Goal: Task Accomplishment & Management: Complete application form

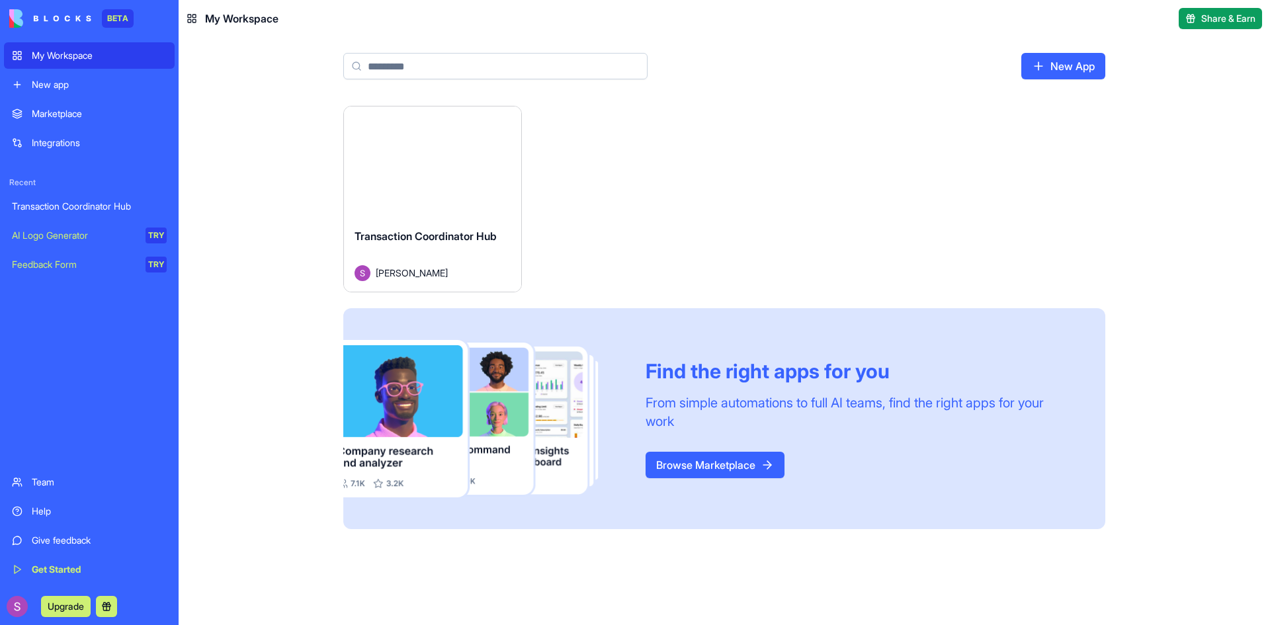
click at [71, 206] on div "Transaction Coordinator Hub" at bounding box center [89, 206] width 155 height 13
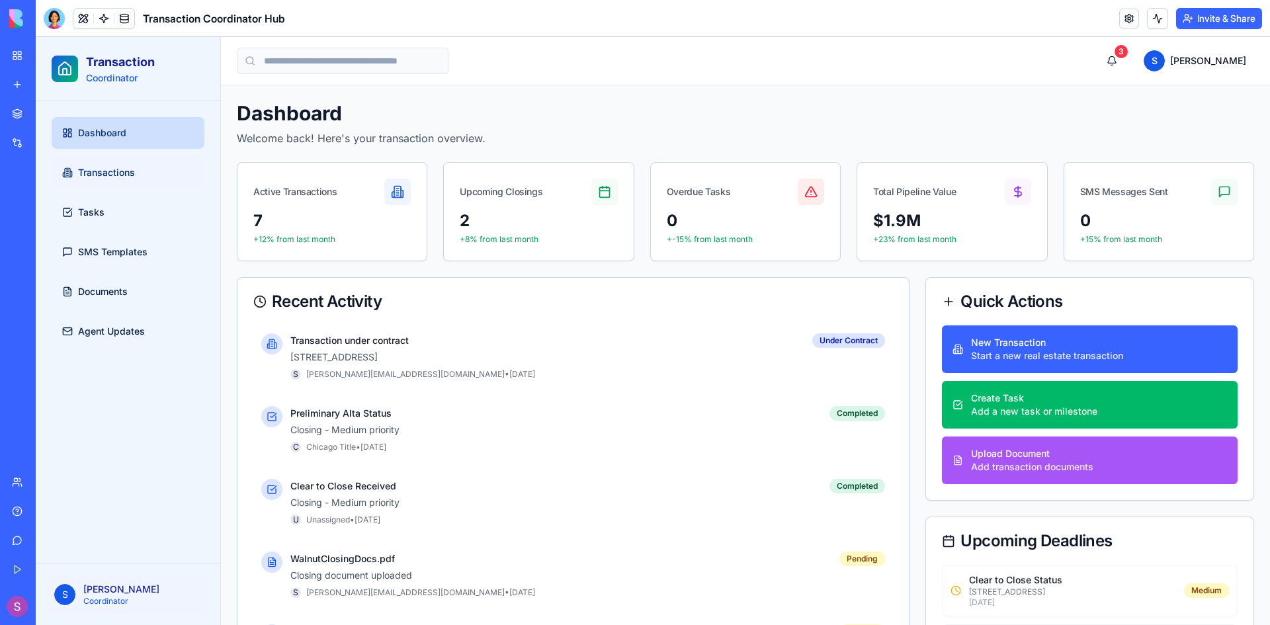
click at [140, 172] on link "Transactions" at bounding box center [128, 173] width 153 height 32
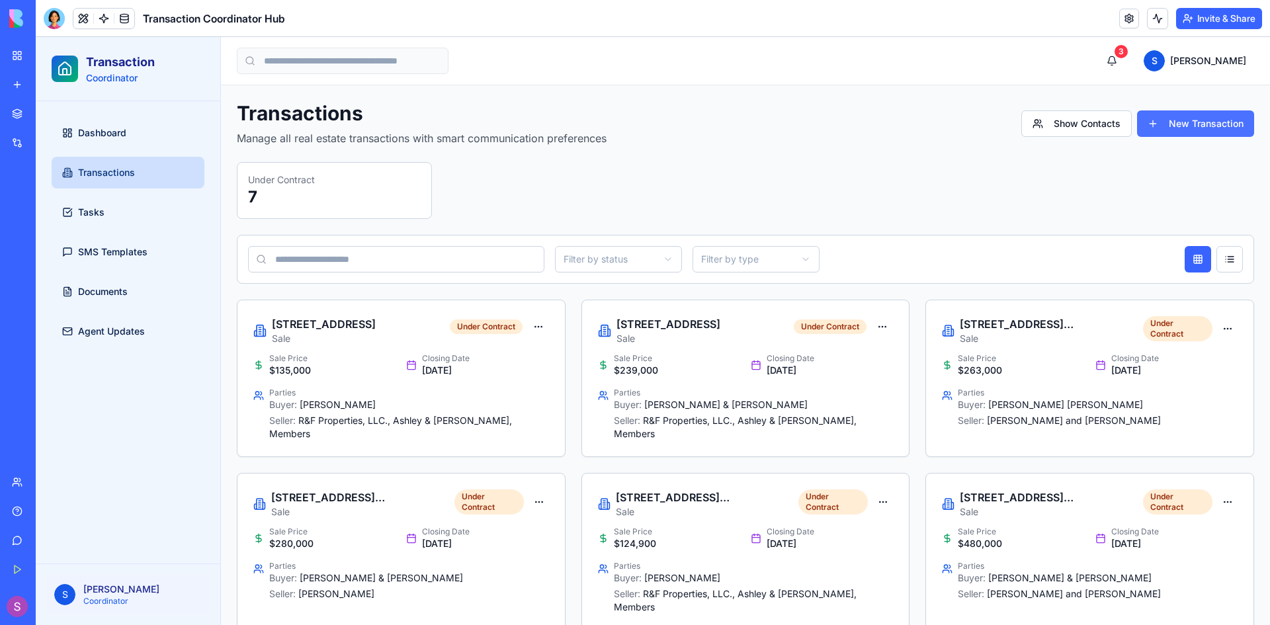
click at [1192, 126] on button "New Transaction" at bounding box center [1195, 124] width 117 height 26
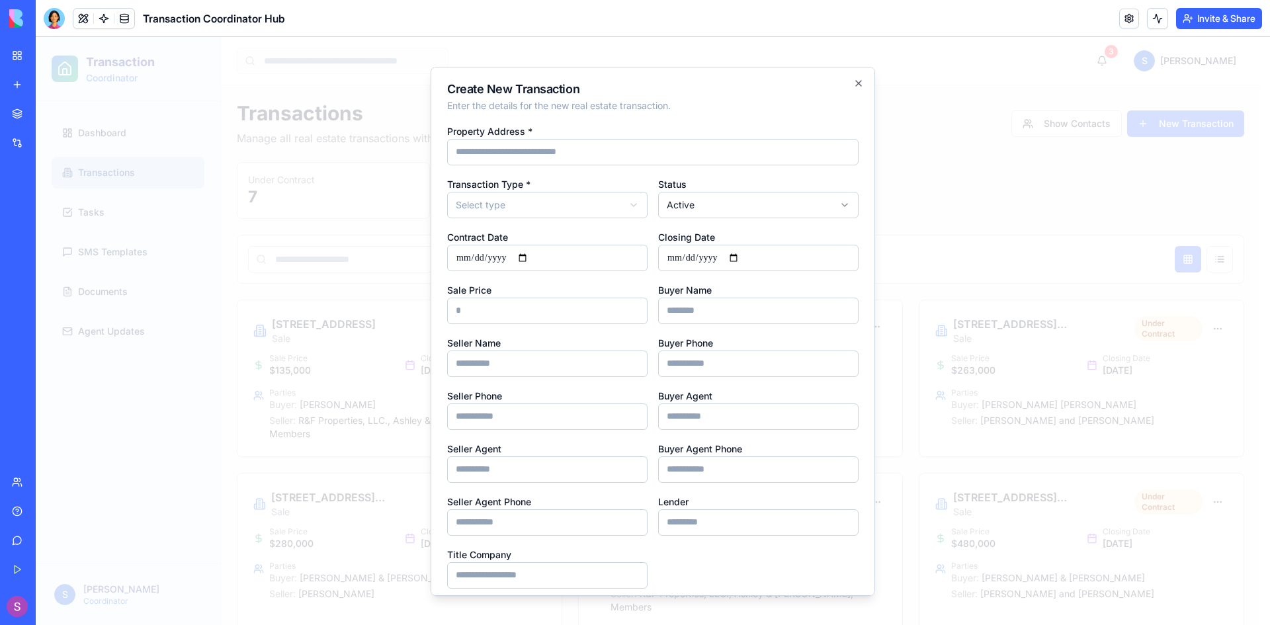
click at [516, 157] on input "Property Address *" at bounding box center [653, 151] width 412 height 26
type input "**********"
click at [540, 203] on body "Transaction Coordinator Dashboard Transactions Tasks SMS Templates Documents Ag…" at bounding box center [648, 422] width 1225 height 770
click at [713, 202] on body "Transaction Coordinator Dashboard Transactions Tasks SMS Templates Documents Ag…" at bounding box center [648, 422] width 1225 height 770
click at [462, 257] on input "Contract Date" at bounding box center [547, 257] width 200 height 26
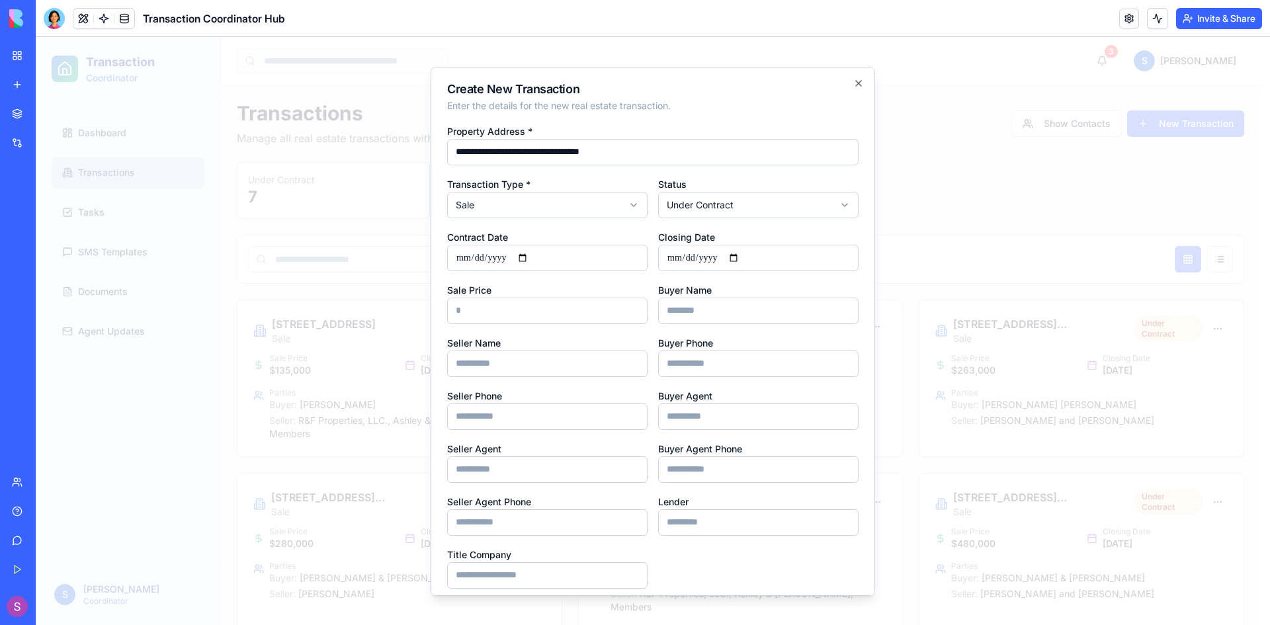
type input "**********"
click at [693, 263] on input "Closing Date" at bounding box center [758, 257] width 200 height 26
click at [669, 255] on input "Closing Date" at bounding box center [758, 257] width 200 height 26
type input "**********"
click at [506, 324] on input "Sale Price" at bounding box center [547, 310] width 200 height 26
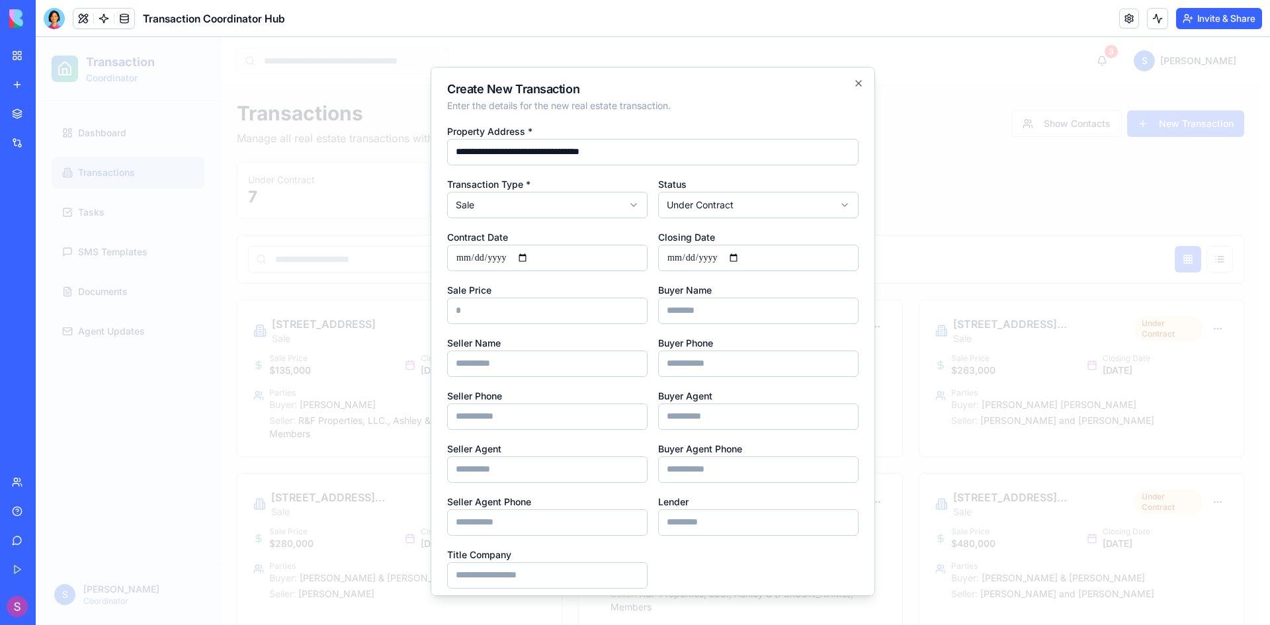
click at [505, 315] on input "Sale Price" at bounding box center [547, 310] width 200 height 26
type input "******"
click at [709, 312] on input "Buyer Name" at bounding box center [758, 310] width 200 height 26
click at [707, 312] on input "Buyer Name" at bounding box center [758, 310] width 200 height 26
click at [741, 317] on input "**********" at bounding box center [758, 310] width 200 height 26
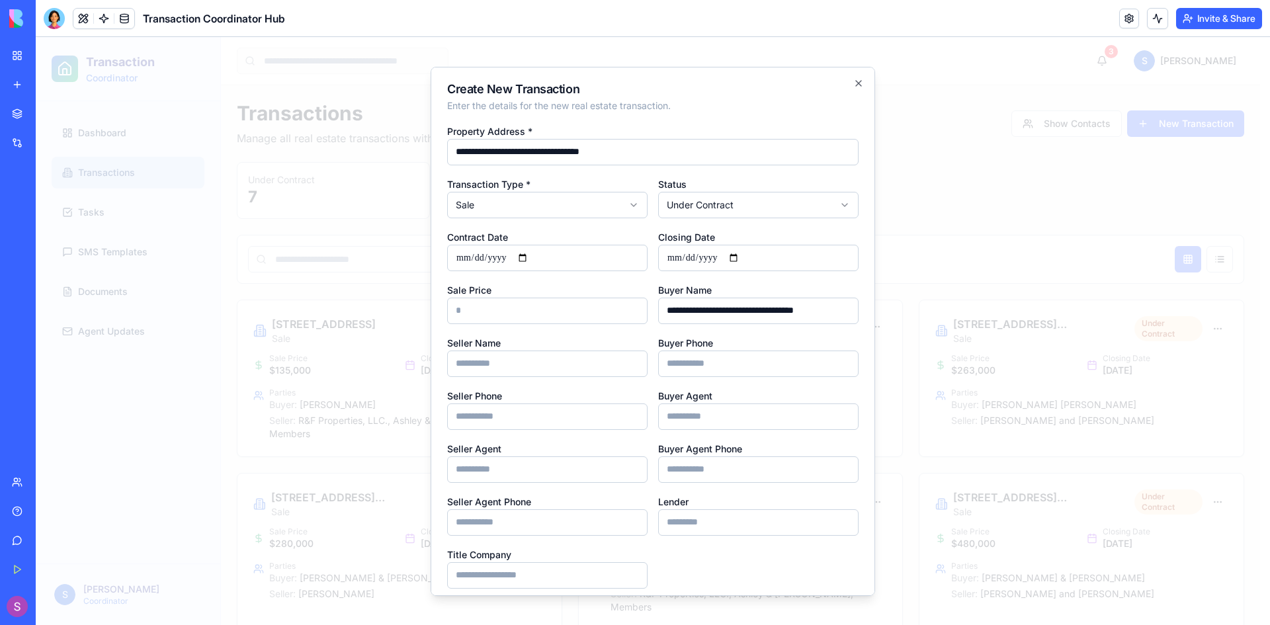
click at [741, 317] on input "**********" at bounding box center [758, 310] width 200 height 26
type input "**********"
click at [510, 371] on input "Seller Name" at bounding box center [547, 363] width 200 height 26
click at [512, 354] on input "Seller Name" at bounding box center [547, 363] width 200 height 26
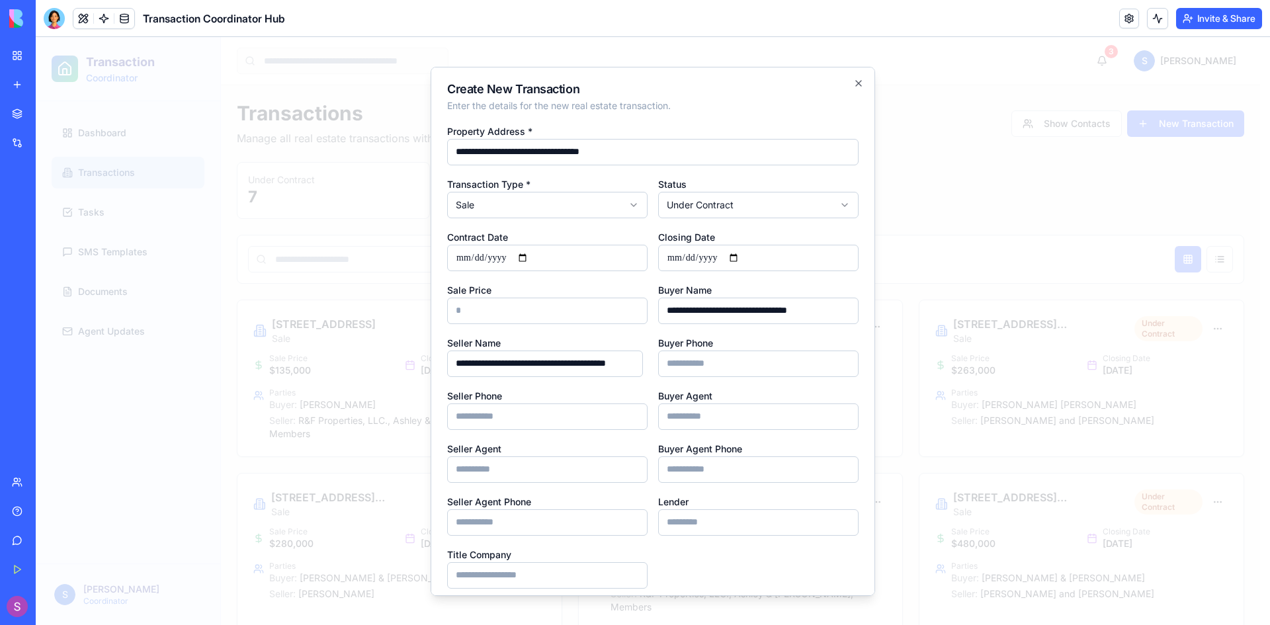
type input "**********"
click at [576, 418] on input "Seller Phone" at bounding box center [547, 416] width 200 height 26
click at [738, 419] on input "Buyer Agent" at bounding box center [758, 416] width 200 height 26
type input "**********"
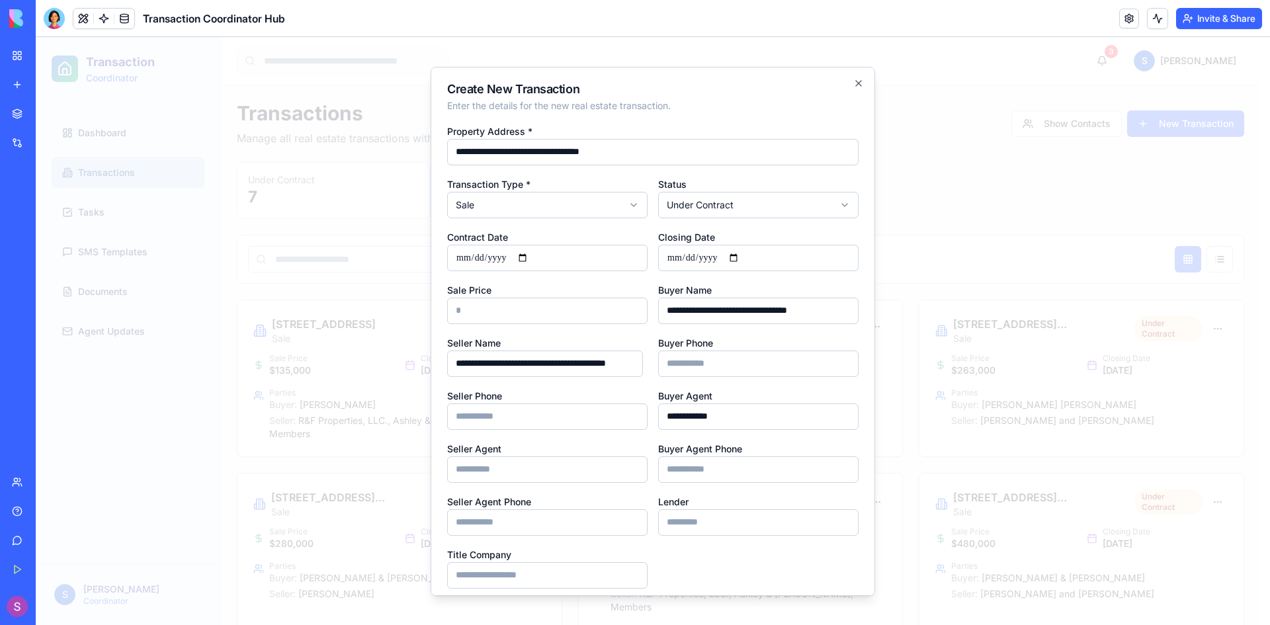
click at [790, 454] on div "Buyer Agent Phone" at bounding box center [758, 461] width 200 height 42
click at [800, 474] on input "Buyer Agent Phone" at bounding box center [758, 469] width 200 height 26
click at [733, 475] on input "Buyer Agent Phone" at bounding box center [758, 469] width 200 height 26
type input "**********"
click at [727, 520] on input "Lender" at bounding box center [758, 522] width 200 height 26
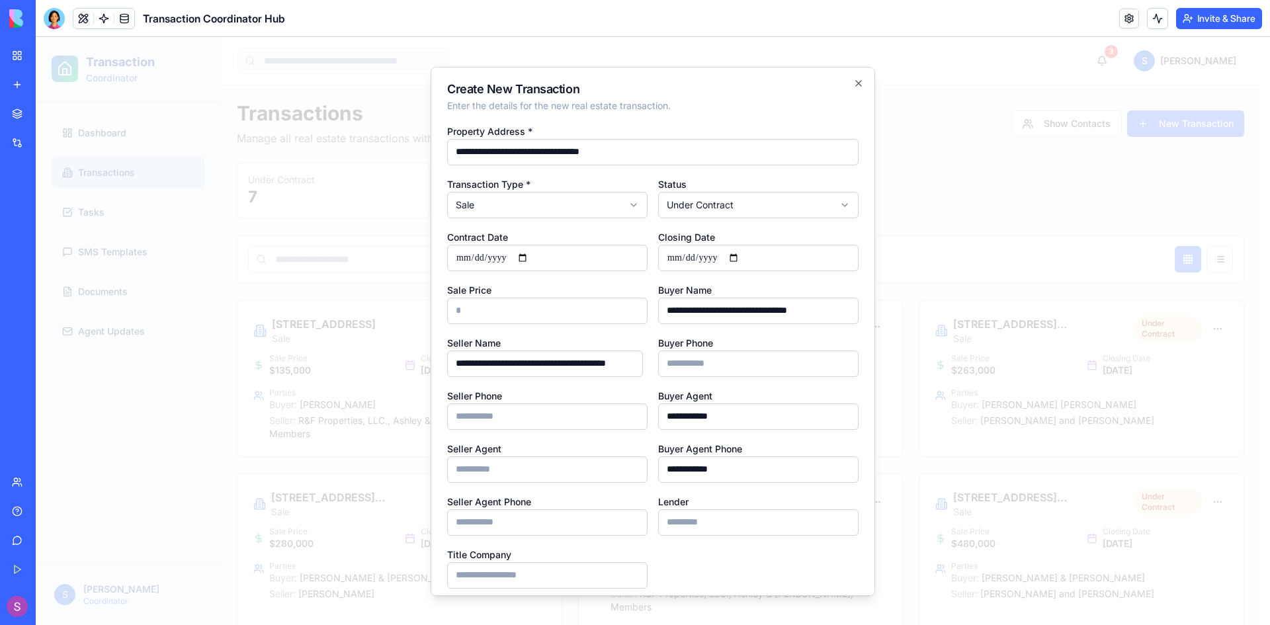
click at [672, 522] on input "Lender" at bounding box center [758, 522] width 200 height 26
type input "**********"
drag, startPoint x: 555, startPoint y: 474, endPoint x: 563, endPoint y: 469, distance: 9.5
click at [555, 474] on input "Seller Agent" at bounding box center [547, 469] width 200 height 26
click at [587, 469] on input "**********" at bounding box center [547, 469] width 200 height 26
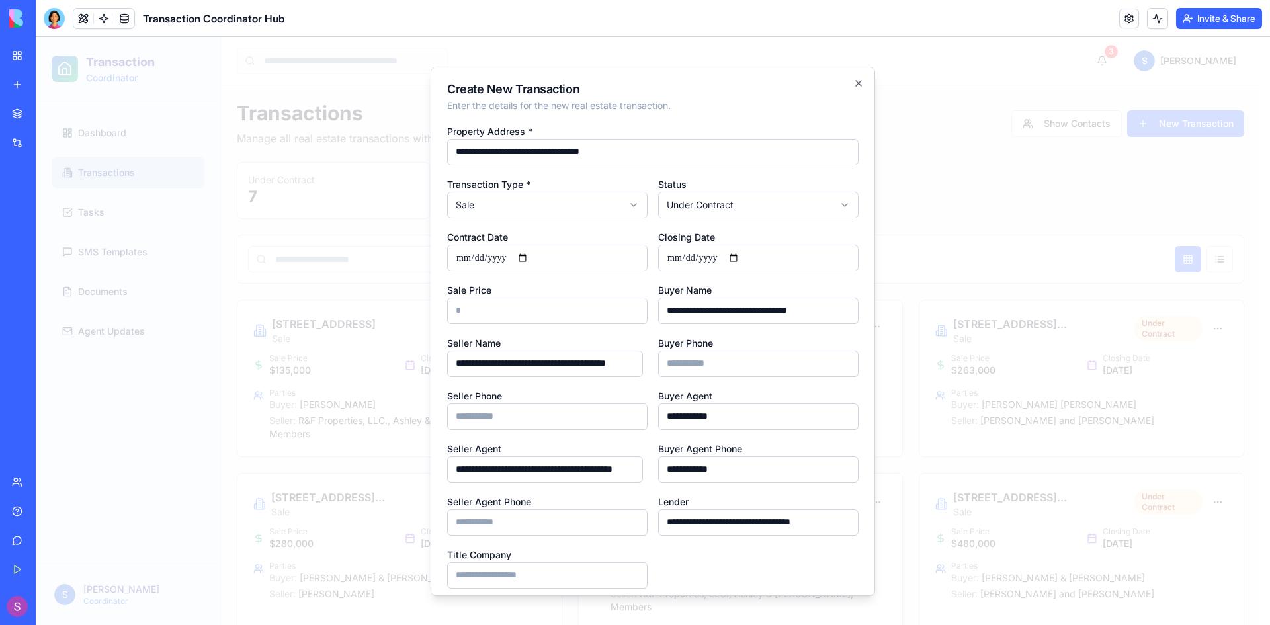
scroll to position [0, 41]
type input "**********"
click at [752, 418] on input "**********" at bounding box center [758, 416] width 200 height 26
click at [752, 425] on input "**********" at bounding box center [758, 416] width 200 height 26
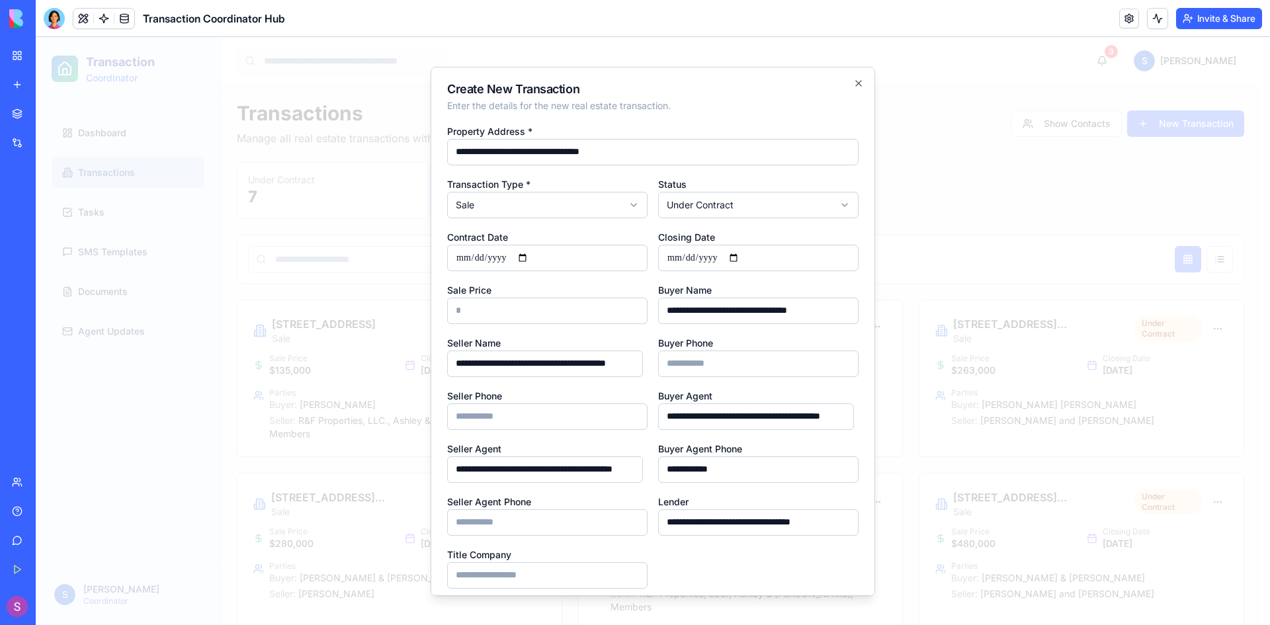
scroll to position [0, 18]
type input "**********"
click at [586, 525] on input "Seller Agent Phone" at bounding box center [547, 522] width 200 height 26
type input "**********"
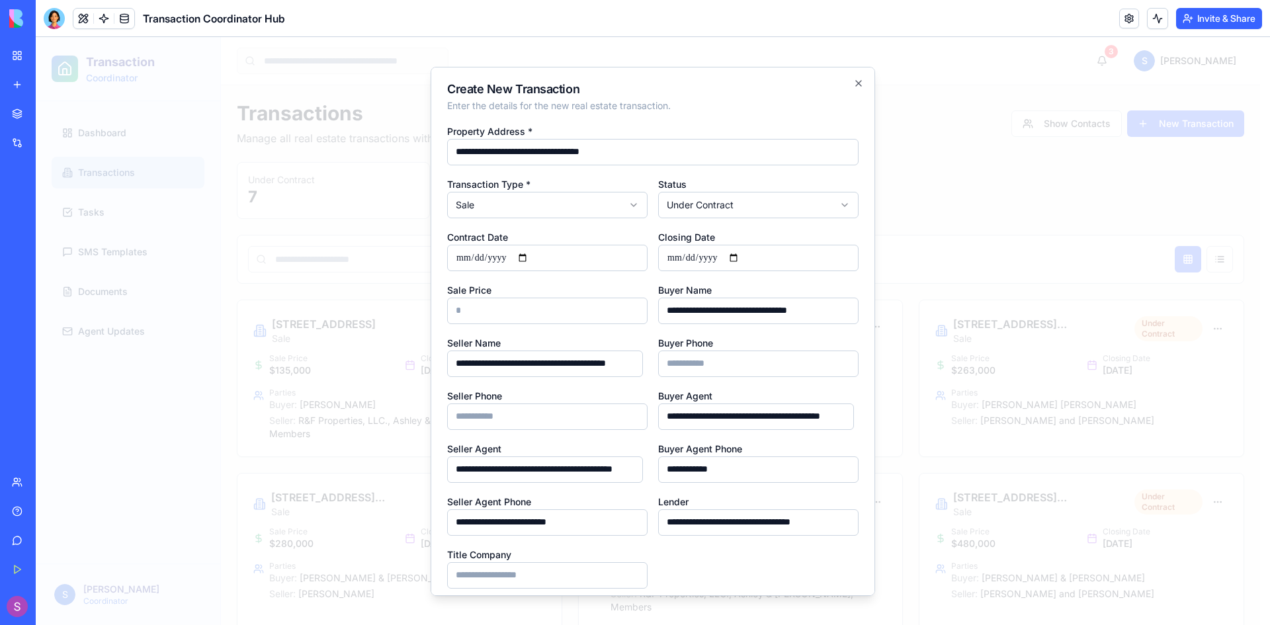
click at [578, 578] on input "Title Company" at bounding box center [547, 575] width 200 height 26
type input "**********"
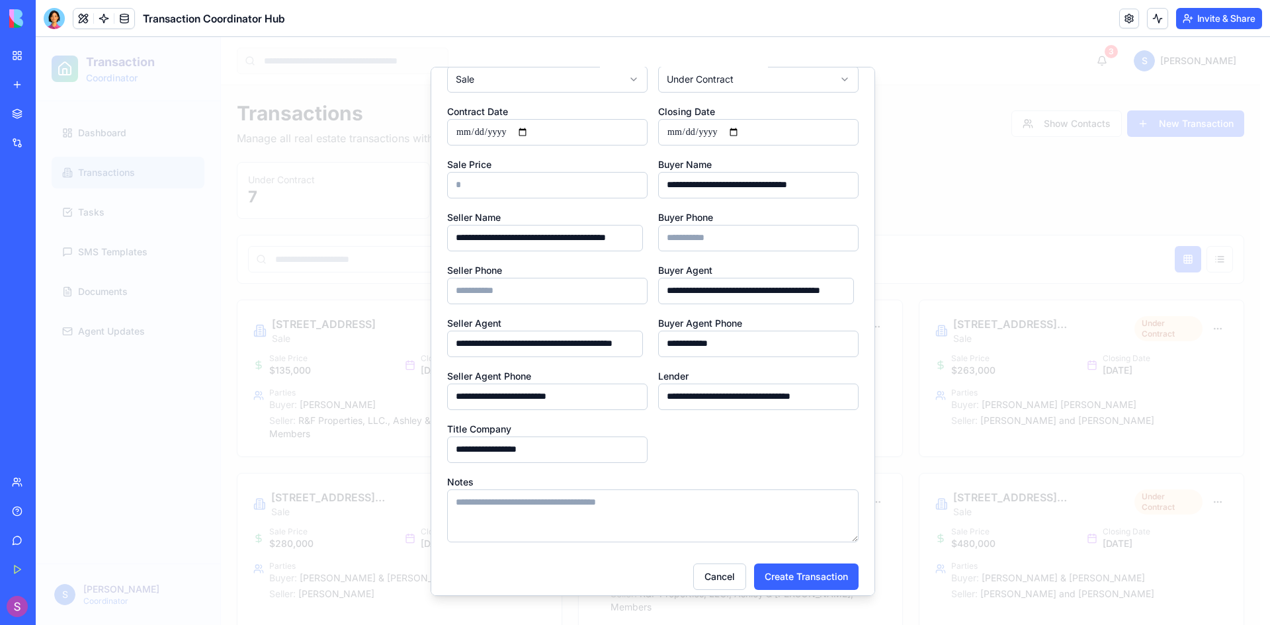
scroll to position [136, 0]
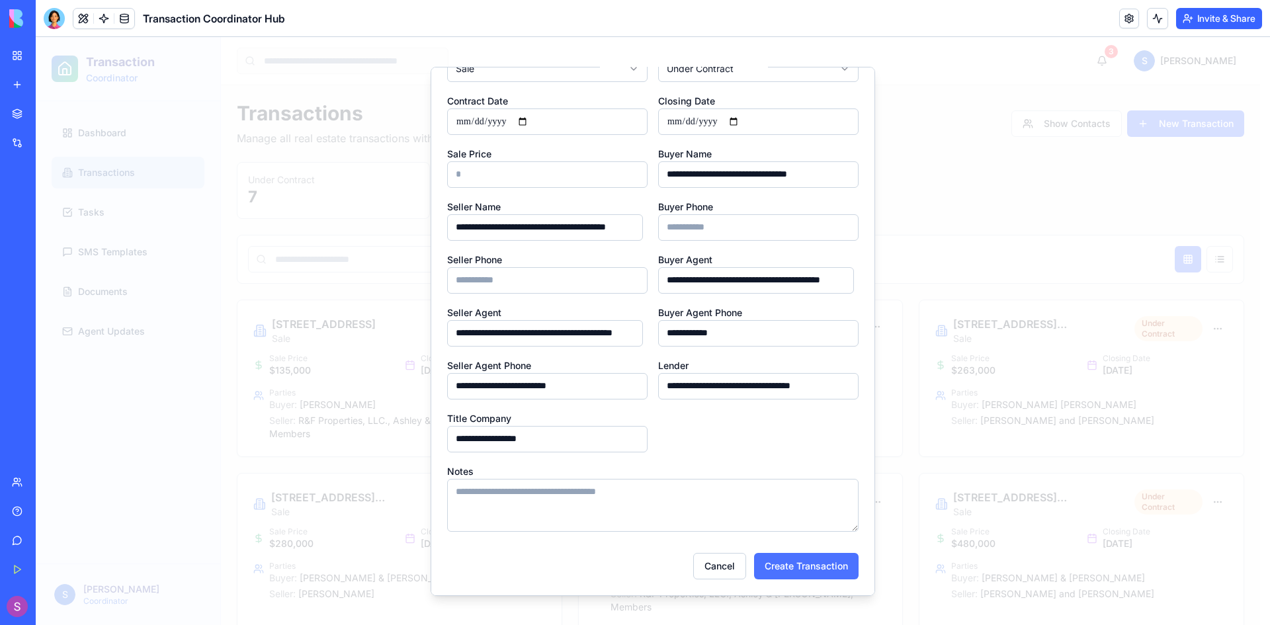
click at [803, 564] on button "Create Transaction" at bounding box center [806, 566] width 105 height 26
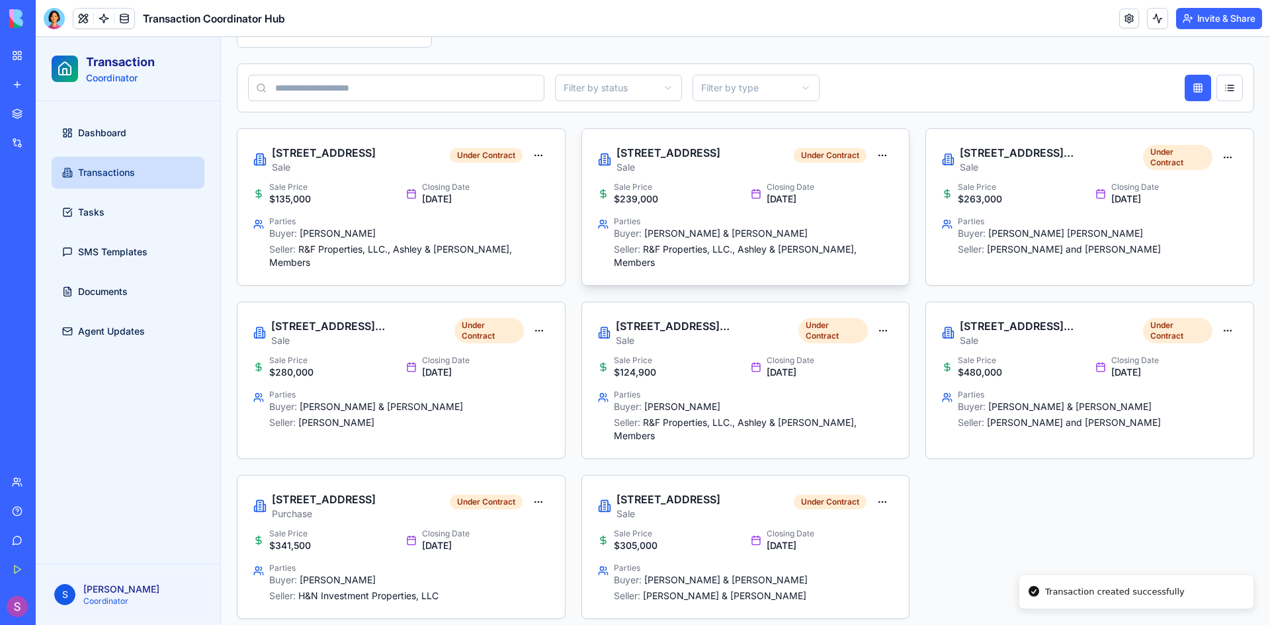
scroll to position [181, 0]
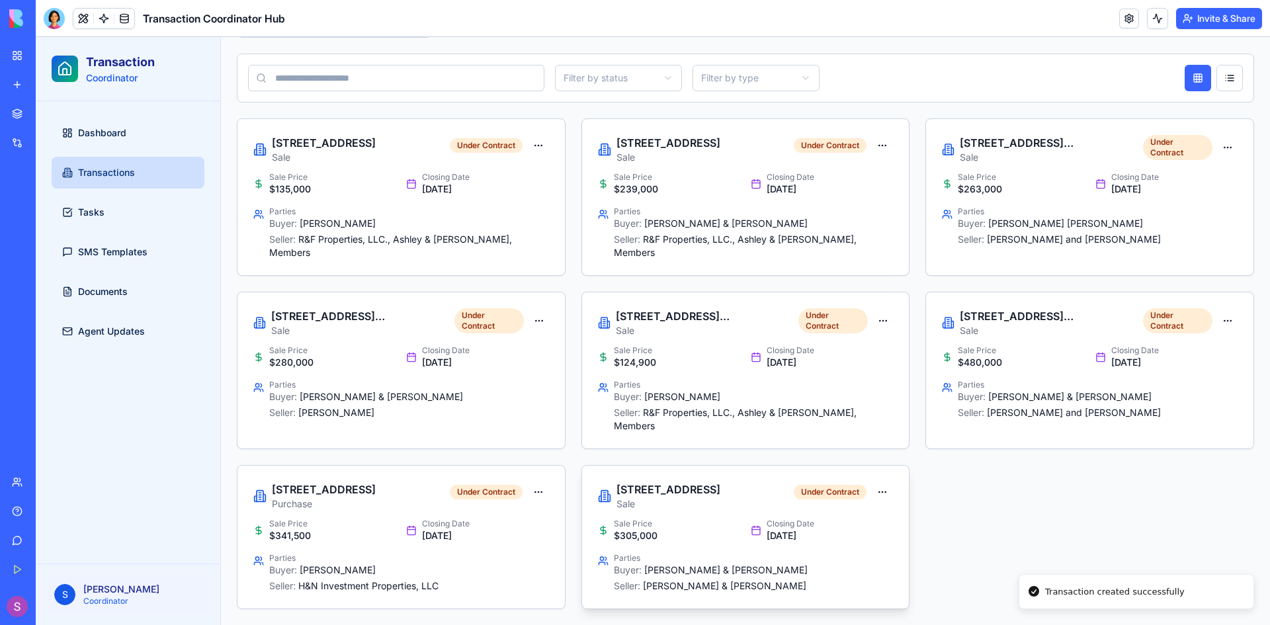
drag, startPoint x: 695, startPoint y: 486, endPoint x: 693, endPoint y: 493, distance: 6.9
click at [694, 489] on h3 "[STREET_ADDRESS]" at bounding box center [669, 490] width 104 height 16
drag, startPoint x: 645, startPoint y: 491, endPoint x: 867, endPoint y: 506, distance: 222.2
click at [646, 492] on h3 "[STREET_ADDRESS]" at bounding box center [669, 490] width 104 height 16
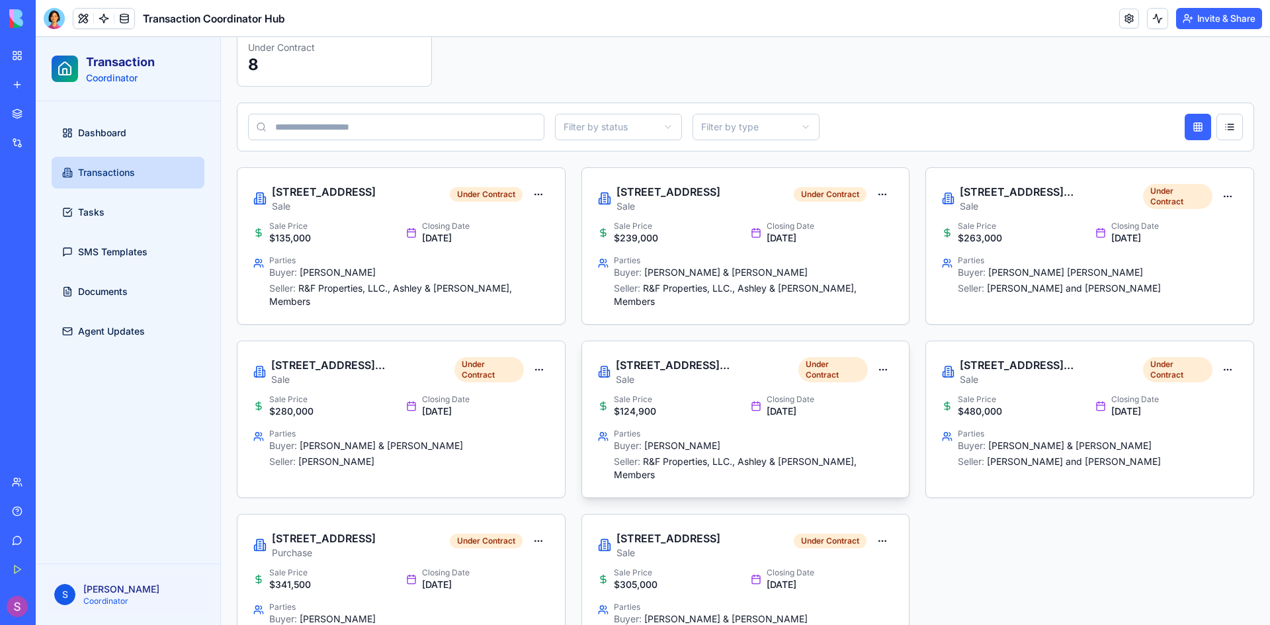
scroll to position [181, 0]
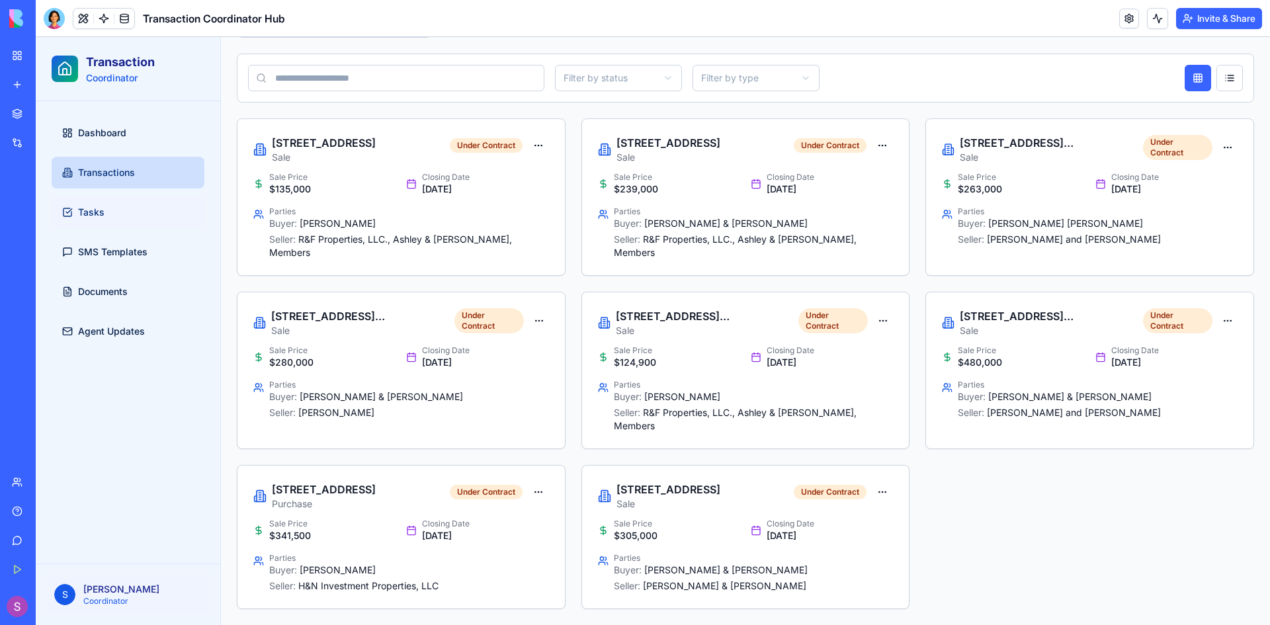
click at [75, 218] on link "Tasks" at bounding box center [128, 213] width 153 height 32
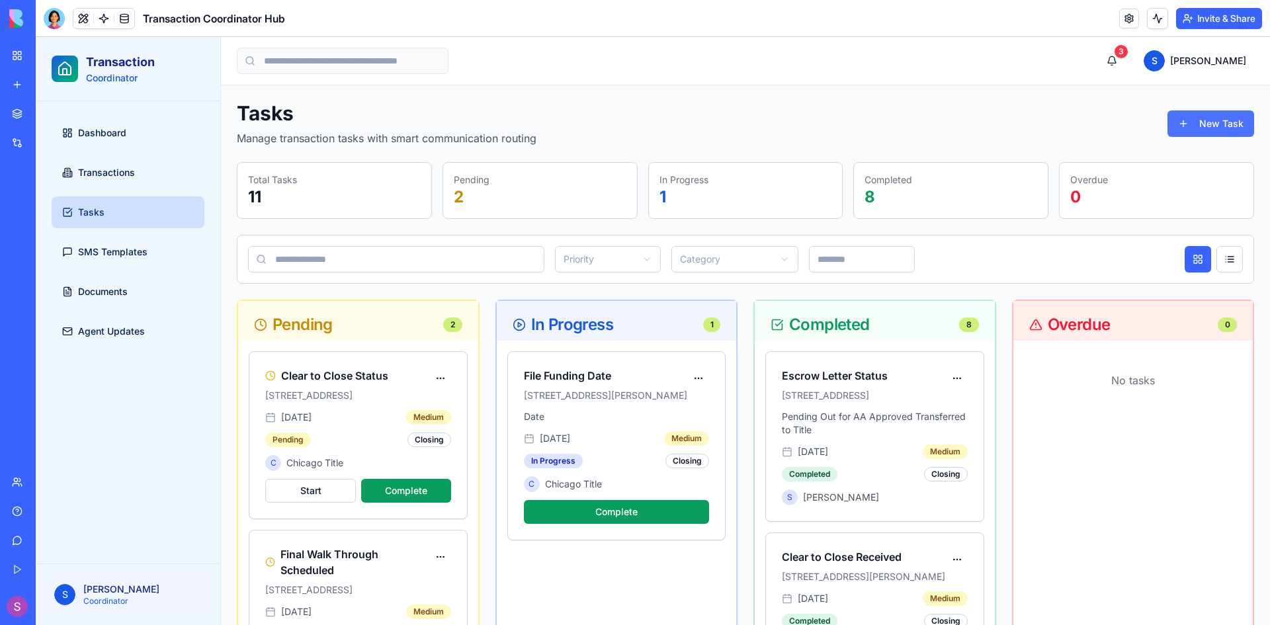
click at [1168, 126] on button "New Task" at bounding box center [1211, 124] width 87 height 26
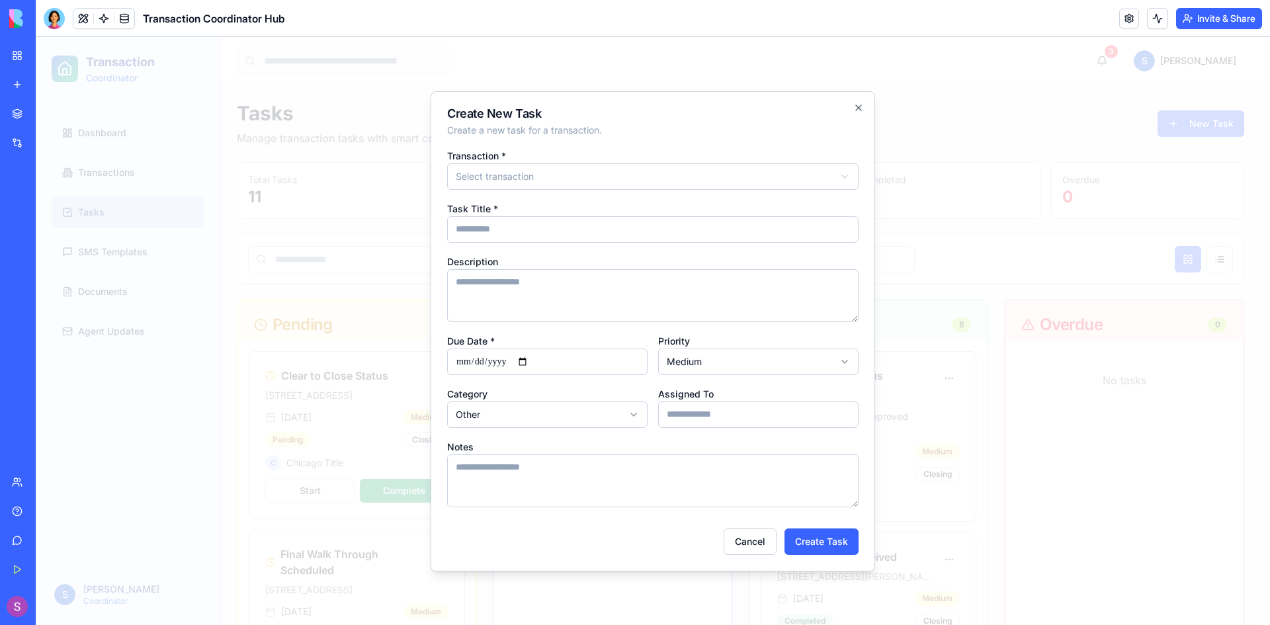
click at [542, 225] on input "Task Title *" at bounding box center [653, 229] width 412 height 26
type input "**********"
click at [551, 294] on textarea "Description" at bounding box center [653, 295] width 412 height 53
type textarea "**********"
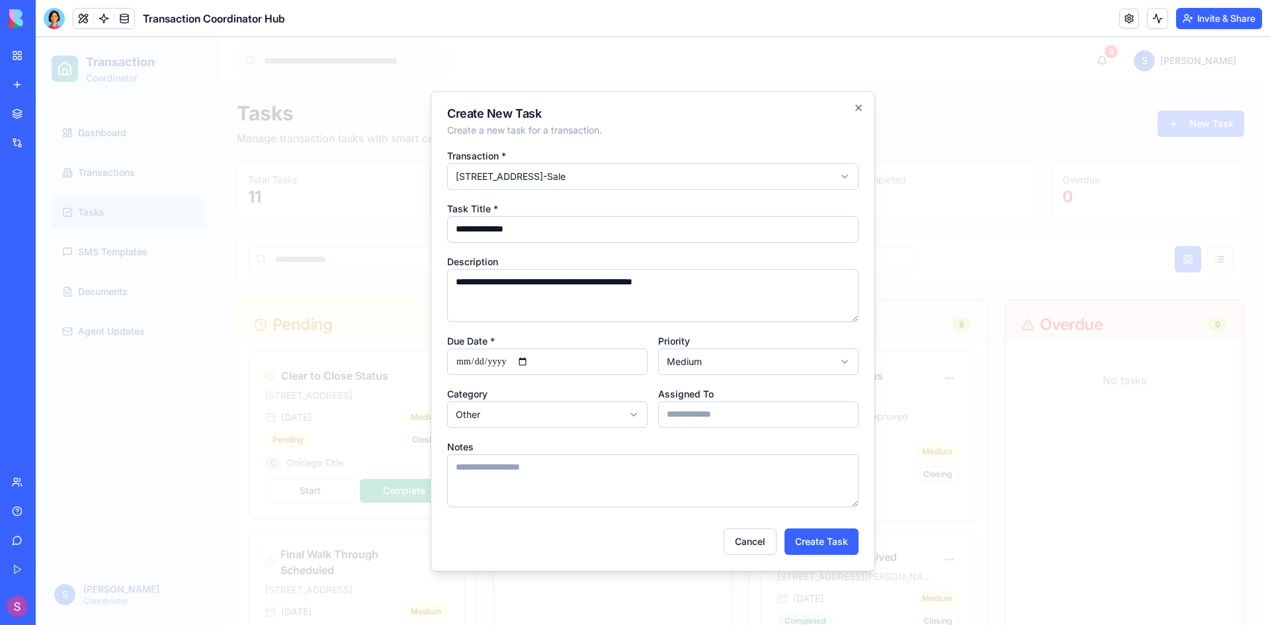
click at [468, 358] on input "Due Date *" at bounding box center [547, 362] width 200 height 26
type input "**********"
click at [706, 411] on input "Assigned To" at bounding box center [758, 415] width 200 height 26
type input "**********"
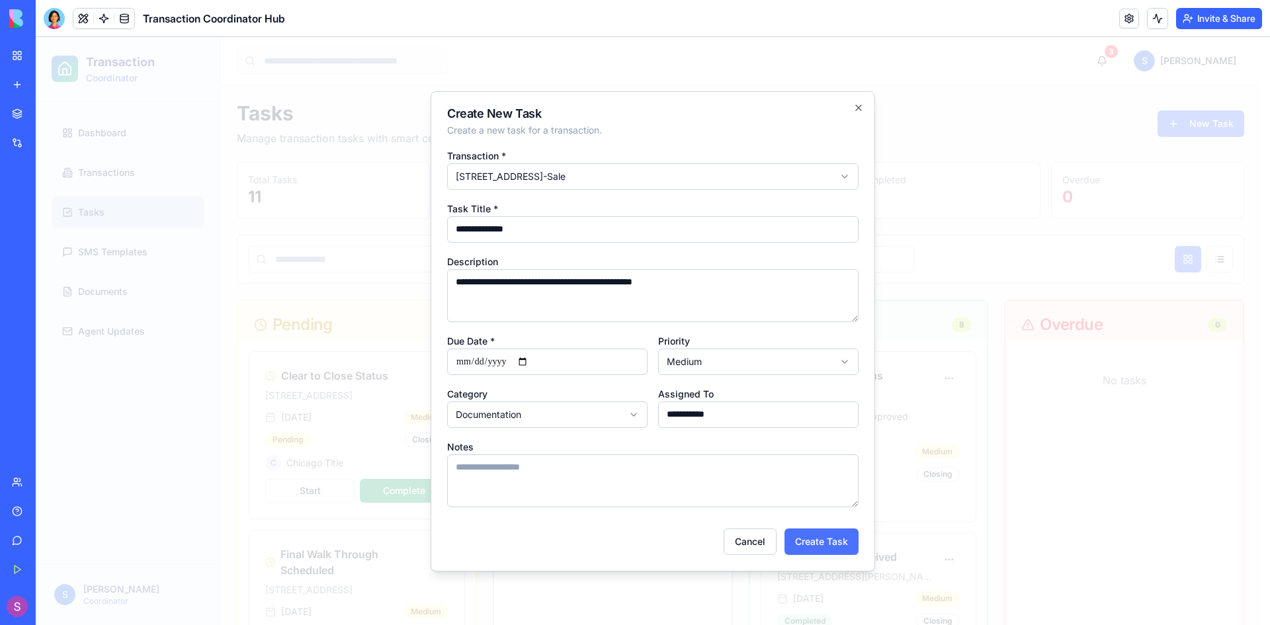
click at [829, 537] on button "Create Task" at bounding box center [822, 542] width 74 height 26
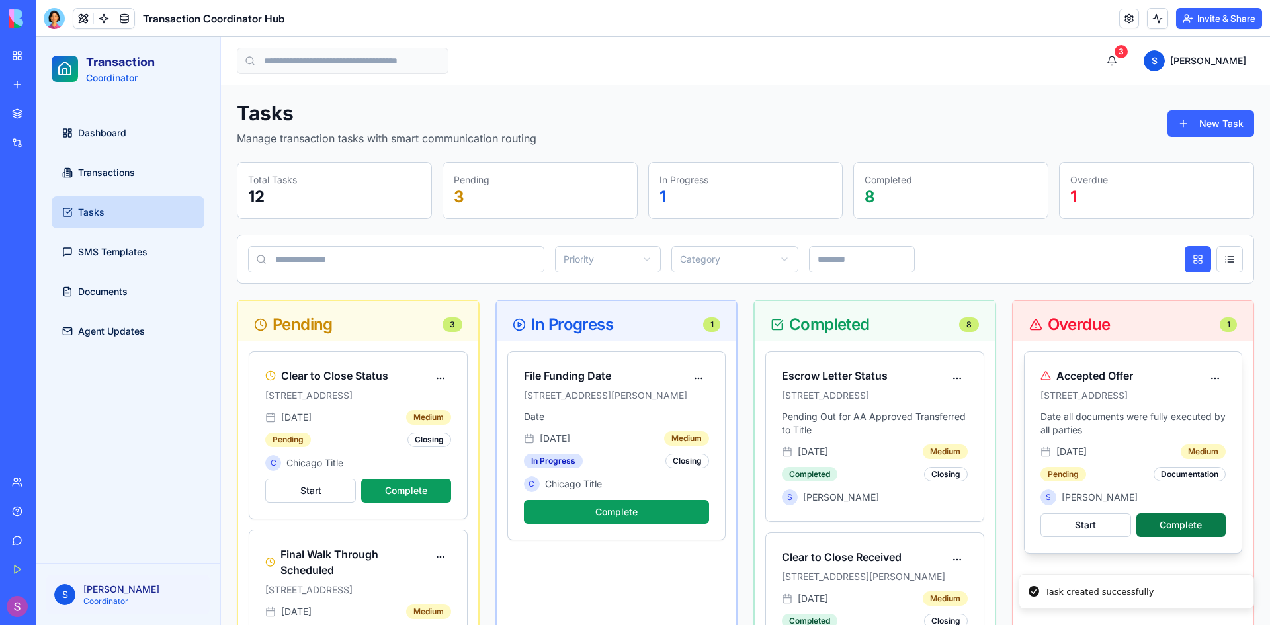
click at [1171, 528] on button "Complete" at bounding box center [1181, 525] width 89 height 24
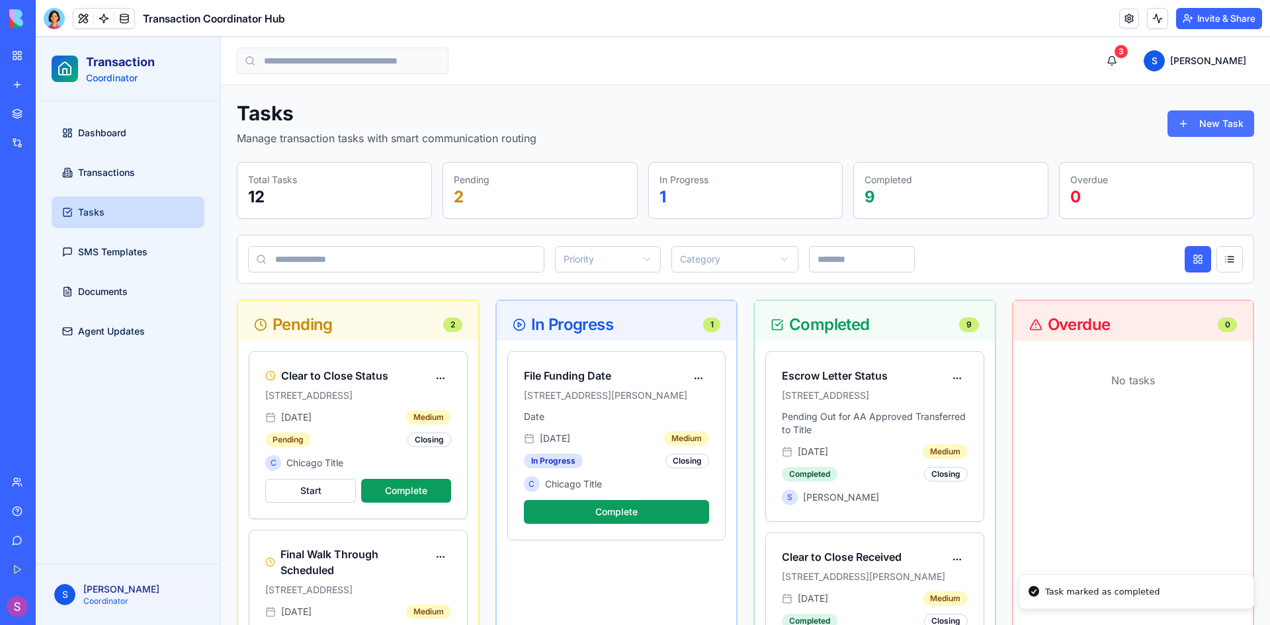
click at [1214, 127] on button "New Task" at bounding box center [1211, 124] width 87 height 26
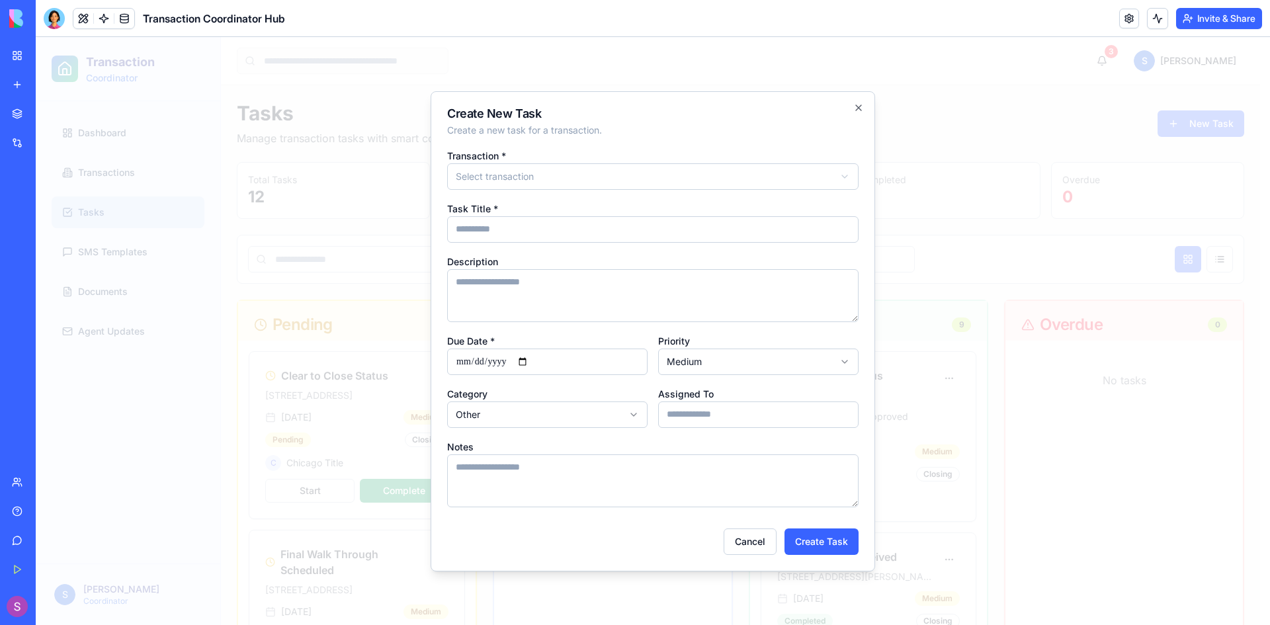
click at [596, 230] on input "Task Title *" at bounding box center [653, 229] width 412 height 26
click at [747, 284] on textarea "Description" at bounding box center [653, 295] width 412 height 53
click at [601, 234] on input "**********" at bounding box center [653, 229] width 412 height 26
type input "**********"
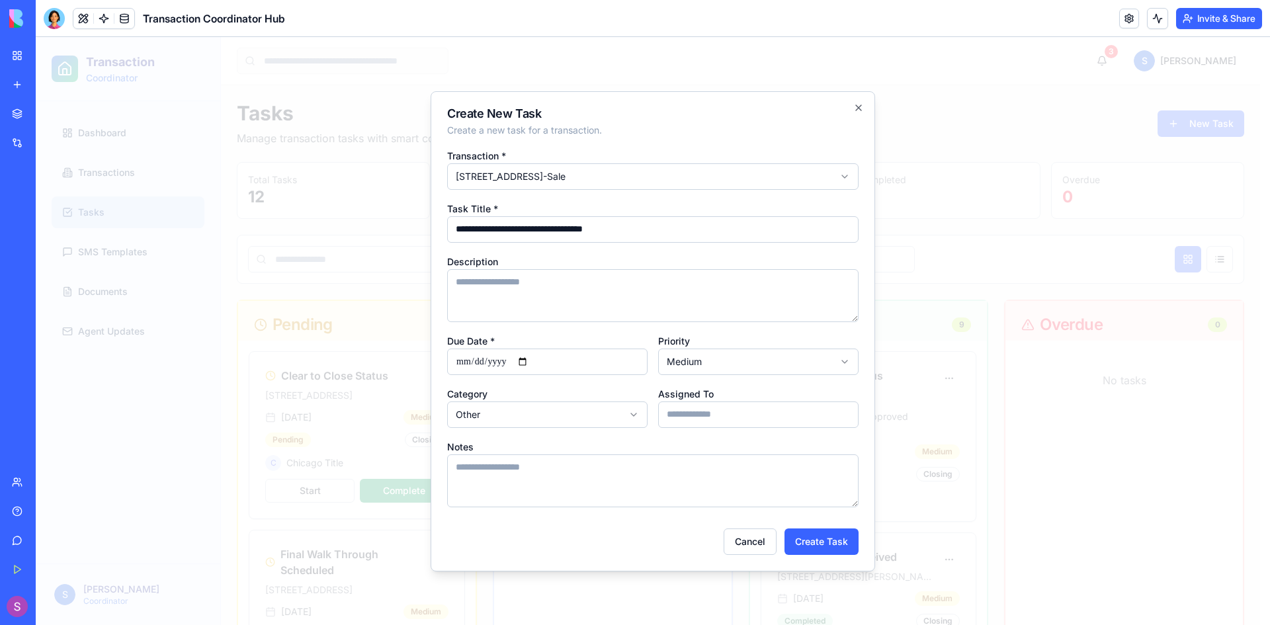
click at [605, 277] on textarea "Description" at bounding box center [653, 295] width 412 height 53
type textarea "**********"
click at [462, 361] on input "Due Date *" at bounding box center [547, 362] width 200 height 26
type input "**********"
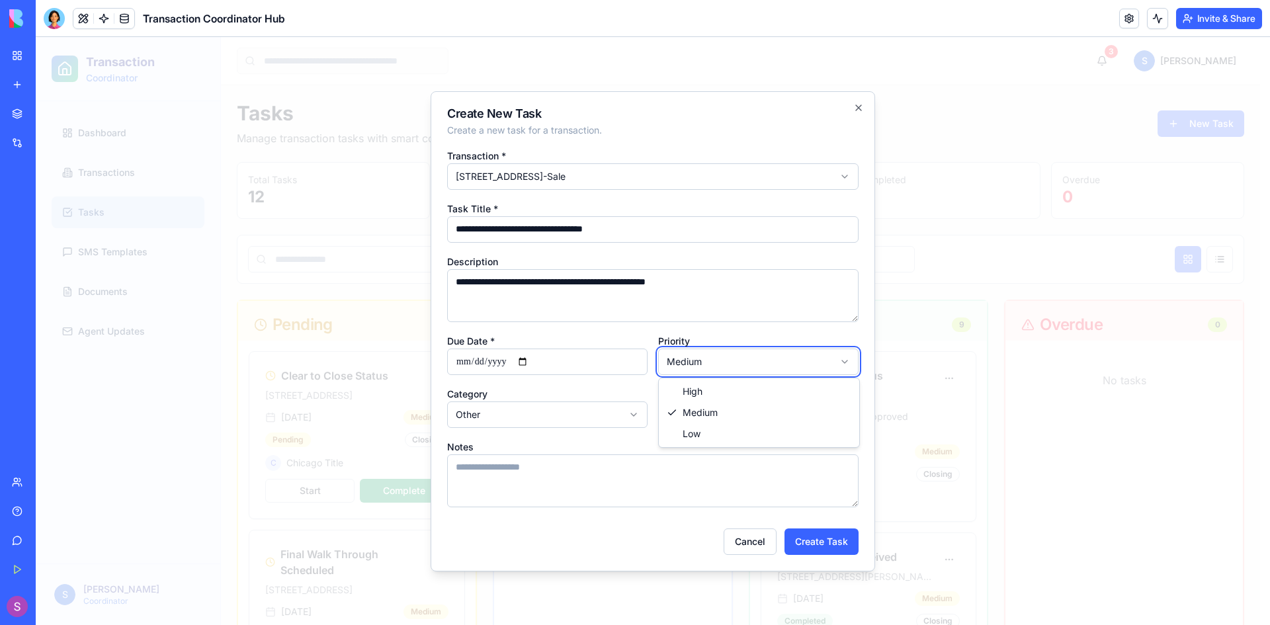
click at [738, 423] on input "Assigned To" at bounding box center [758, 415] width 200 height 26
type input "**********"
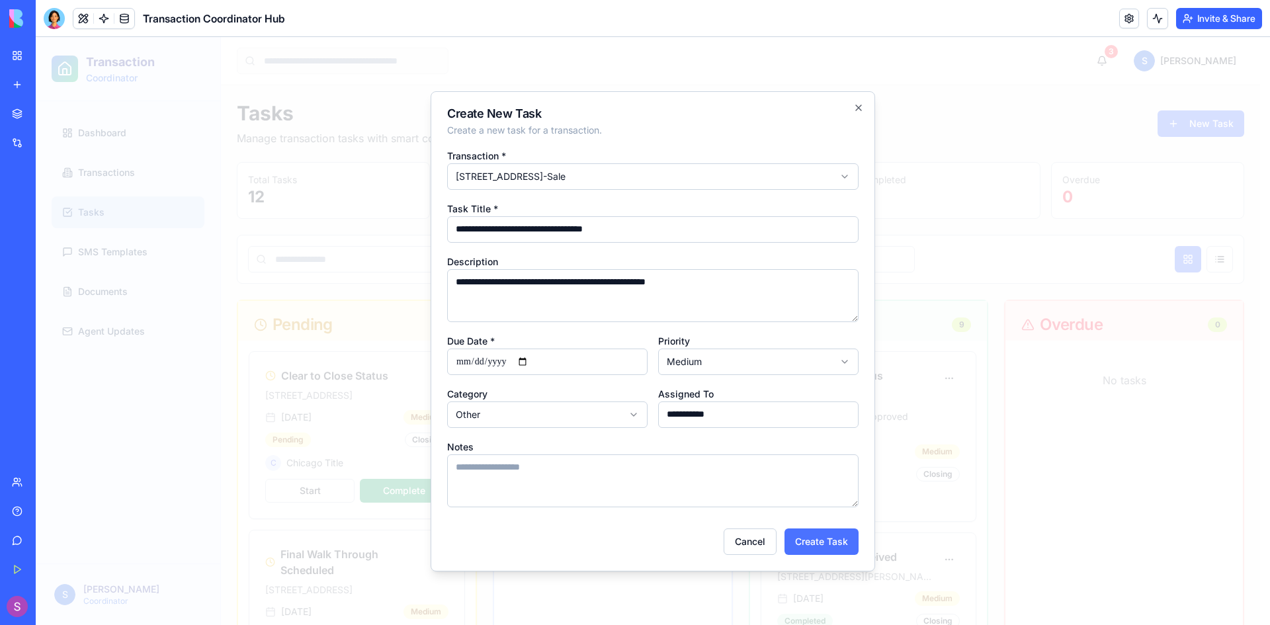
click at [813, 544] on button "Create Task" at bounding box center [822, 542] width 74 height 26
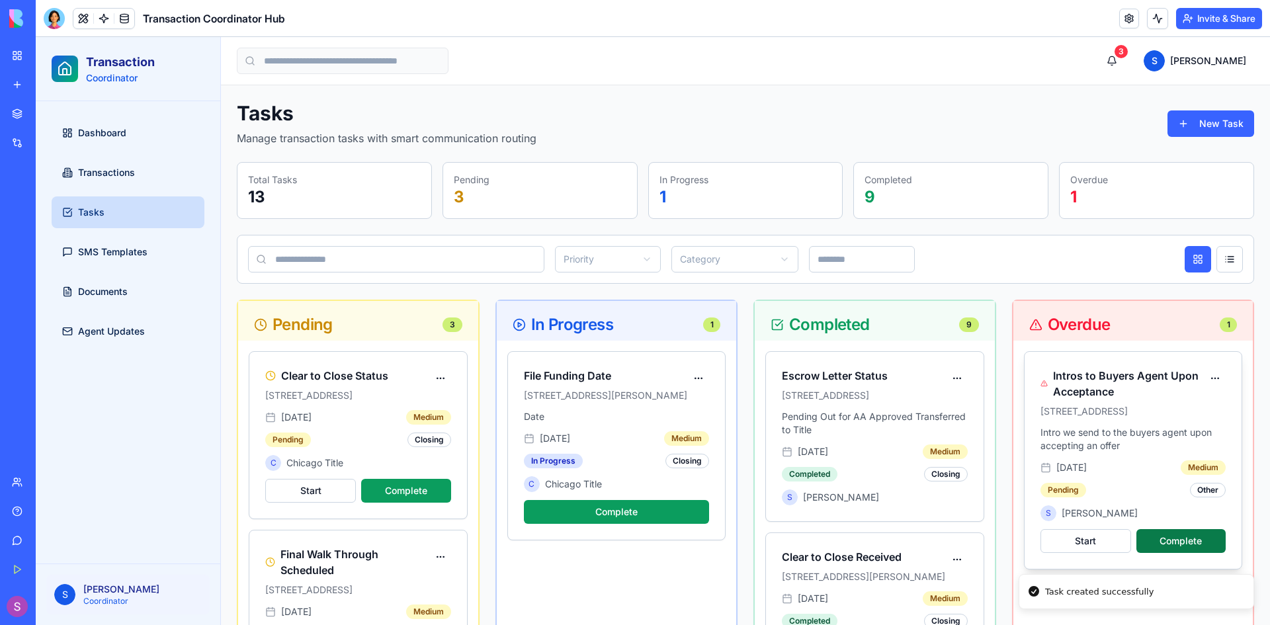
click at [1180, 536] on button "Complete" at bounding box center [1181, 541] width 89 height 24
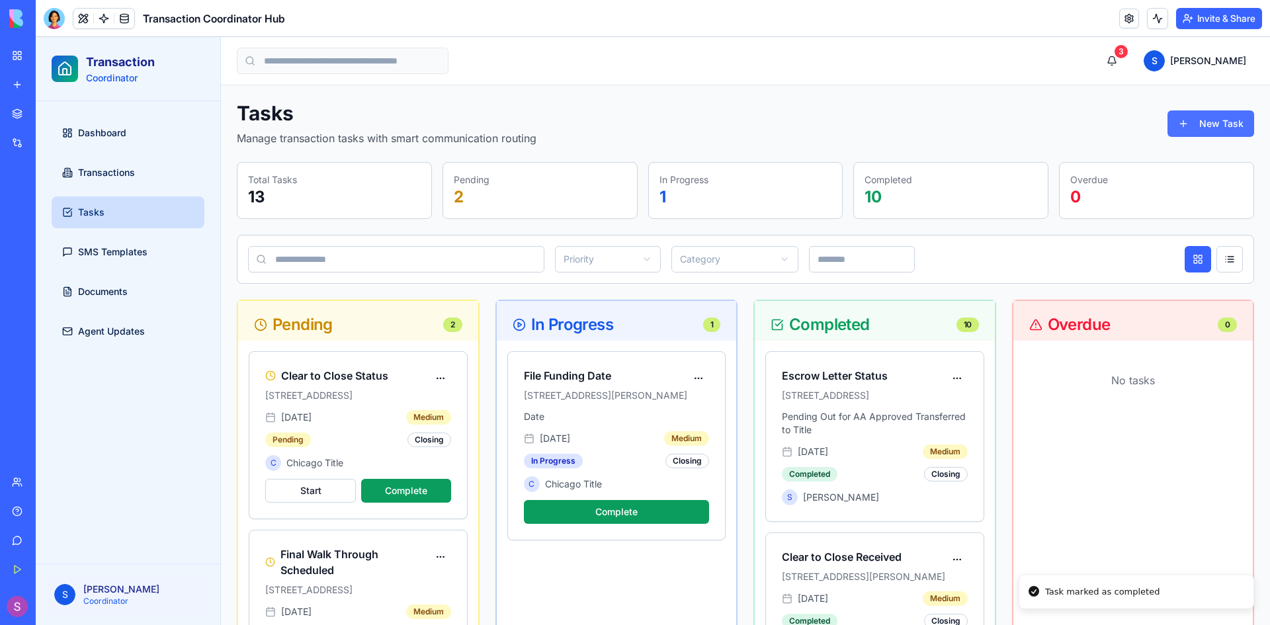
click at [1217, 126] on button "New Task" at bounding box center [1211, 124] width 87 height 26
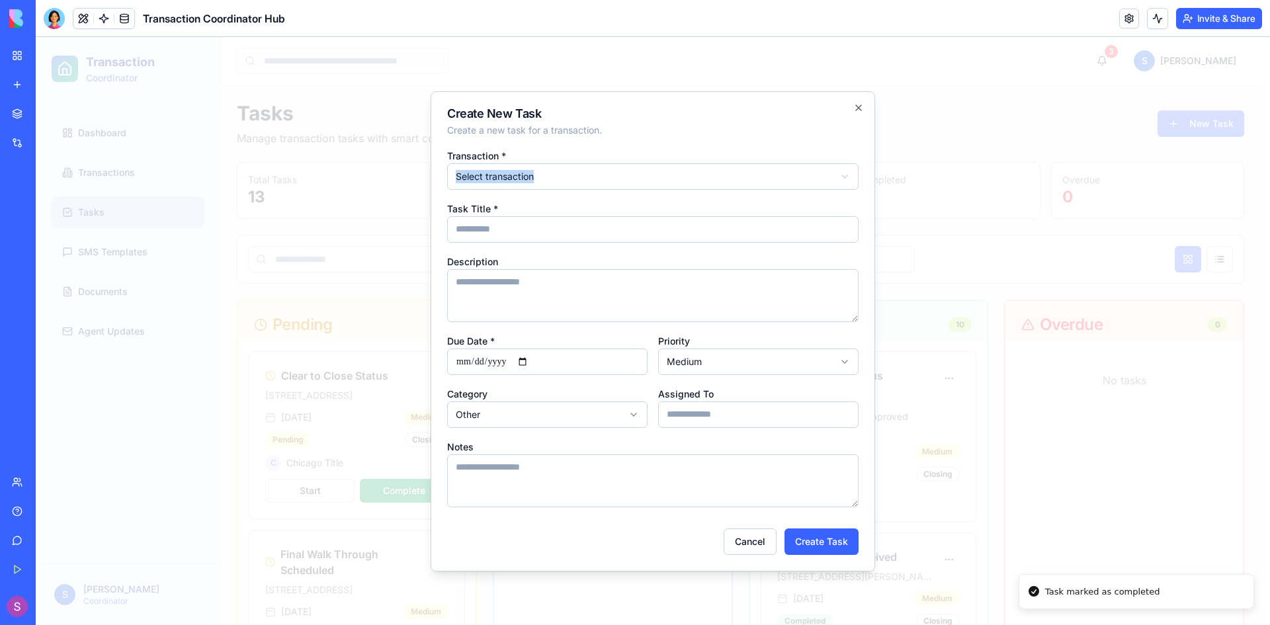
drag, startPoint x: 564, startPoint y: 161, endPoint x: 558, endPoint y: 171, distance: 11.9
click at [564, 163] on div "**********" at bounding box center [653, 169] width 412 height 42
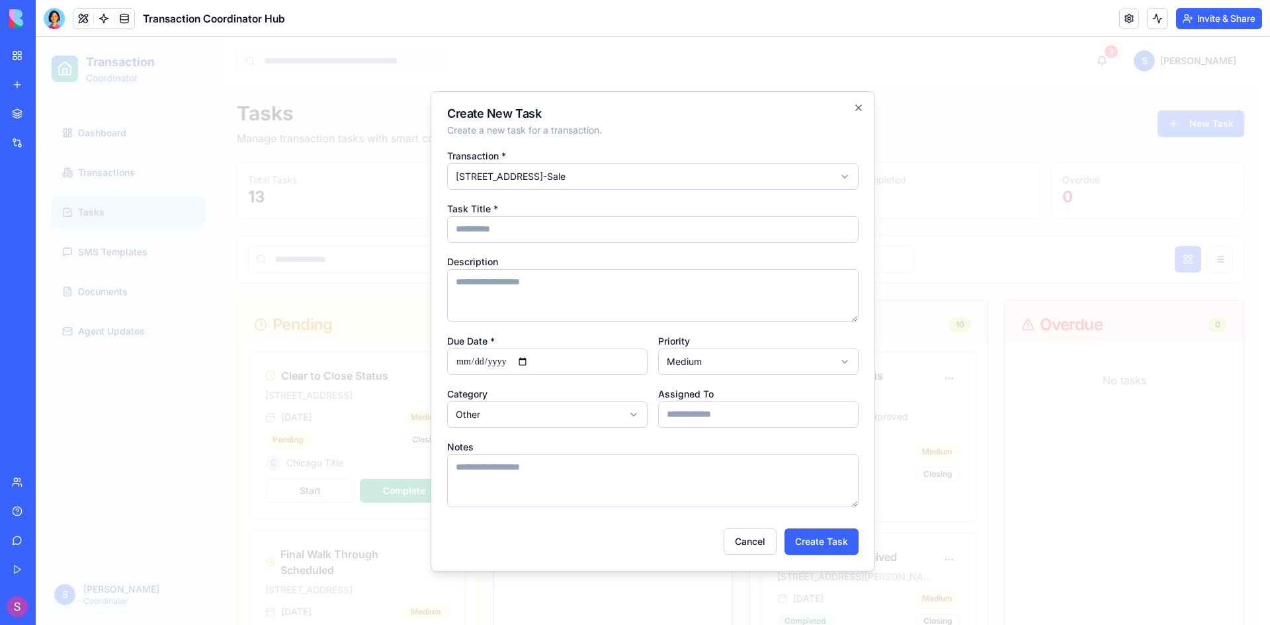
click at [522, 227] on input "Task Title *" at bounding box center [653, 229] width 412 height 26
click at [566, 229] on input "**********" at bounding box center [653, 229] width 412 height 26
click at [627, 231] on input "**********" at bounding box center [653, 229] width 412 height 26
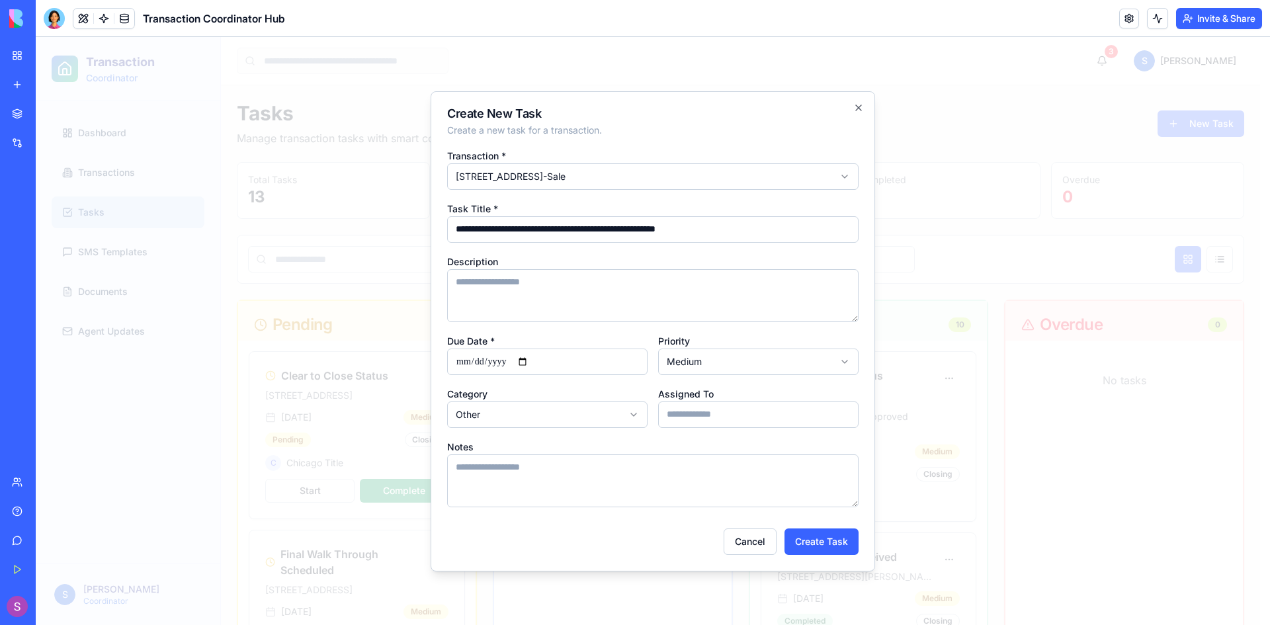
click at [613, 230] on input "**********" at bounding box center [653, 229] width 412 height 26
type input "**********"
click at [716, 282] on textarea "Description" at bounding box center [653, 295] width 412 height 53
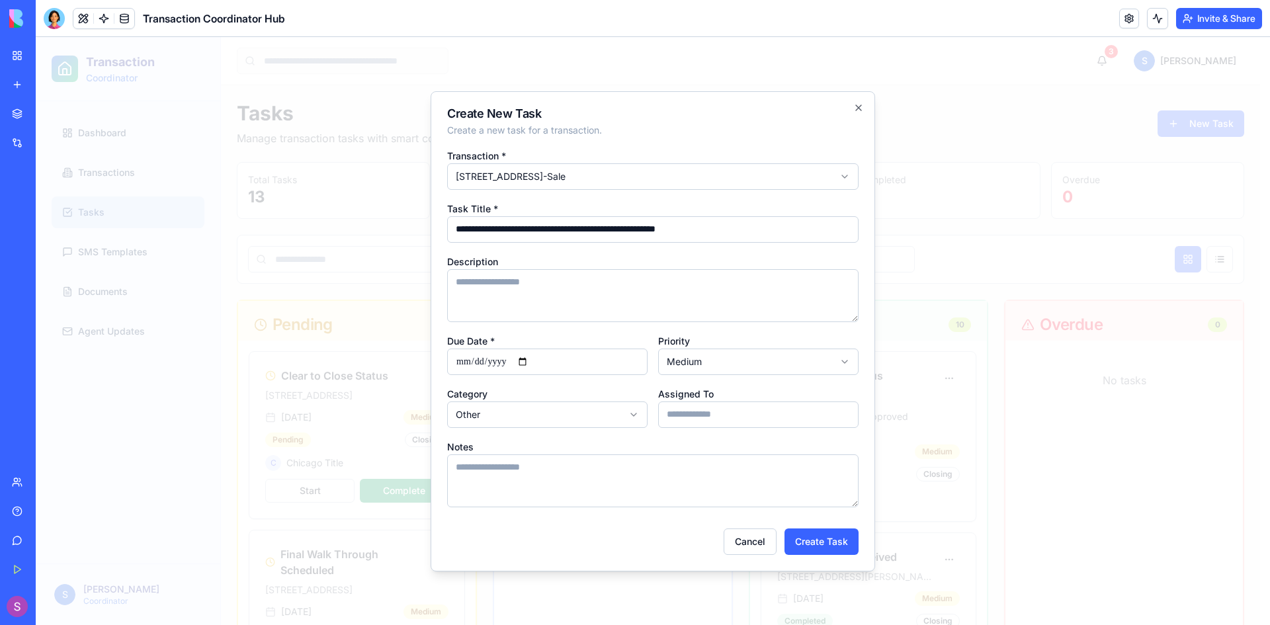
paste textarea "**********"
type textarea "**********"
click at [629, 227] on input "**********" at bounding box center [653, 229] width 412 height 26
drag, startPoint x: 582, startPoint y: 232, endPoint x: 891, endPoint y: 249, distance: 310.1
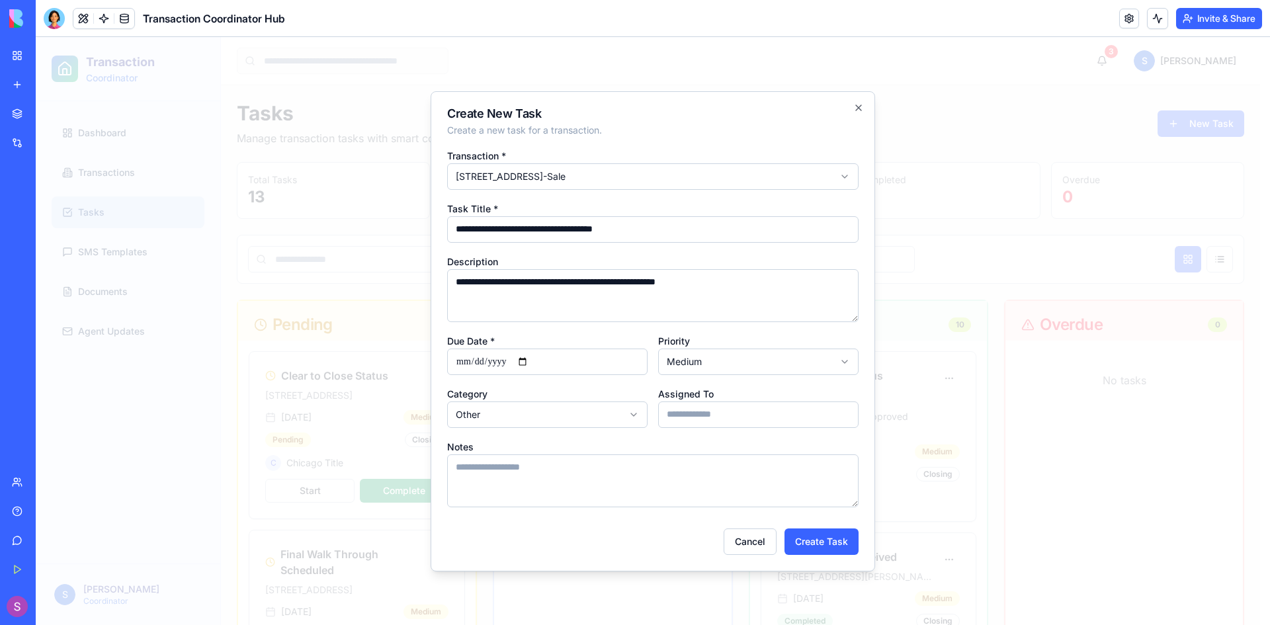
drag, startPoint x: 584, startPoint y: 230, endPoint x: 661, endPoint y: 217, distance: 77.9
click at [661, 217] on input "**********" at bounding box center [653, 229] width 412 height 26
type input "**********"
drag, startPoint x: 526, startPoint y: 285, endPoint x: 893, endPoint y: 277, distance: 367.3
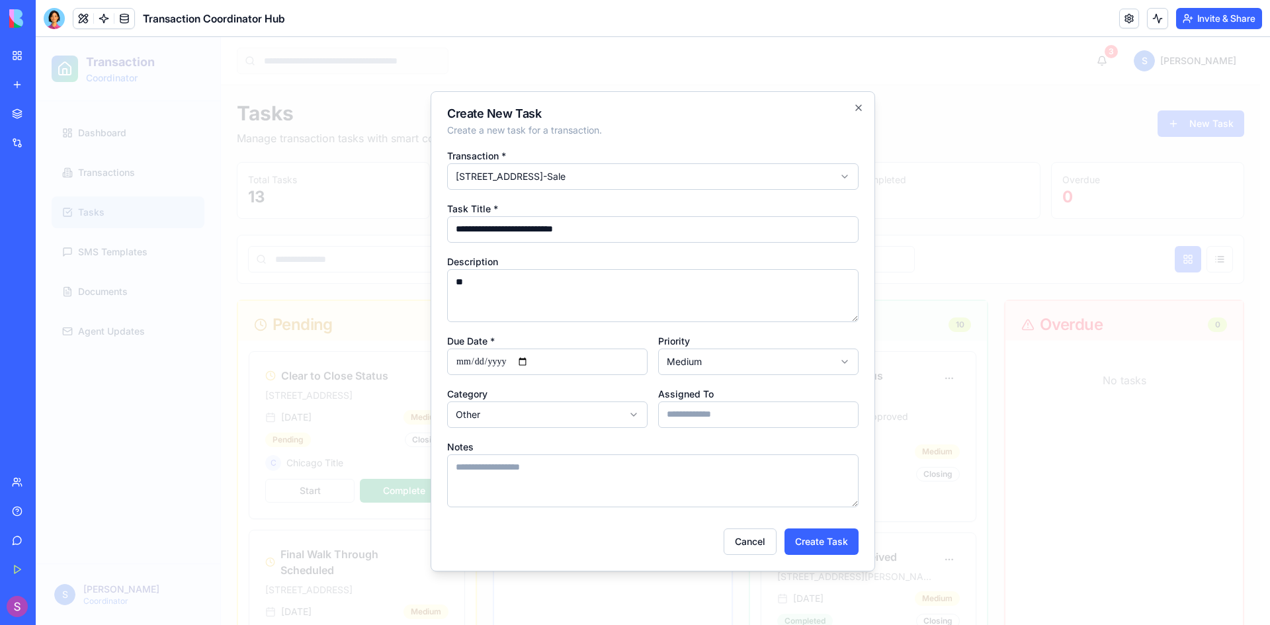
type textarea "*"
type textarea "**********"
click at [468, 358] on input "Due Date *" at bounding box center [547, 362] width 200 height 26
type input "**********"
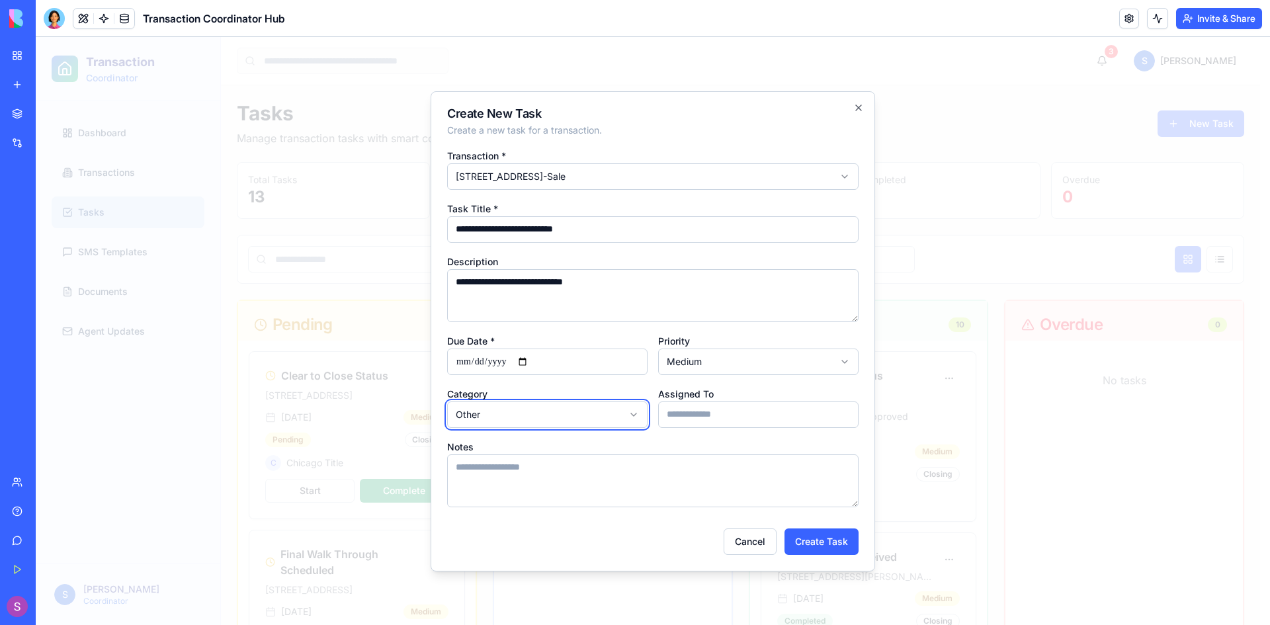
click at [719, 425] on input "Assigned To" at bounding box center [758, 415] width 200 height 26
type input "**********"
click at [458, 231] on input "**********" at bounding box center [653, 229] width 412 height 26
type input "**********"
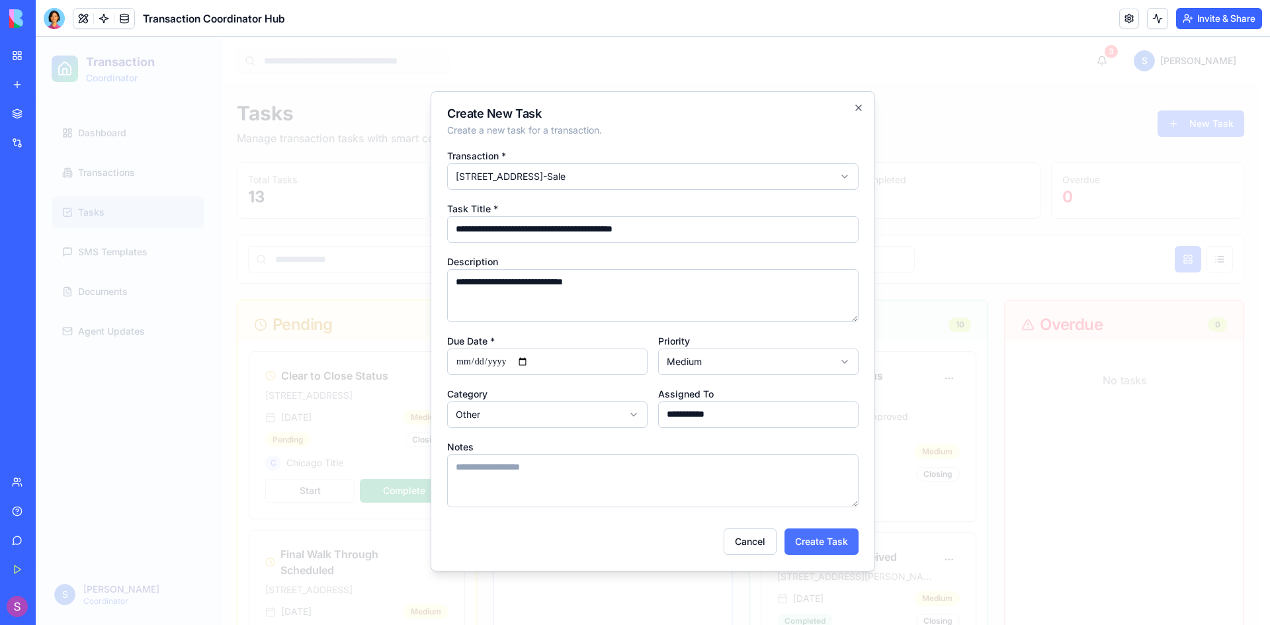
click at [831, 539] on button "Create Task" at bounding box center [822, 542] width 74 height 26
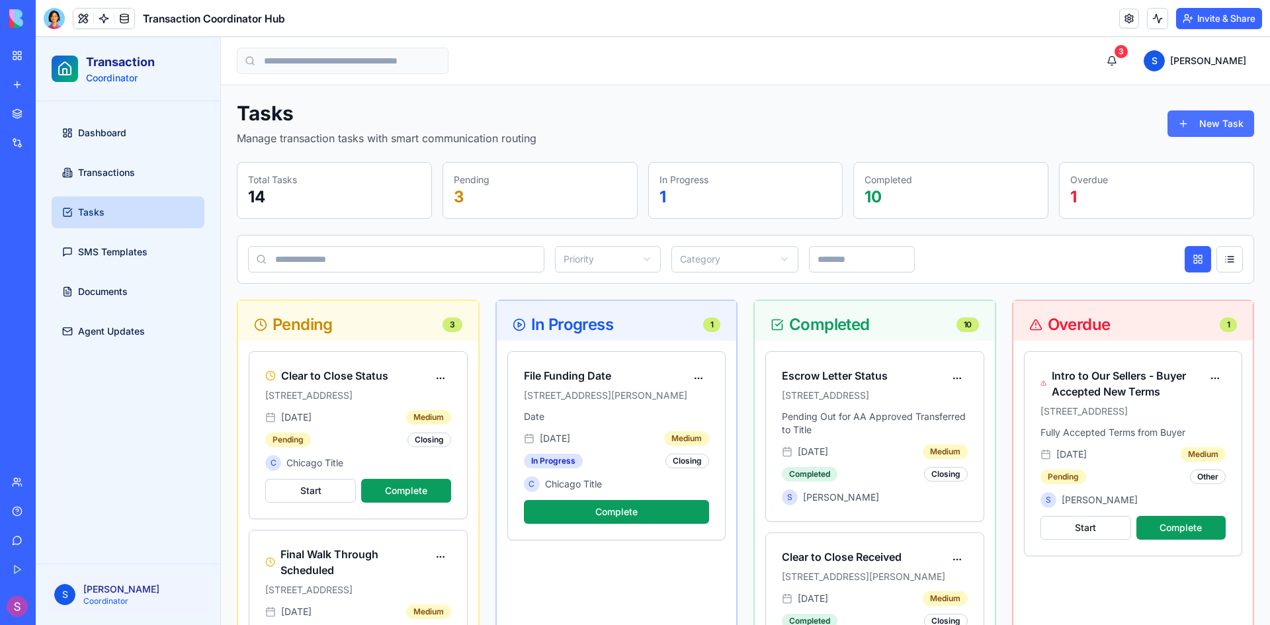
click at [1186, 128] on button "New Task" at bounding box center [1211, 124] width 87 height 26
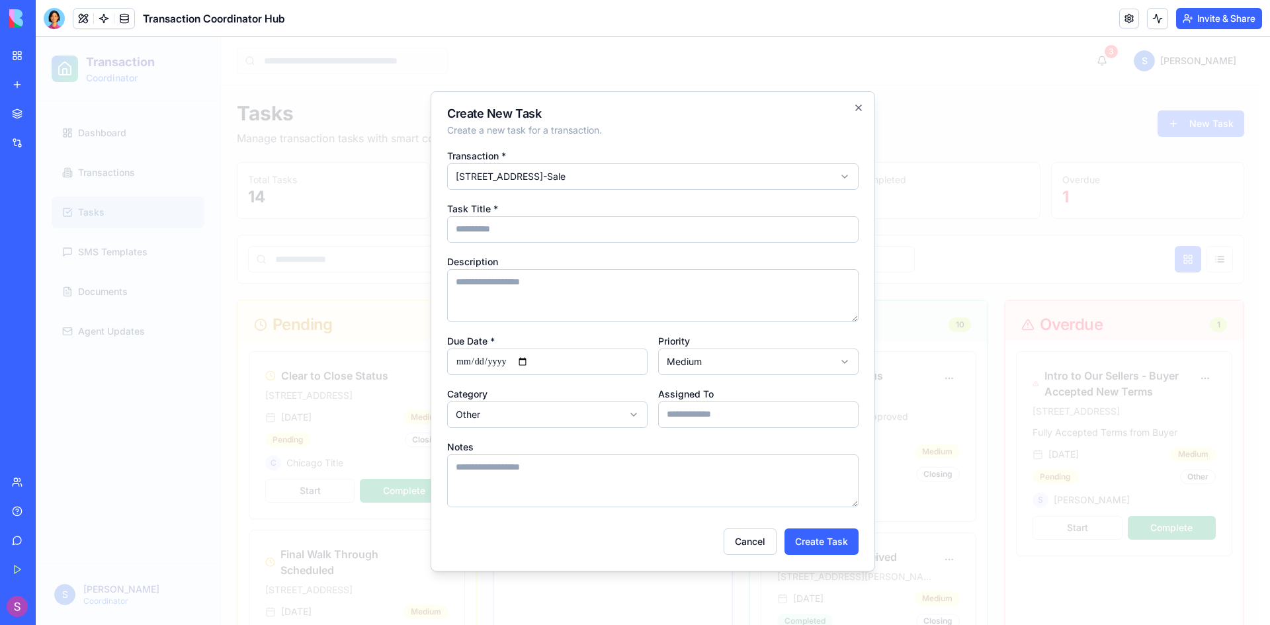
click at [558, 230] on input "Task Title *" at bounding box center [653, 229] width 412 height 26
type input "**********"
click at [506, 292] on textarea "Description" at bounding box center [653, 295] width 412 height 53
type textarea "*"
type textarea "**********"
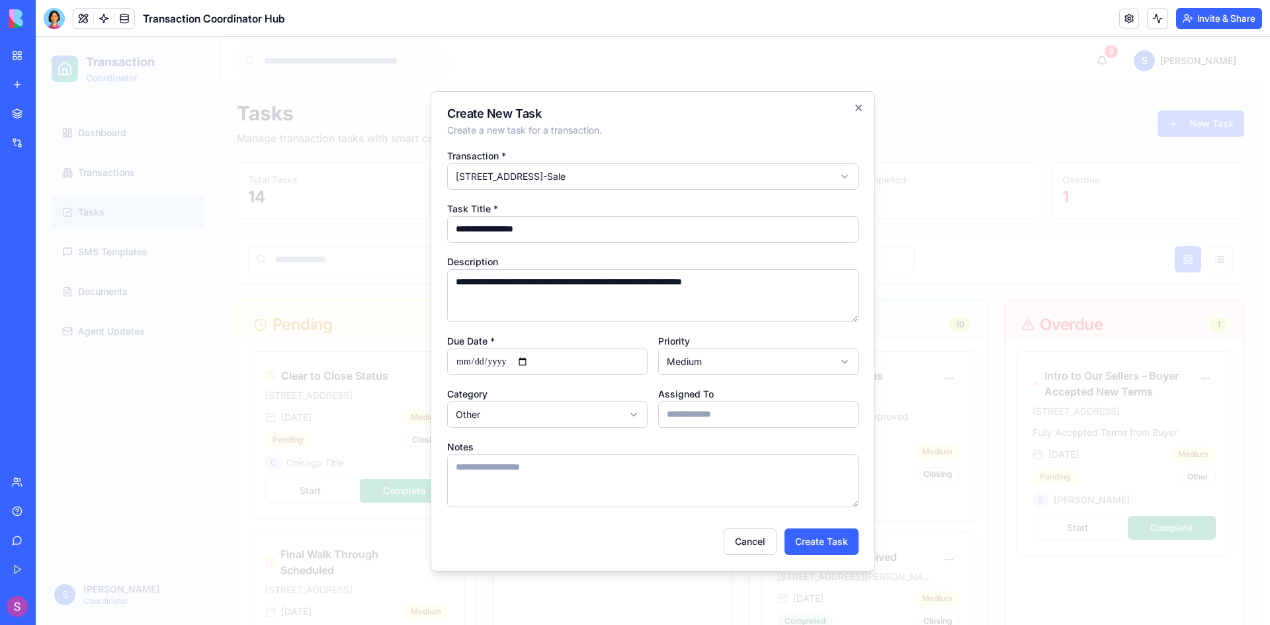
click at [543, 226] on input "**********" at bounding box center [653, 229] width 412 height 26
type input "**********"
click at [463, 363] on input "Due Date *" at bounding box center [547, 362] width 200 height 26
click at [535, 359] on input "Due Date *" at bounding box center [547, 362] width 200 height 26
type input "**********"
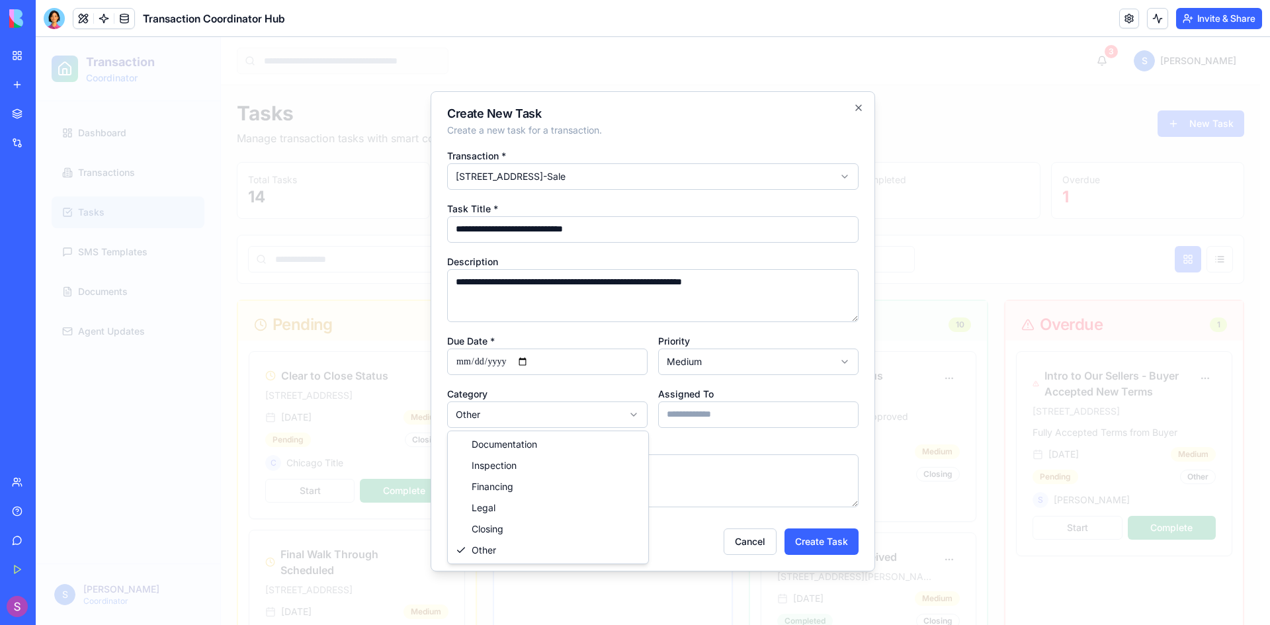
drag, startPoint x: 529, startPoint y: 465, endPoint x: 729, endPoint y: 404, distance: 208.5
click at [717, 416] on input "Assigned To" at bounding box center [758, 415] width 200 height 26
type input "**********"
click at [829, 535] on button "Create Task" at bounding box center [822, 542] width 74 height 26
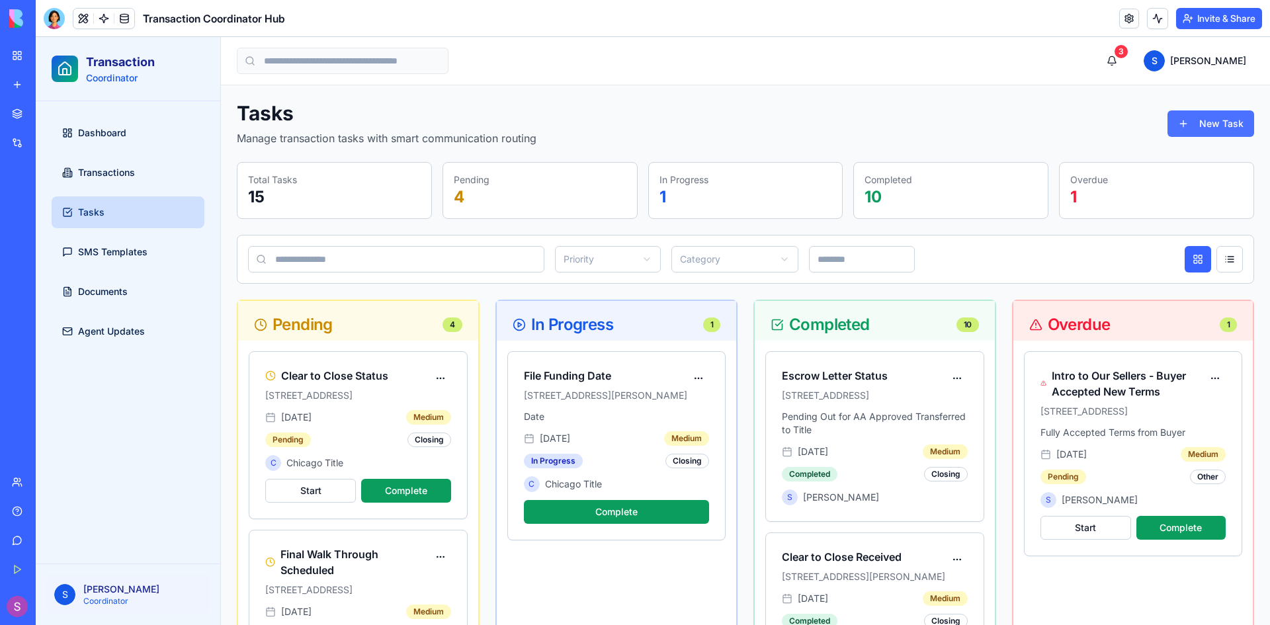
click at [1190, 125] on button "New Task" at bounding box center [1211, 124] width 87 height 26
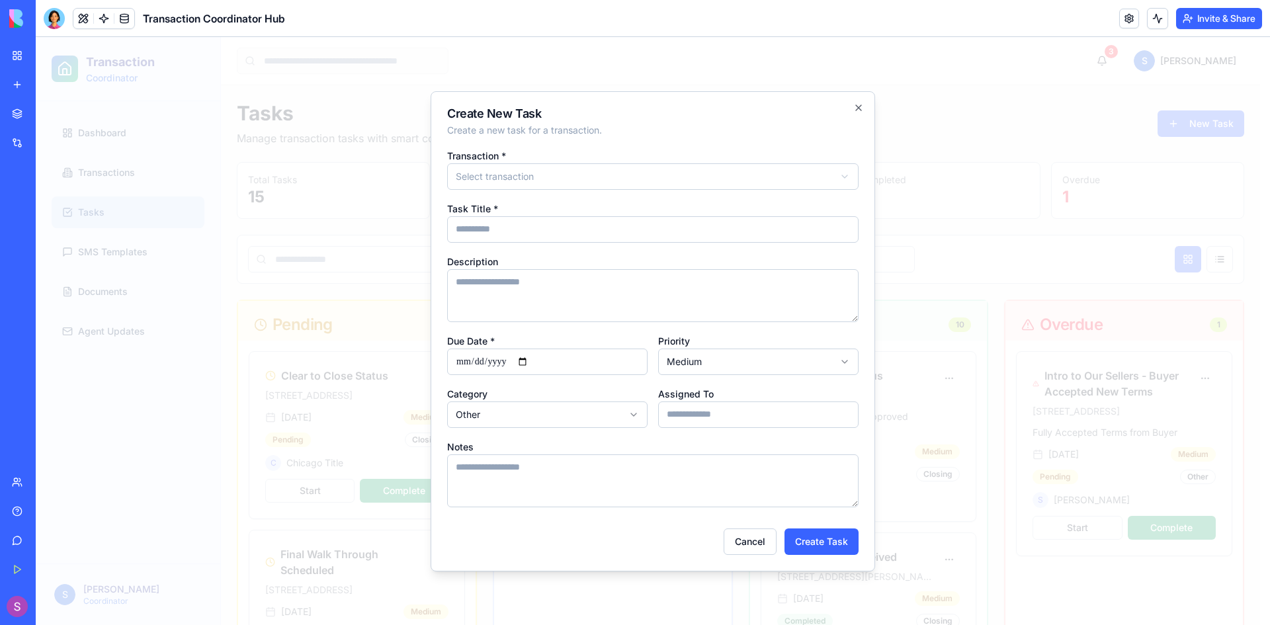
click at [504, 224] on input "Task Title *" at bounding box center [653, 229] width 412 height 26
type input "**********"
click at [585, 288] on textarea "Description" at bounding box center [653, 295] width 412 height 53
type textarea "****"
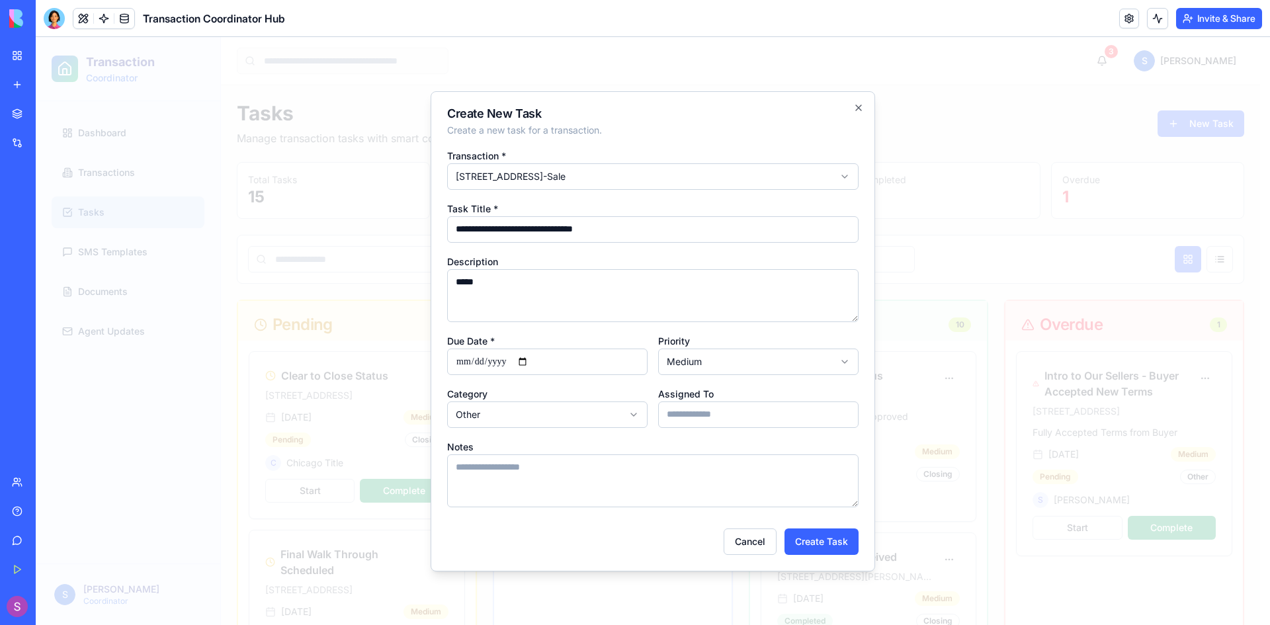
click at [520, 232] on input "**********" at bounding box center [653, 229] width 412 height 26
type input "**********"
click at [499, 279] on textarea "****" at bounding box center [653, 295] width 412 height 53
type textarea "**********"
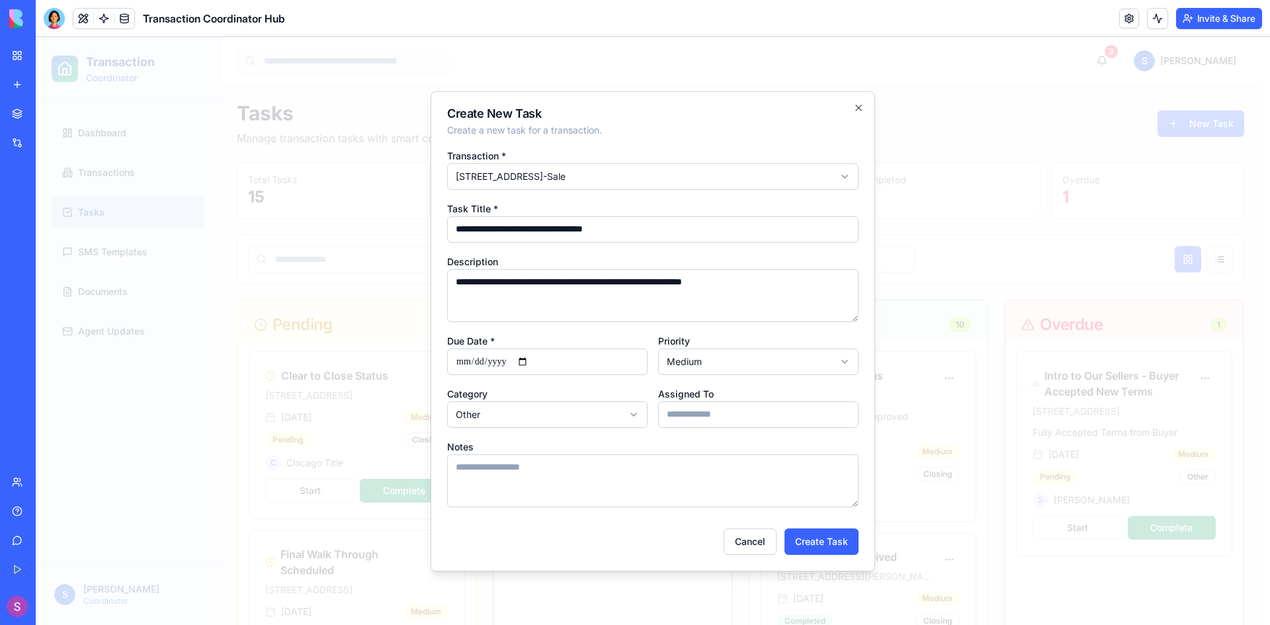
click at [470, 366] on input "Due Date *" at bounding box center [547, 362] width 200 height 26
click at [748, 414] on input "Assigned To" at bounding box center [758, 415] width 200 height 26
type input "**********"
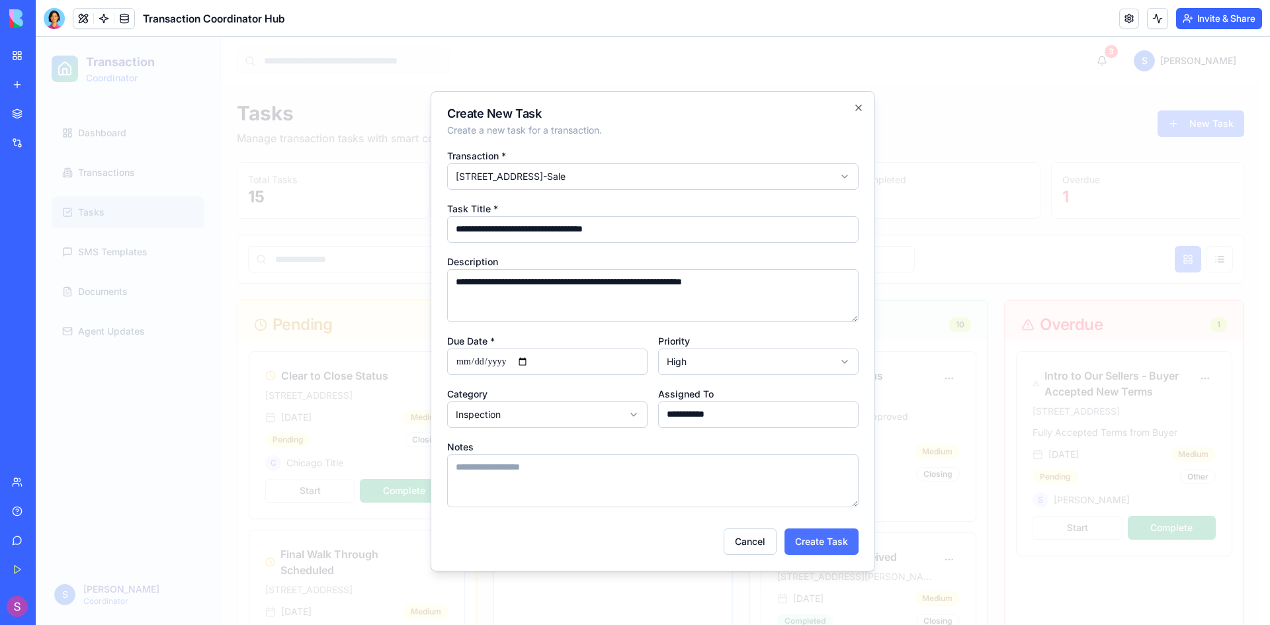
click at [821, 539] on button "Create Task" at bounding box center [822, 542] width 74 height 26
click at [468, 363] on input "Due Date *" at bounding box center [547, 362] width 200 height 26
click at [529, 363] on input "Due Date *" at bounding box center [547, 362] width 200 height 26
type input "**********"
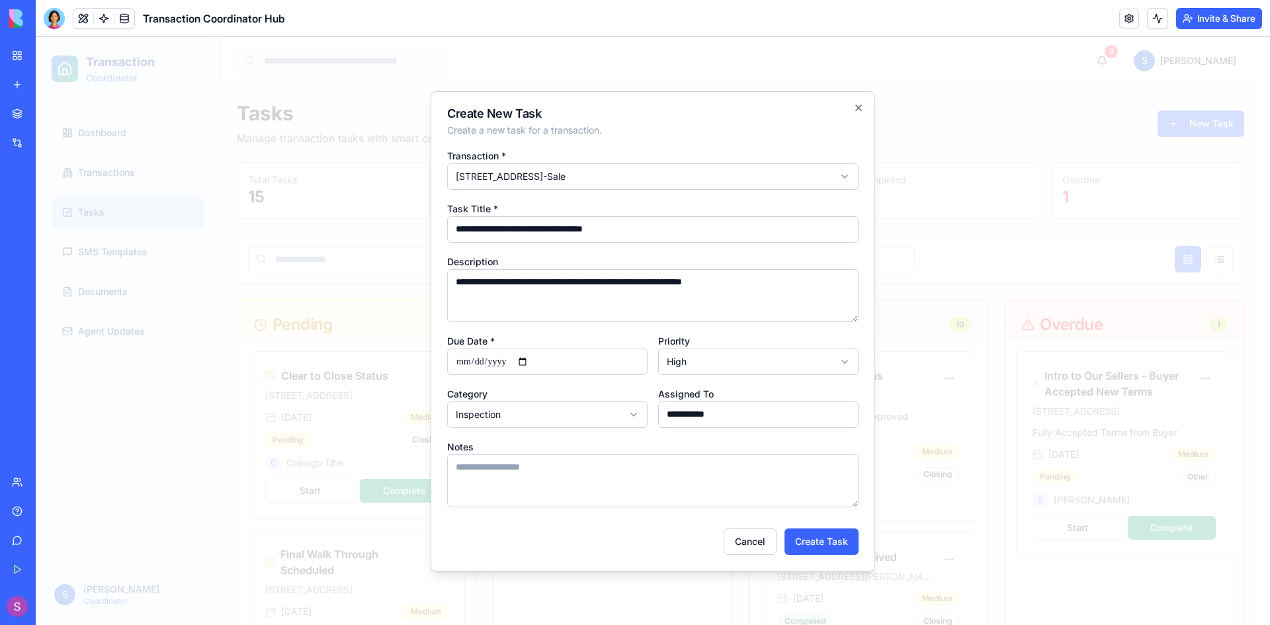
drag, startPoint x: 836, startPoint y: 540, endPoint x: 853, endPoint y: 540, distance: 16.5
click at [838, 543] on button "Create Task" at bounding box center [822, 542] width 74 height 26
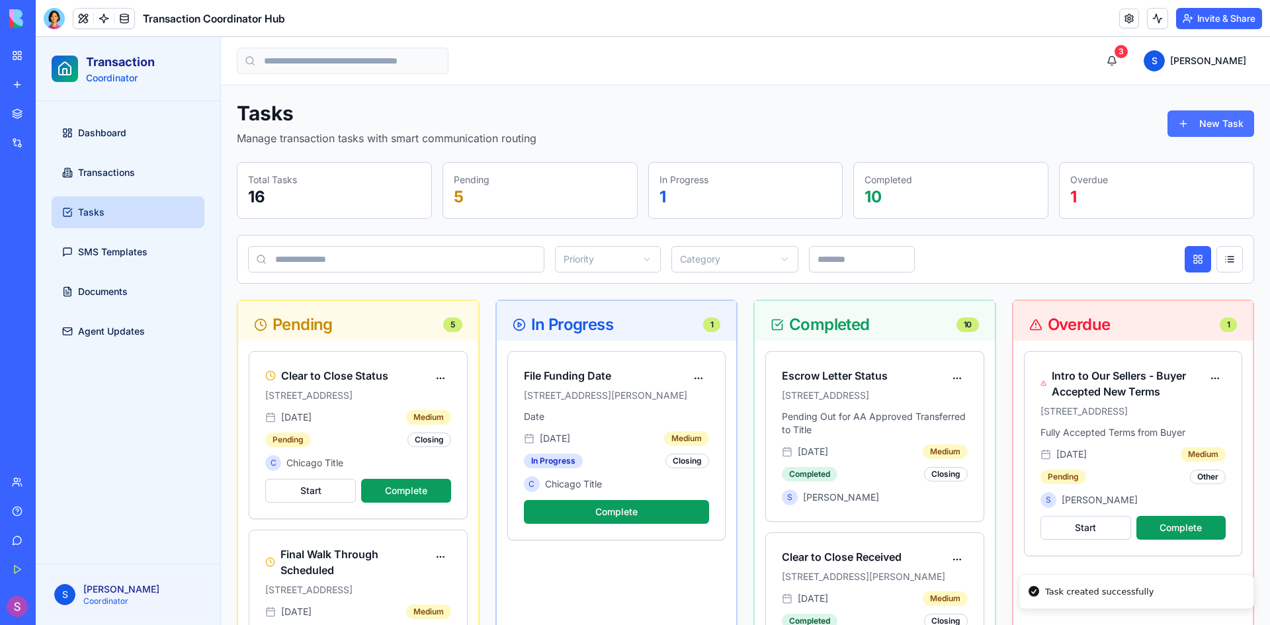
click at [1217, 121] on button "New Task" at bounding box center [1211, 124] width 87 height 26
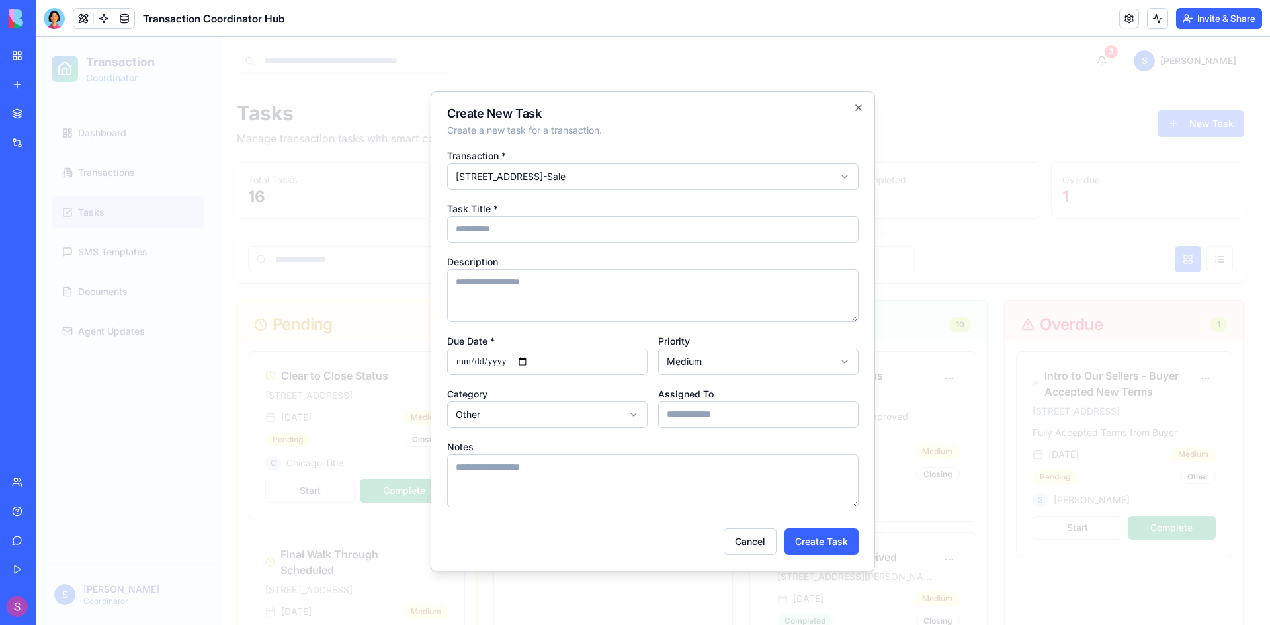
click at [588, 230] on input "Task Title *" at bounding box center [653, 229] width 412 height 26
type input "**********"
click at [616, 287] on textarea "Description" at bounding box center [653, 295] width 412 height 53
type textarea "**********"
click at [466, 364] on input "Due Date *" at bounding box center [547, 362] width 200 height 26
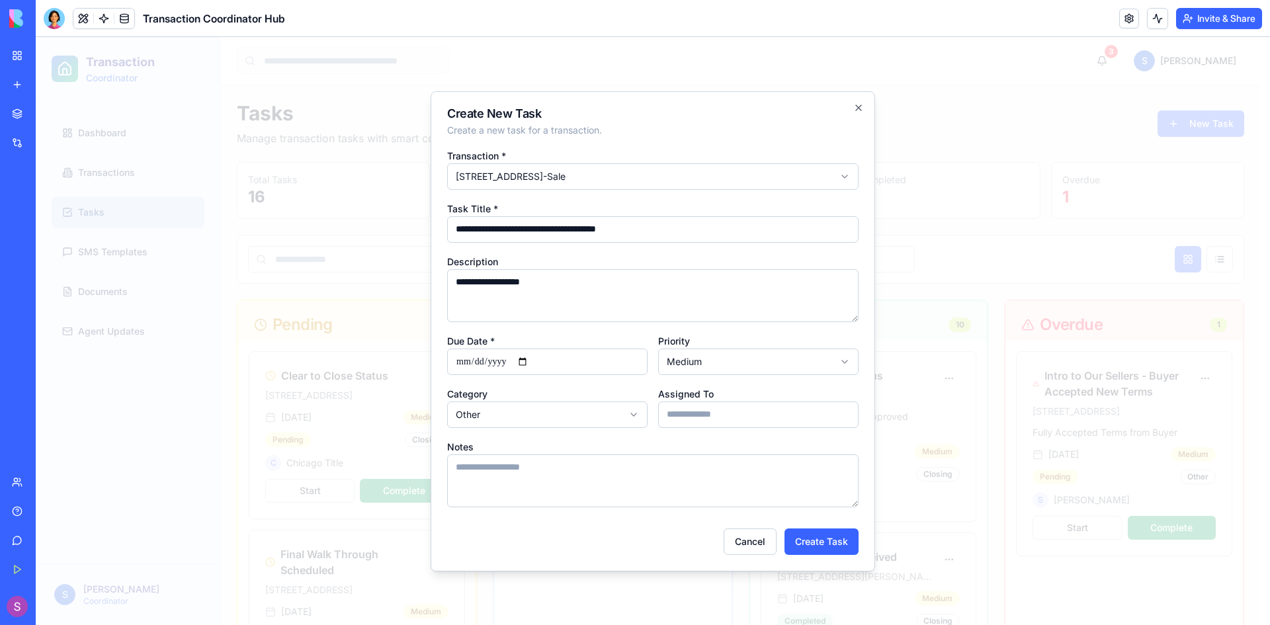
click at [465, 361] on input "Due Date *" at bounding box center [547, 362] width 200 height 26
click at [465, 362] on input "Due Date *" at bounding box center [547, 362] width 200 height 26
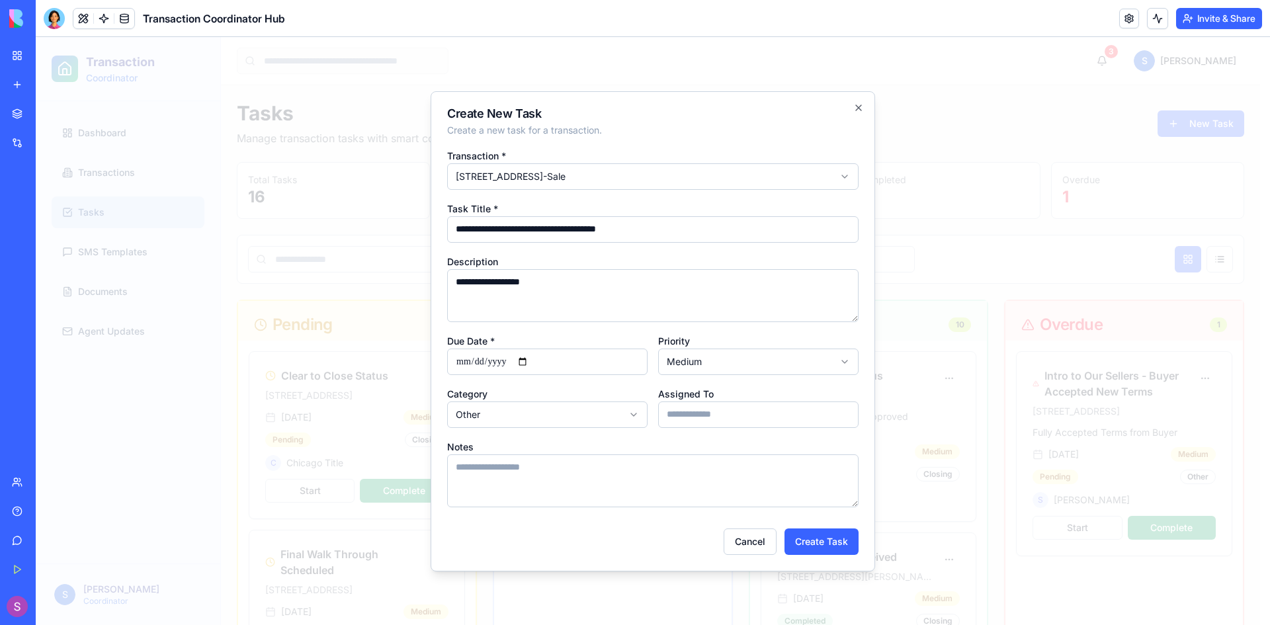
click at [533, 361] on input "Due Date *" at bounding box center [547, 362] width 200 height 26
type input "**********"
click at [710, 422] on input "Assigned To" at bounding box center [758, 415] width 200 height 26
type input "**********"
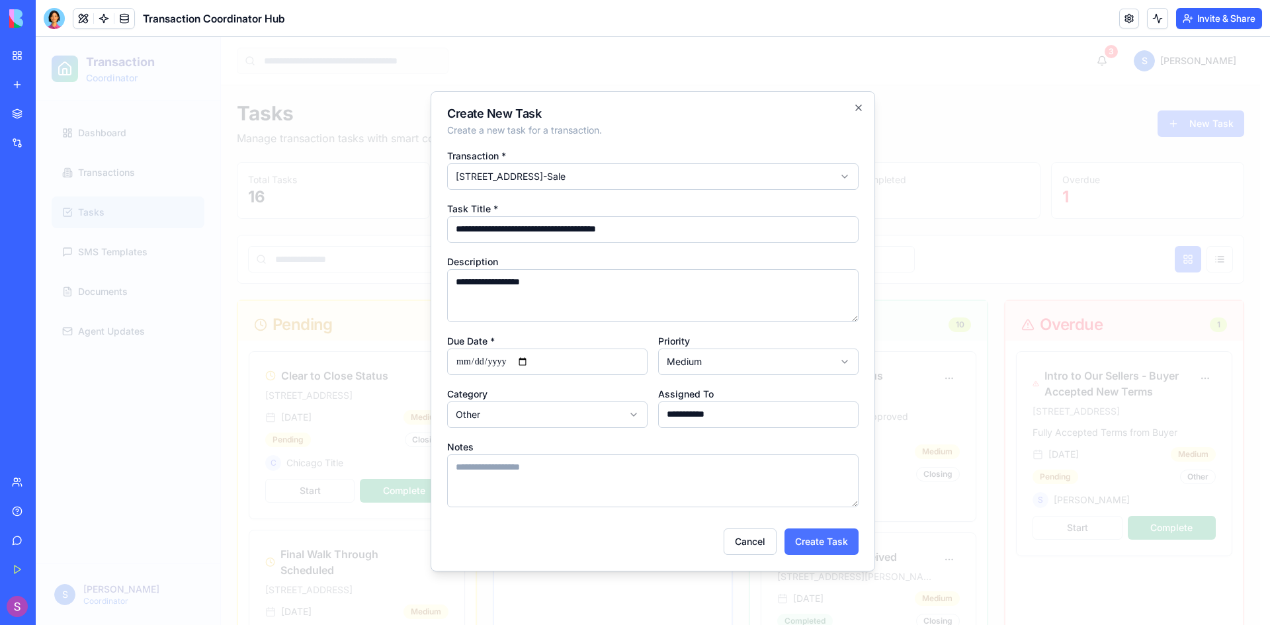
click at [822, 542] on button "Create Task" at bounding box center [822, 542] width 74 height 26
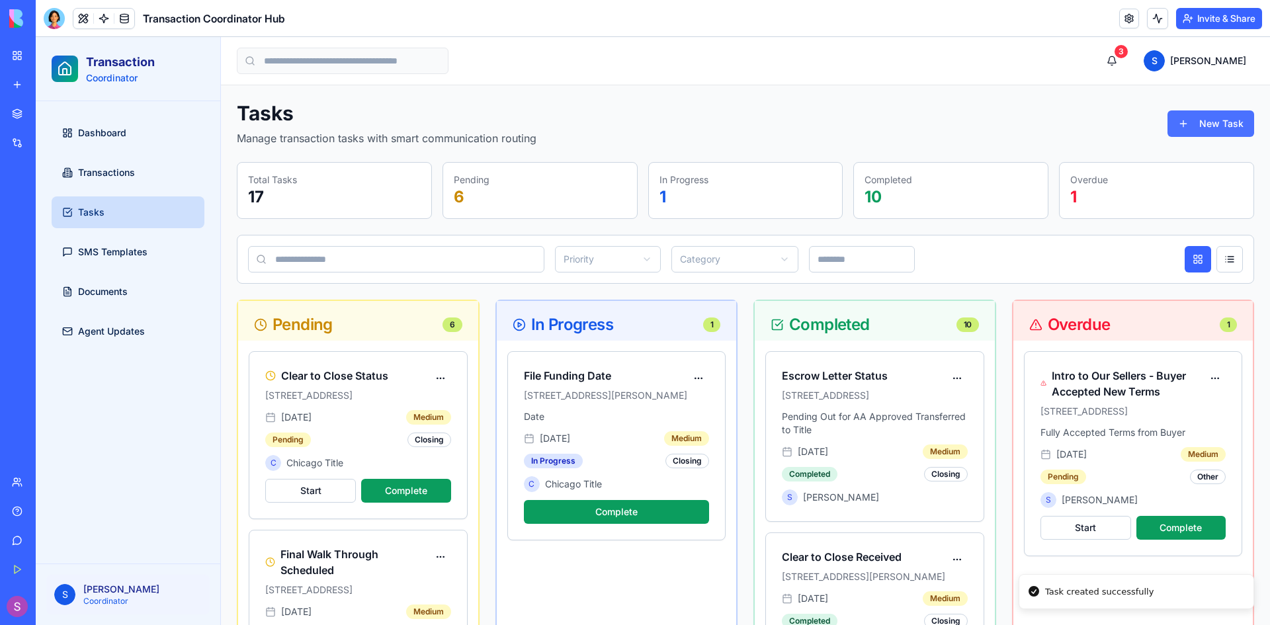
click at [1205, 127] on button "New Task" at bounding box center [1211, 124] width 87 height 26
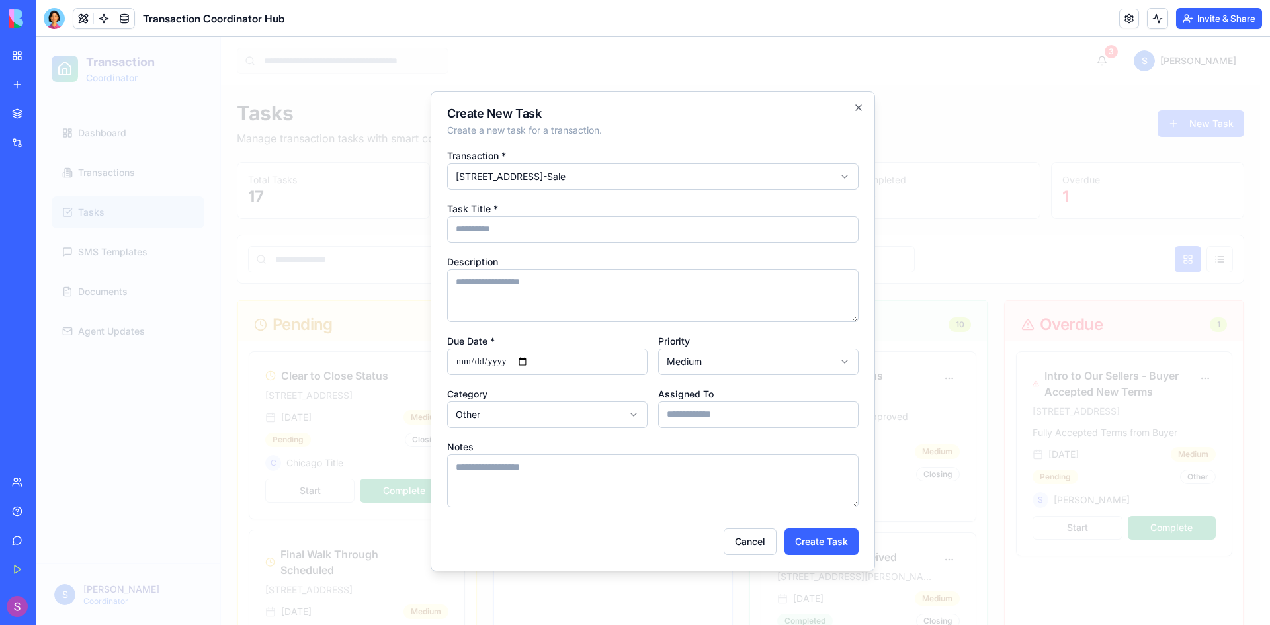
click at [550, 234] on input "Task Title *" at bounding box center [653, 229] width 412 height 26
type input "**********"
click at [539, 277] on textarea "Description" at bounding box center [653, 295] width 412 height 53
type textarea "*"
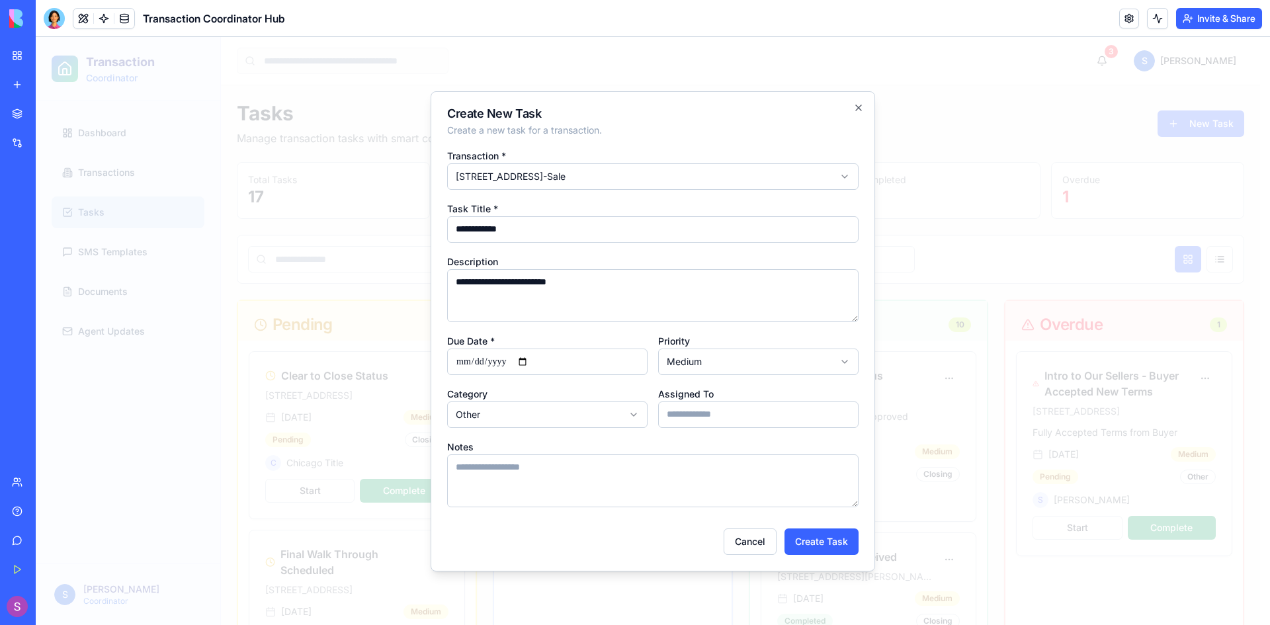
type textarea "**********"
click at [472, 359] on input "Due Date *" at bounding box center [547, 362] width 200 height 26
click at [464, 365] on input "Due Date *" at bounding box center [547, 362] width 200 height 26
click at [466, 363] on input "Due Date *" at bounding box center [547, 362] width 200 height 26
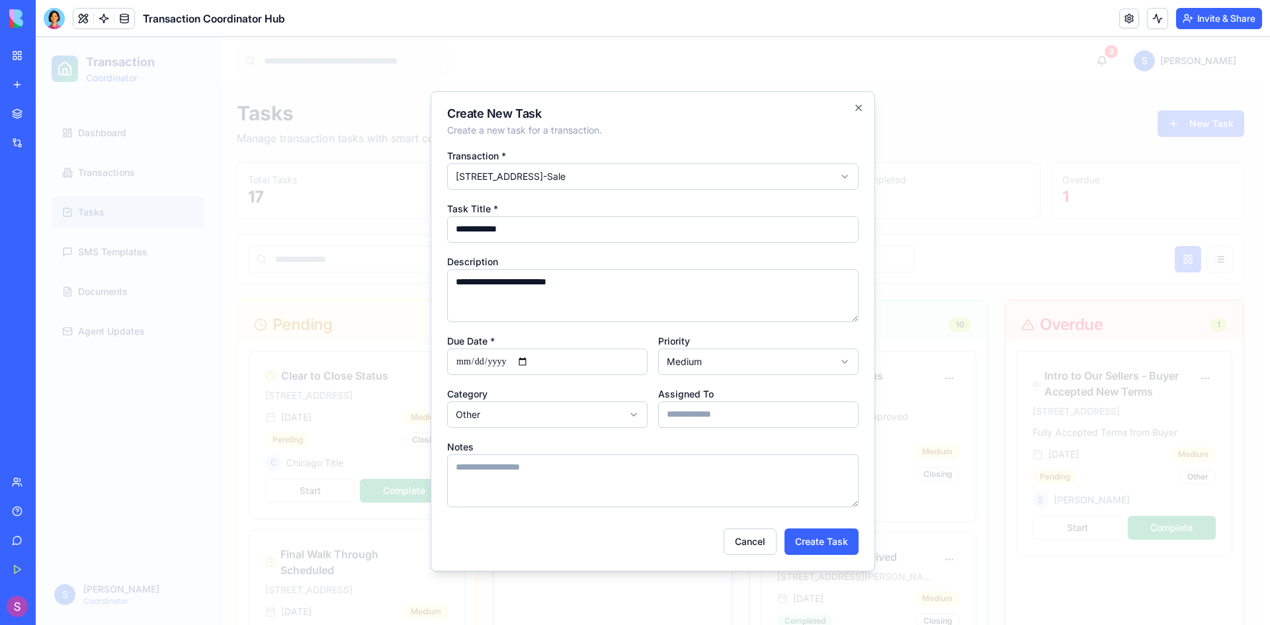
click at [466, 363] on input "Due Date *" at bounding box center [547, 362] width 200 height 26
click at [755, 420] on input "Assigned To" at bounding box center [758, 415] width 200 height 26
click at [697, 416] on input "Assigned To" at bounding box center [758, 415] width 200 height 26
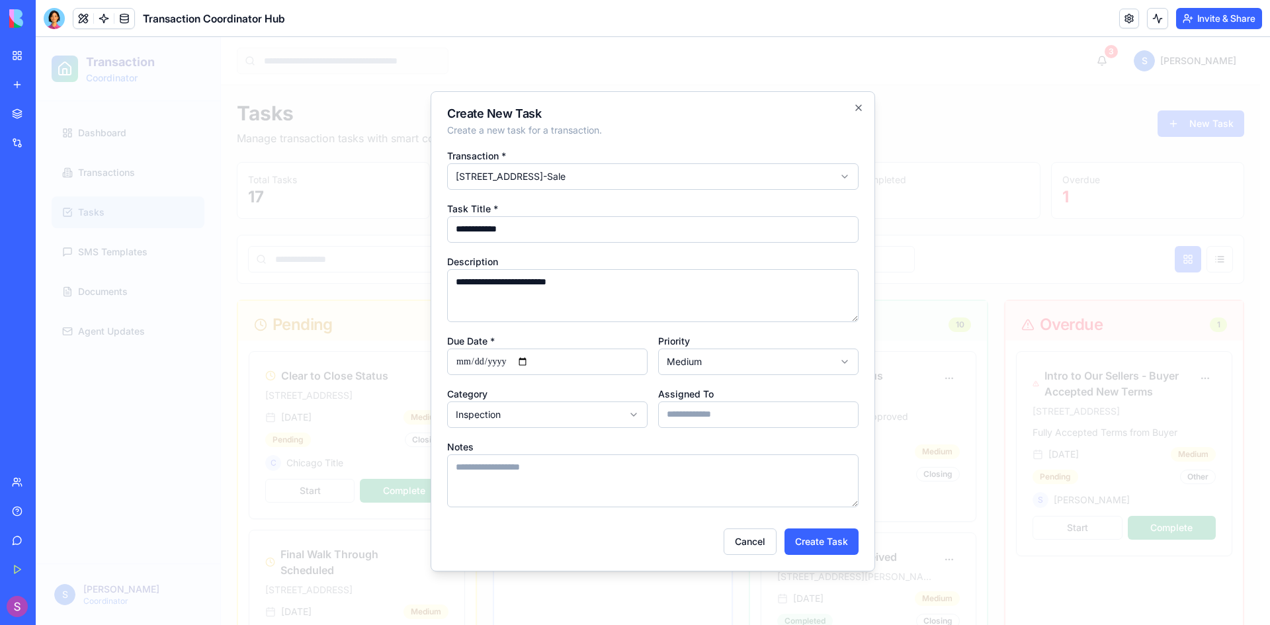
click at [717, 407] on input "Assigned To" at bounding box center [758, 415] width 200 height 26
type input "**********"
click at [689, 476] on textarea "Notes" at bounding box center [653, 481] width 412 height 53
click at [844, 541] on button "Create Task" at bounding box center [822, 542] width 74 height 26
click at [464, 363] on input "Due Date *" at bounding box center [547, 362] width 200 height 26
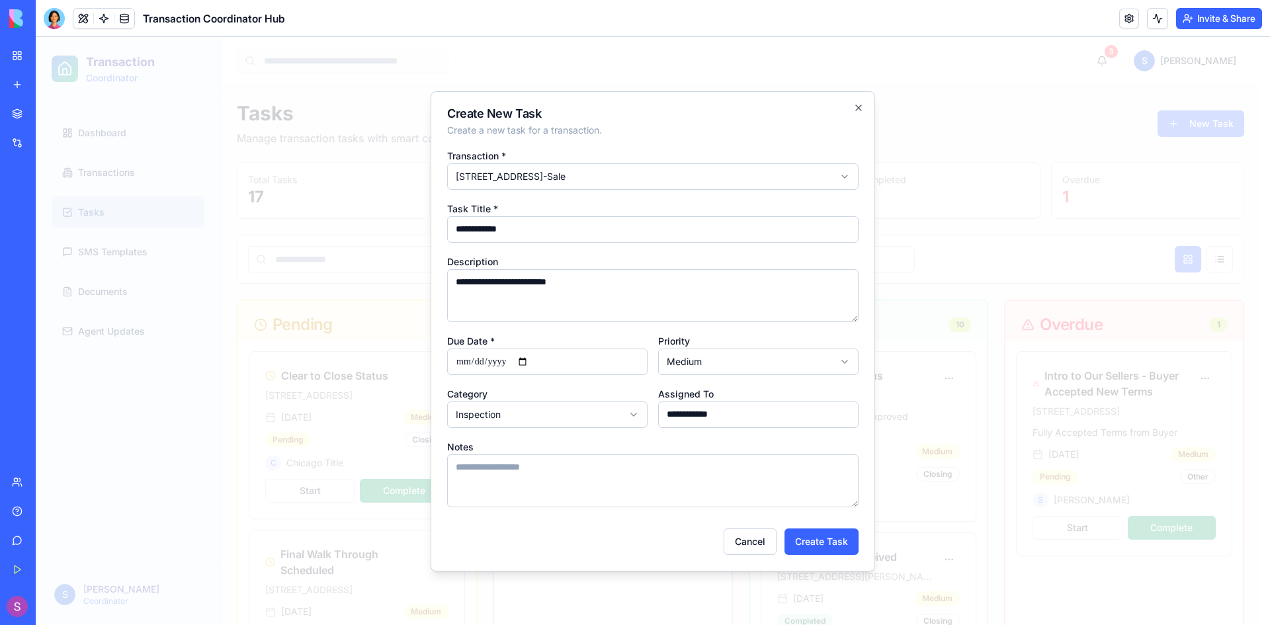
click at [465, 364] on input "Due Date *" at bounding box center [547, 362] width 200 height 26
click at [473, 362] on input "Due Date *" at bounding box center [547, 362] width 200 height 26
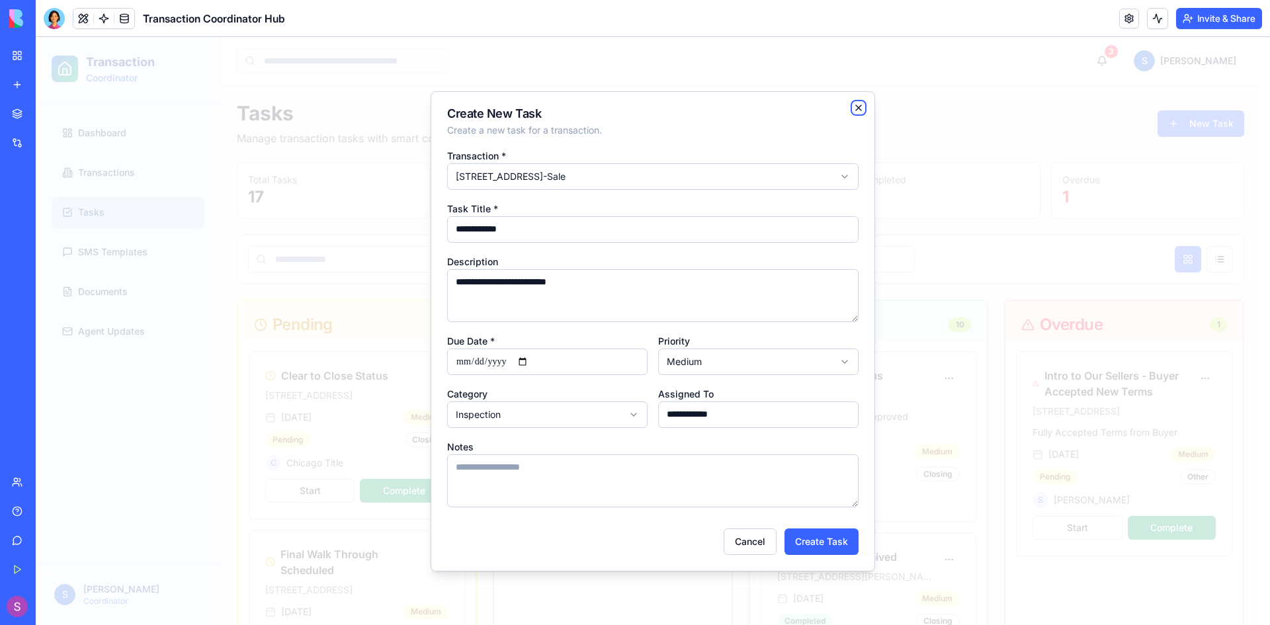
click at [862, 107] on icon "button" at bounding box center [859, 108] width 11 height 11
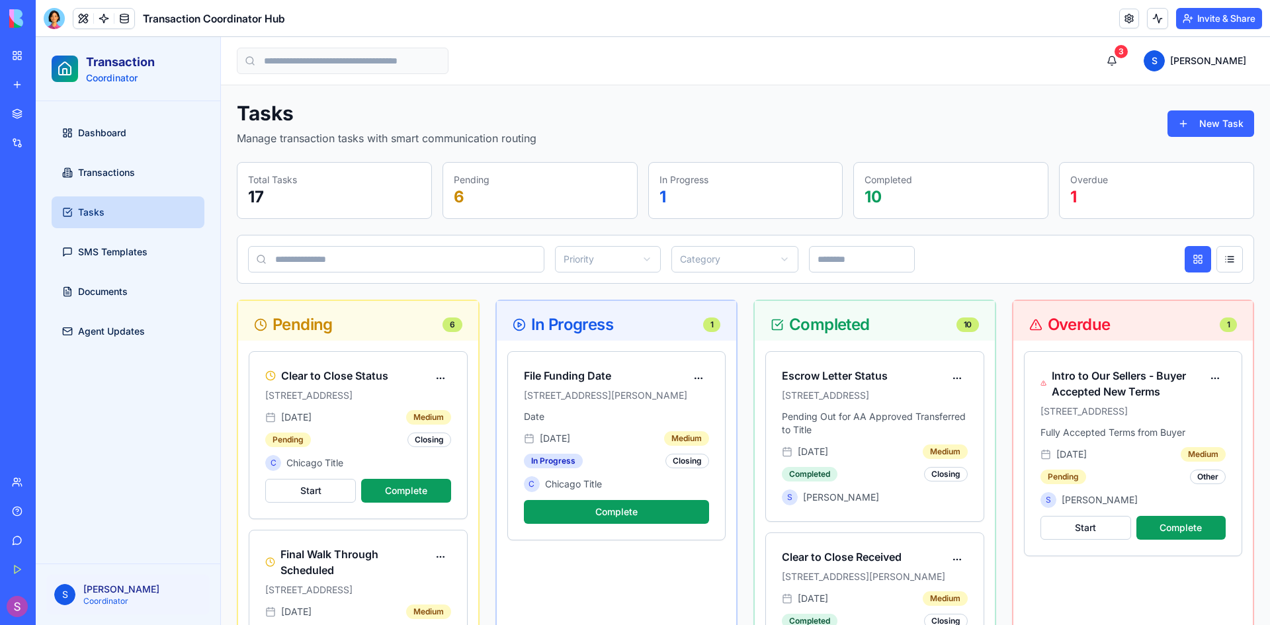
click at [116, 213] on link "Tasks" at bounding box center [128, 213] width 153 height 32
click at [99, 177] on span "Transactions" at bounding box center [106, 172] width 57 height 13
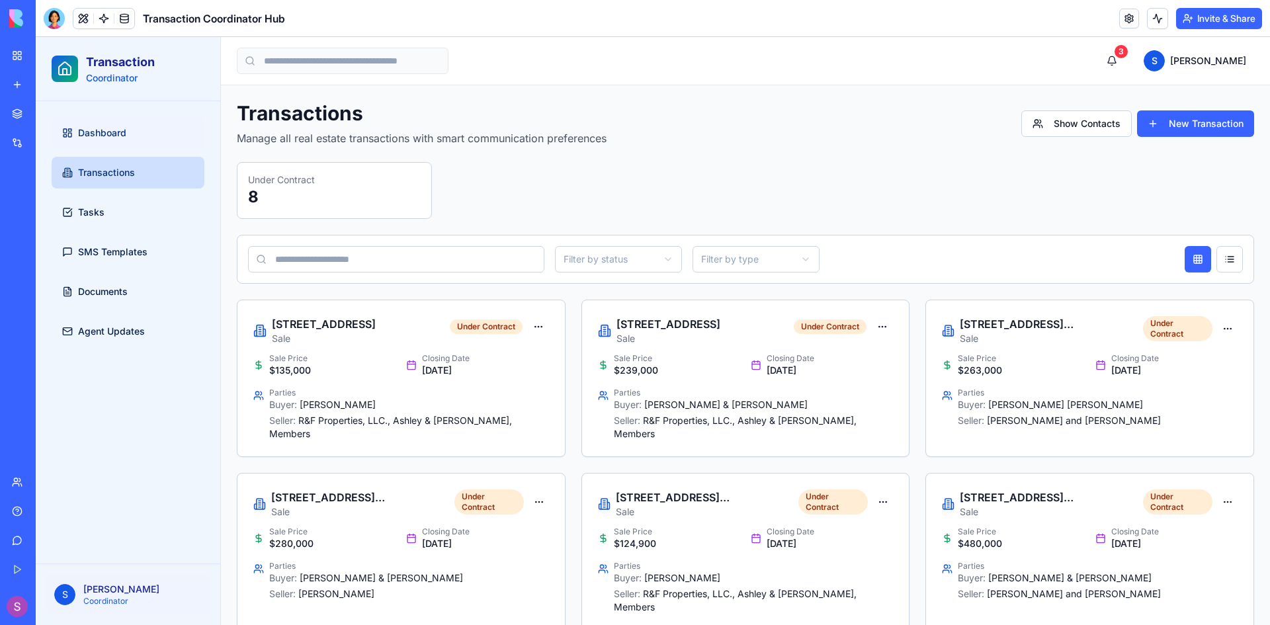
click at [105, 131] on span "Dashboard" at bounding box center [102, 132] width 48 height 13
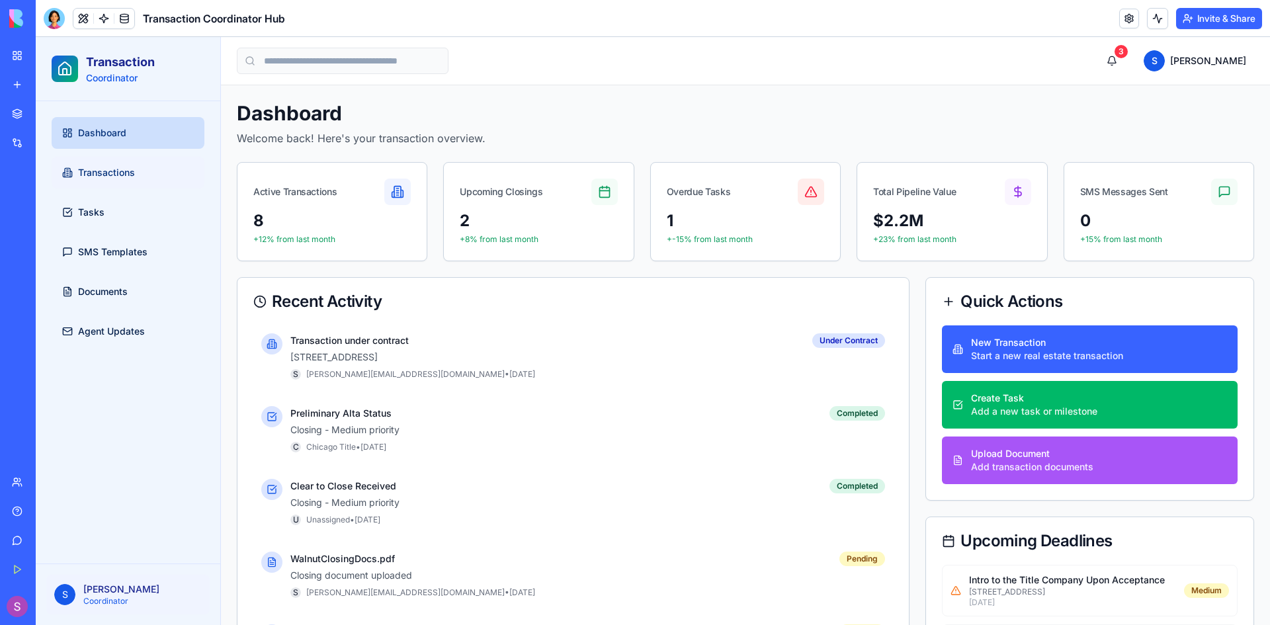
click at [107, 175] on span "Transactions" at bounding box center [106, 172] width 57 height 13
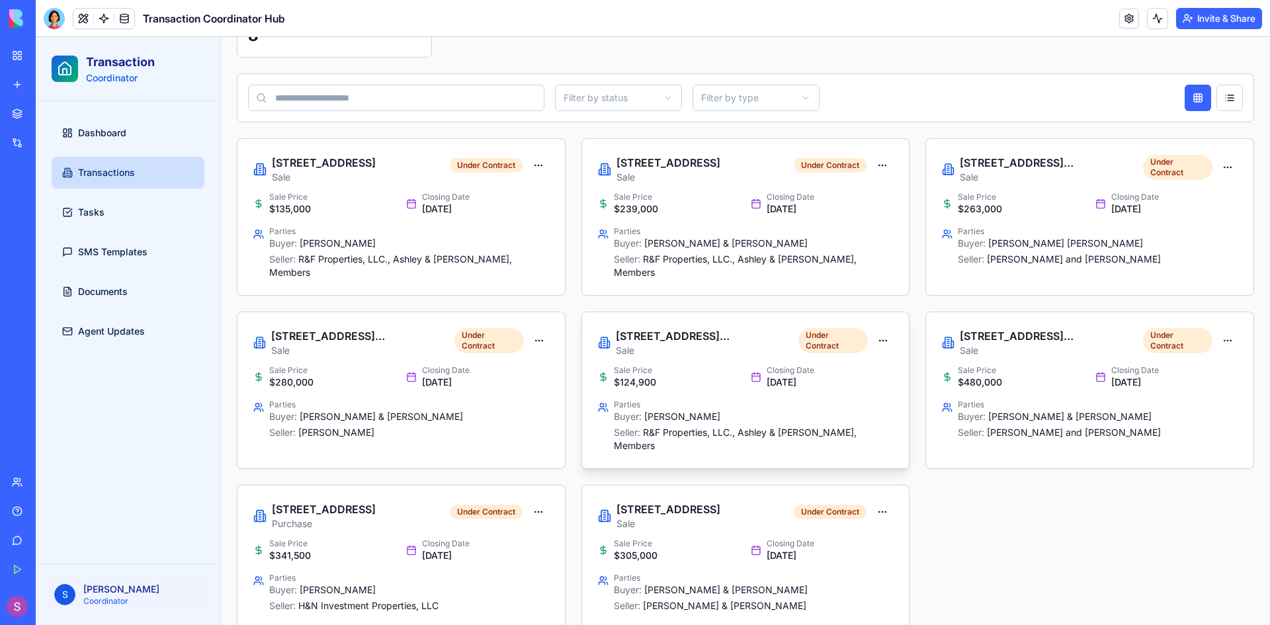
scroll to position [181, 0]
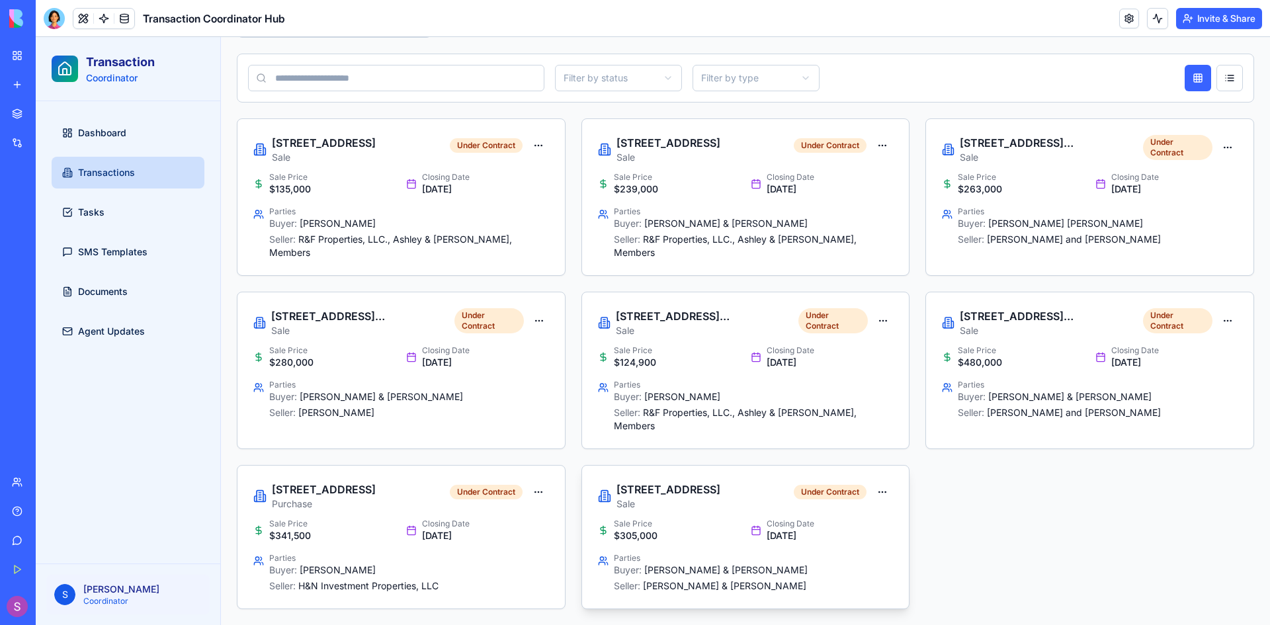
click at [725, 526] on div "Sale Price $305,000" at bounding box center [669, 531] width 142 height 24
click at [718, 526] on div "Sale Price $305,000" at bounding box center [669, 531] width 142 height 24
click at [690, 485] on h3 "[STREET_ADDRESS]" at bounding box center [669, 490] width 104 height 16
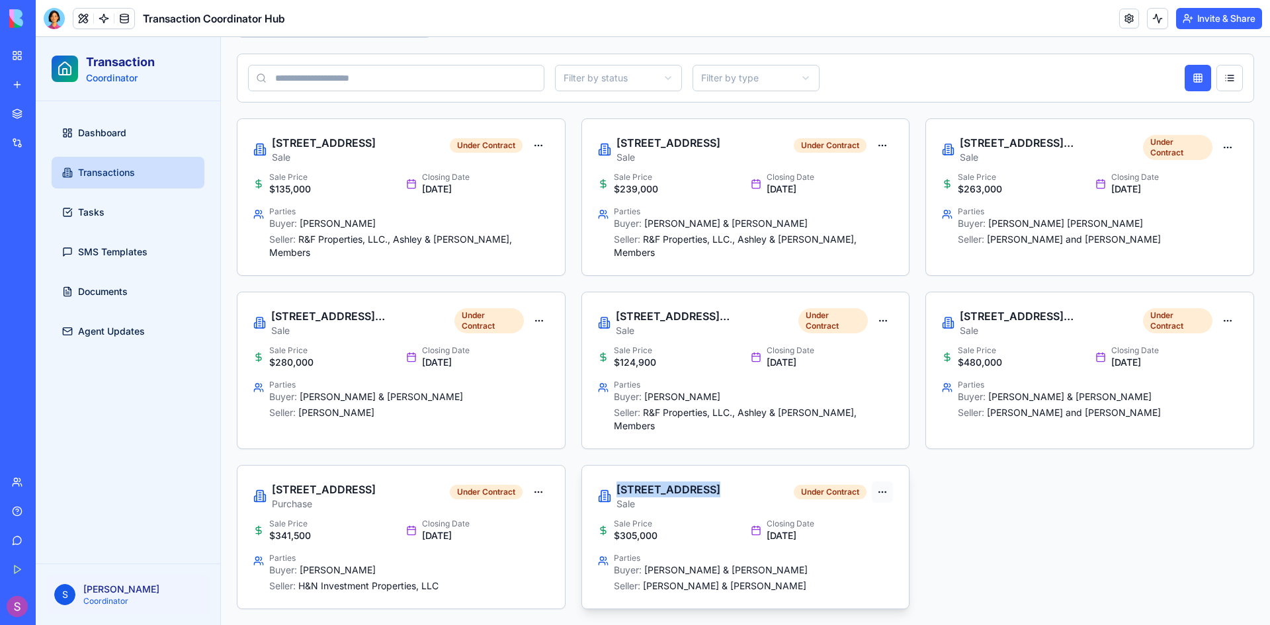
click at [881, 498] on html "Transaction Coordinator Dashboard Transactions Tasks SMS Templates Documents Ag…" at bounding box center [653, 241] width 1235 height 770
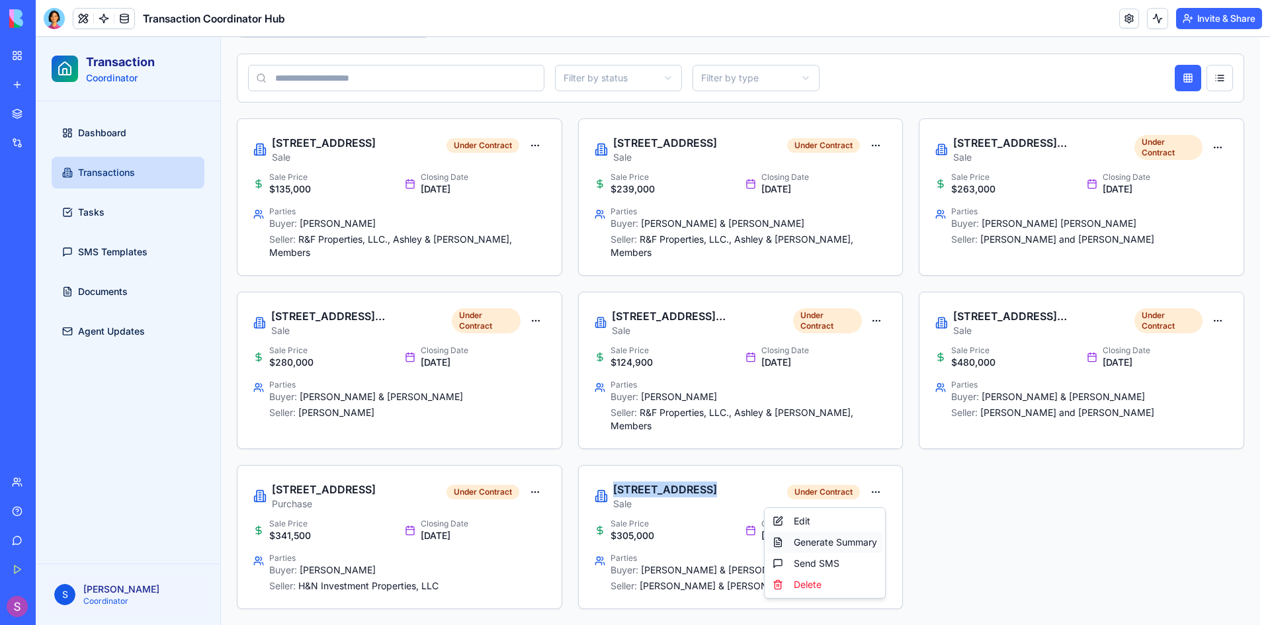
click at [824, 546] on div "Generate Summary" at bounding box center [825, 542] width 115 height 21
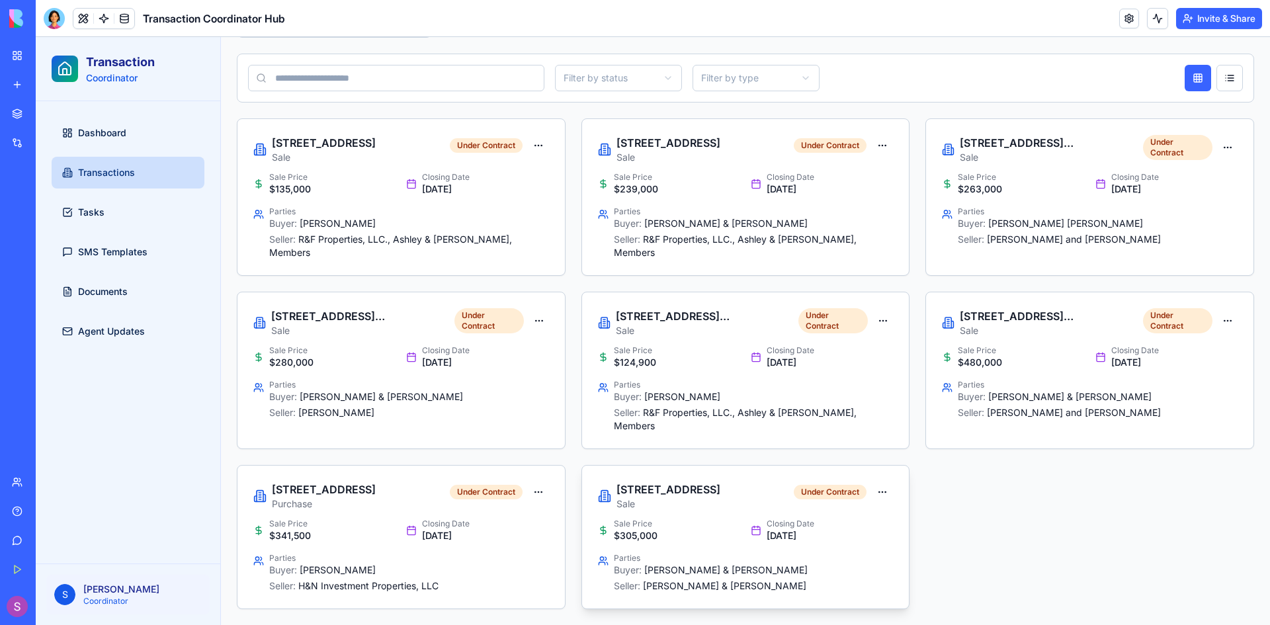
click at [855, 527] on div "Closing Date Oct 13, 2025" at bounding box center [822, 531] width 142 height 24
click at [882, 499] on html "Transaction Coordinator Dashboard Transactions Tasks SMS Templates Documents Ag…" at bounding box center [653, 241] width 1235 height 770
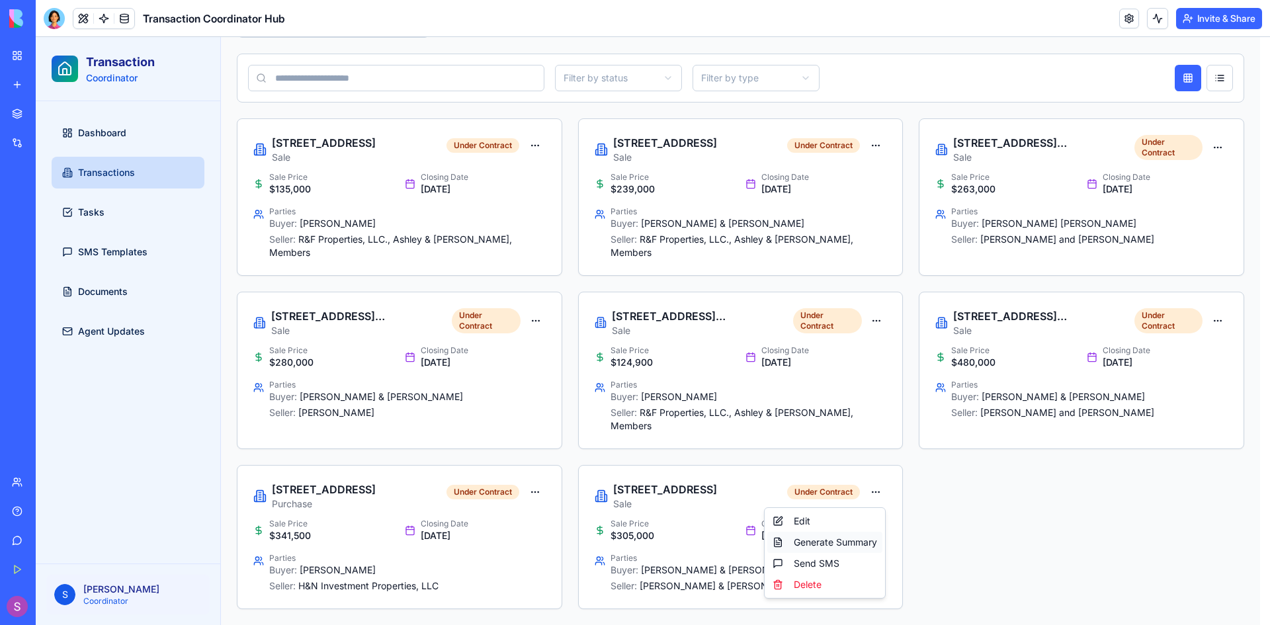
click at [842, 544] on div "Generate Summary" at bounding box center [825, 542] width 115 height 21
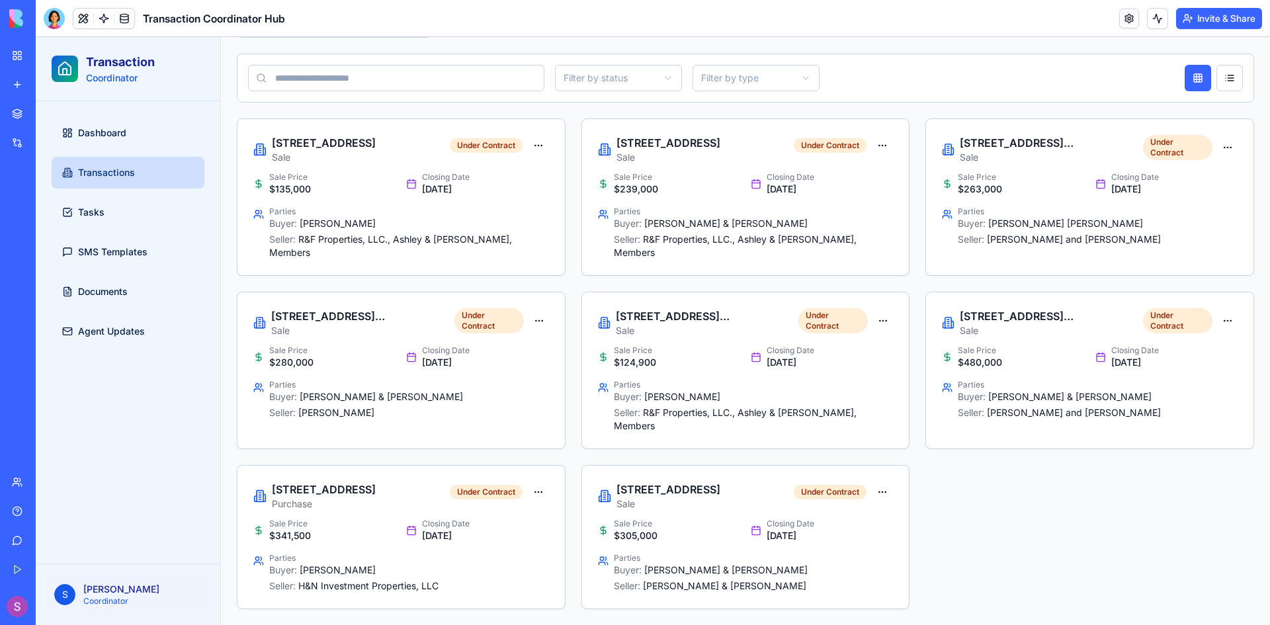
scroll to position [0, 0]
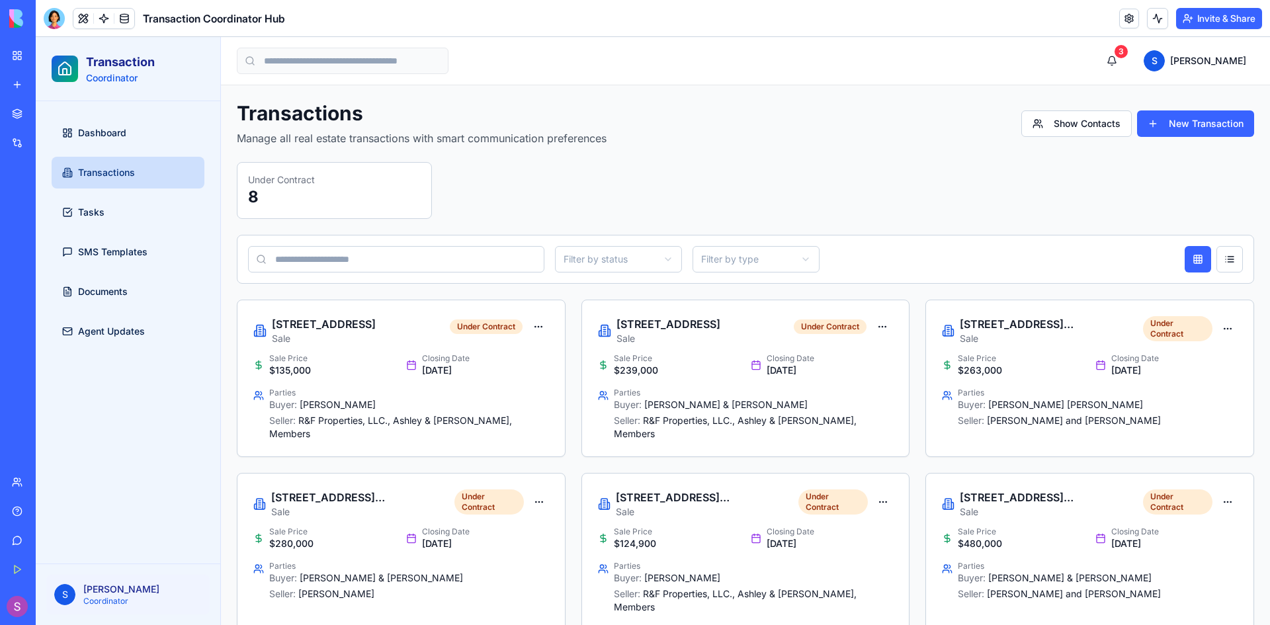
drag, startPoint x: 881, startPoint y: 183, endPoint x: 910, endPoint y: 186, distance: 28.6
click at [901, 185] on div "Under Contract 8" at bounding box center [746, 190] width 1018 height 57
click at [1046, 121] on button "Show Contacts" at bounding box center [1077, 124] width 111 height 26
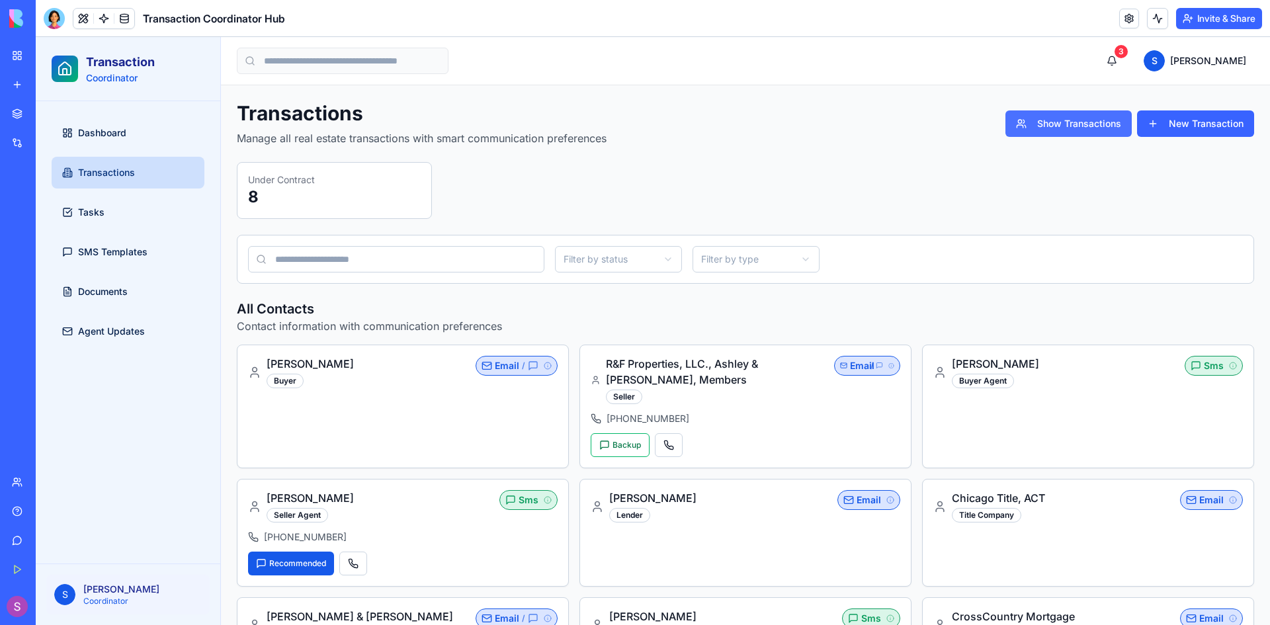
click at [1090, 122] on button "Show Transactions" at bounding box center [1069, 124] width 126 height 26
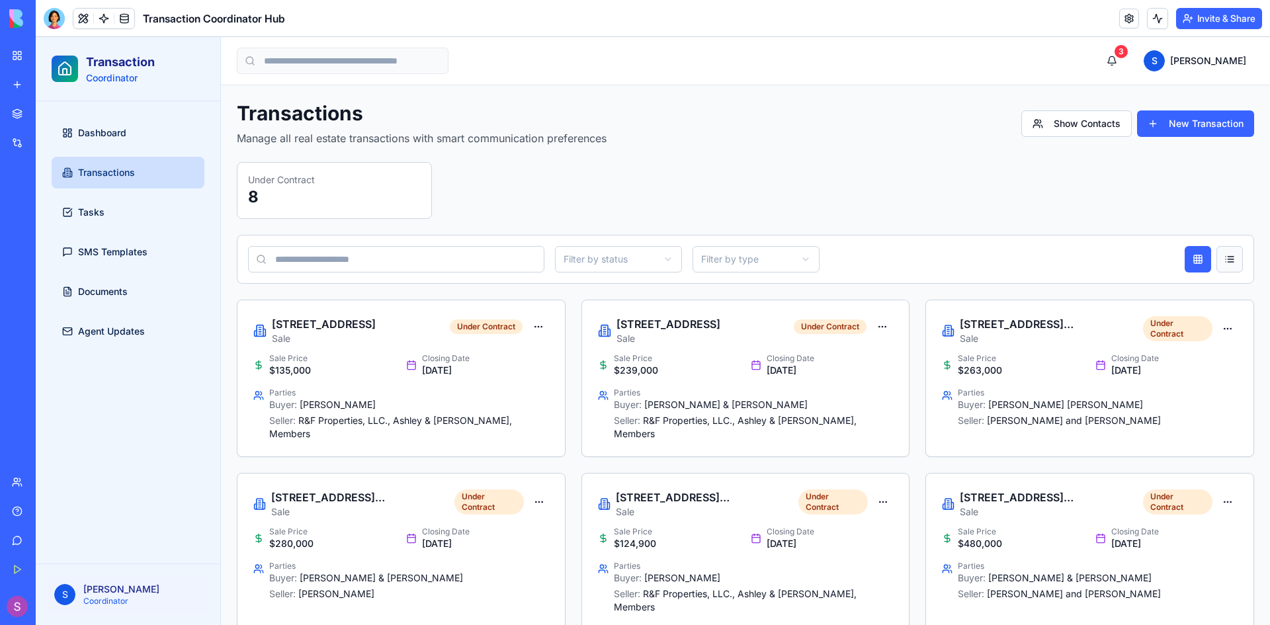
click at [1229, 257] on button at bounding box center [1230, 259] width 26 height 26
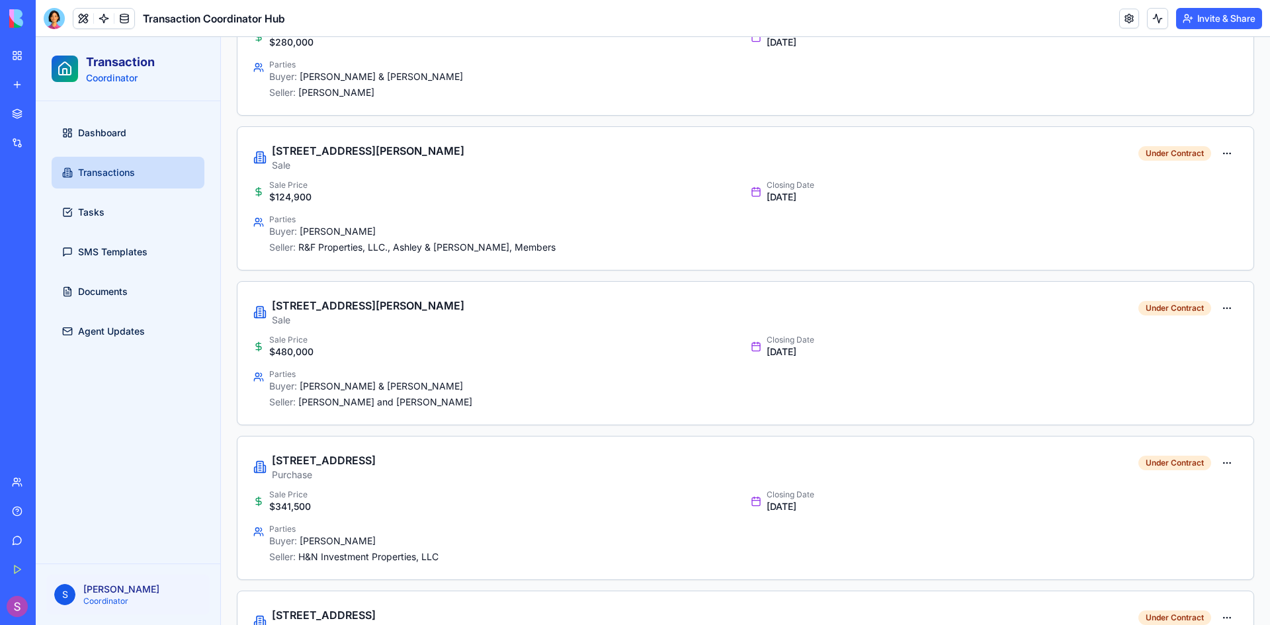
scroll to position [918, 0]
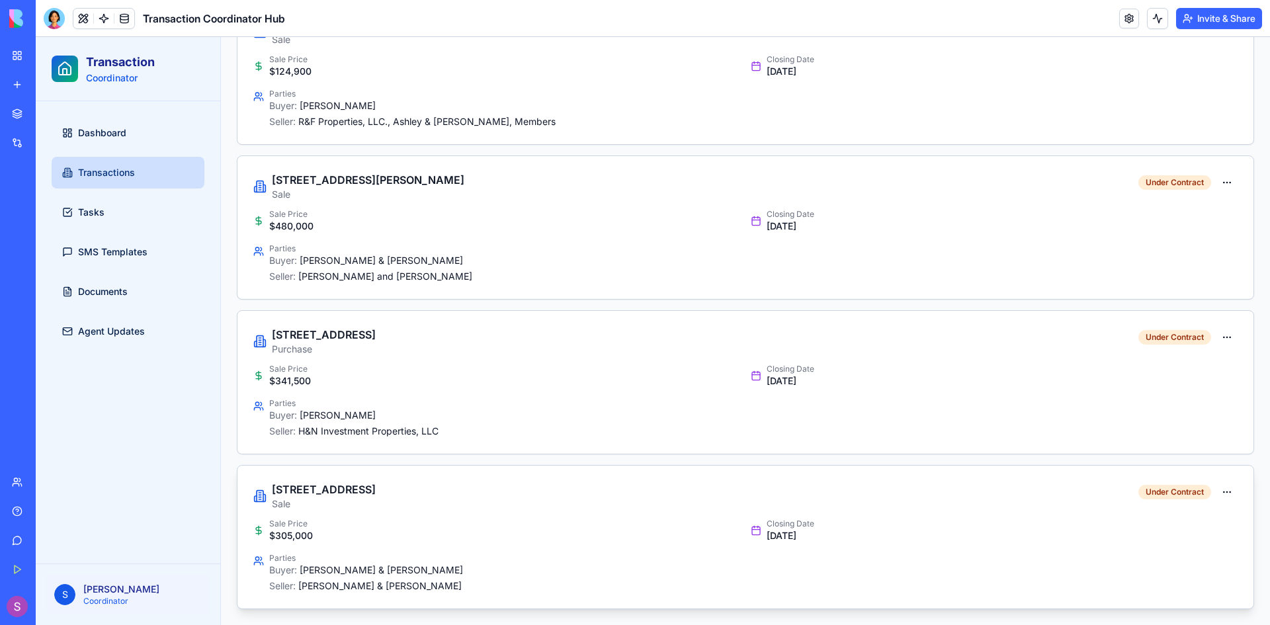
click at [1059, 524] on div "Closing Date Oct 13, 2025" at bounding box center [994, 531] width 487 height 24
click at [1144, 519] on div "Edit" at bounding box center [1165, 519] width 115 height 21
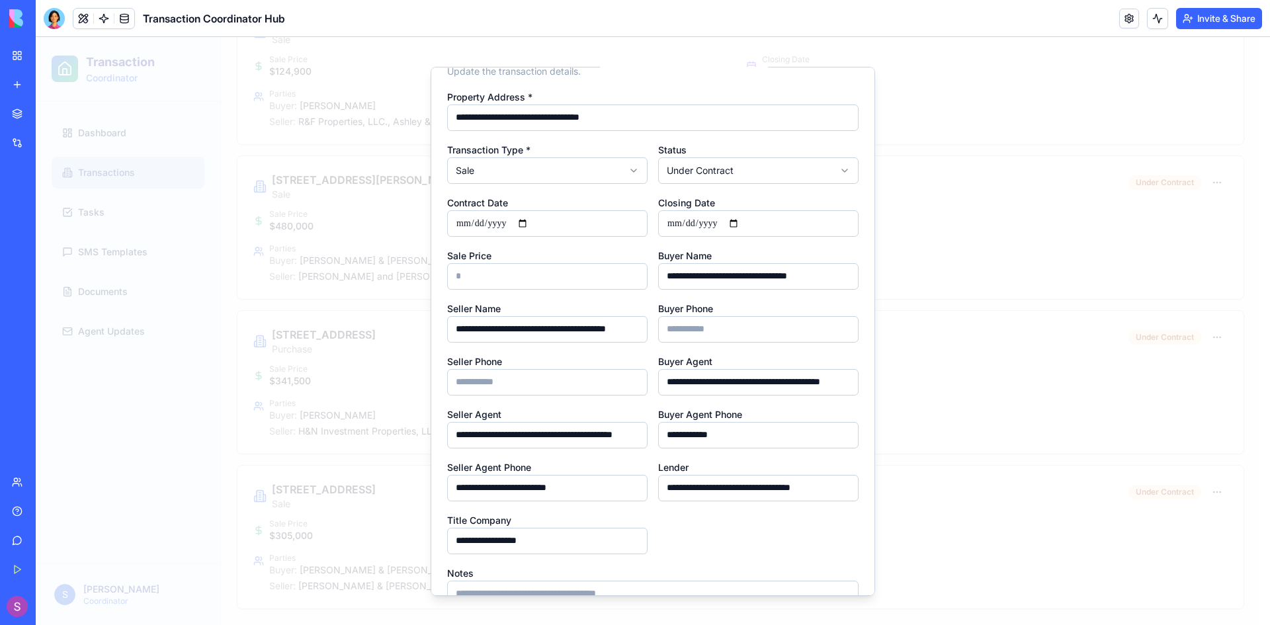
scroll to position [4, 0]
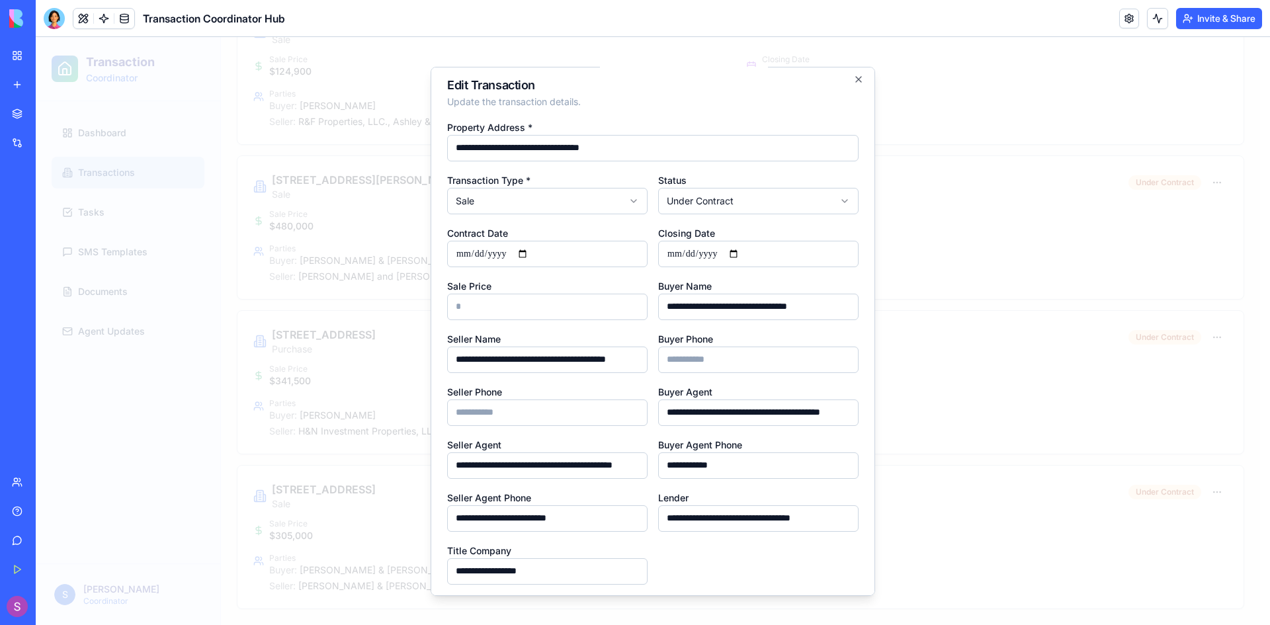
click at [481, 412] on input "Seller Phone" at bounding box center [547, 412] width 200 height 26
type input "**********"
click at [797, 557] on div "**********" at bounding box center [653, 390] width 412 height 545
click at [854, 75] on icon "button" at bounding box center [859, 78] width 11 height 11
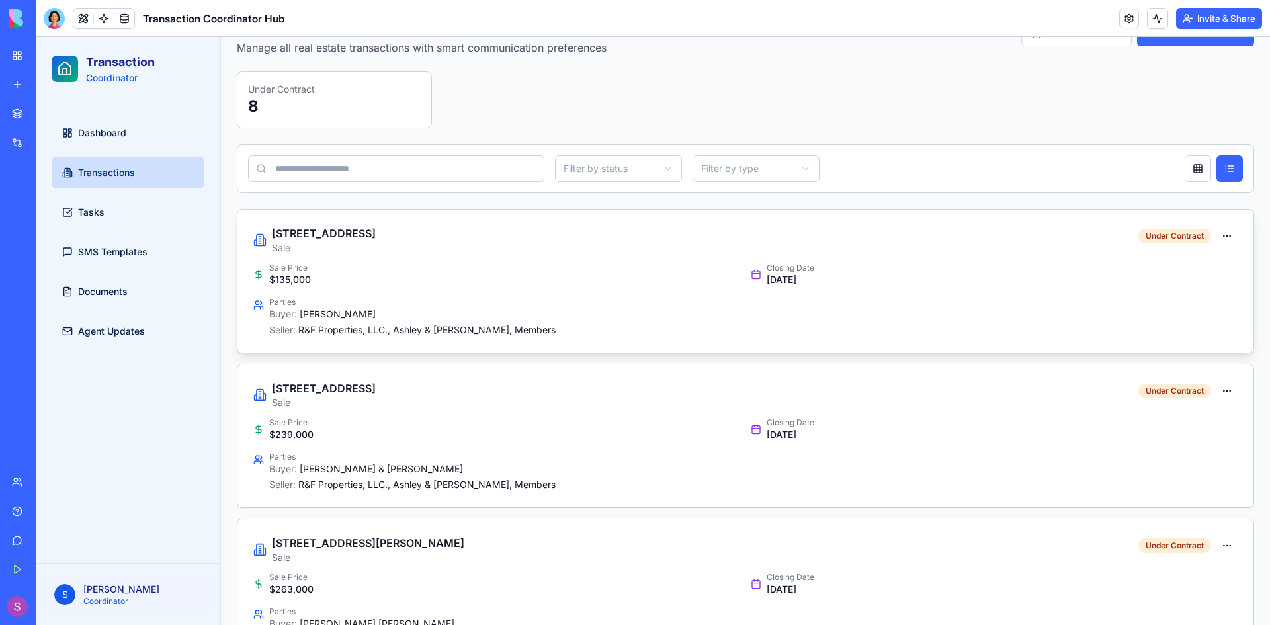
scroll to position [0, 0]
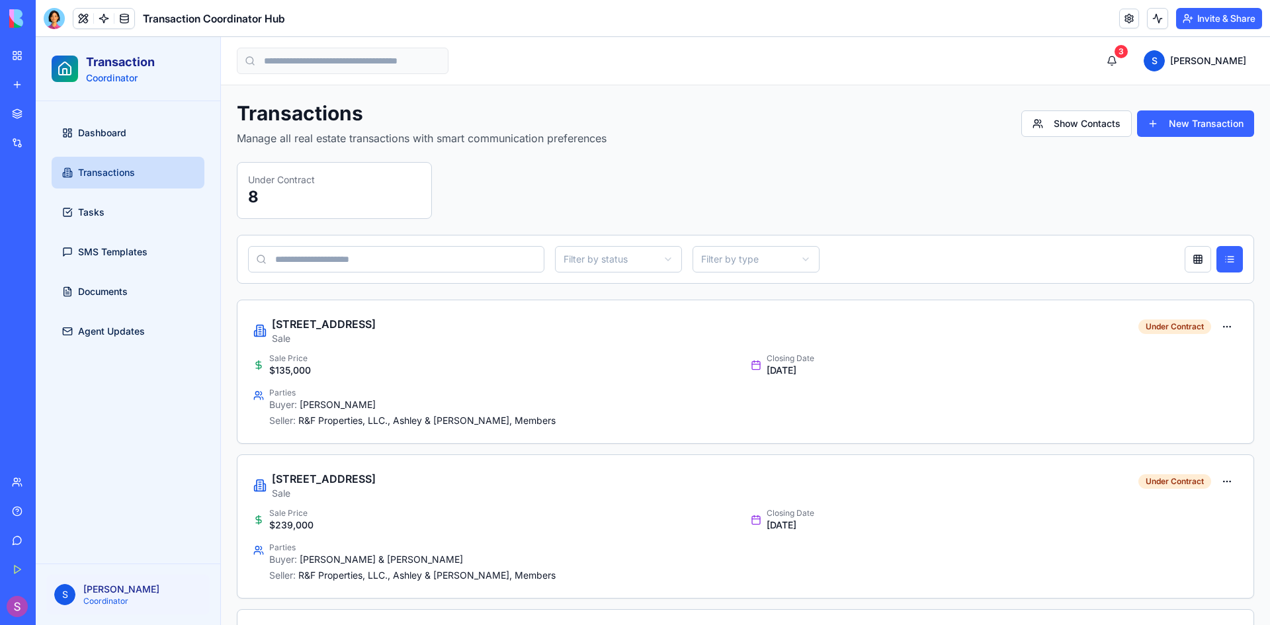
click at [152, 420] on div "Dashboard Transactions Tasks SMS Templates Documents Agent Updates" at bounding box center [128, 332] width 185 height 463
click at [49, 138] on div "Integrations" at bounding box center [40, 142] width 17 height 13
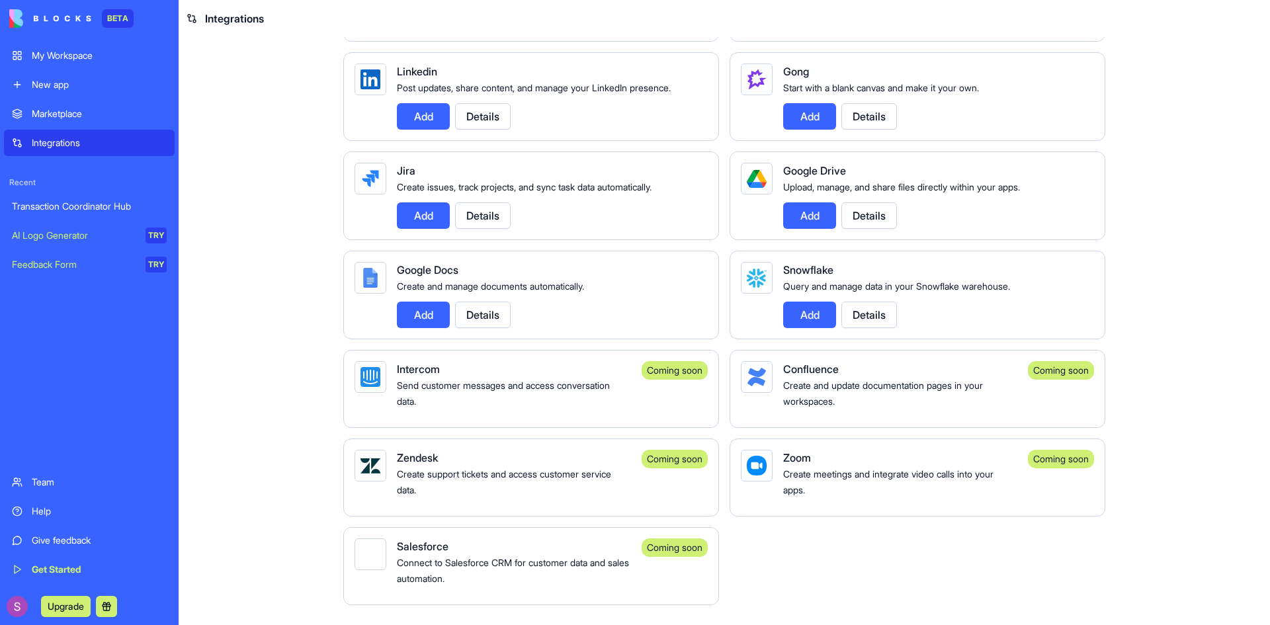
scroll to position [641, 0]
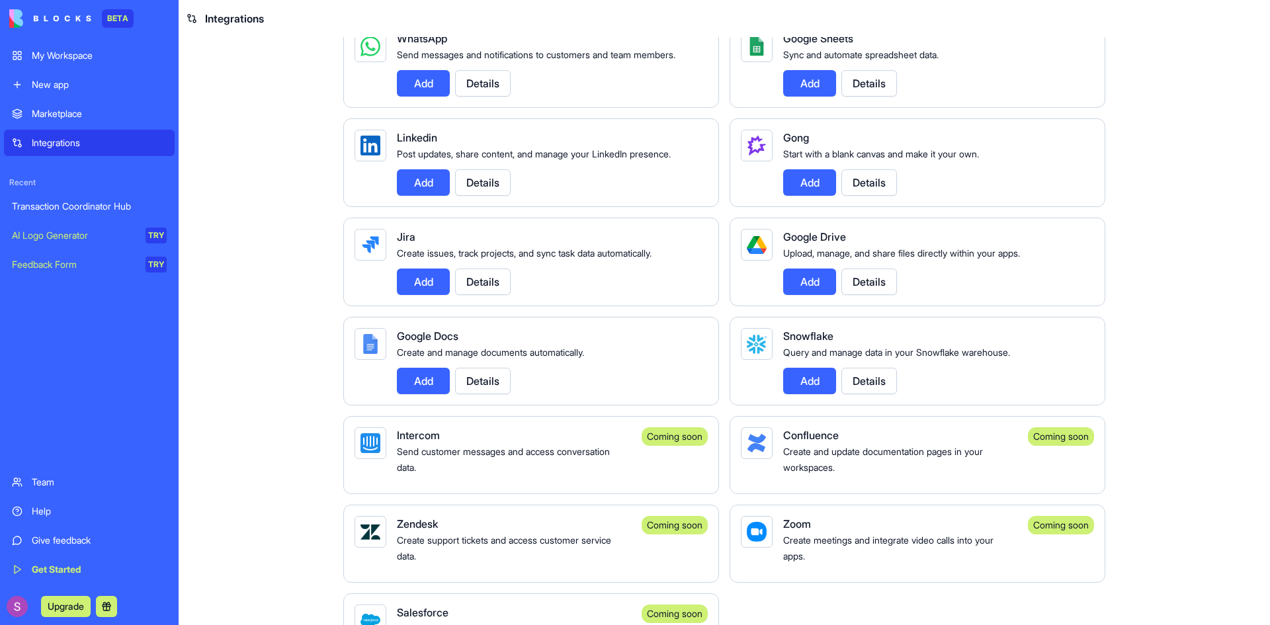
click at [411, 392] on button "Add" at bounding box center [423, 381] width 53 height 26
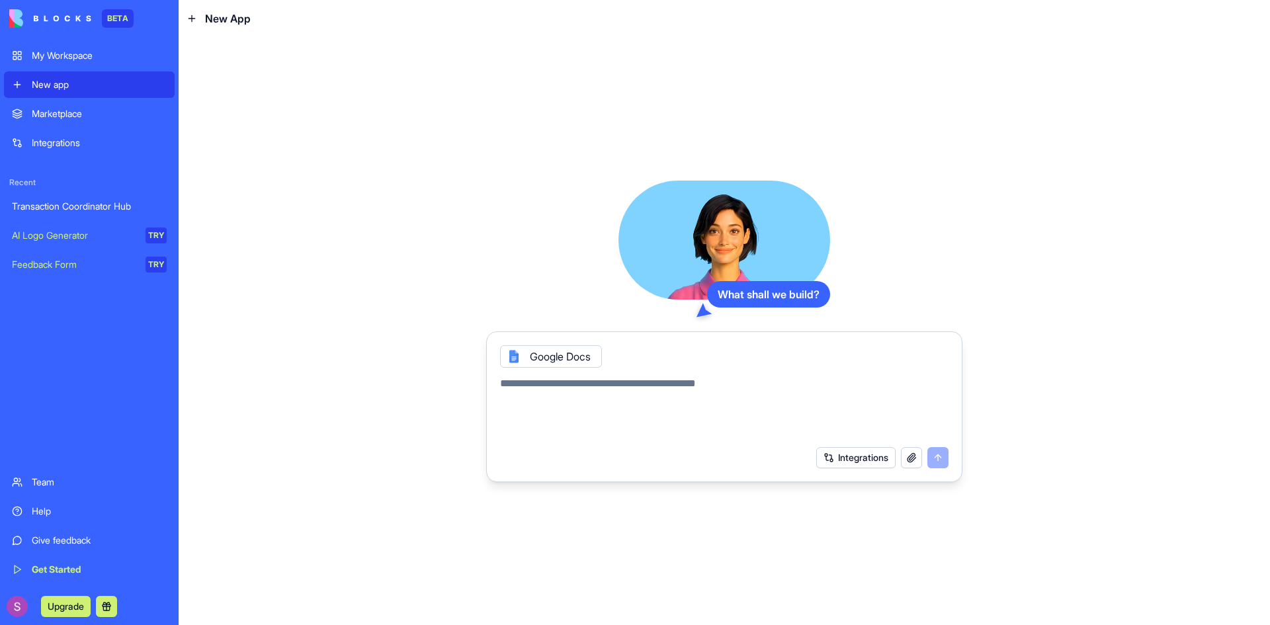
click at [654, 390] on textarea at bounding box center [724, 408] width 449 height 64
type textarea "**********"
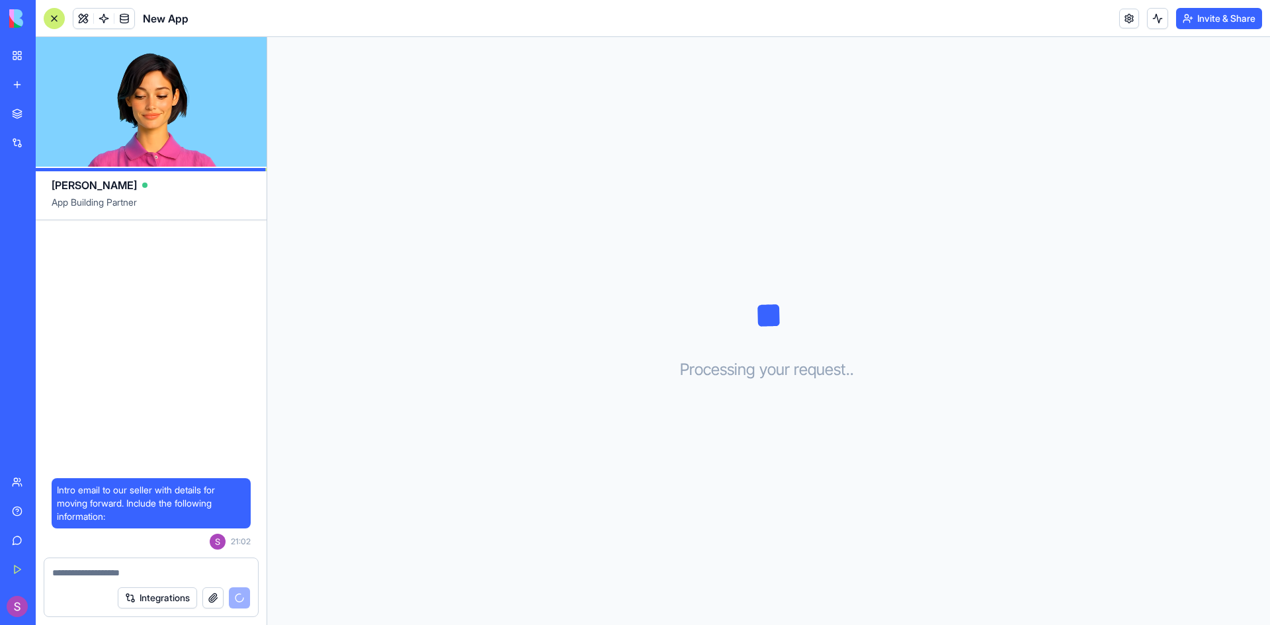
click at [100, 572] on textarea at bounding box center [151, 572] width 198 height 13
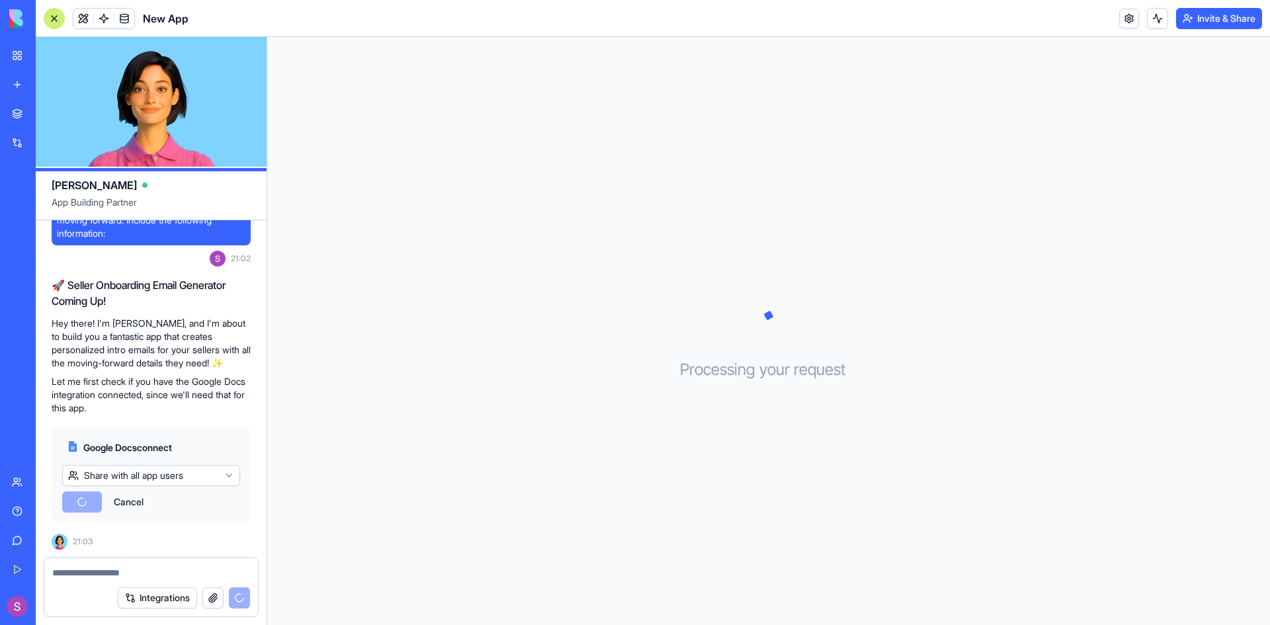
scroll to position [123, 0]
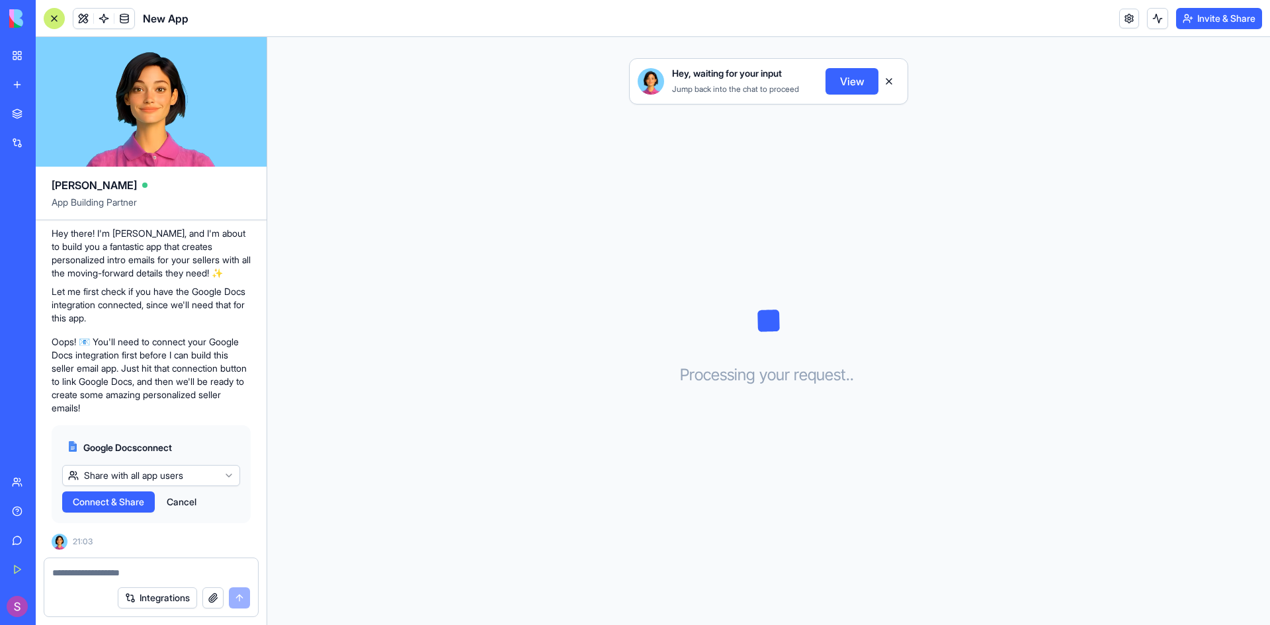
click at [122, 505] on span "Connect & Share" at bounding box center [108, 502] width 71 height 13
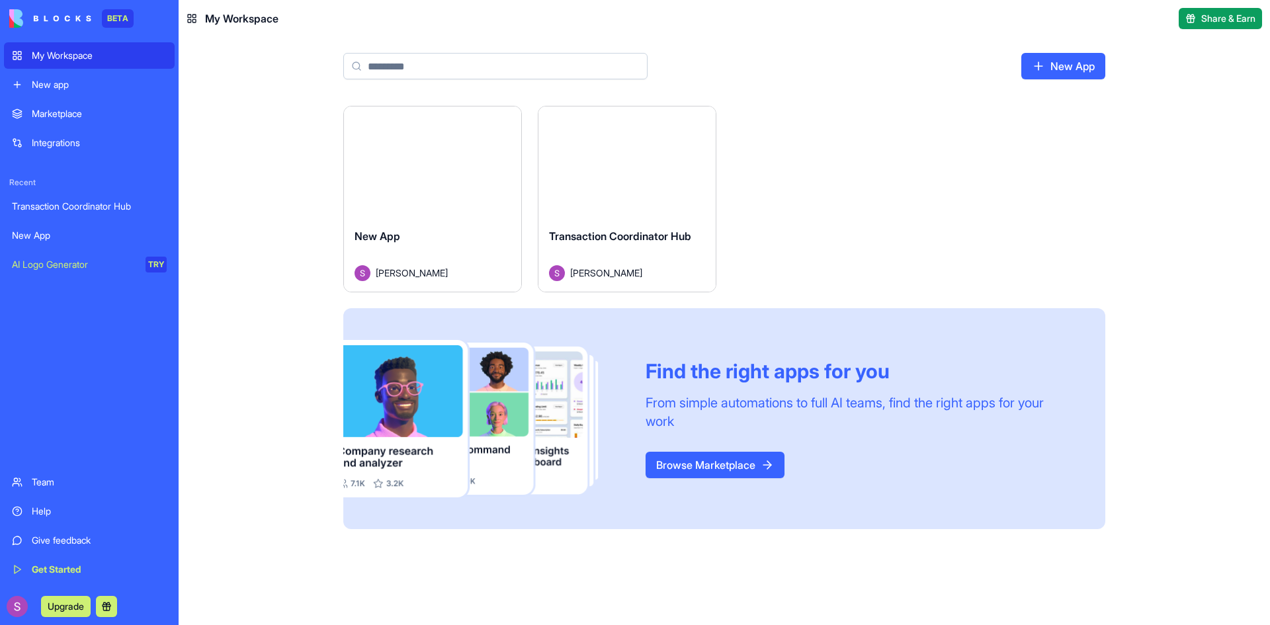
click at [66, 212] on div "Transaction Coordinator Hub" at bounding box center [89, 206] width 155 height 13
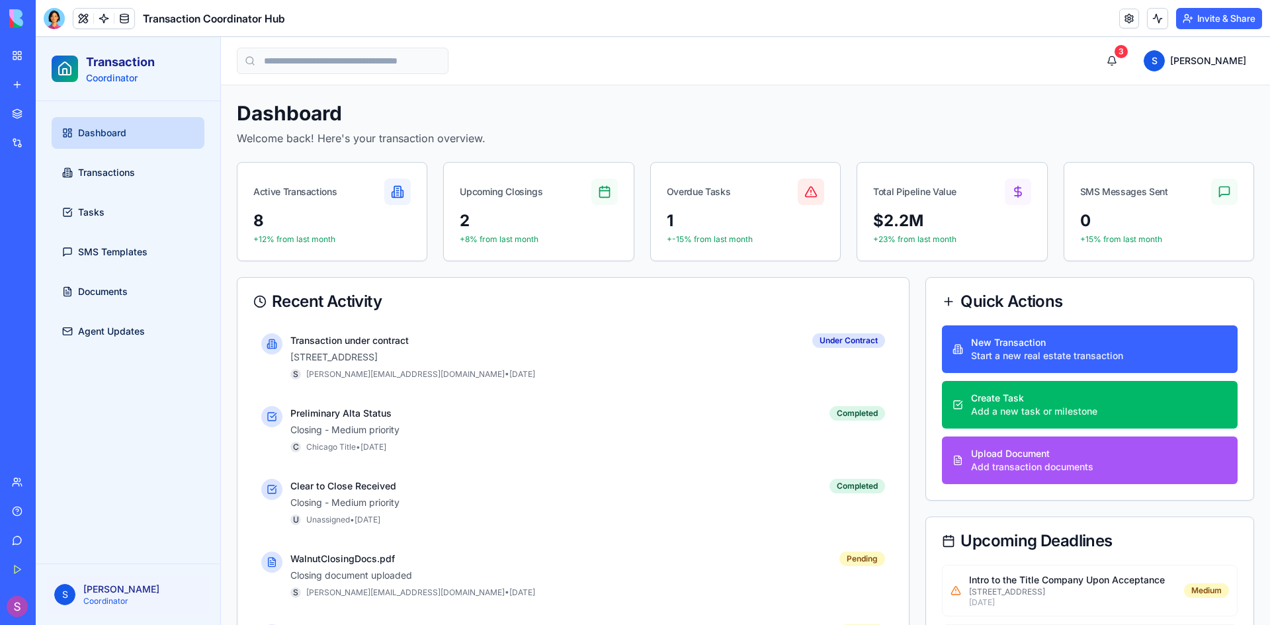
click at [37, 144] on div "Integrations" at bounding box center [40, 142] width 17 height 13
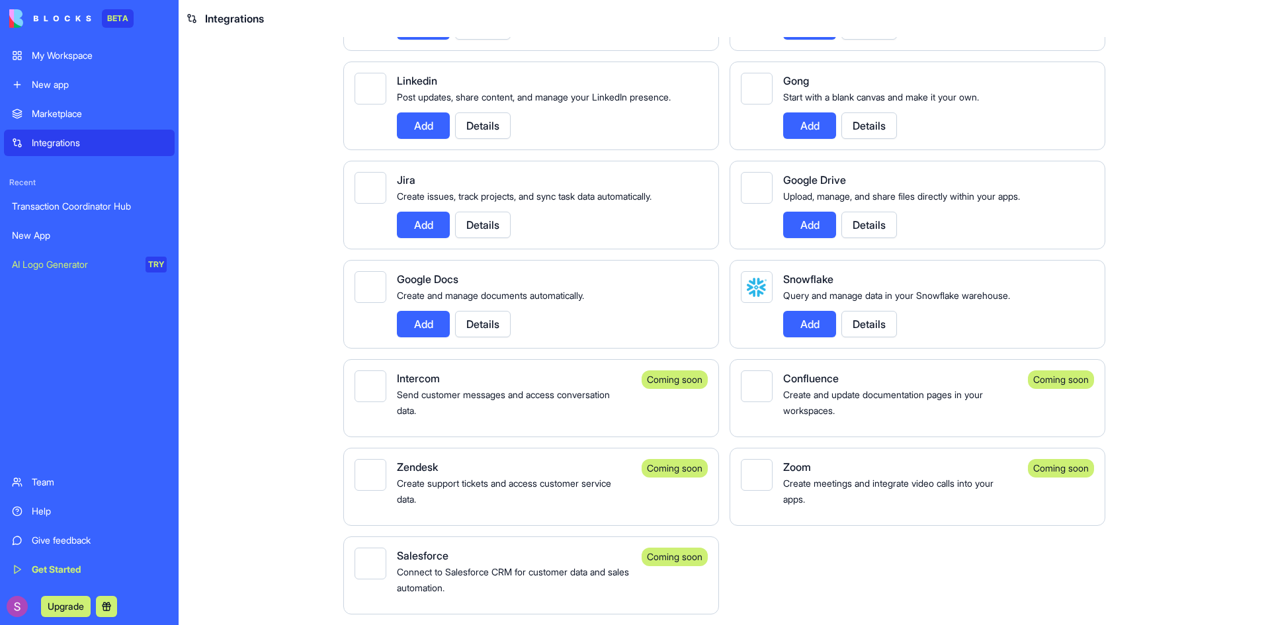
scroll to position [794, 0]
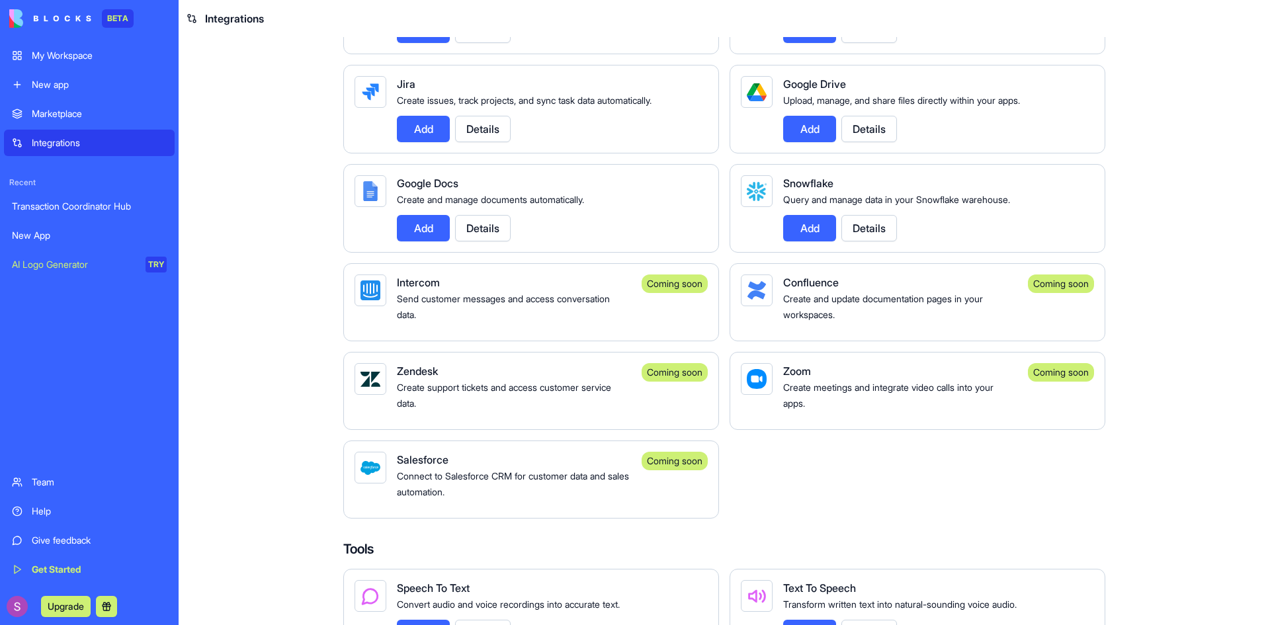
click at [472, 242] on button "Details" at bounding box center [483, 228] width 56 height 26
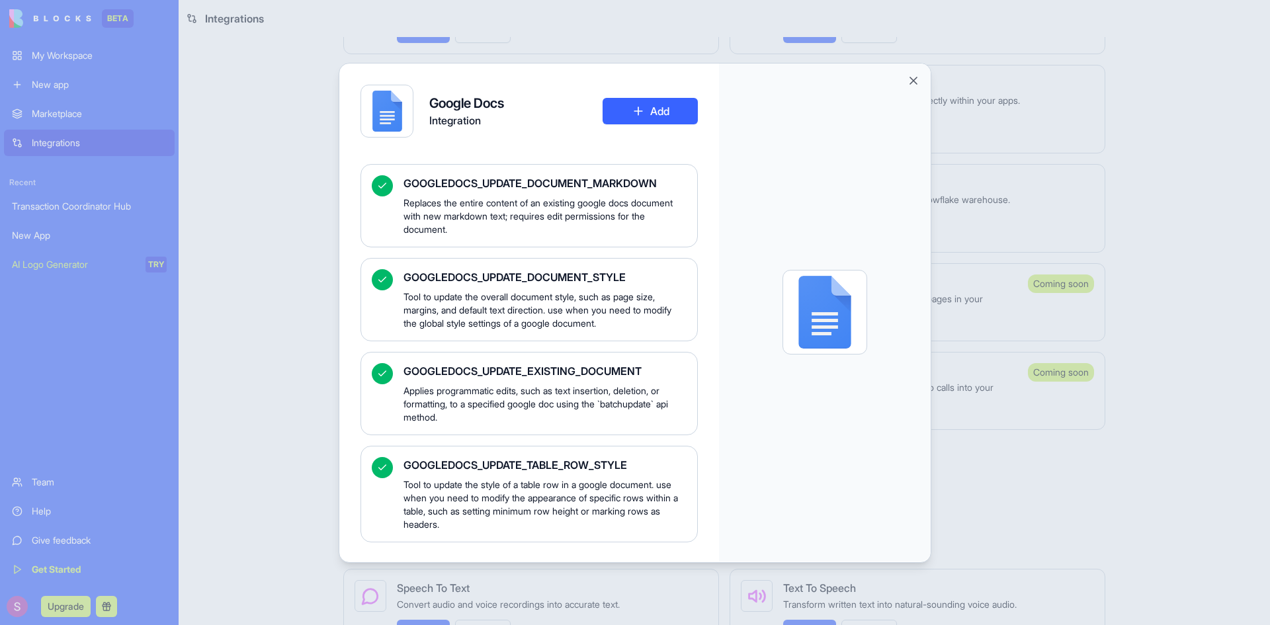
scroll to position [2816, 0]
click at [656, 106] on button "Add" at bounding box center [650, 111] width 95 height 26
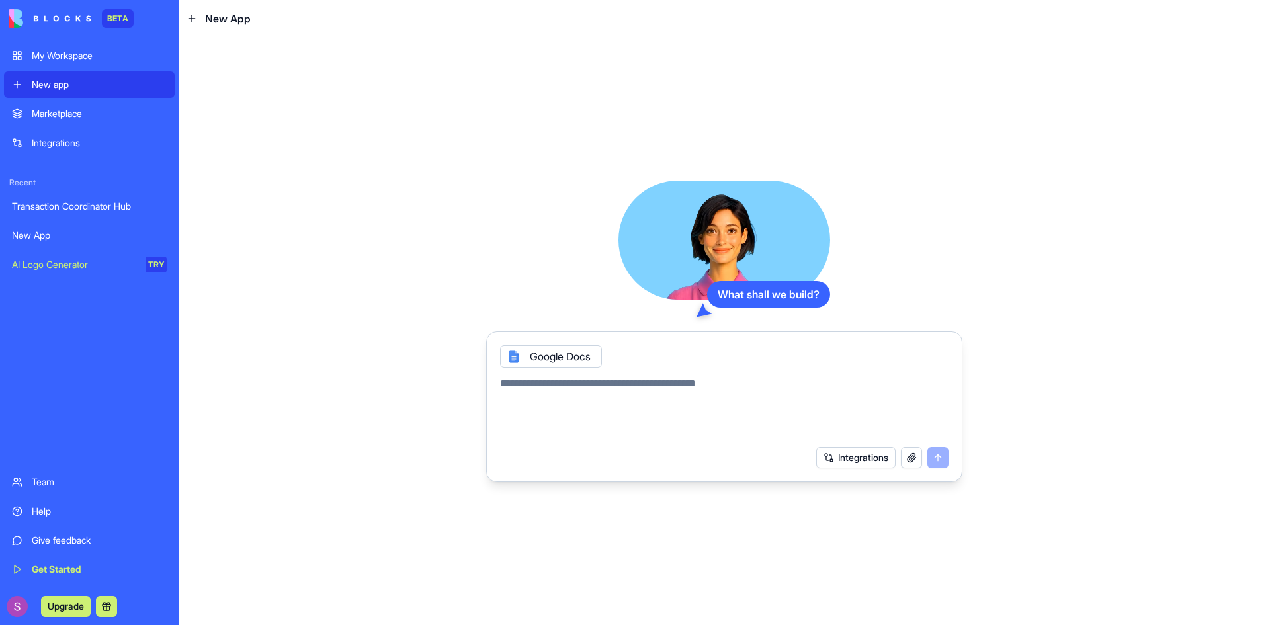
click at [734, 386] on textarea at bounding box center [724, 408] width 449 height 64
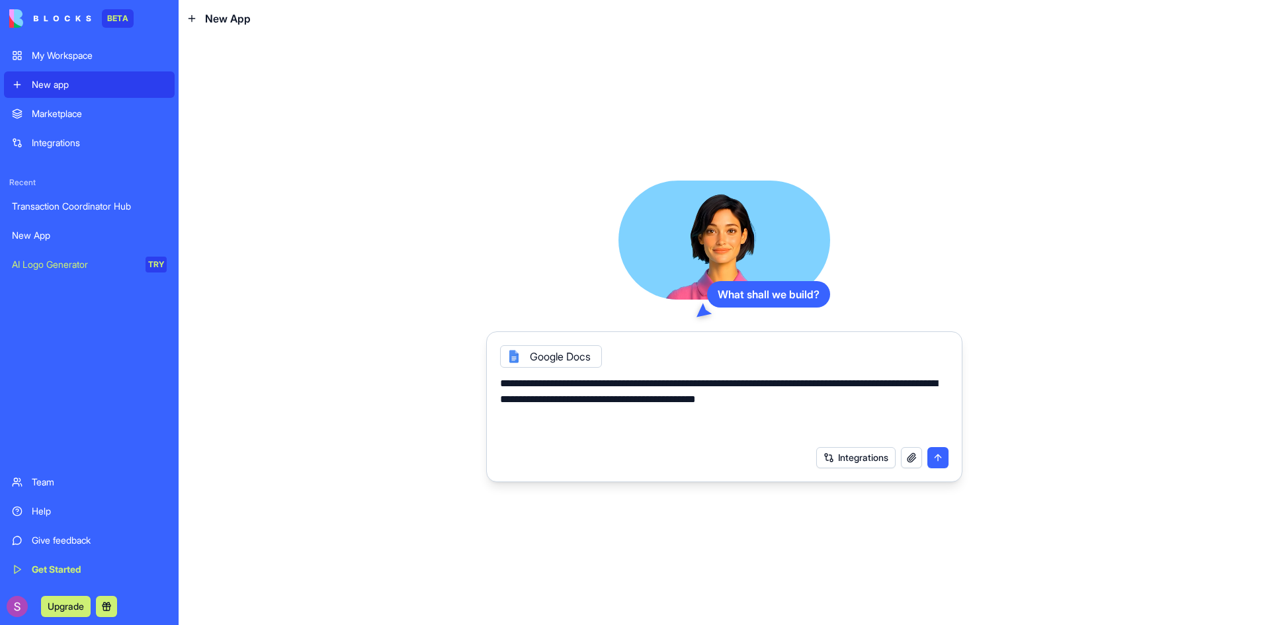
type textarea "**********"
click at [940, 463] on button "submit" at bounding box center [938, 457] width 21 height 21
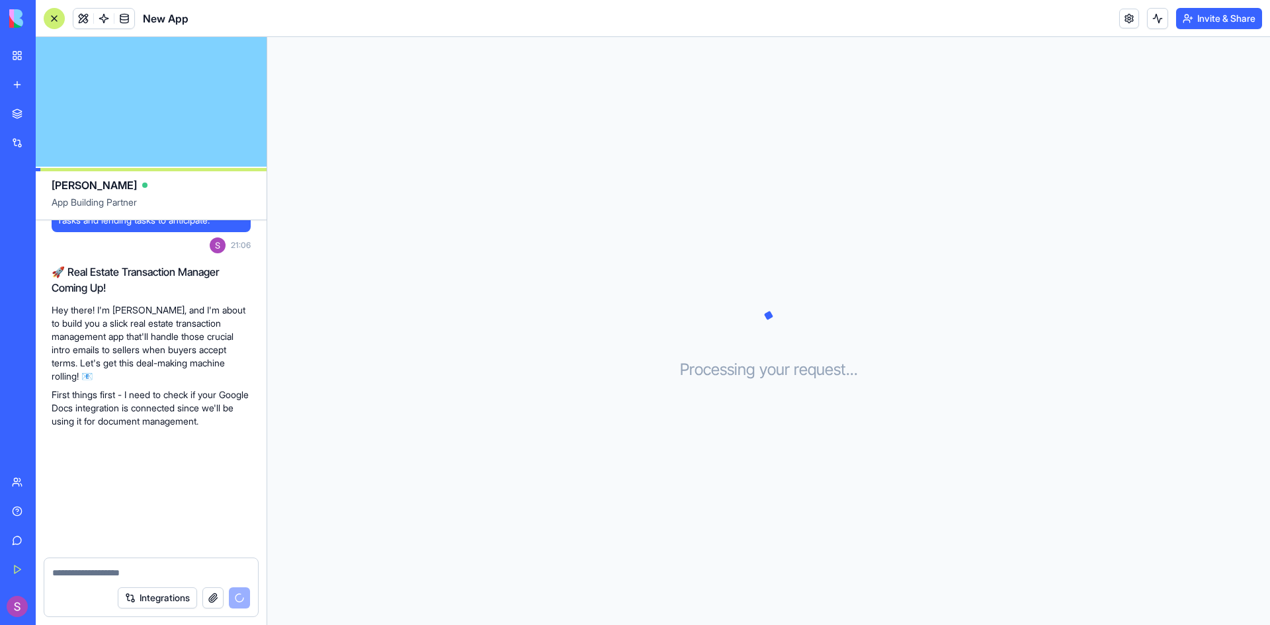
scroll to position [195, 0]
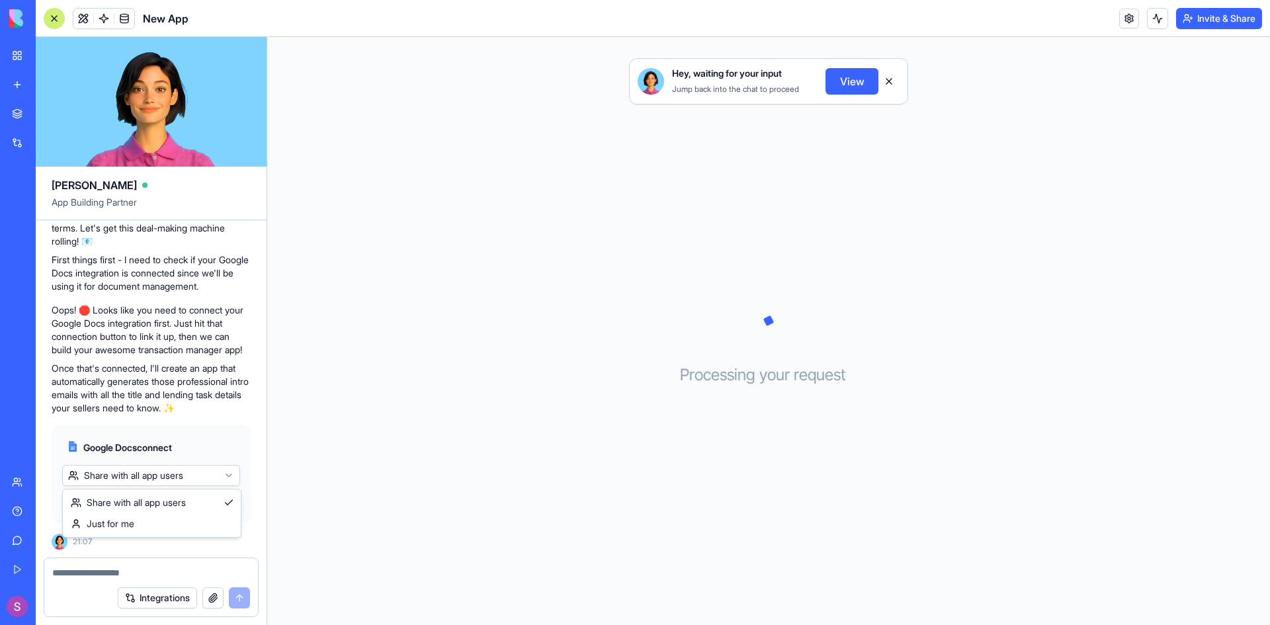
click at [232, 476] on html "BETA My Workspace New app Marketplace Integrations Recent Transaction Coordinat…" at bounding box center [635, 312] width 1270 height 625
click at [89, 500] on span "Connect" at bounding box center [91, 502] width 36 height 13
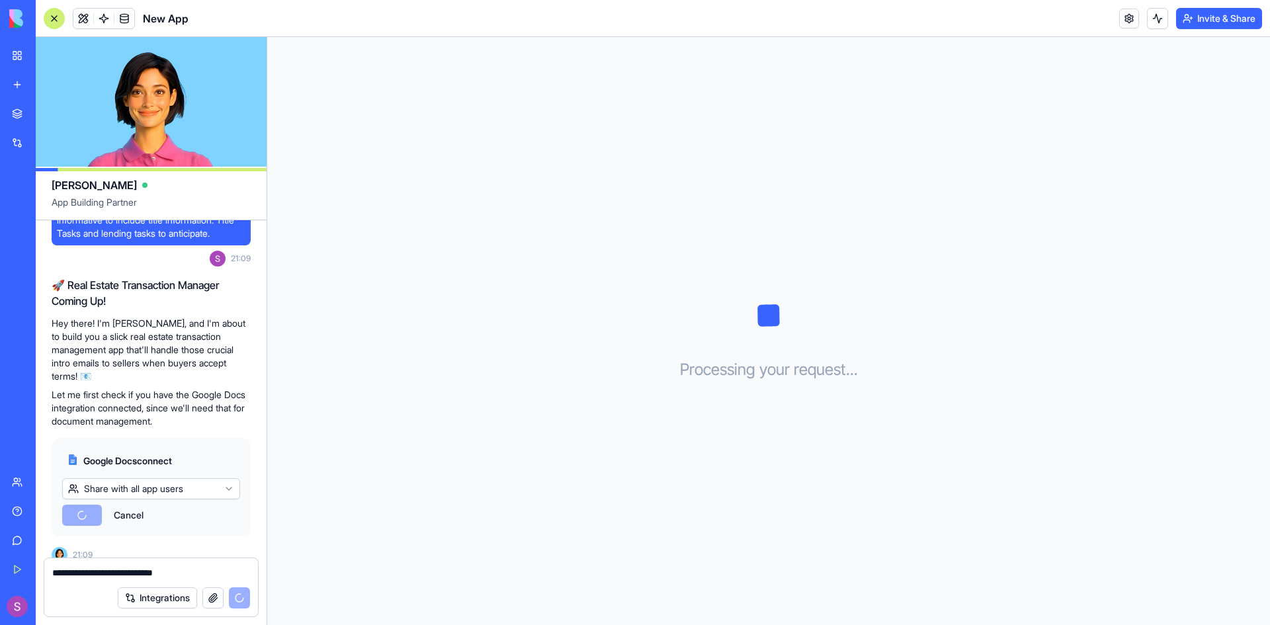
scroll to position [716, 0]
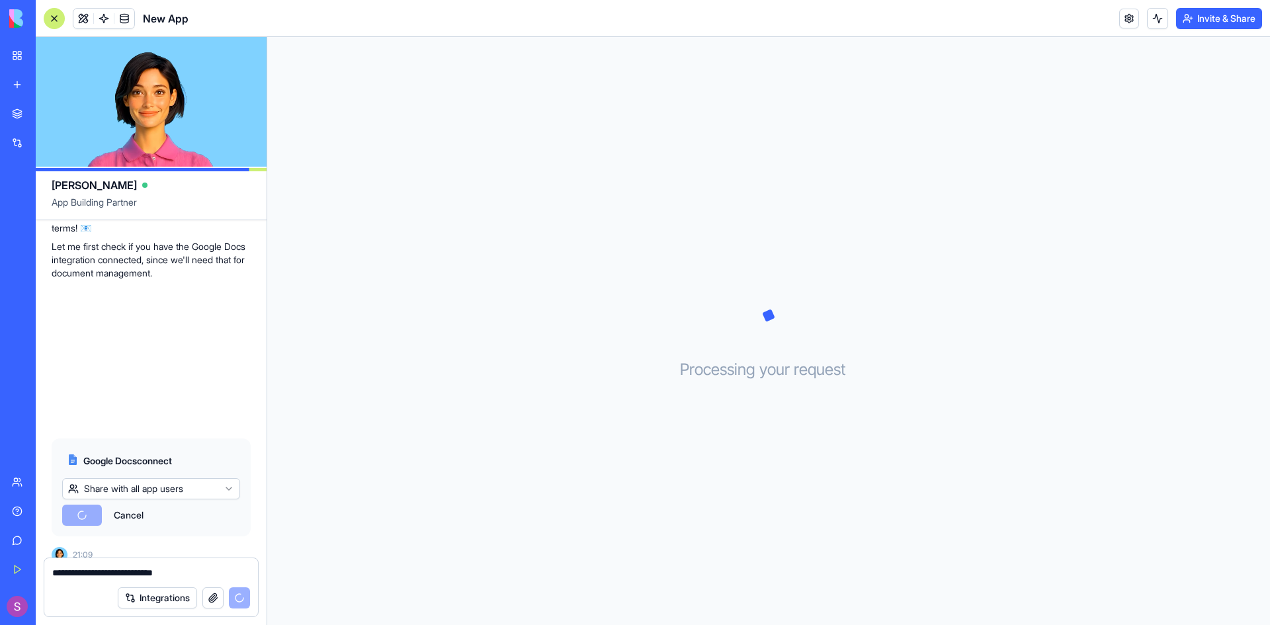
type textarea "**********"
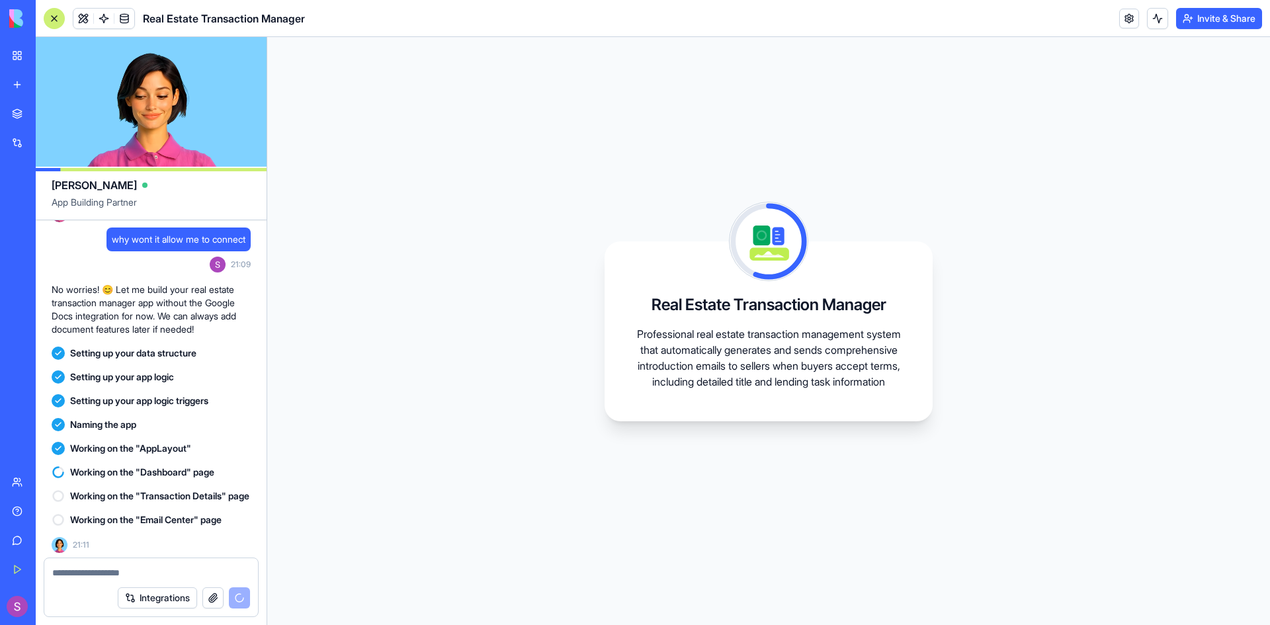
scroll to position [1060, 0]
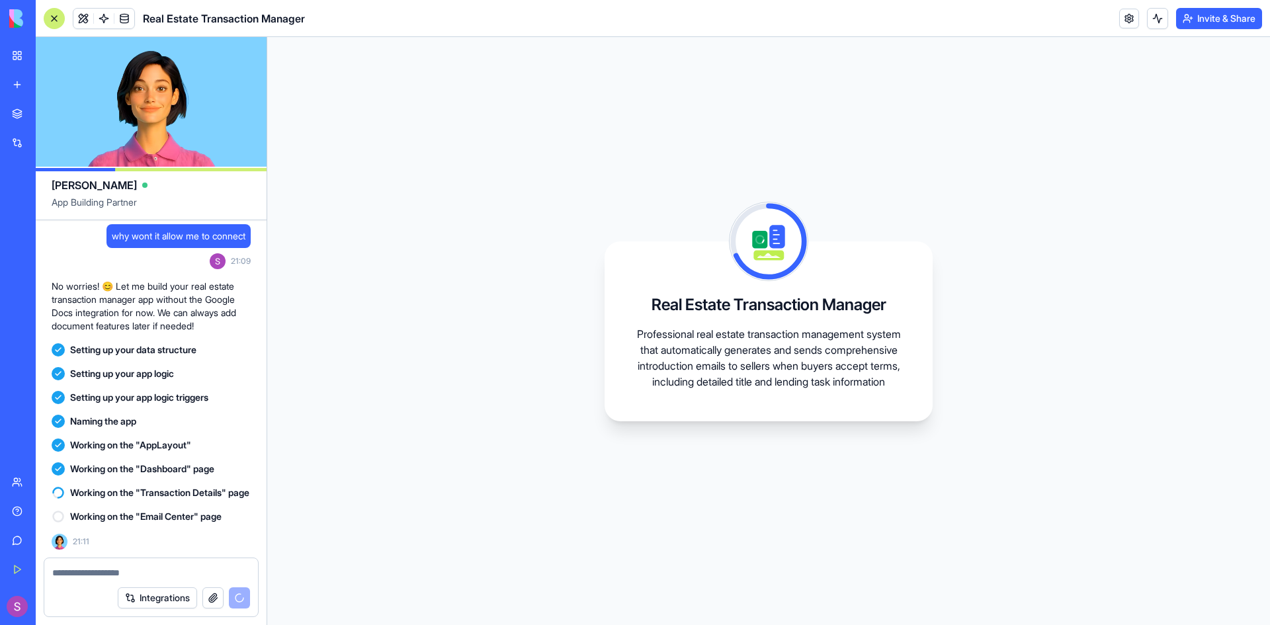
click at [44, 236] on div "New App" at bounding box center [30, 235] width 37 height 13
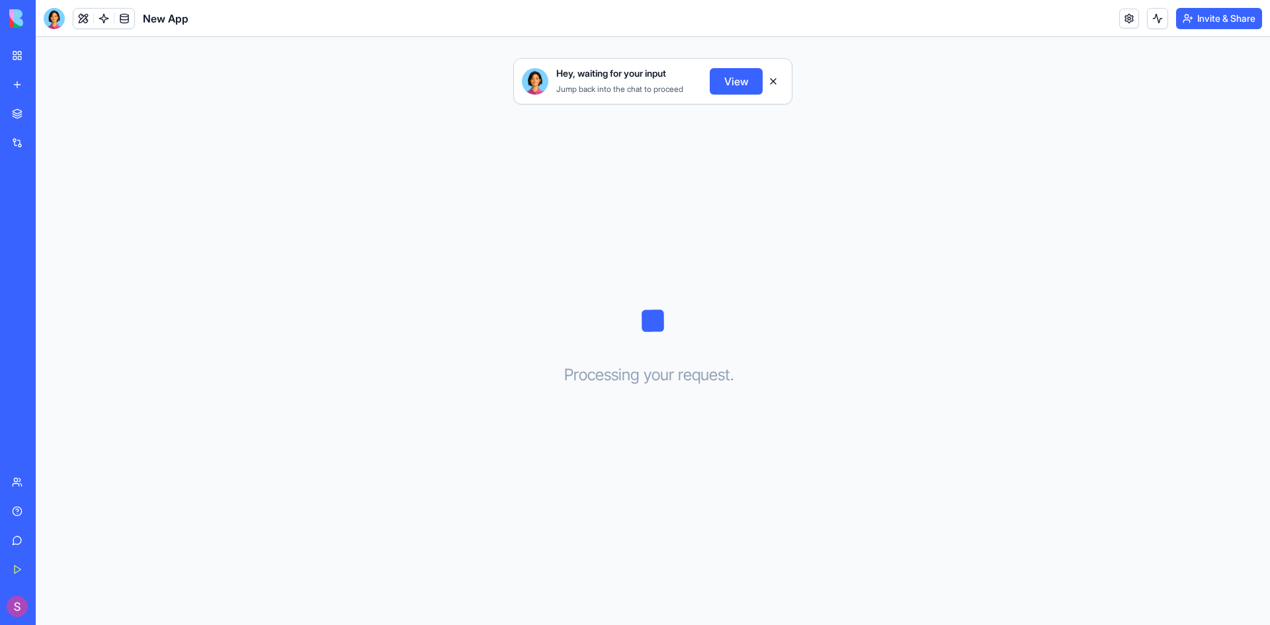
click at [49, 265] on div "Real Estate Transaction Manager" at bounding box center [30, 264] width 37 height 13
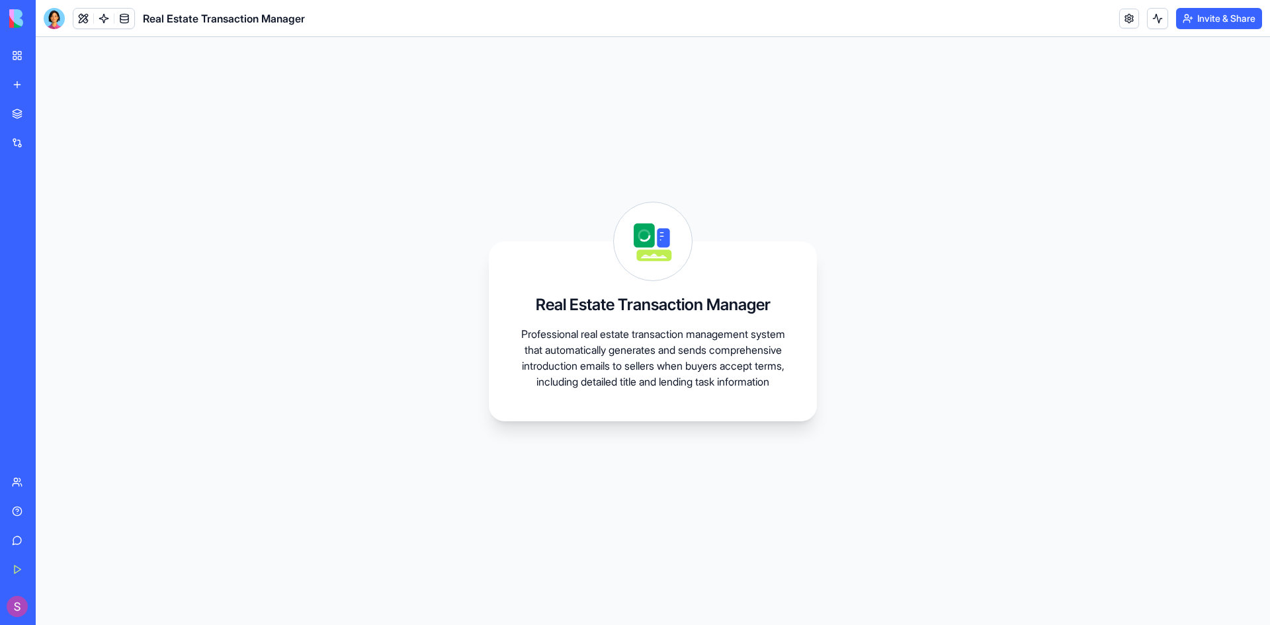
click at [219, 234] on div "Real Estate Transaction Manager Professional real estate transaction management…" at bounding box center [653, 331] width 1235 height 588
click at [49, 202] on div "Transaction Coordinator Hub" at bounding box center [30, 206] width 37 height 13
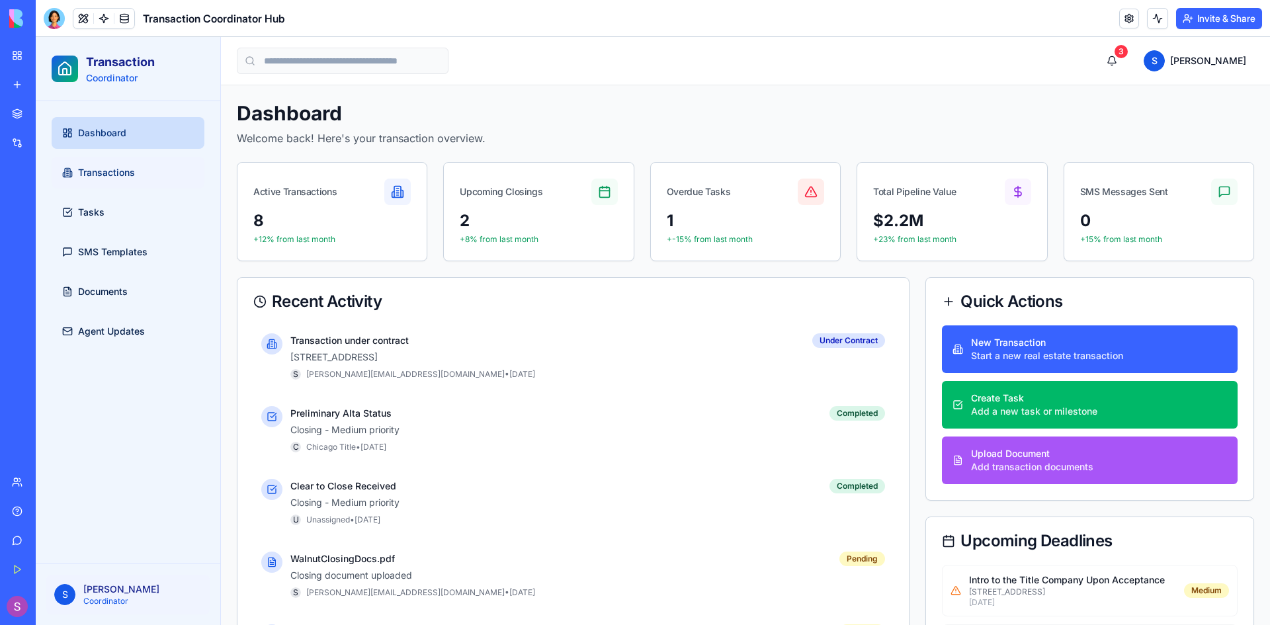
click at [122, 177] on span "Transactions" at bounding box center [106, 172] width 57 height 13
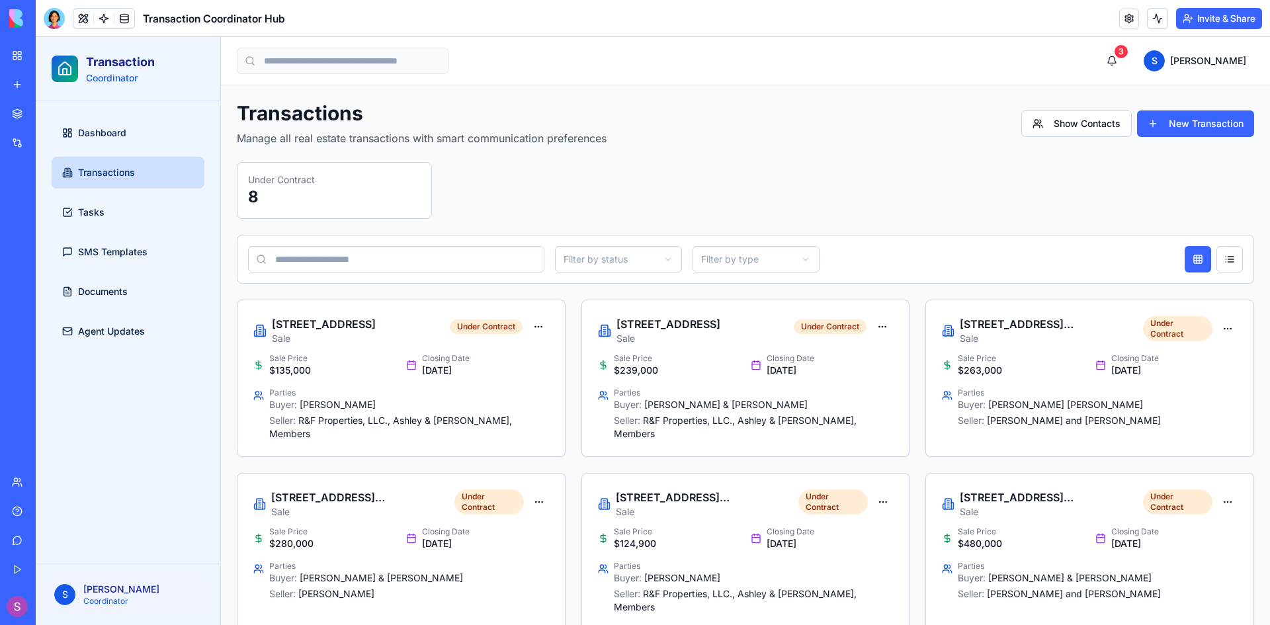
click at [57, 257] on link "Real Estate Transaction Manager" at bounding box center [30, 264] width 53 height 26
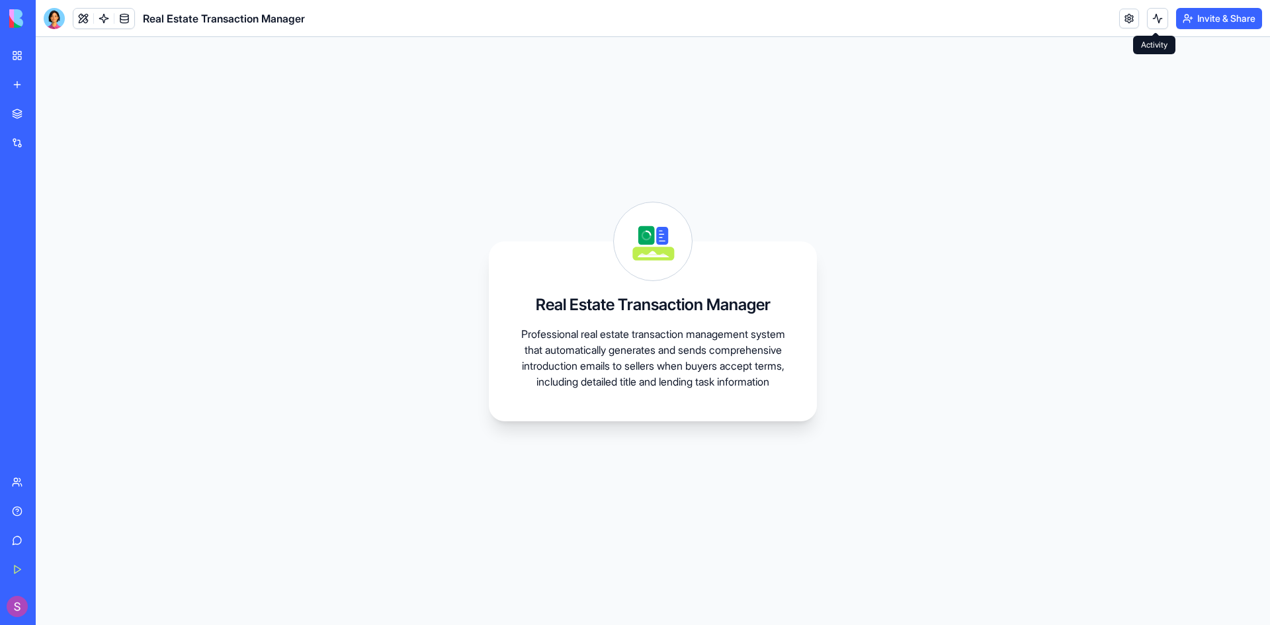
click at [1163, 22] on button at bounding box center [1157, 18] width 21 height 21
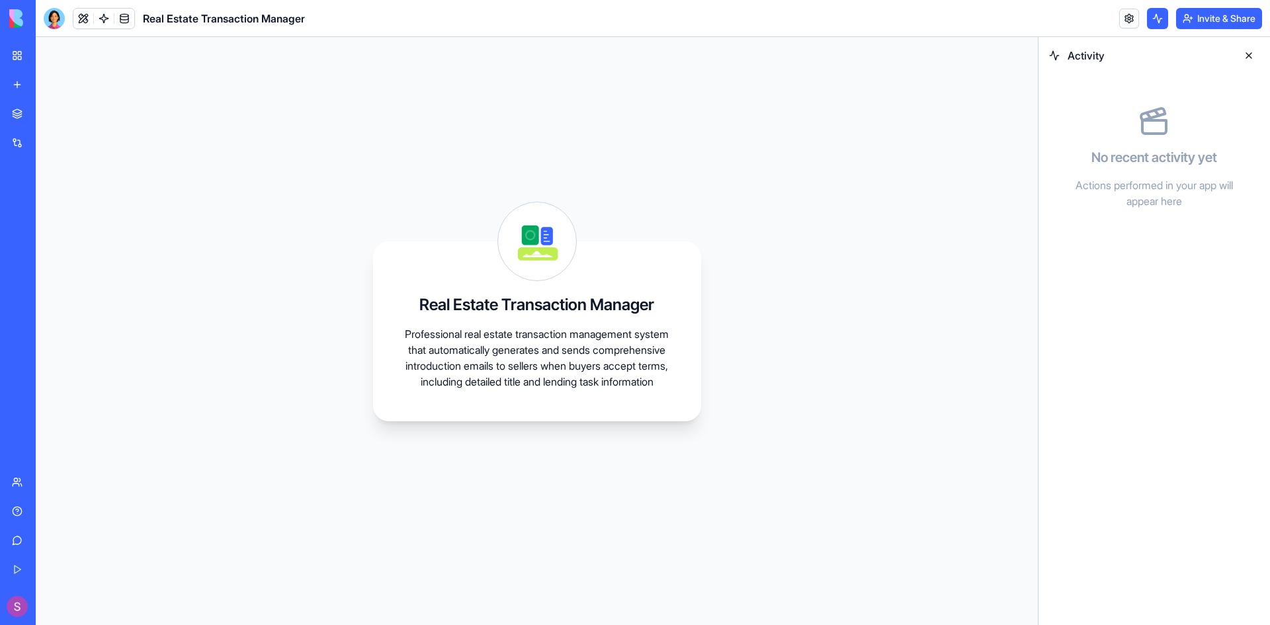
click at [1249, 56] on button at bounding box center [1249, 55] width 21 height 21
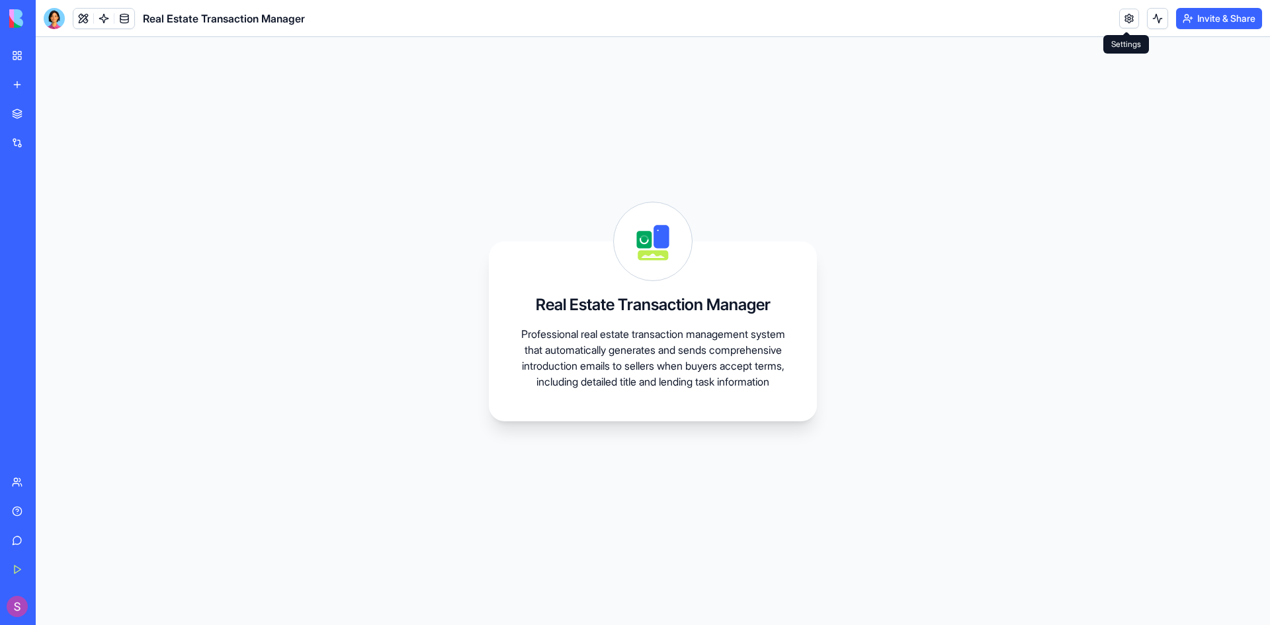
click at [1125, 17] on link at bounding box center [1130, 19] width 20 height 20
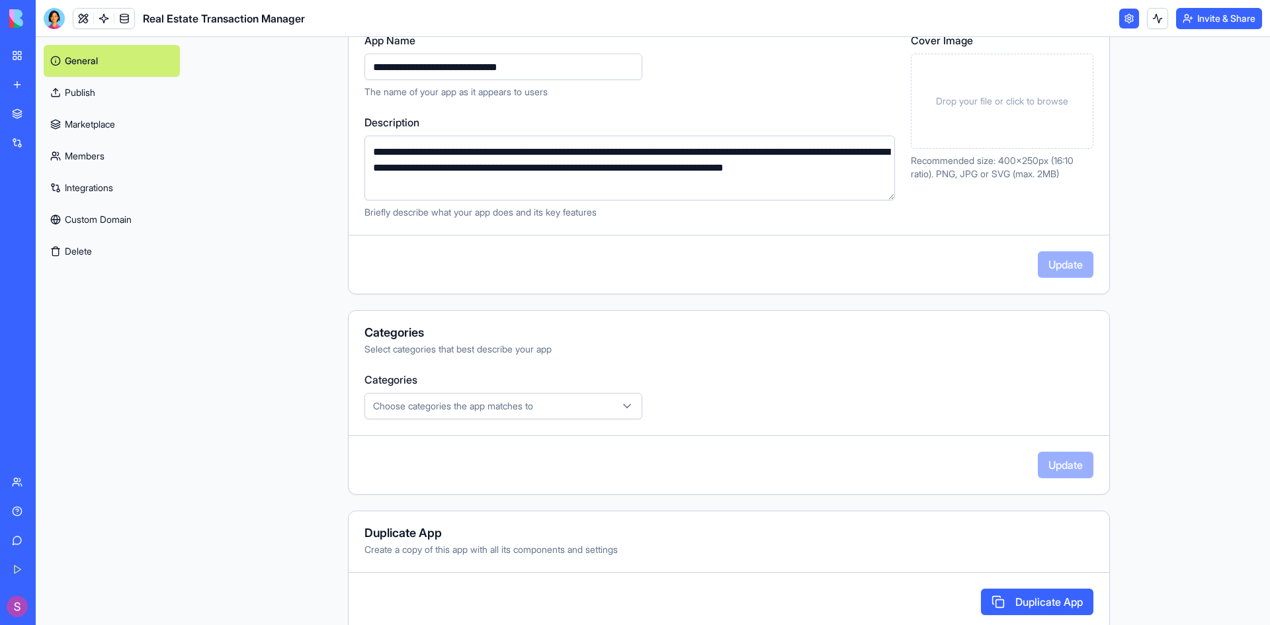
scroll to position [196, 0]
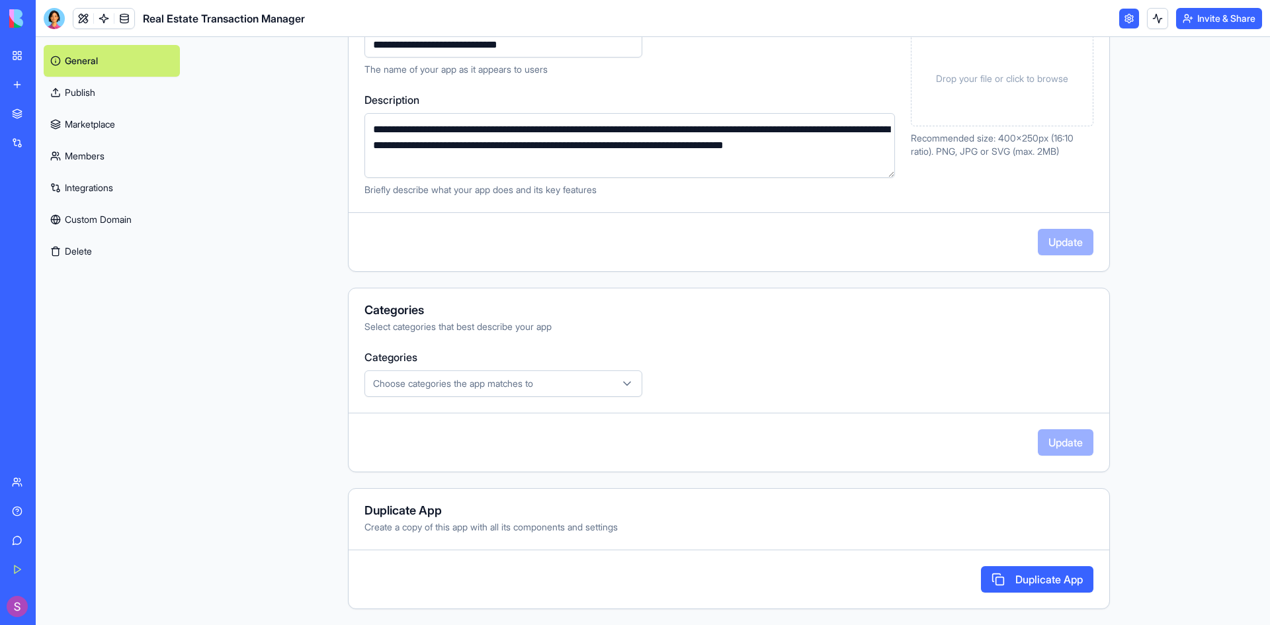
click at [599, 372] on button "Choose categories the app matches to" at bounding box center [504, 384] width 278 height 26
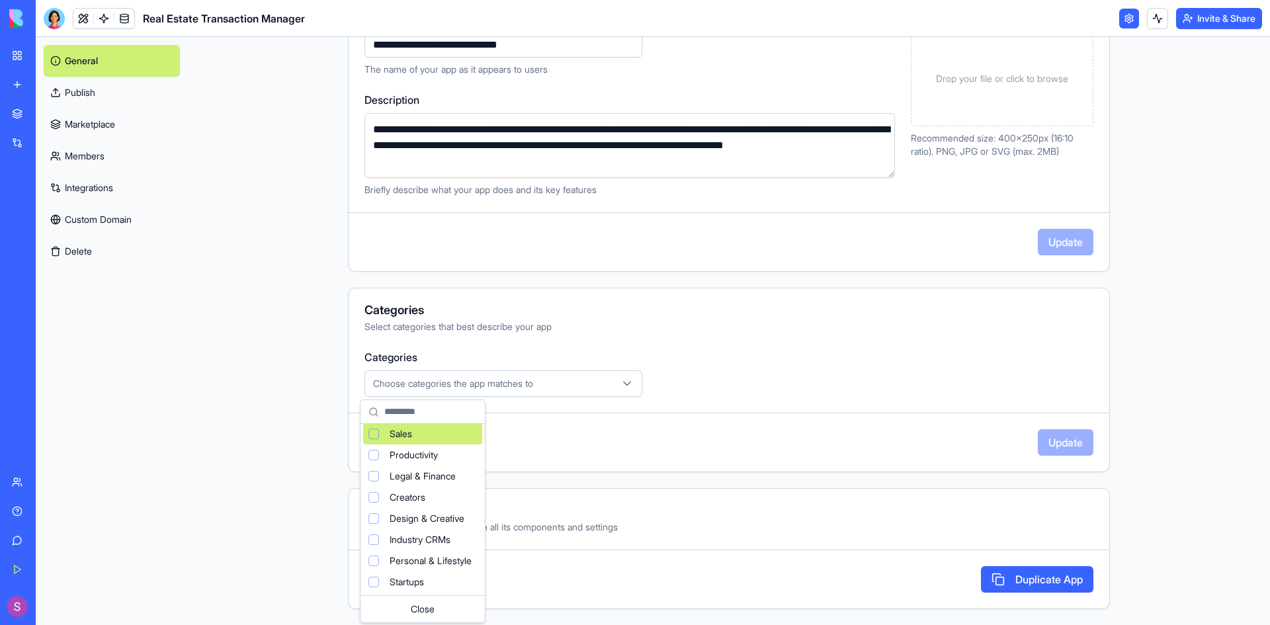
click at [805, 355] on html "**********" at bounding box center [635, 312] width 1270 height 625
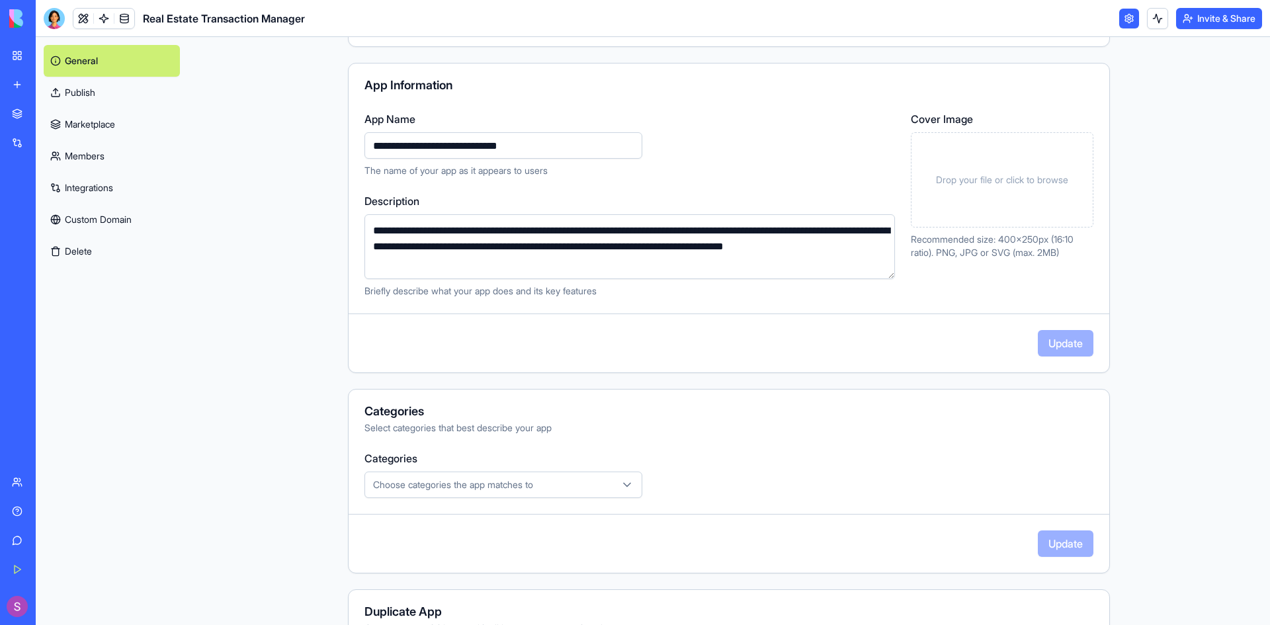
scroll to position [0, 0]
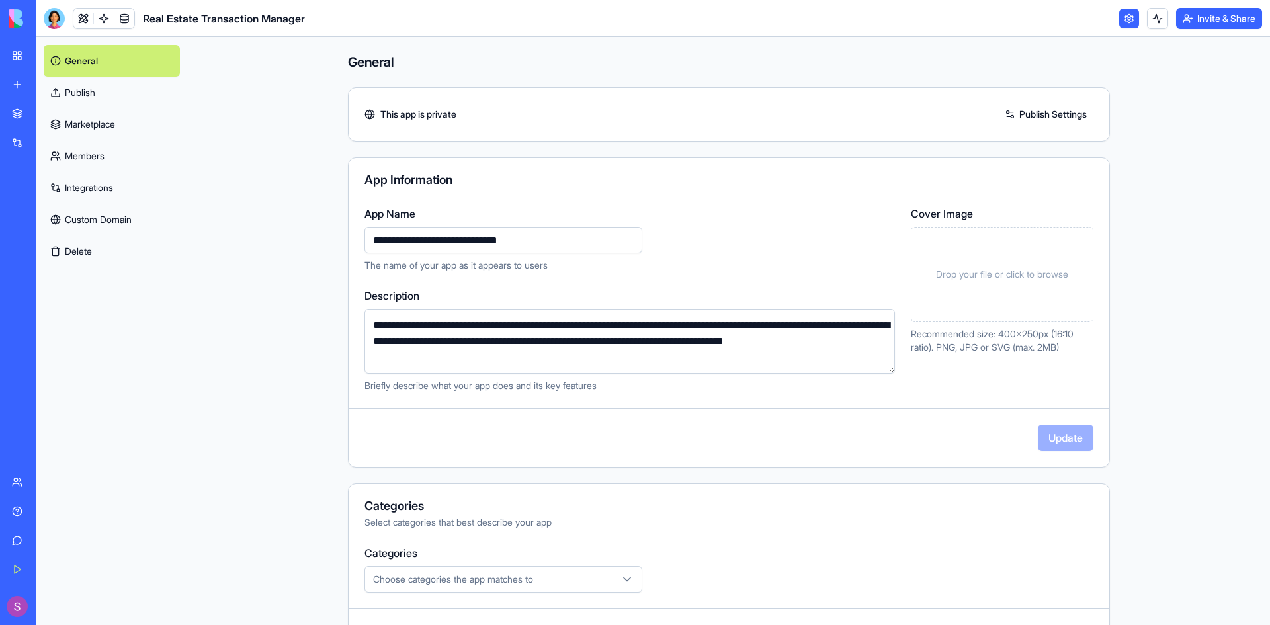
click at [97, 86] on link "Publish" at bounding box center [112, 93] width 136 height 32
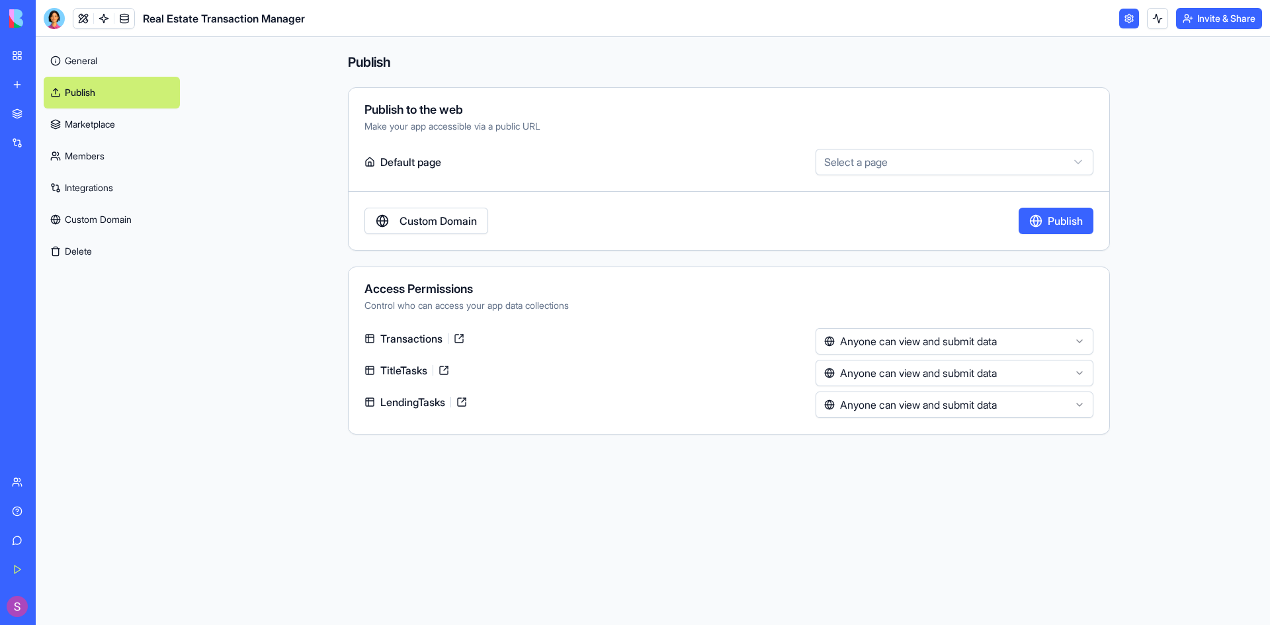
click at [859, 339] on html "**********" at bounding box center [635, 312] width 1270 height 625
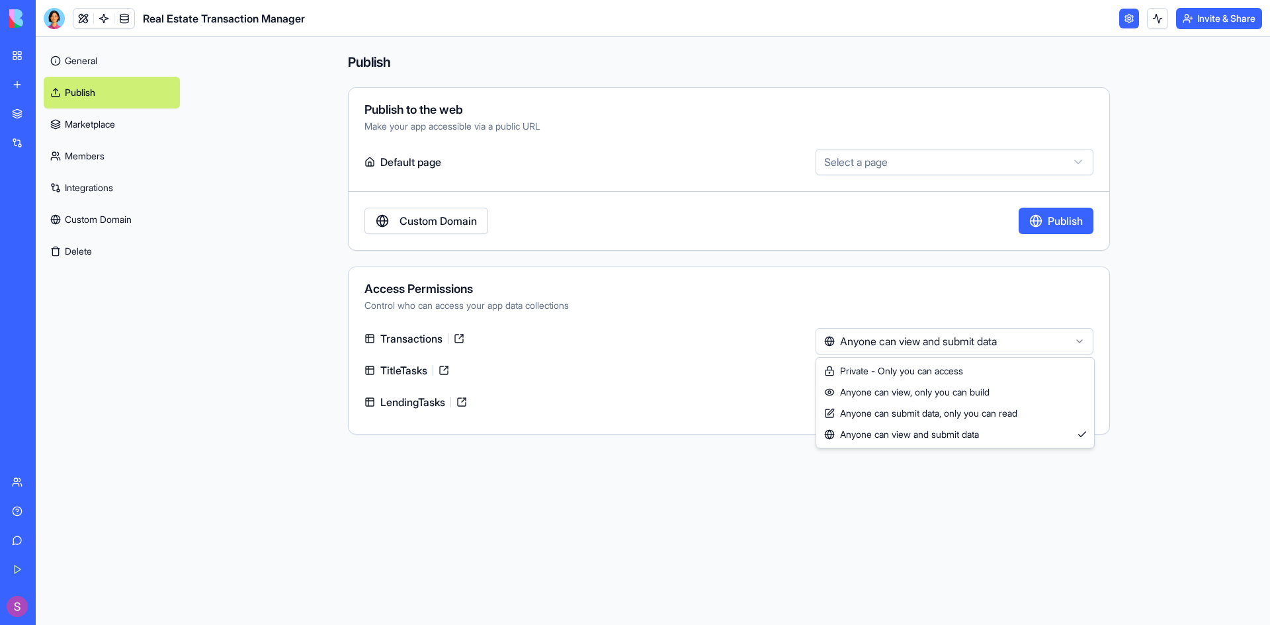
click at [699, 367] on html "**********" at bounding box center [635, 312] width 1270 height 625
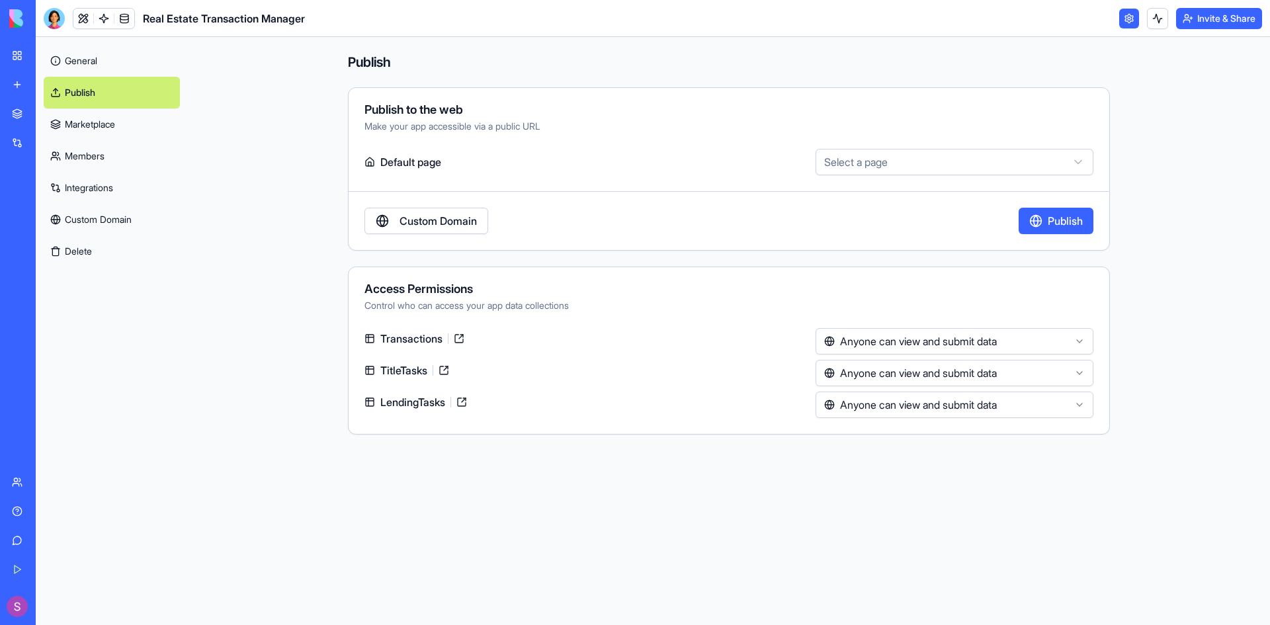
click at [74, 130] on link "Marketplace" at bounding box center [112, 125] width 136 height 32
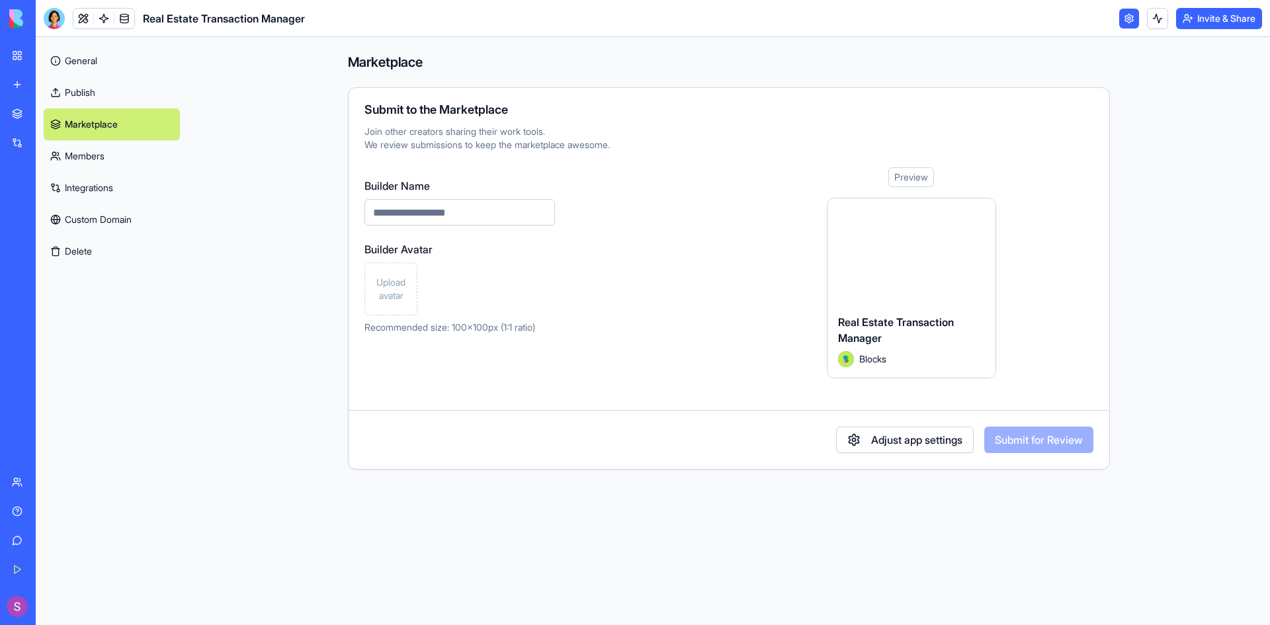
click at [84, 154] on link "Members" at bounding box center [112, 156] width 136 height 32
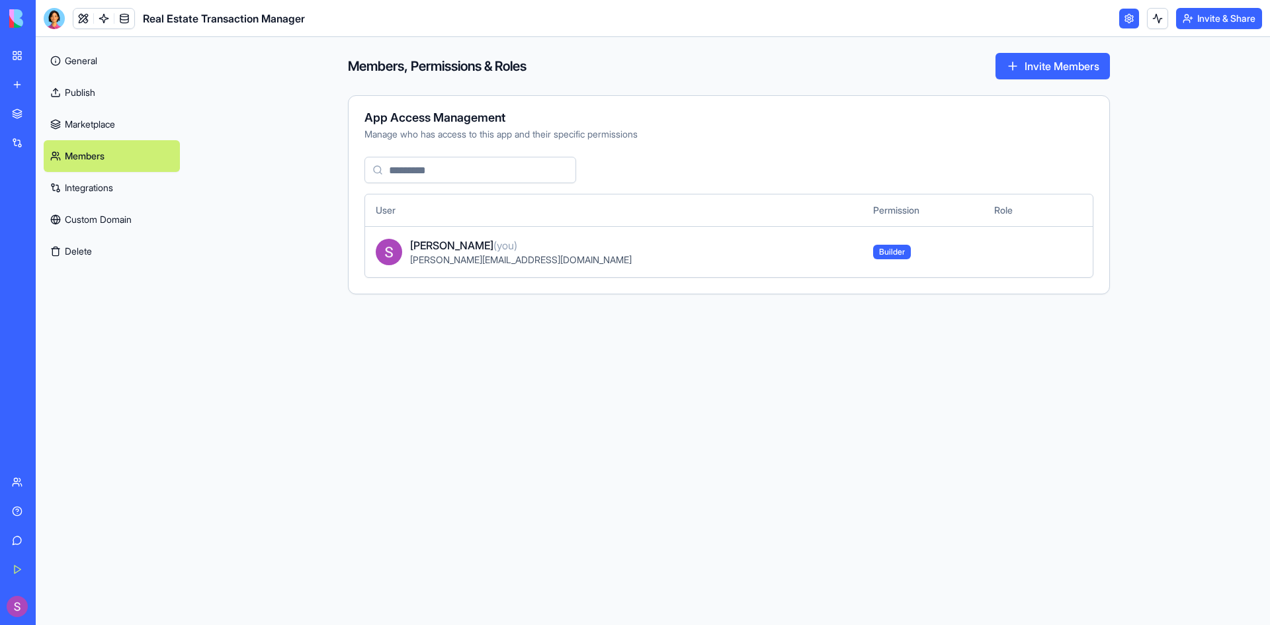
click at [67, 187] on link "Integrations" at bounding box center [112, 188] width 136 height 32
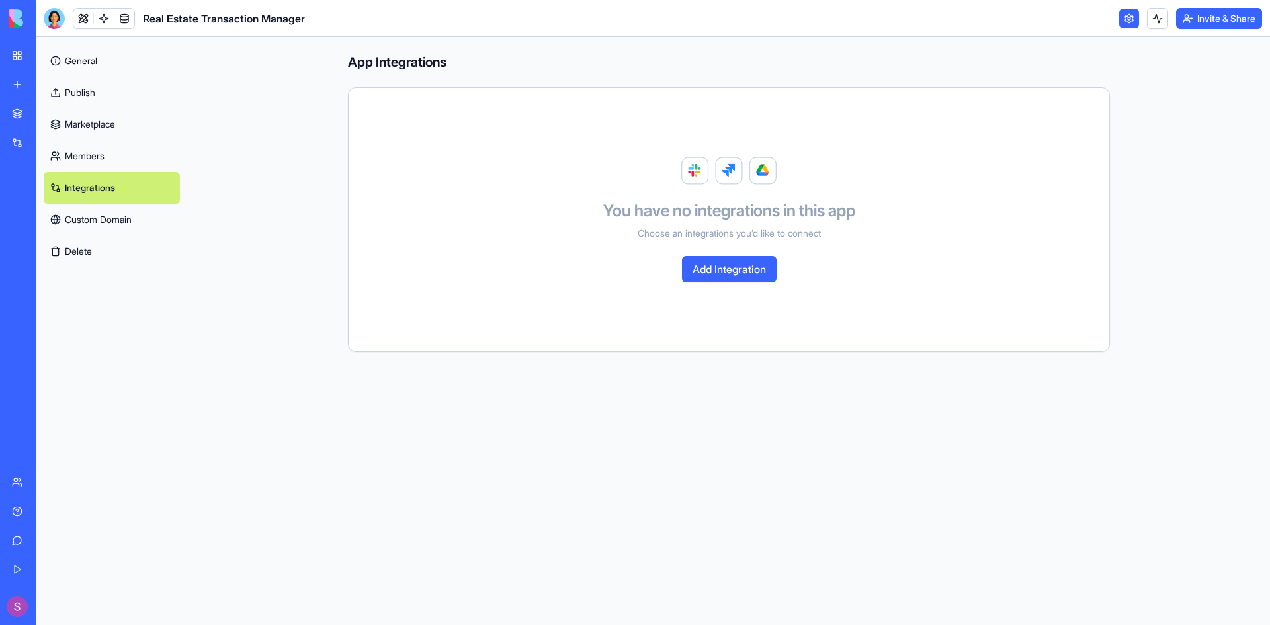
click at [742, 271] on button "Add Integration" at bounding box center [729, 269] width 95 height 26
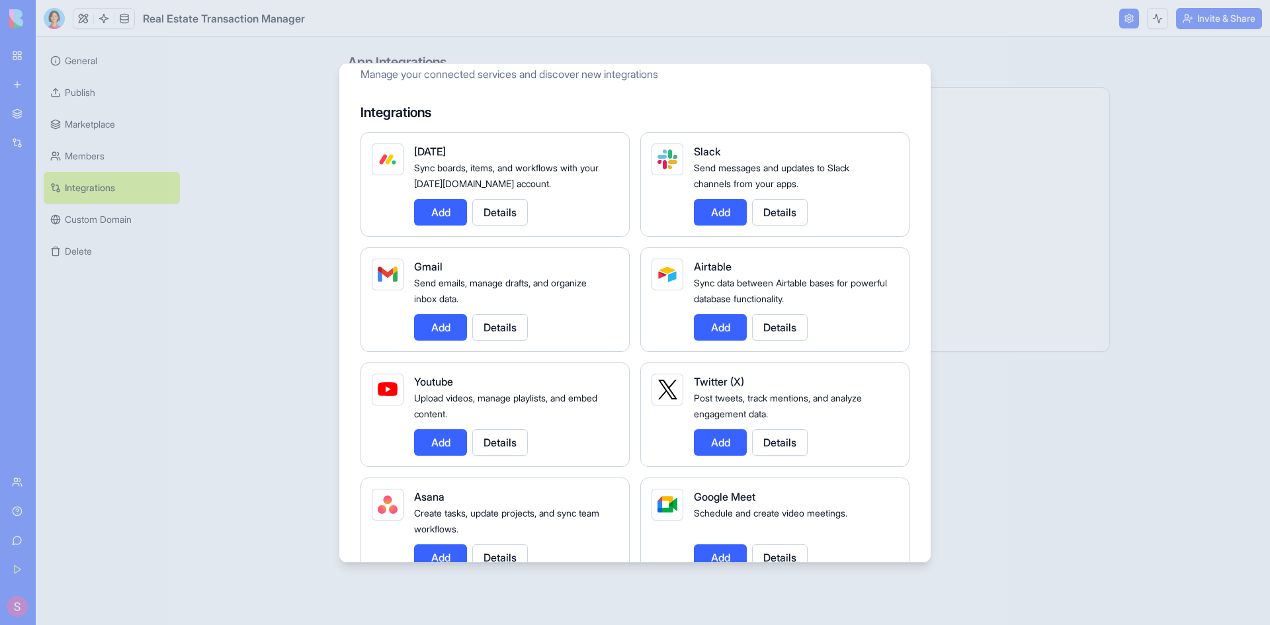
scroll to position [66, 0]
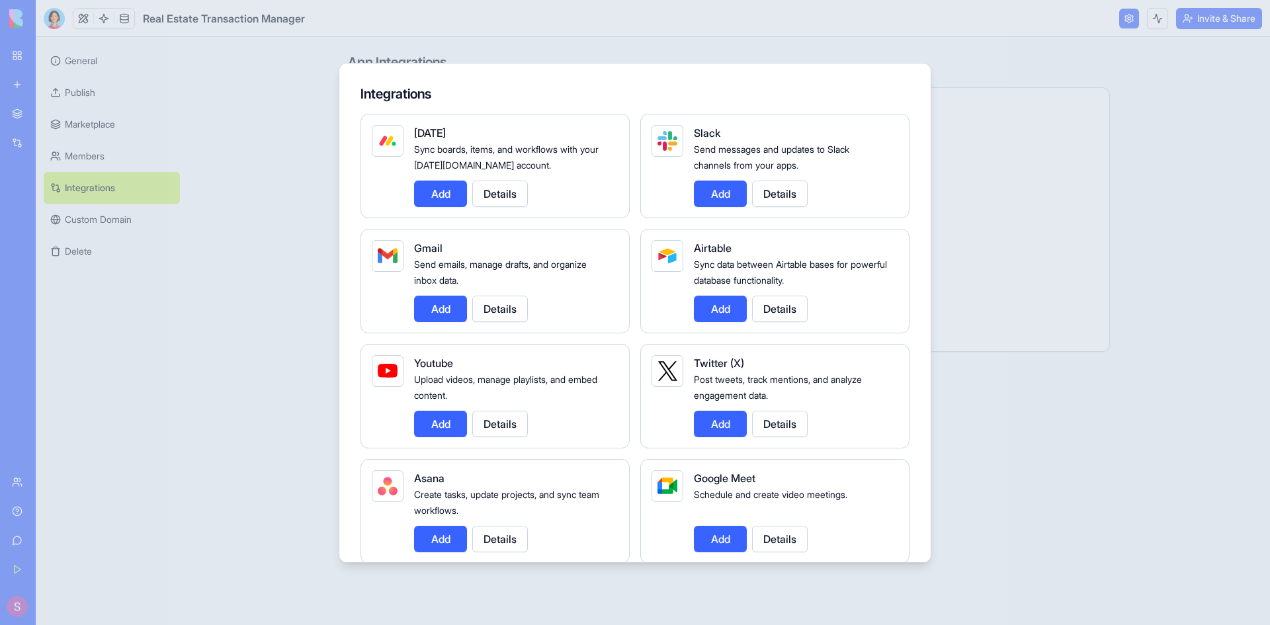
click at [440, 309] on button "Add" at bounding box center [440, 309] width 53 height 26
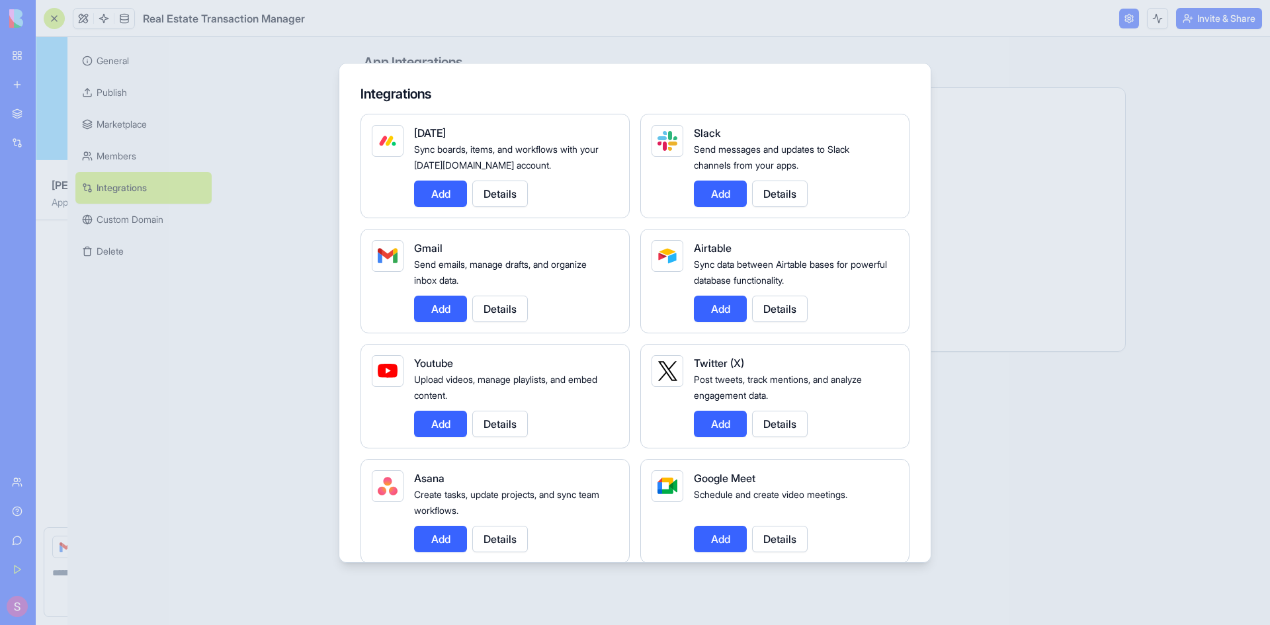
scroll to position [1090, 0]
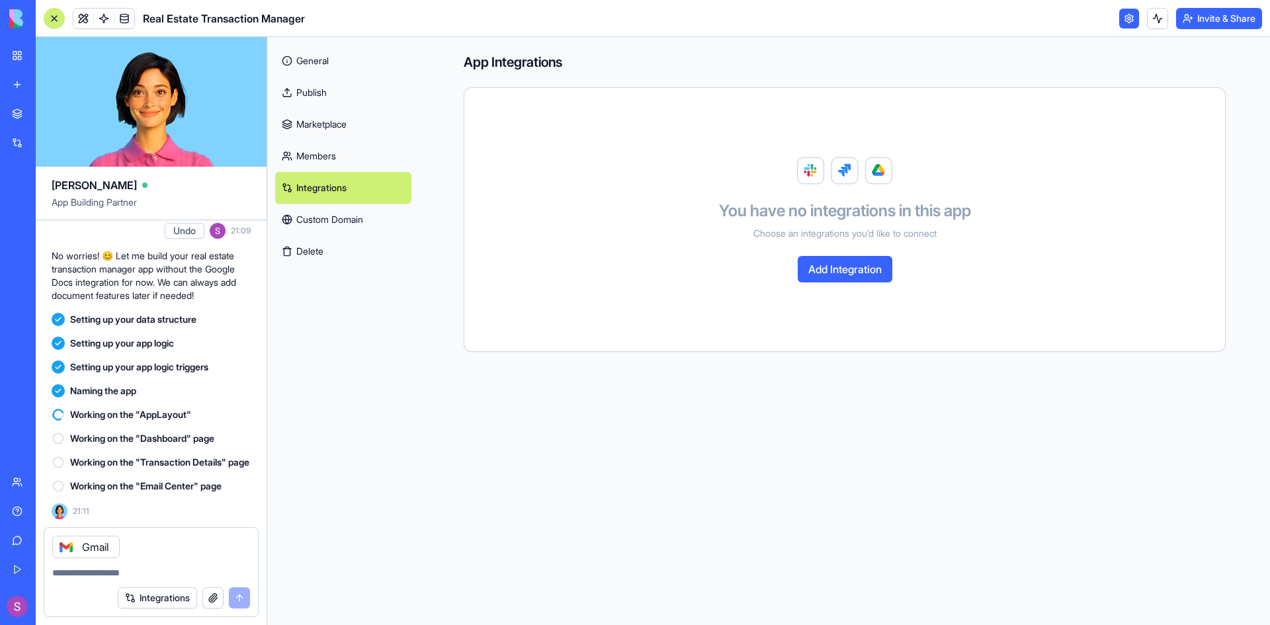
click at [842, 263] on button "Add Integration" at bounding box center [845, 269] width 95 height 26
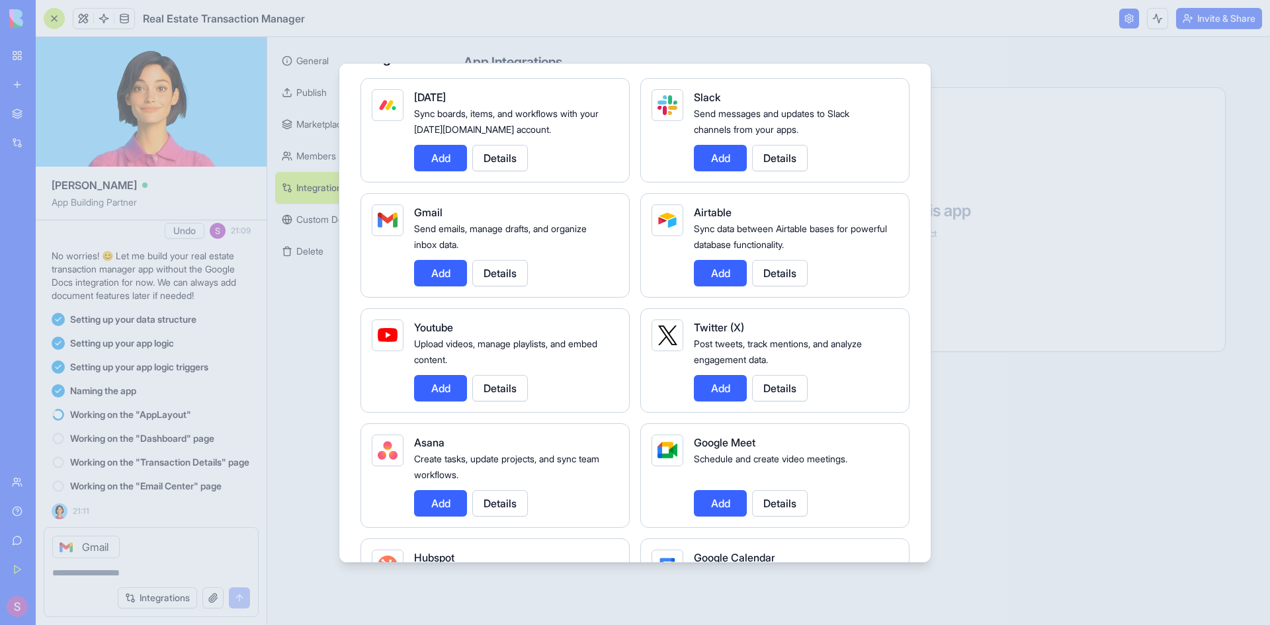
scroll to position [0, 0]
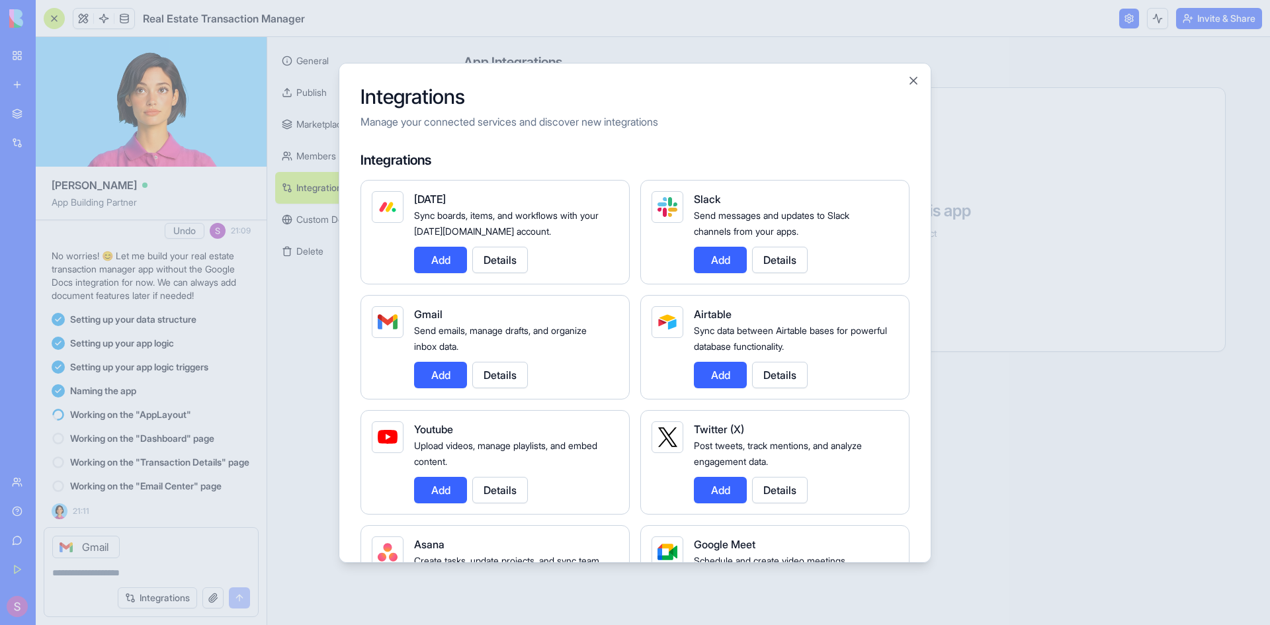
click at [456, 371] on button "Add" at bounding box center [440, 375] width 53 height 26
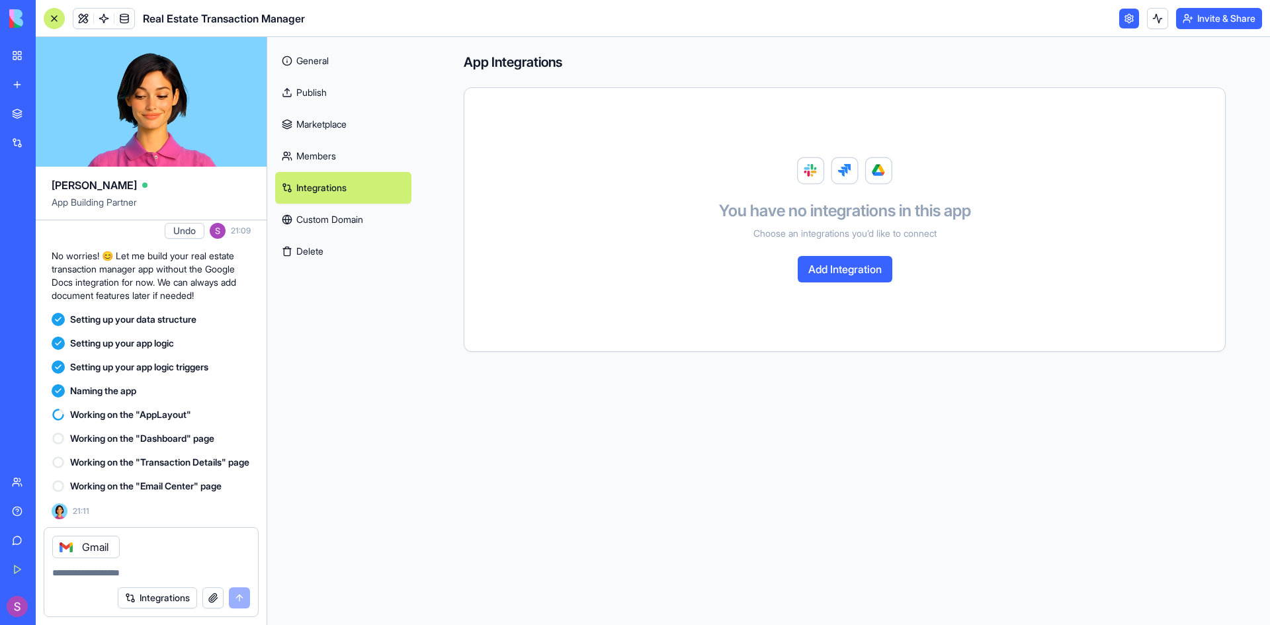
click at [95, 545] on div "Gmail" at bounding box center [85, 547] width 67 height 22
click at [306, 59] on link "General" at bounding box center [343, 61] width 136 height 32
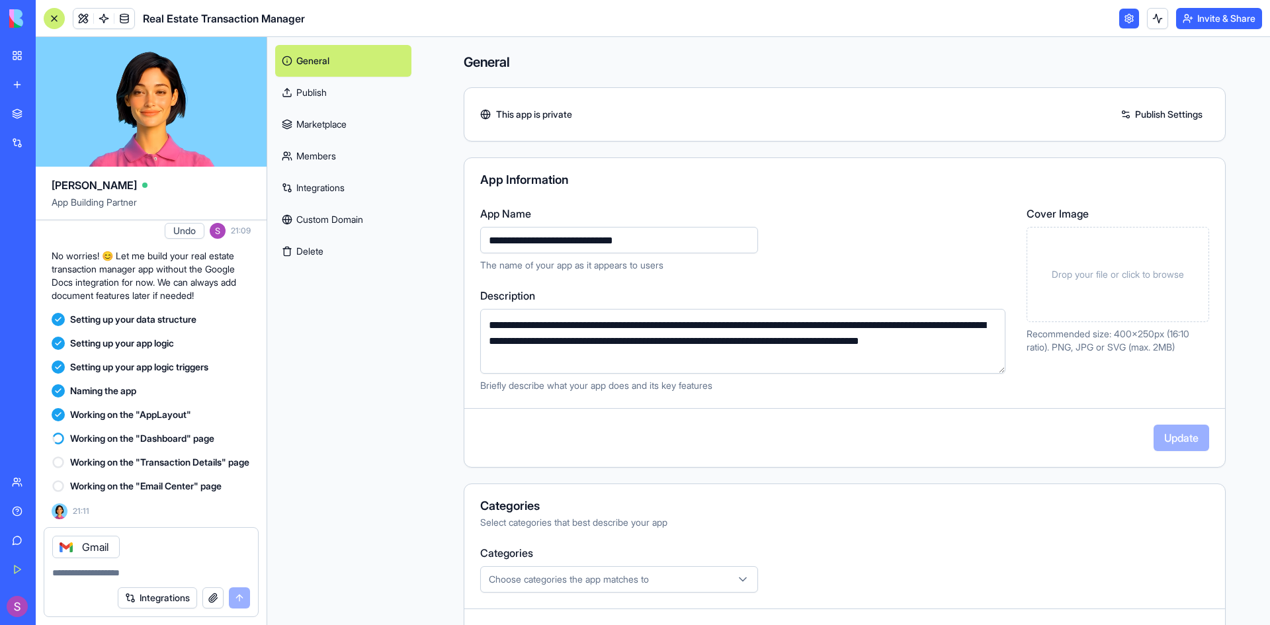
click at [318, 91] on link "Publish" at bounding box center [343, 93] width 136 height 32
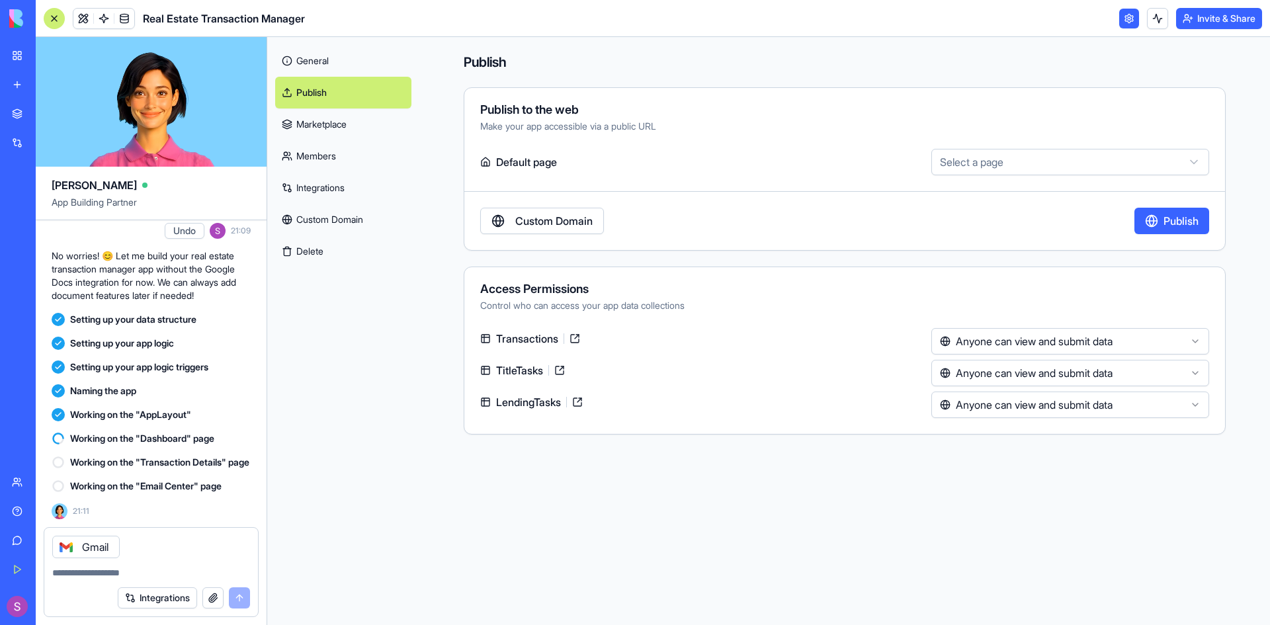
click at [1025, 158] on html "BETA My Workspace New app Marketplace Integrations Recent Transaction Coordinat…" at bounding box center [635, 312] width 1270 height 625
select select "**********"
click at [325, 135] on link "Marketplace" at bounding box center [343, 125] width 136 height 32
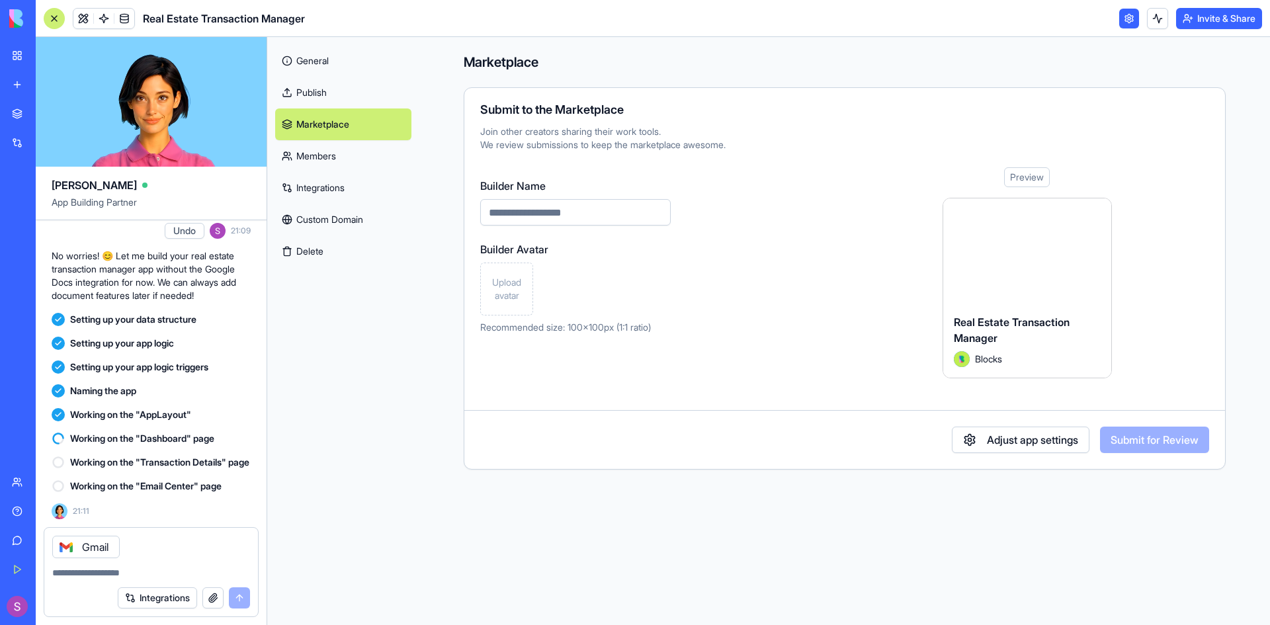
click at [324, 162] on link "Members" at bounding box center [343, 156] width 136 height 32
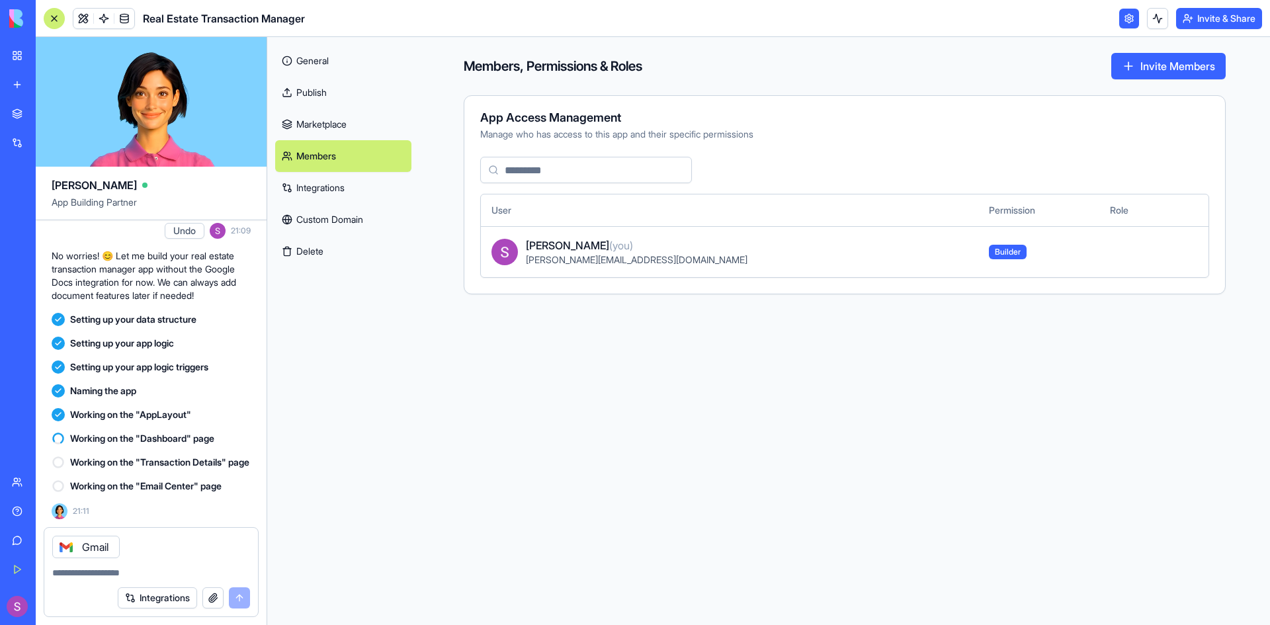
click at [328, 189] on link "Integrations" at bounding box center [343, 188] width 136 height 32
click at [323, 56] on link "General" at bounding box center [343, 61] width 136 height 32
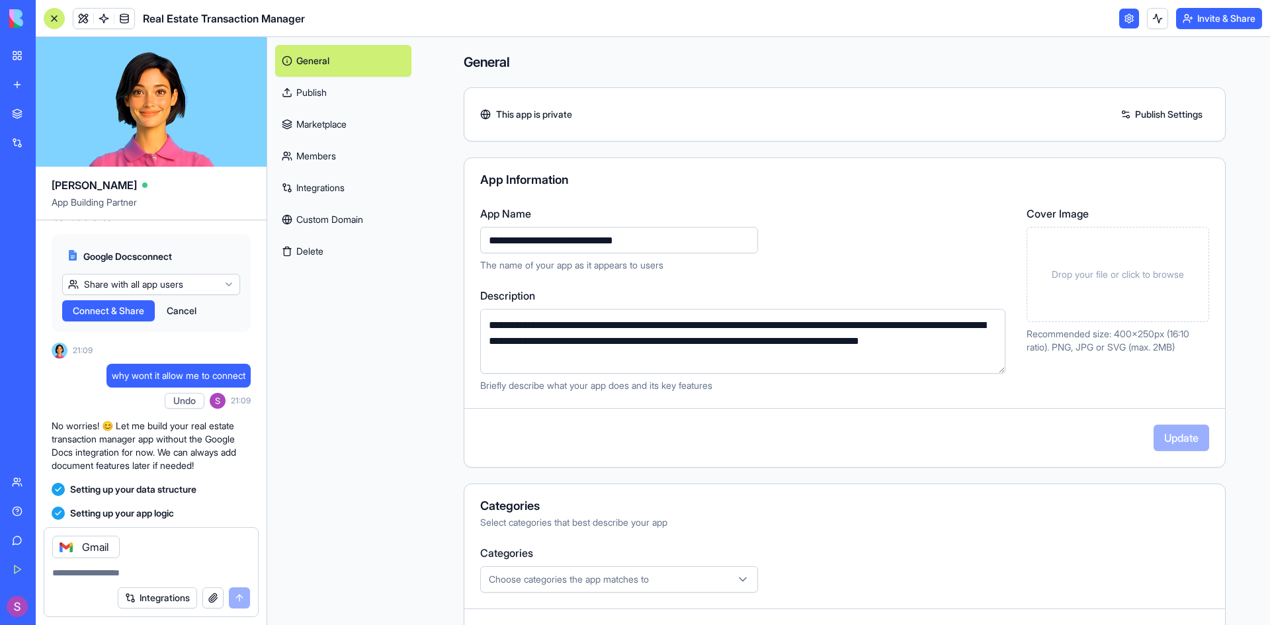
scroll to position [892, 0]
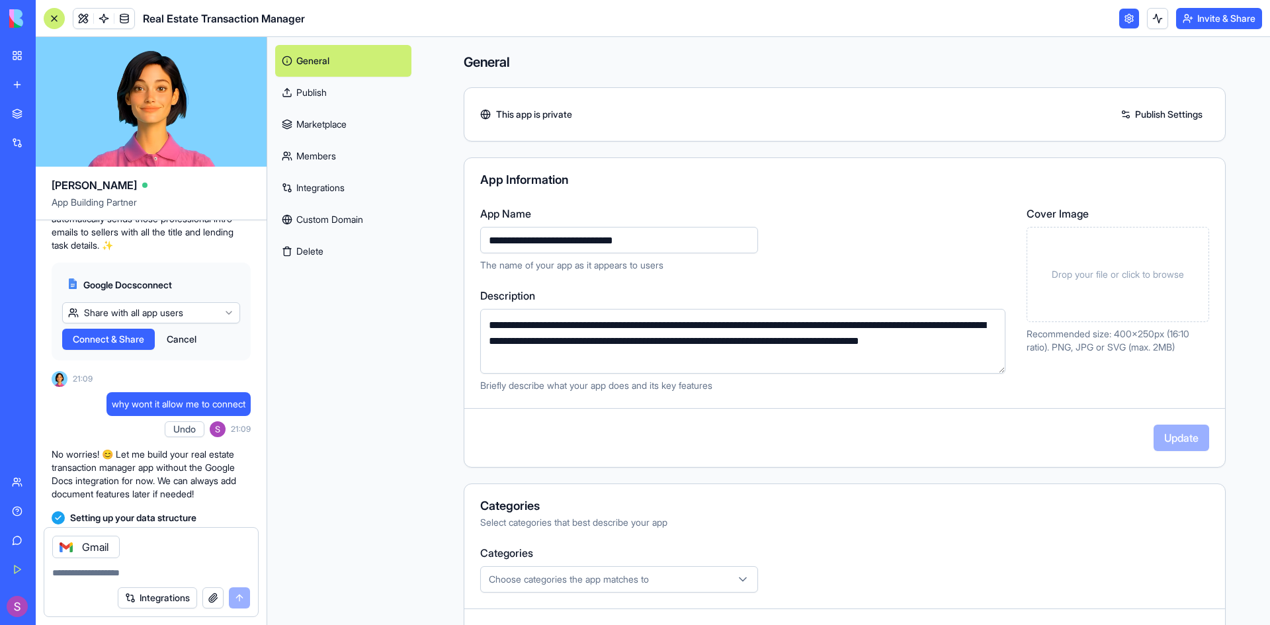
click at [49, 258] on div "Real Estate Transaction Manager" at bounding box center [30, 264] width 37 height 13
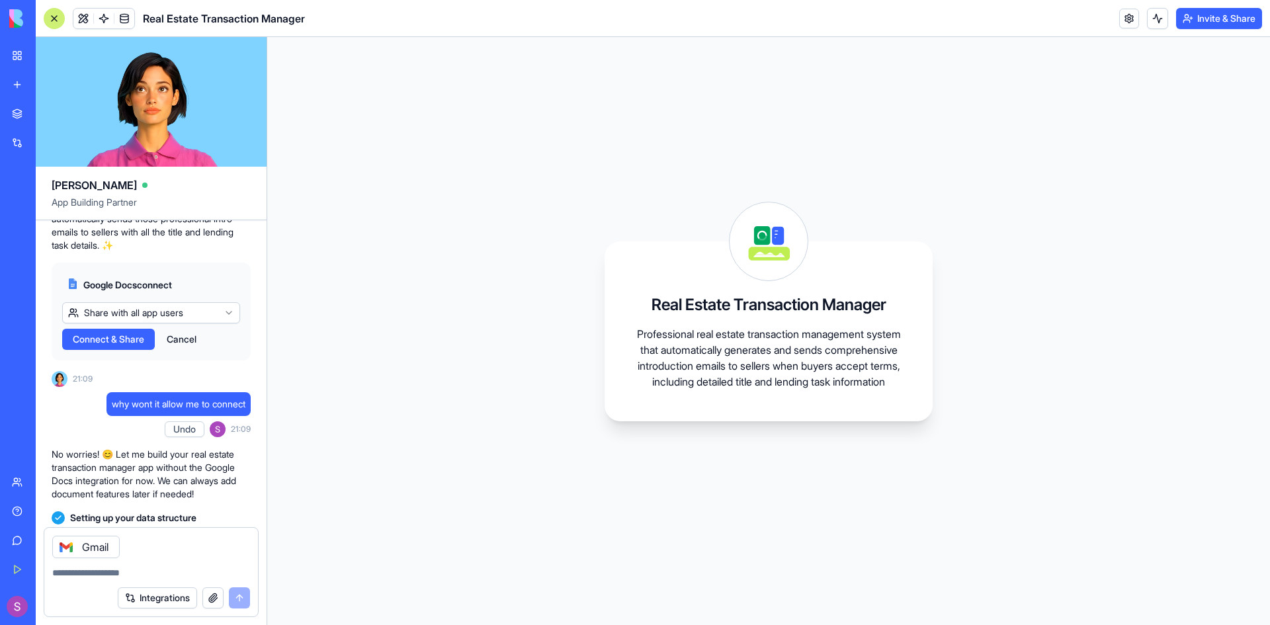
click at [459, 395] on div "Real Estate Transaction Manager Professional real estate transaction management…" at bounding box center [768, 331] width 1003 height 588
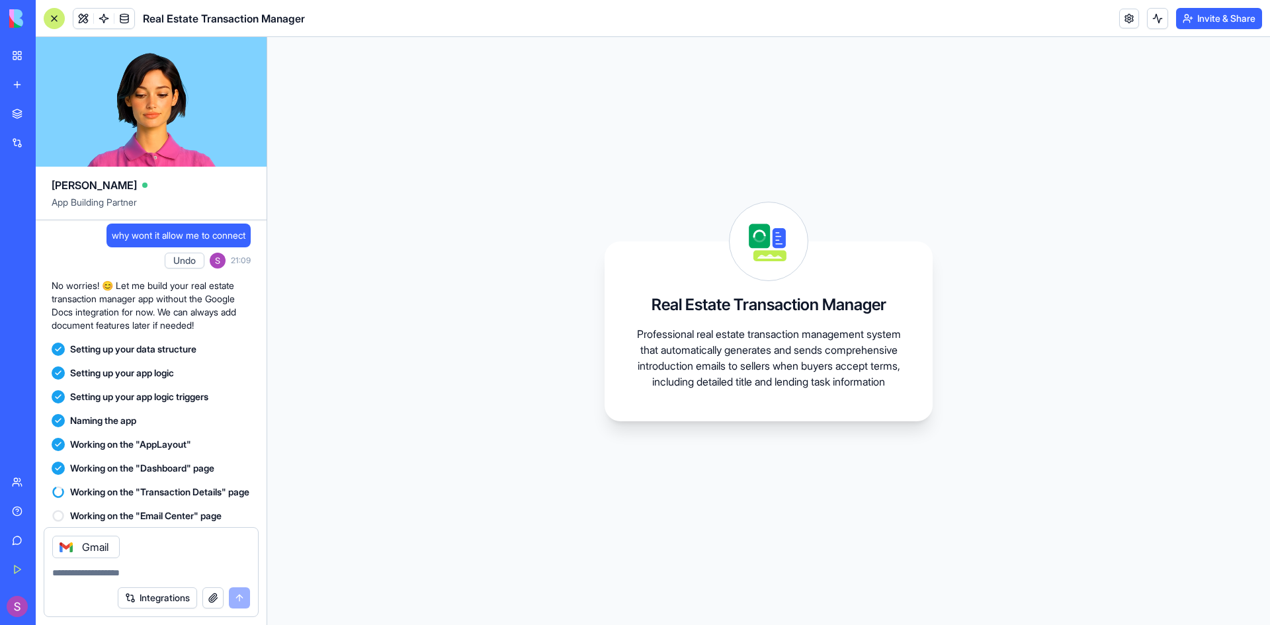
scroll to position [1090, 0]
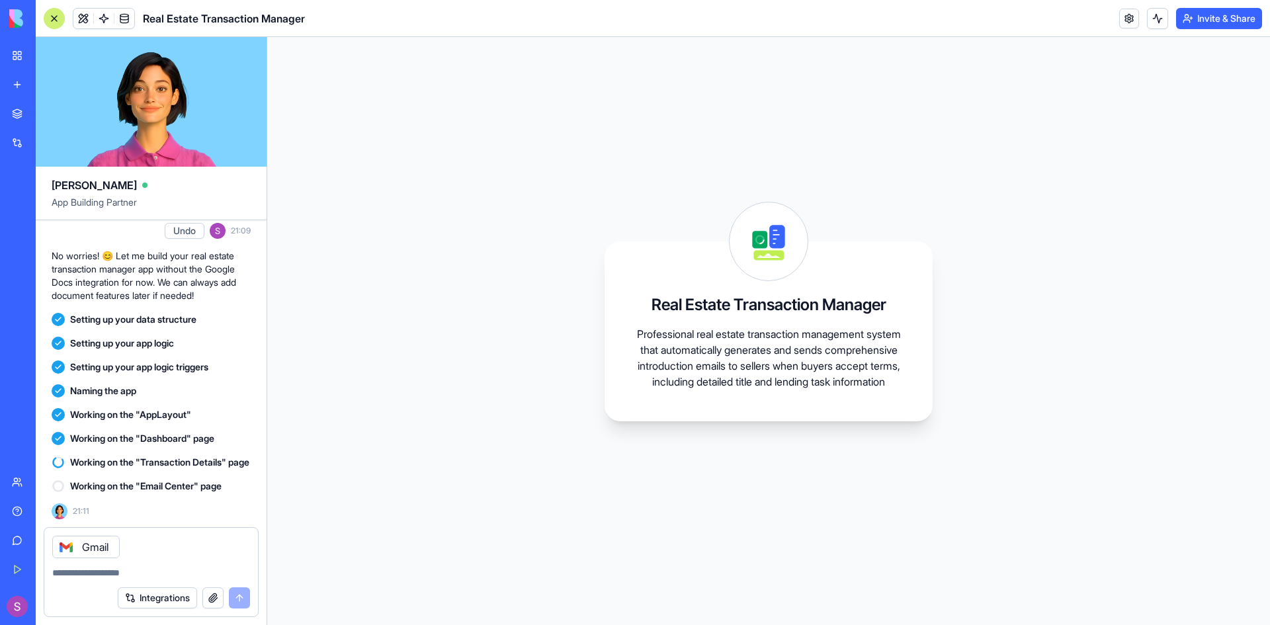
click at [558, 202] on div "Real Estate Transaction Manager Professional real estate transaction management…" at bounding box center [768, 331] width 1003 height 588
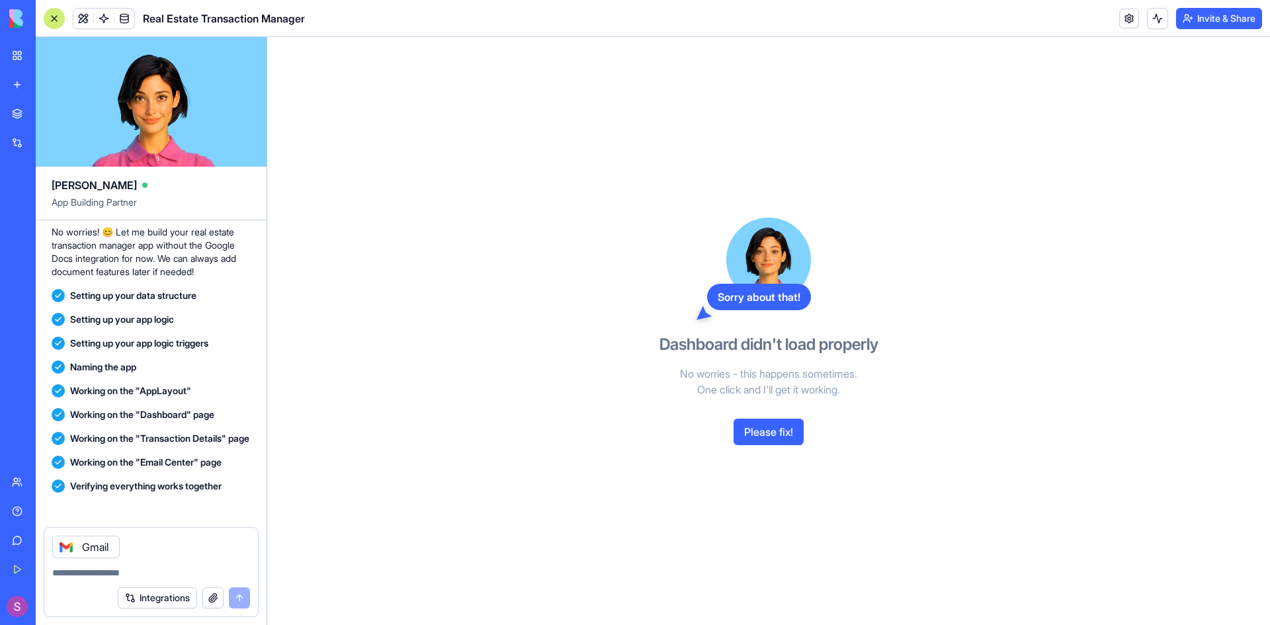
scroll to position [1379, 0]
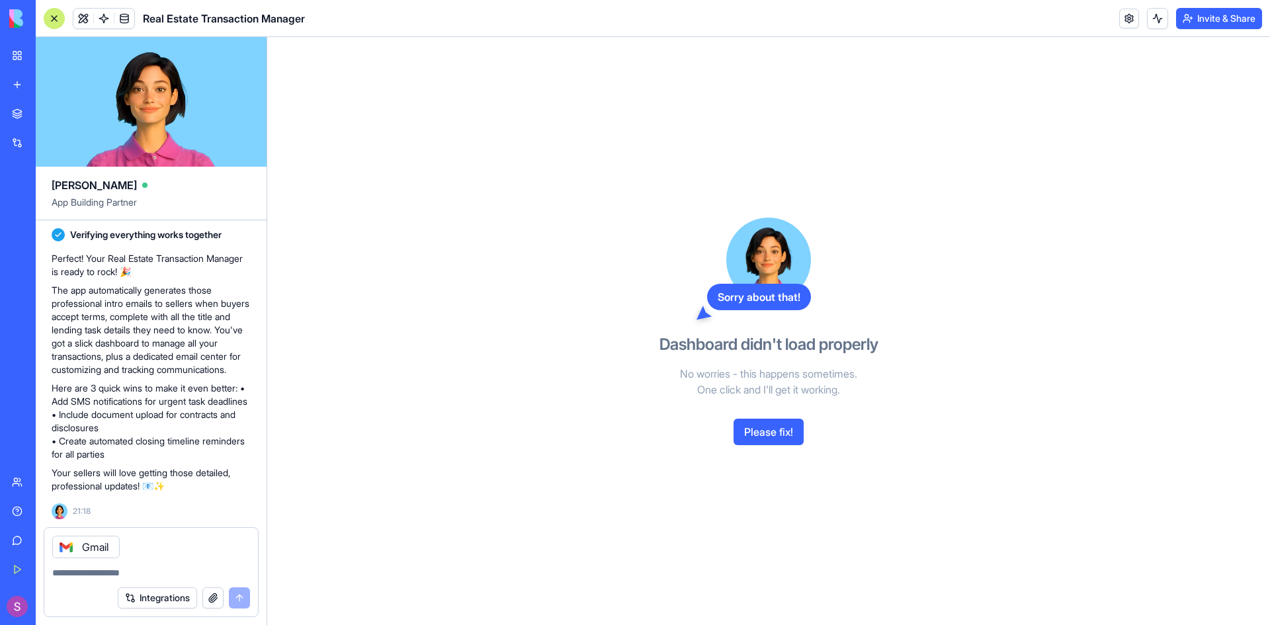
click at [778, 434] on button "Please fix!" at bounding box center [769, 432] width 70 height 26
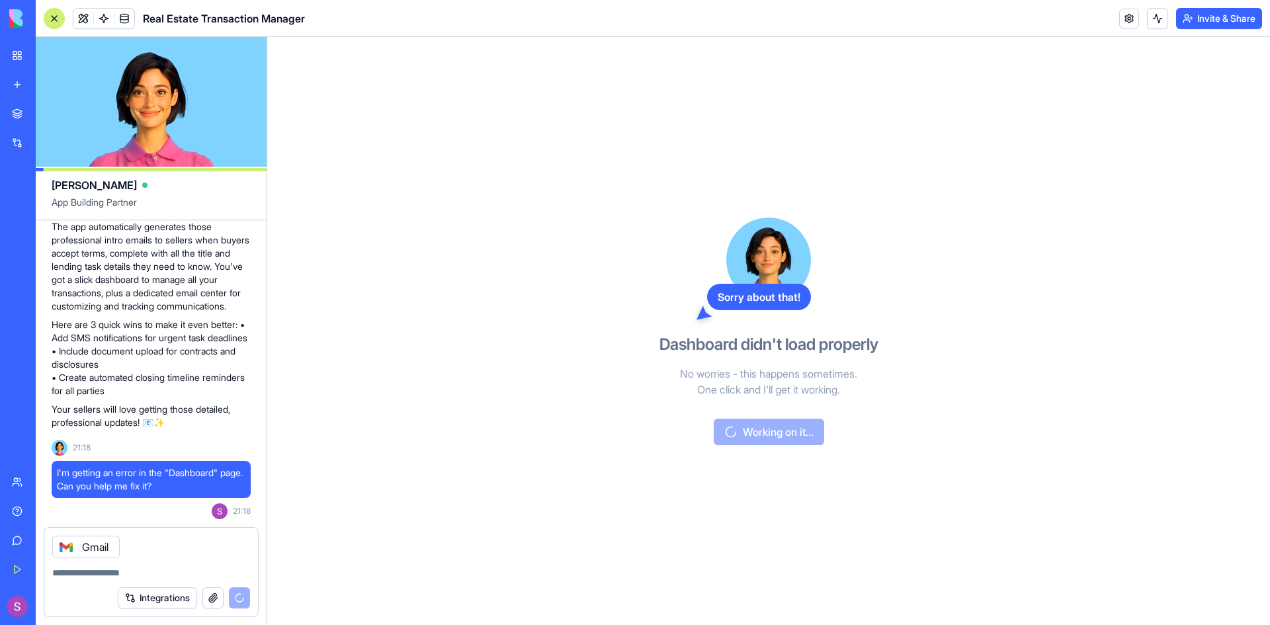
click at [64, 607] on button "Upgrade" at bounding box center [66, 606] width 50 height 21
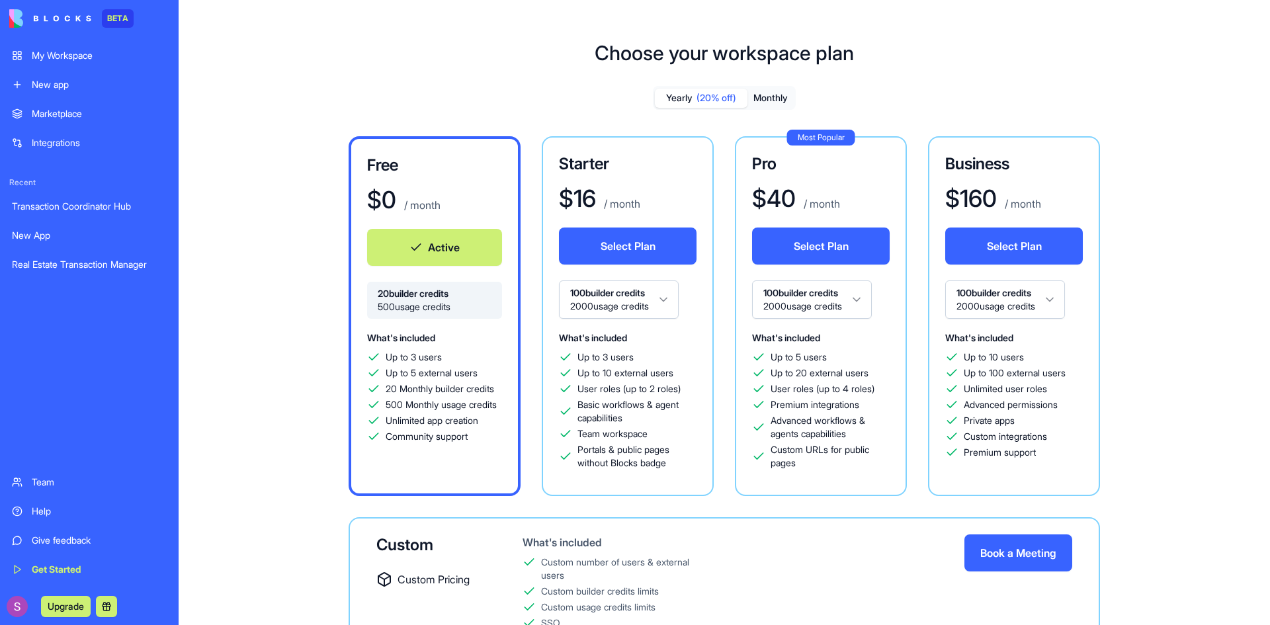
click at [642, 171] on h3 "Starter" at bounding box center [628, 164] width 138 height 21
click at [680, 186] on div "$ 16 / month" at bounding box center [628, 198] width 138 height 26
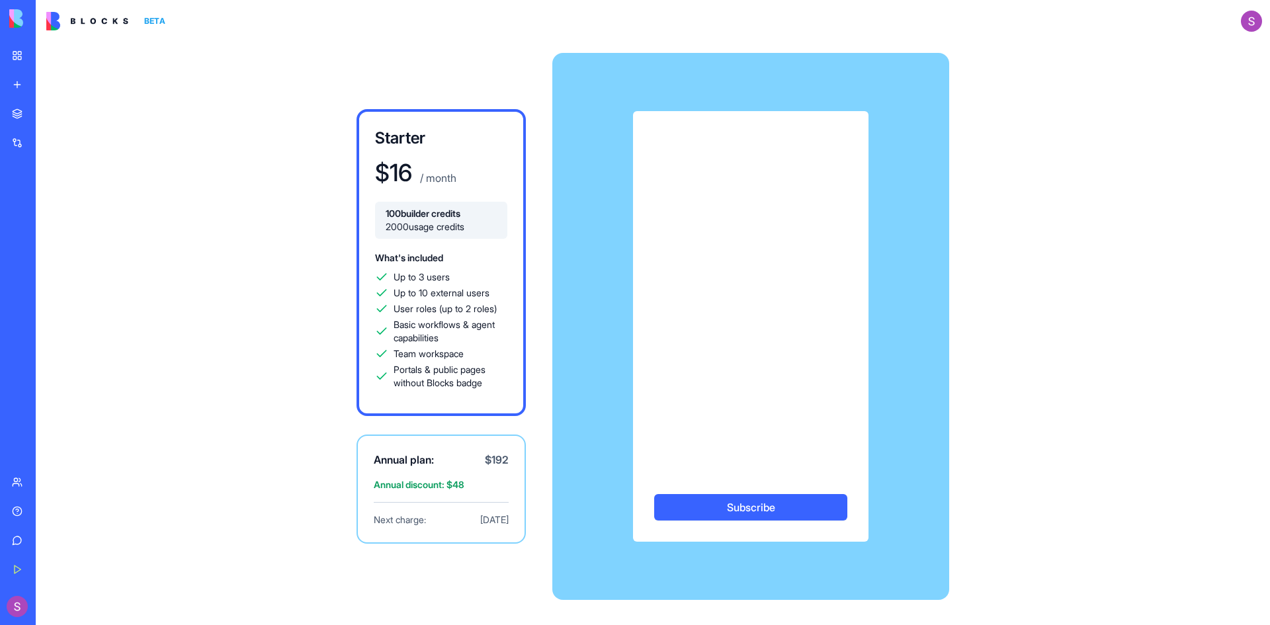
click at [134, 137] on div "Starter $ 16 / month 100 builder credits 2000 usage credits What's included Up …" at bounding box center [653, 333] width 1235 height 583
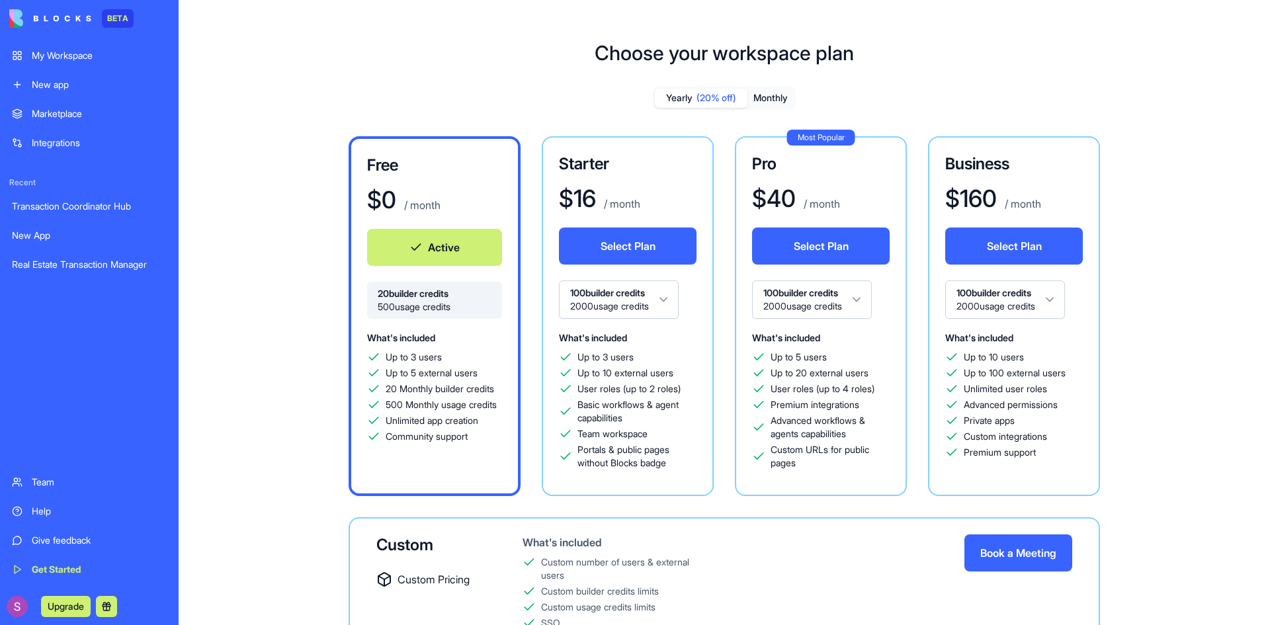
click at [234, 286] on div "Choose your workspace plan Yearly (20% off) Monthly Free $ 0 / month Active 20 …" at bounding box center [725, 378] width 1092 height 717
click at [41, 511] on div "Help" at bounding box center [99, 511] width 135 height 13
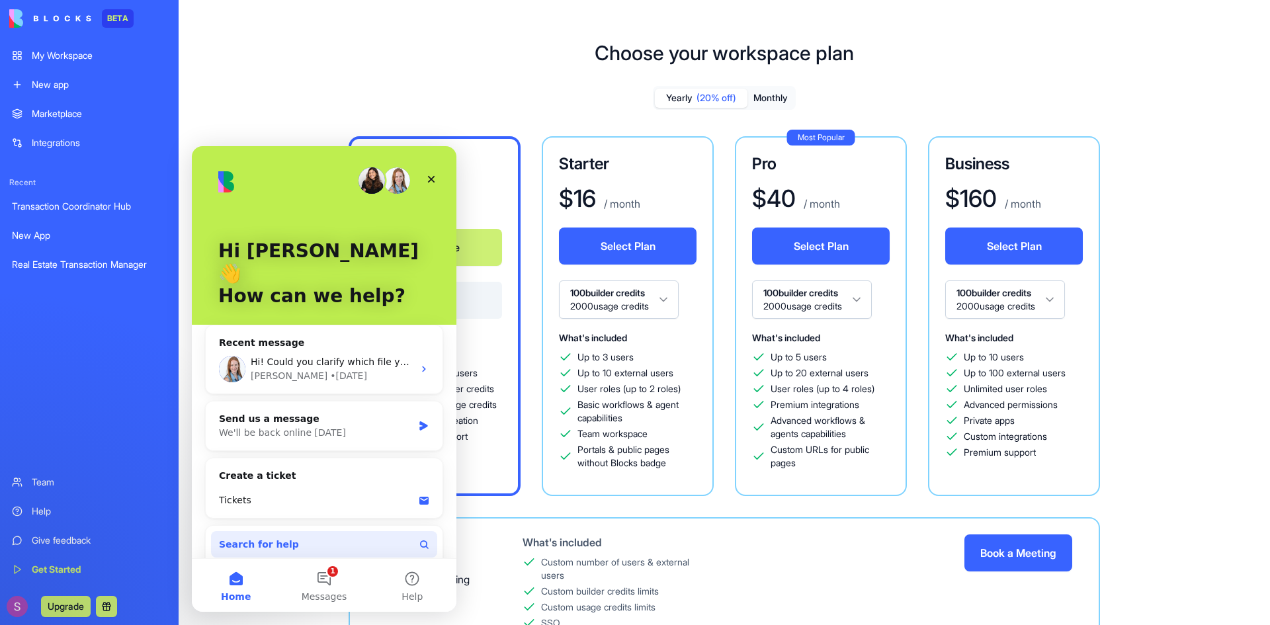
click at [287, 531] on button "Search for help" at bounding box center [324, 544] width 226 height 26
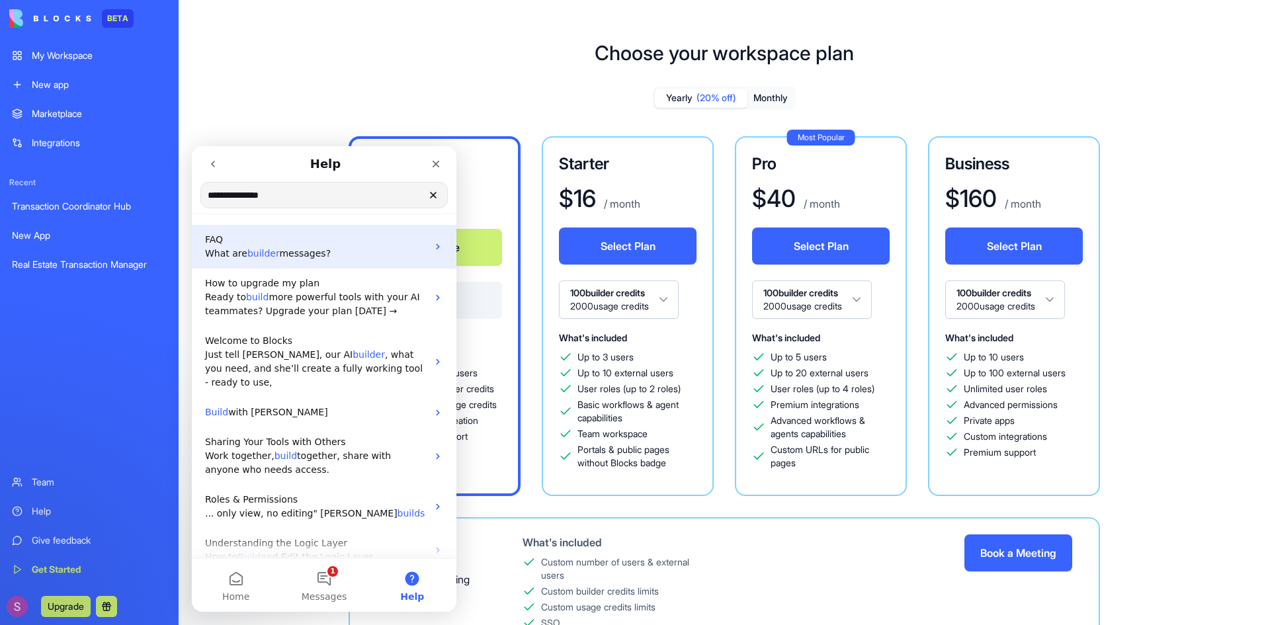
type input "**********"
click at [326, 253] on p "What are builder messages?" at bounding box center [316, 254] width 222 height 14
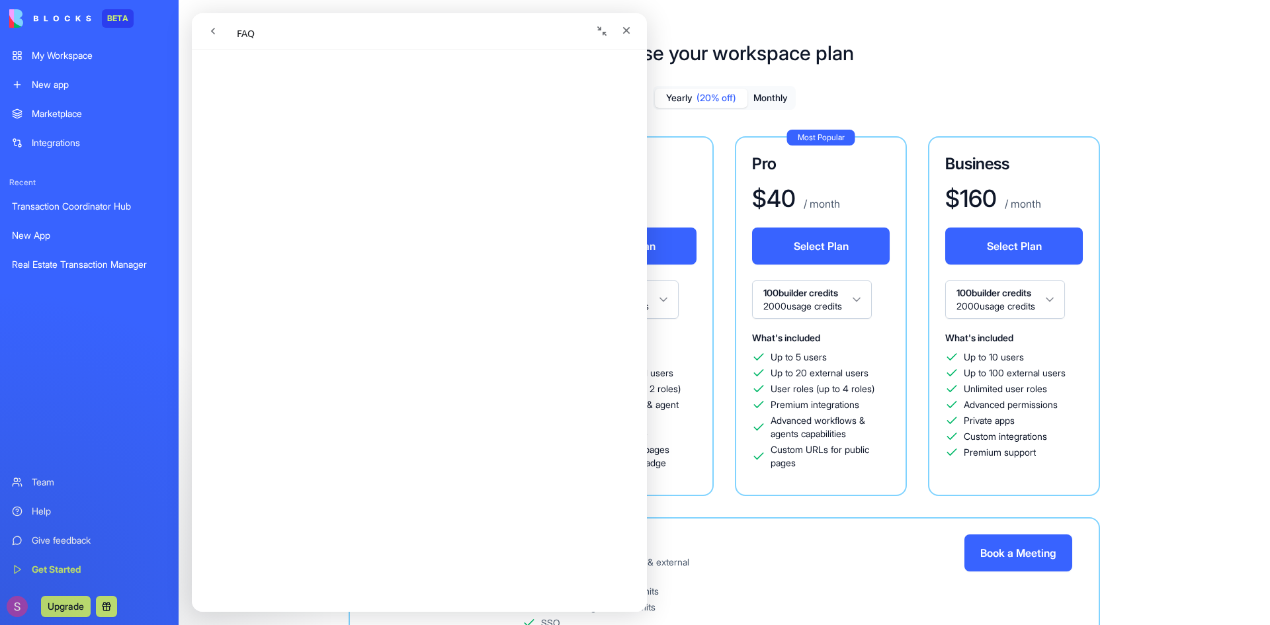
scroll to position [459, 0]
click at [630, 26] on icon "Close" at bounding box center [626, 30] width 11 height 11
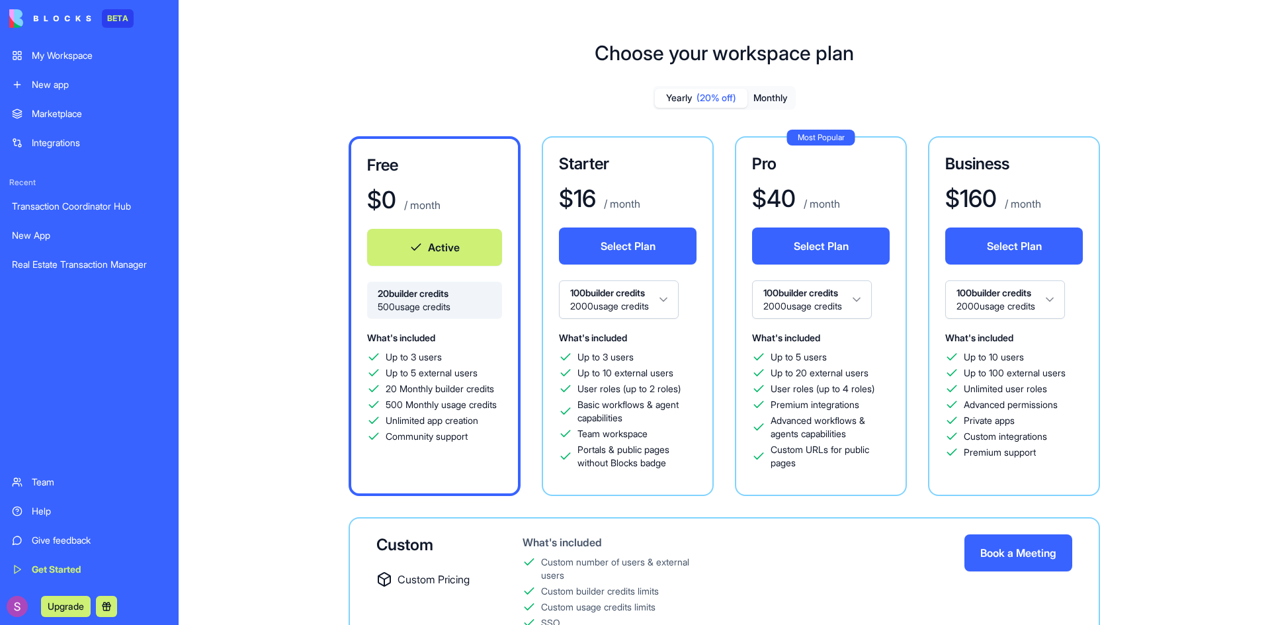
scroll to position [0, 0]
click at [95, 203] on div "Transaction Coordinator Hub" at bounding box center [89, 206] width 155 height 13
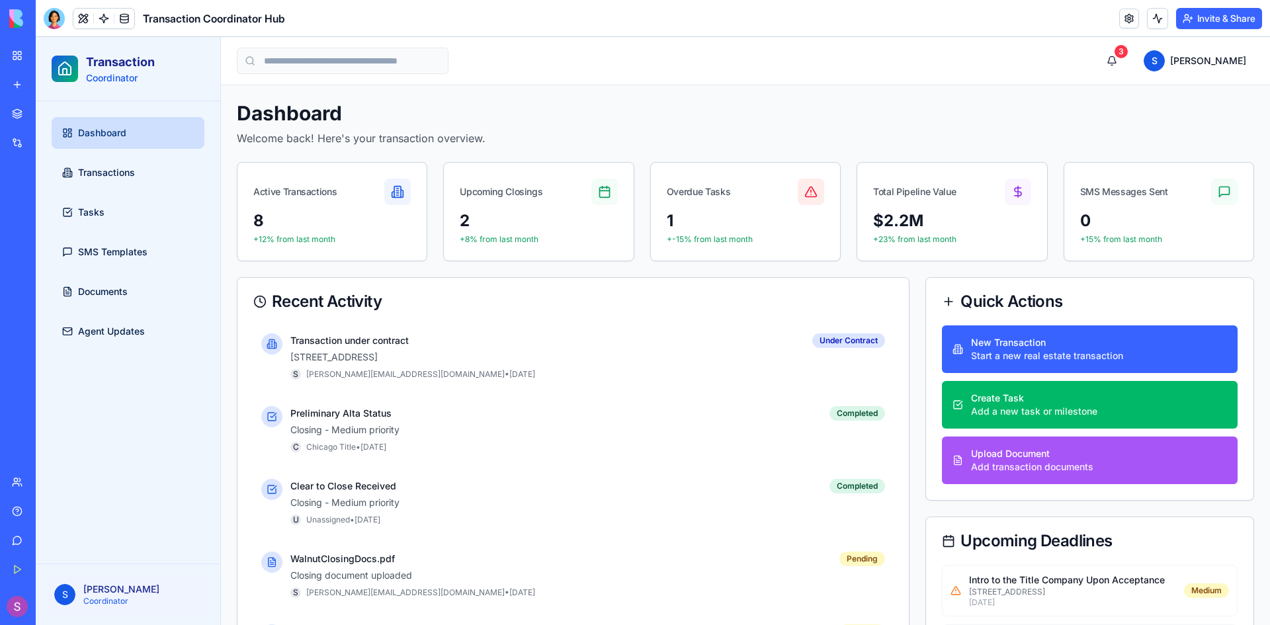
click at [49, 259] on div "Real Estate Transaction Manager" at bounding box center [30, 264] width 37 height 13
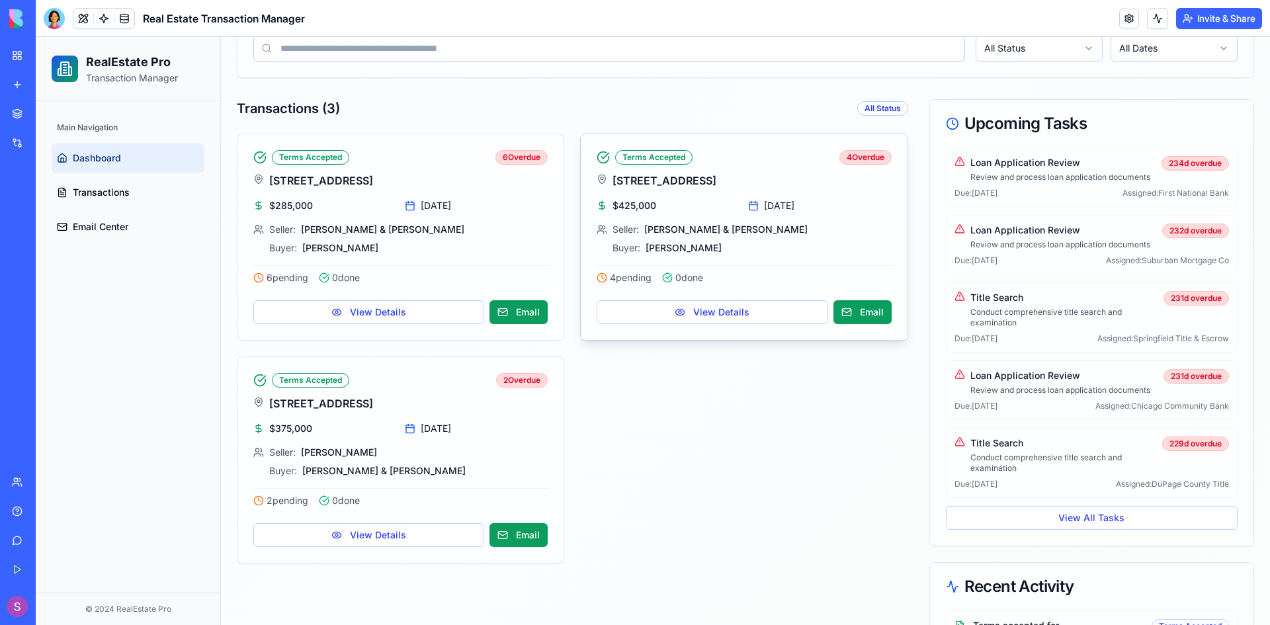
scroll to position [265, 0]
click at [685, 316] on button "View Details" at bounding box center [712, 313] width 231 height 24
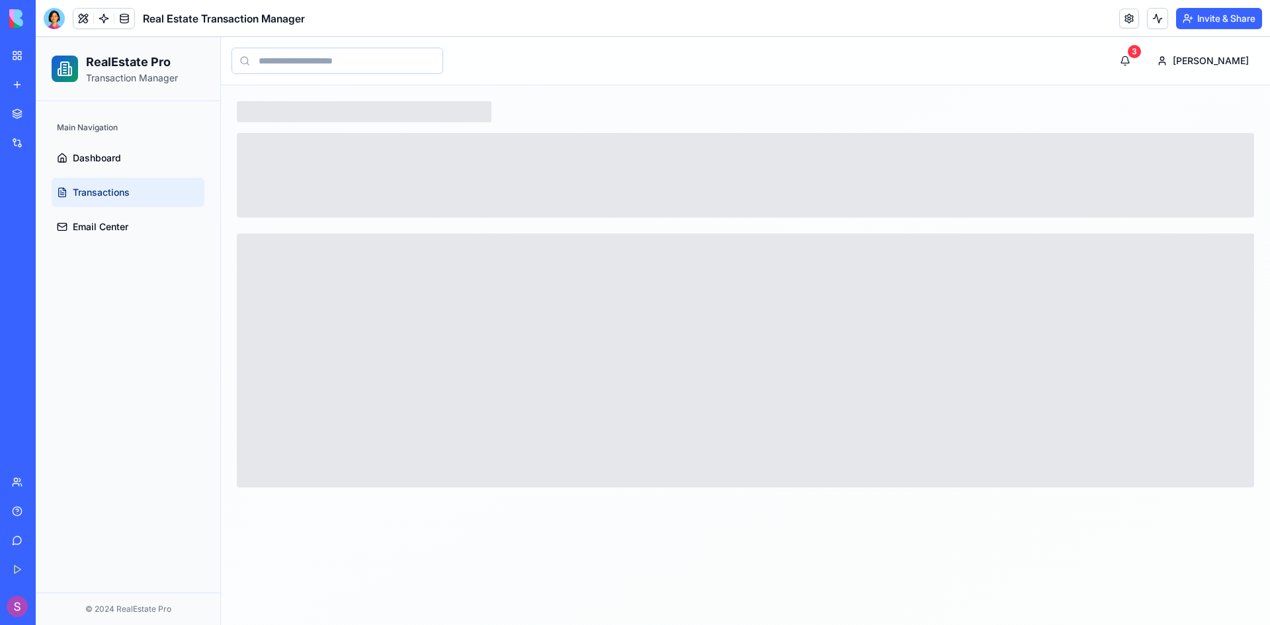
scroll to position [0, 0]
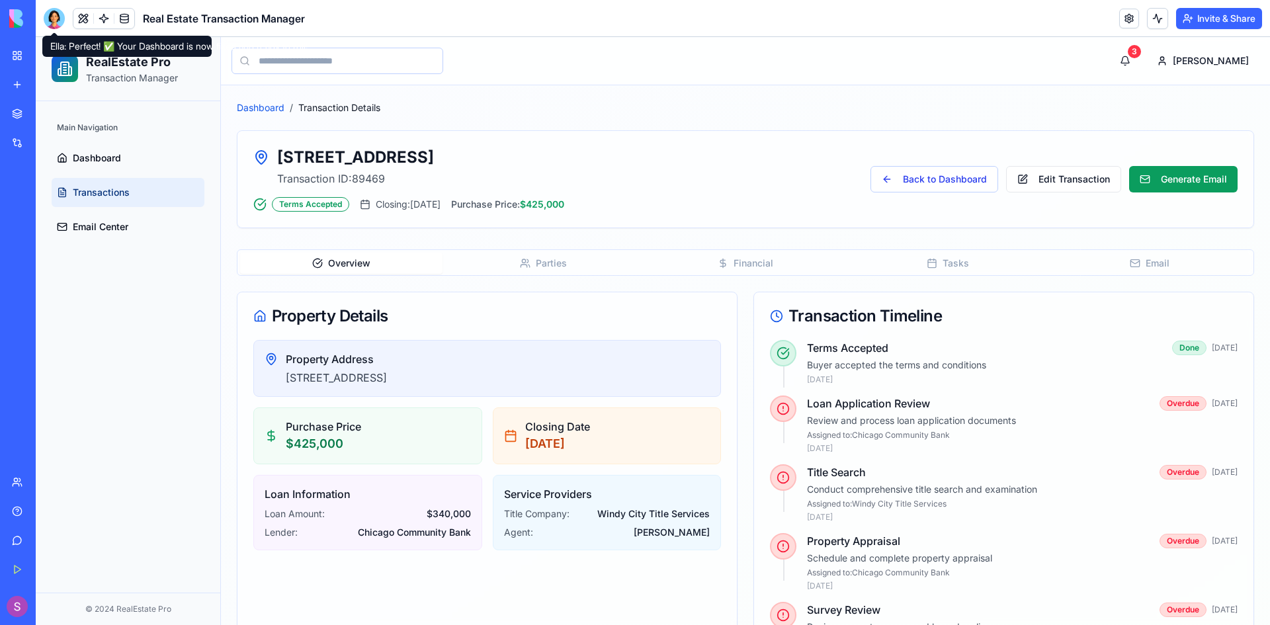
click at [253, 107] on link "Dashboard" at bounding box center [261, 107] width 48 height 13
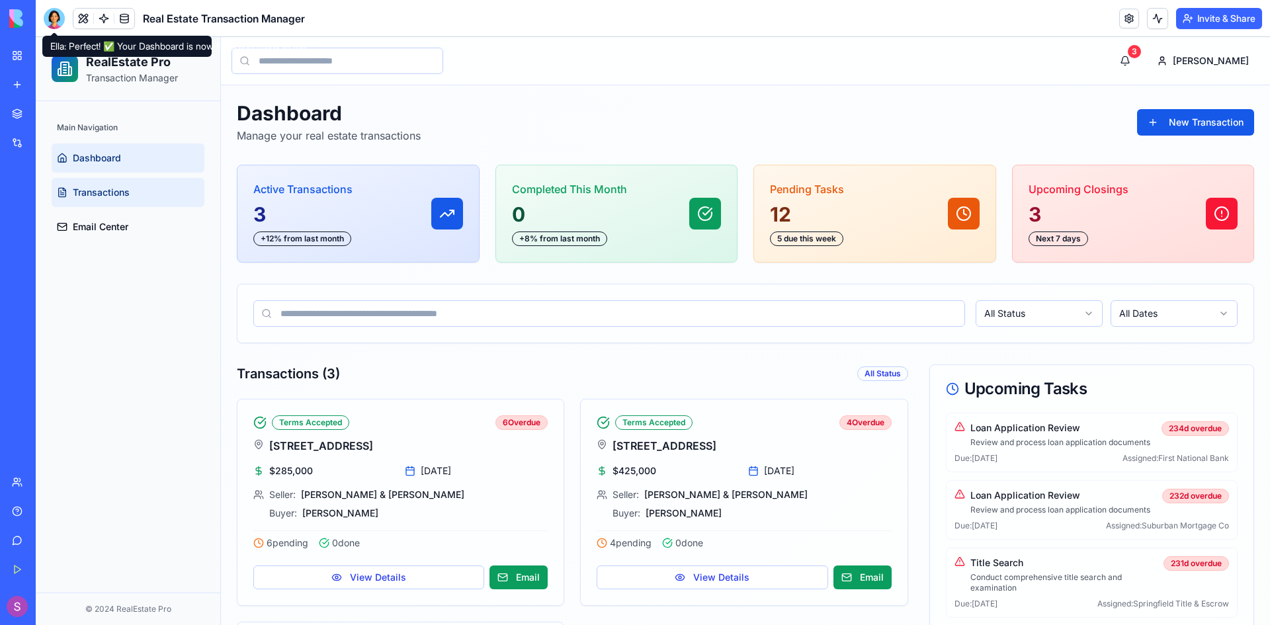
click at [96, 186] on span "Transactions" at bounding box center [101, 192] width 57 height 13
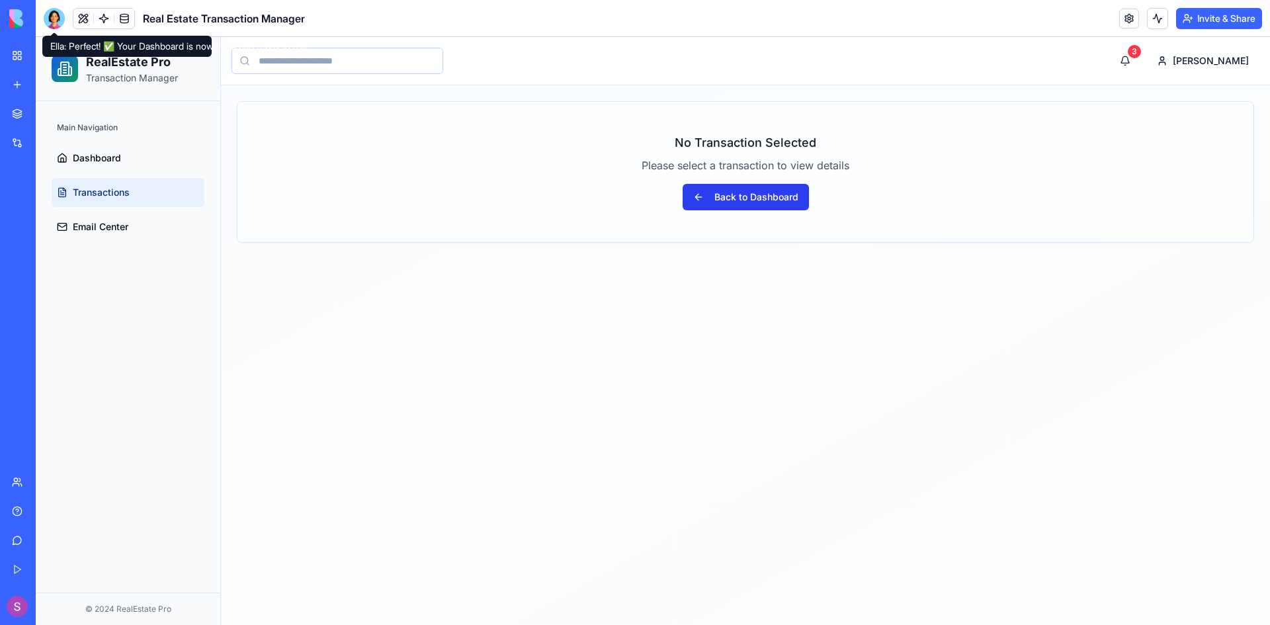
click at [772, 195] on button "Back to Dashboard" at bounding box center [746, 197] width 126 height 26
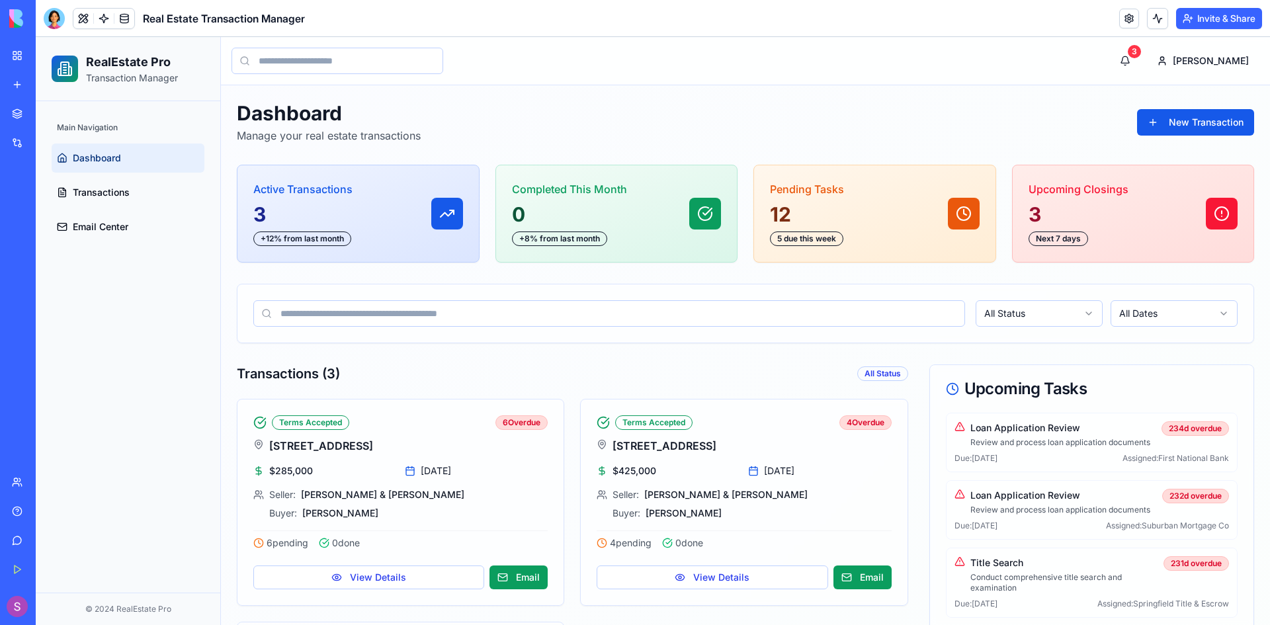
click at [18, 236] on div "New App" at bounding box center [30, 235] width 37 height 13
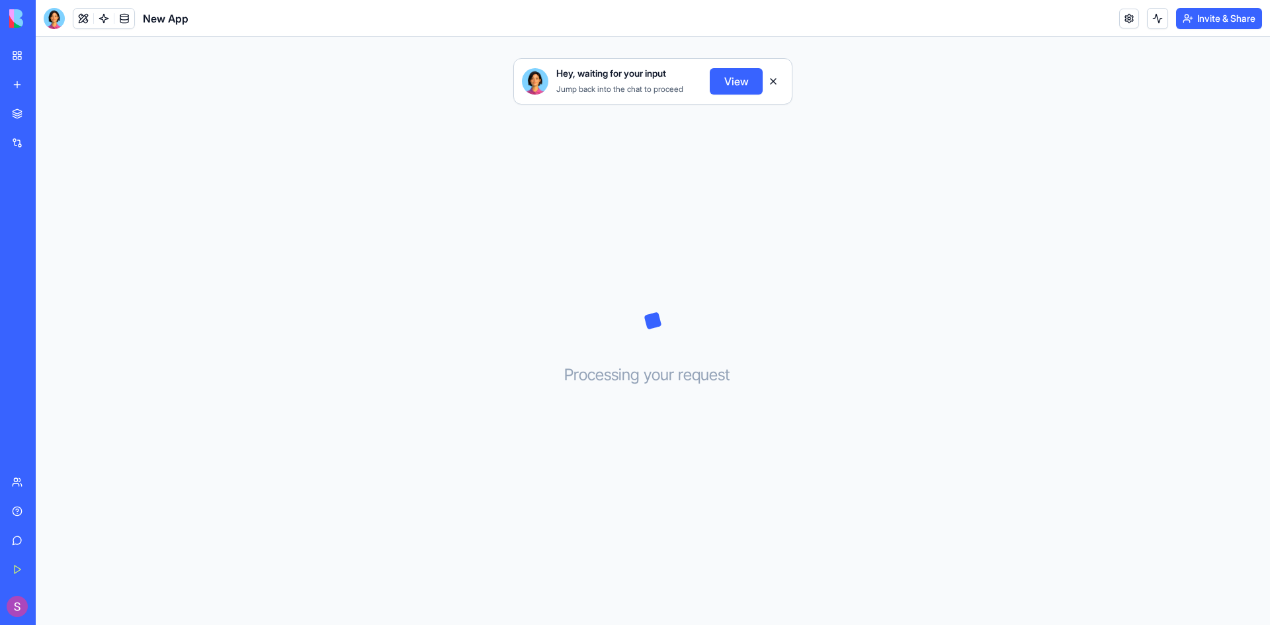
click at [736, 81] on button "View" at bounding box center [736, 81] width 53 height 26
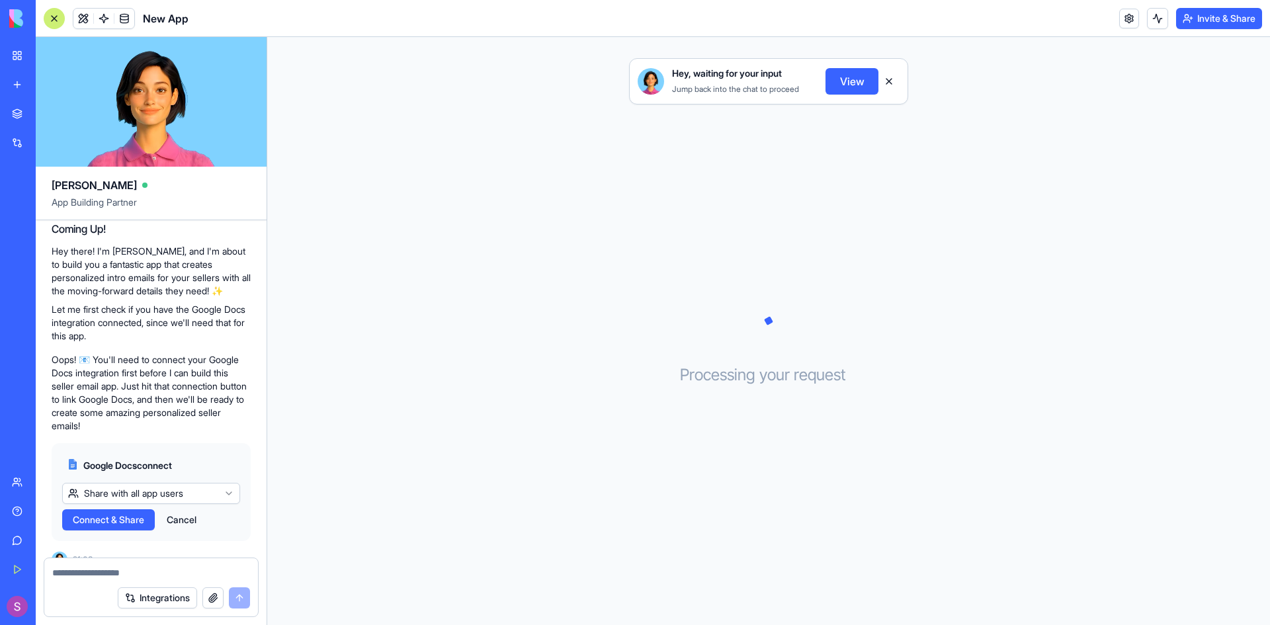
scroll to position [123, 0]
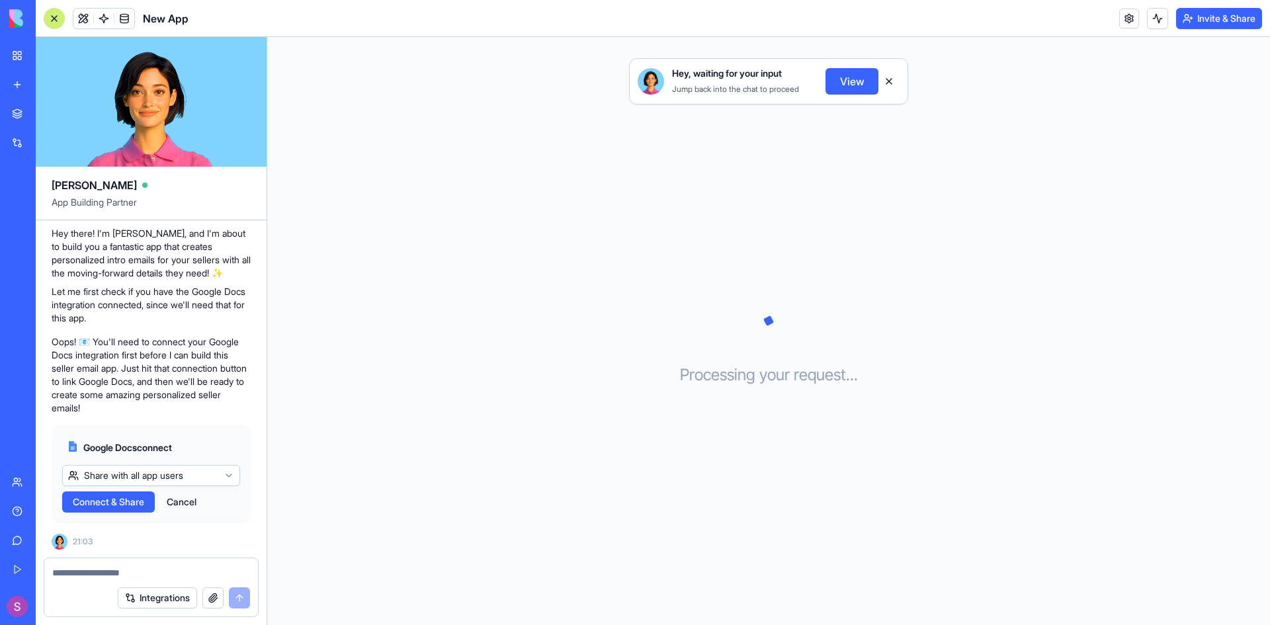
click at [117, 508] on span "Connect & Share" at bounding box center [108, 502] width 71 height 13
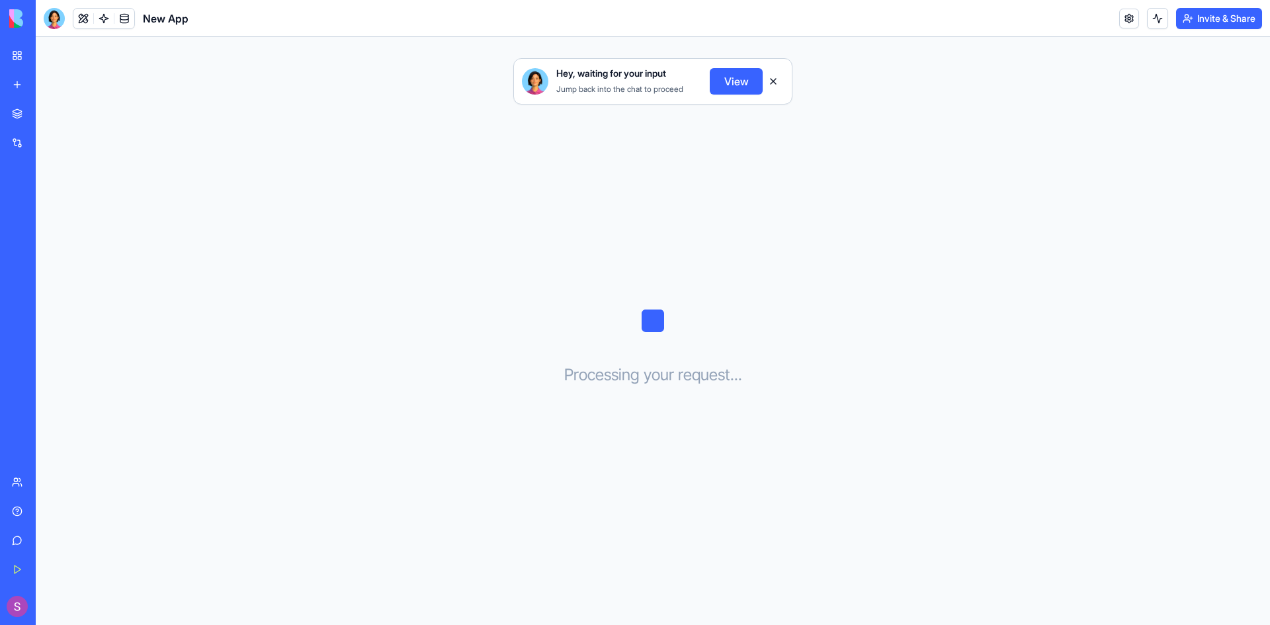
click at [49, 263] on div "Real Estate Transaction Manager" at bounding box center [30, 264] width 37 height 13
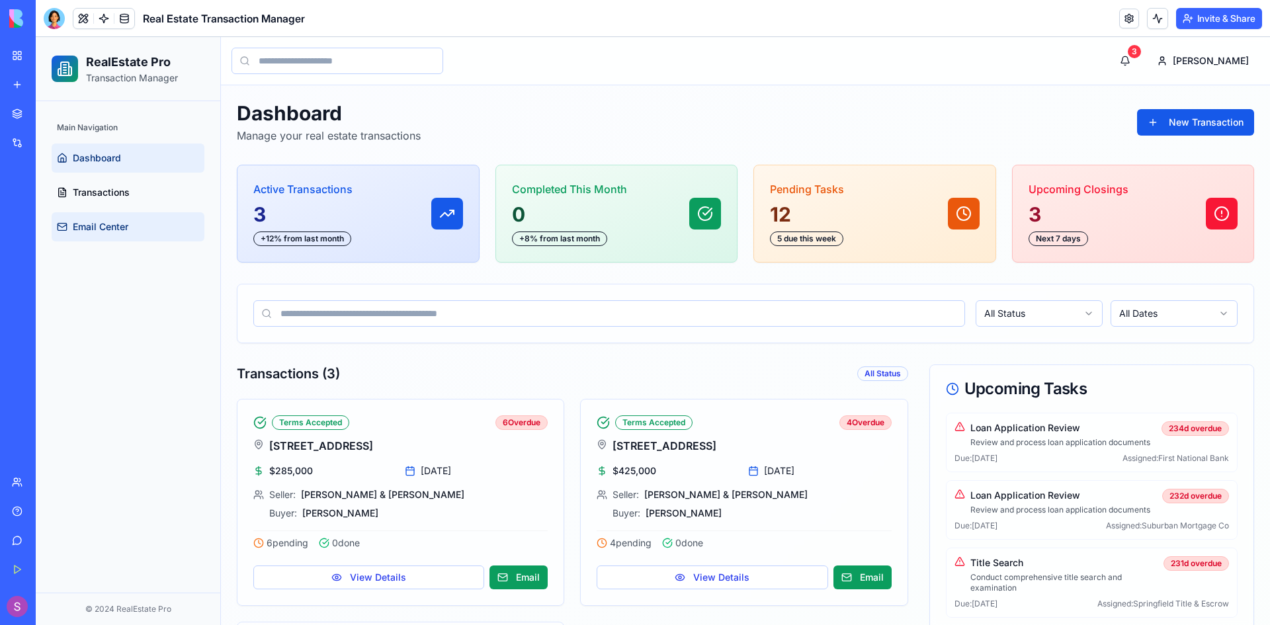
click at [105, 229] on span "Email Center" at bounding box center [101, 226] width 56 height 13
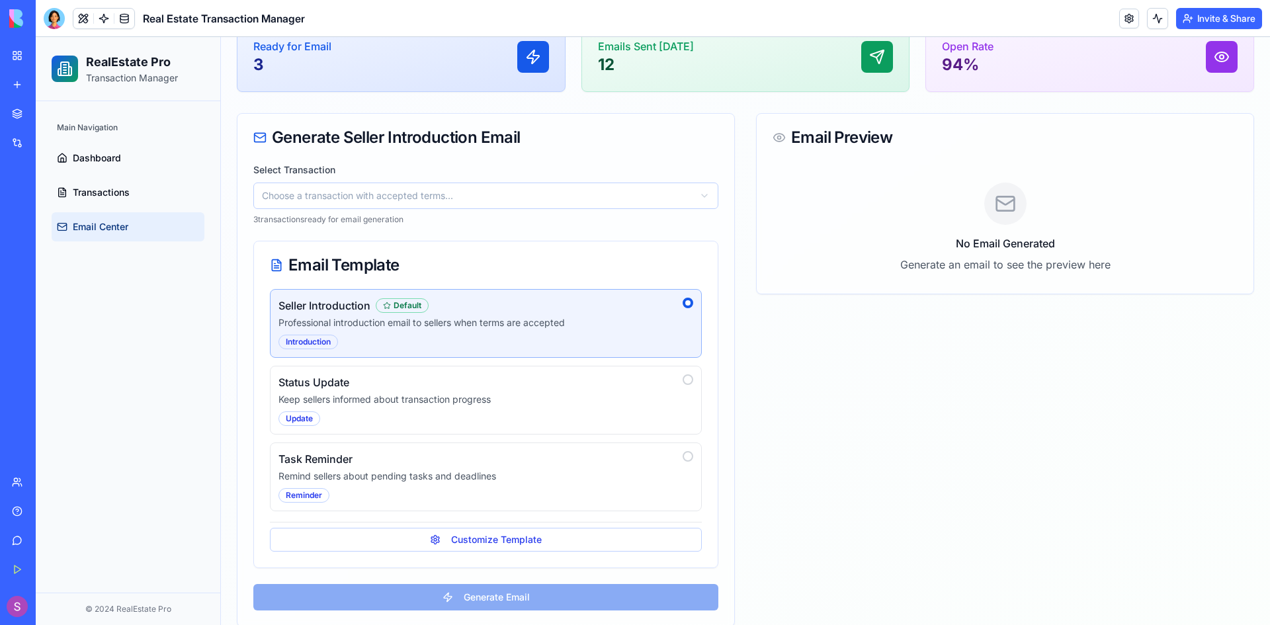
scroll to position [161, 0]
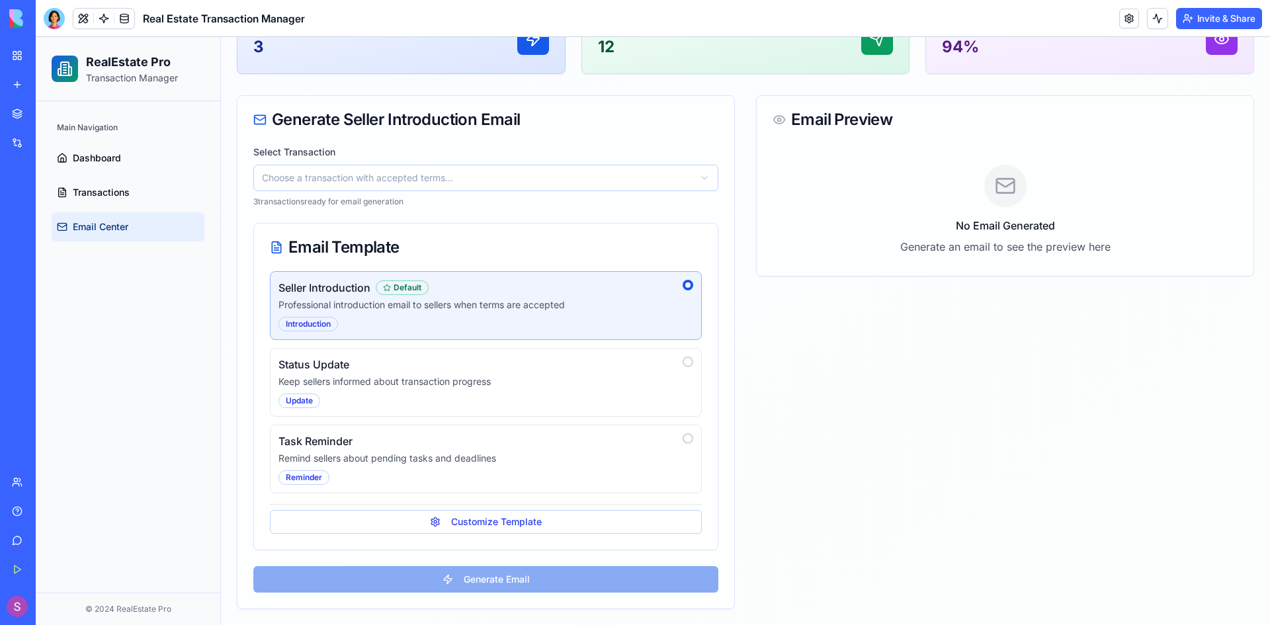
click at [544, 306] on p "Professional introduction email to sellers when terms are accepted" at bounding box center [478, 304] width 399 height 13
click at [484, 279] on div "Seller Introduction Default Professional introduction email to sellers when ter…" at bounding box center [486, 305] width 432 height 69
click at [683, 285] on div at bounding box center [688, 285] width 11 height 11
click at [316, 326] on div "Introduction" at bounding box center [309, 324] width 60 height 15
click at [415, 287] on div "Default" at bounding box center [402, 288] width 53 height 15
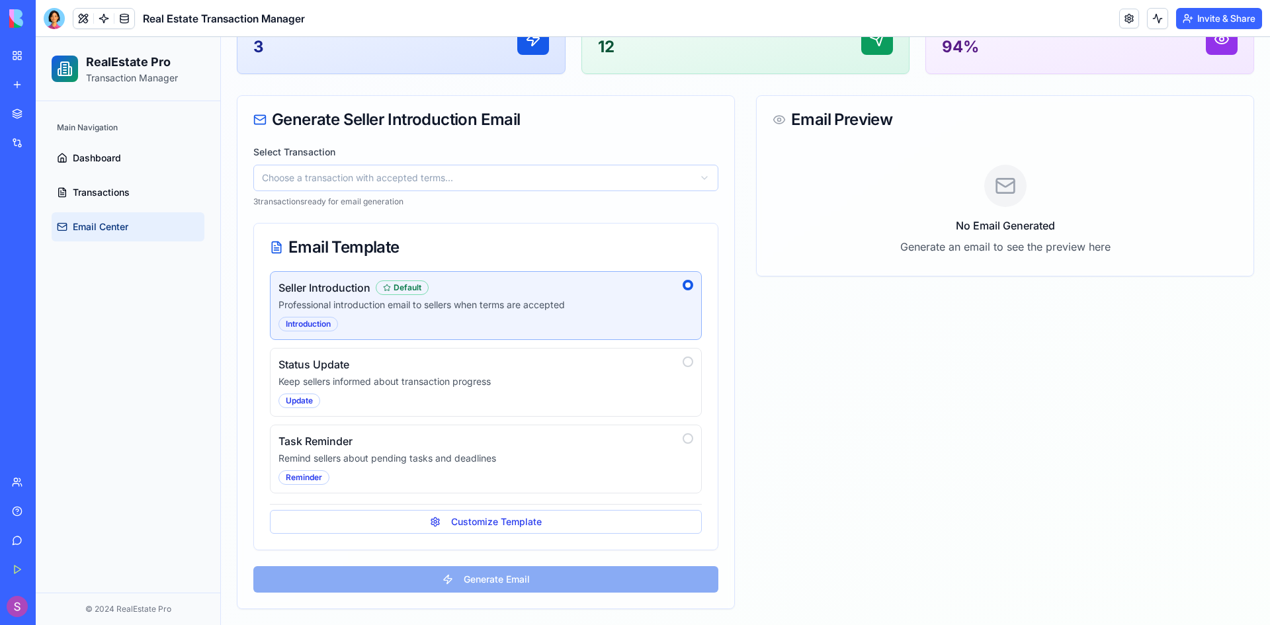
click at [528, 304] on p "Professional introduction email to sellers when terms are accepted" at bounding box center [478, 304] width 399 height 13
click at [540, 314] on div "Seller Introduction Default Professional introduction email to sellers when ter…" at bounding box center [478, 306] width 399 height 52
click at [539, 304] on p "Professional introduction email to sellers when terms are accepted" at bounding box center [478, 304] width 399 height 13
click at [545, 304] on p "Professional introduction email to sellers when terms are accepted" at bounding box center [478, 304] width 399 height 13
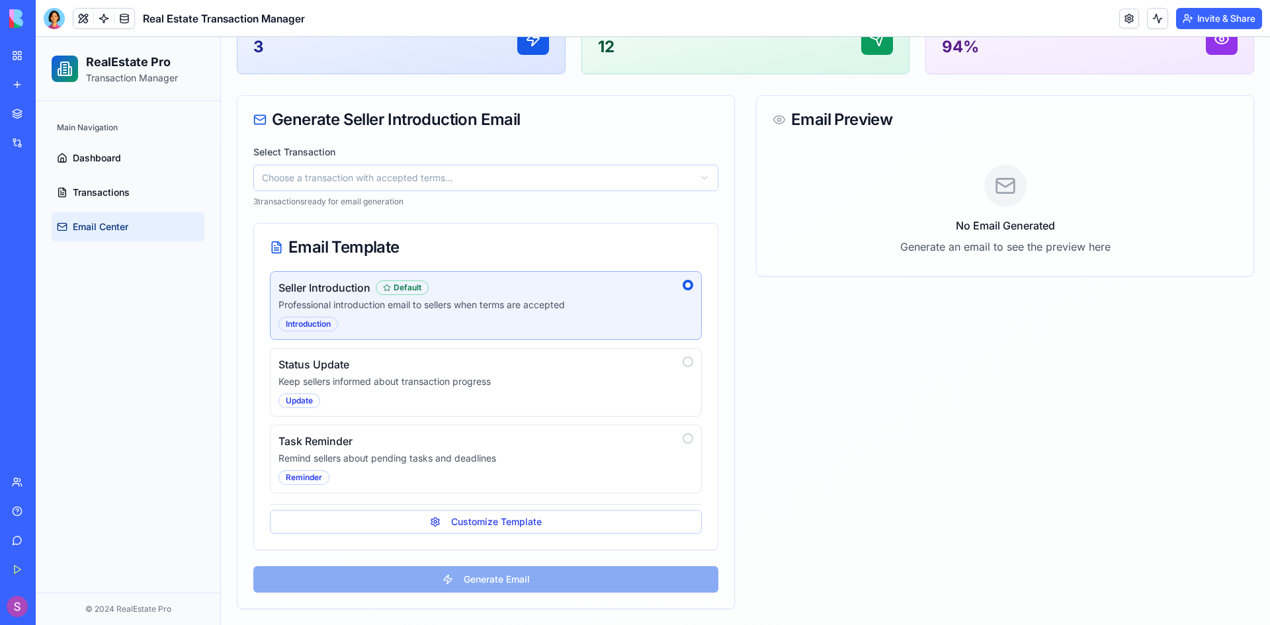
click at [683, 281] on div at bounding box center [688, 285] width 11 height 11
click at [686, 285] on div at bounding box center [688, 285] width 5 height 5
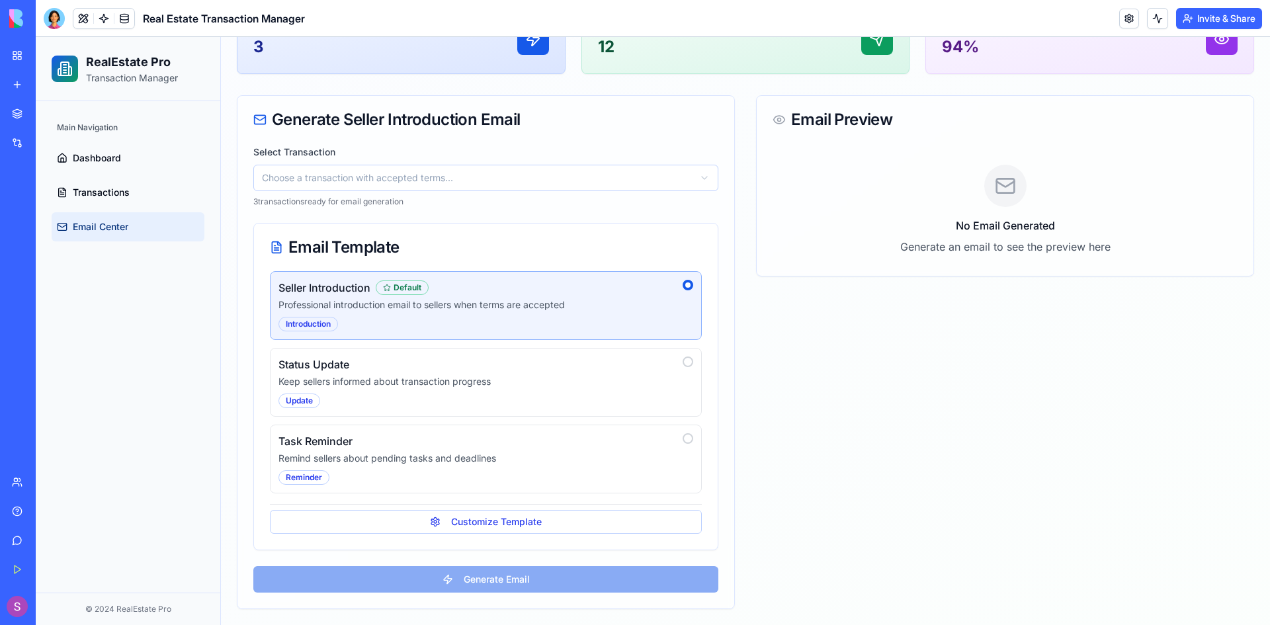
click at [365, 178] on html "RealEstate Pro Transaction Manager Main Navigation Dashboard Transactions Email…" at bounding box center [653, 250] width 1235 height 749
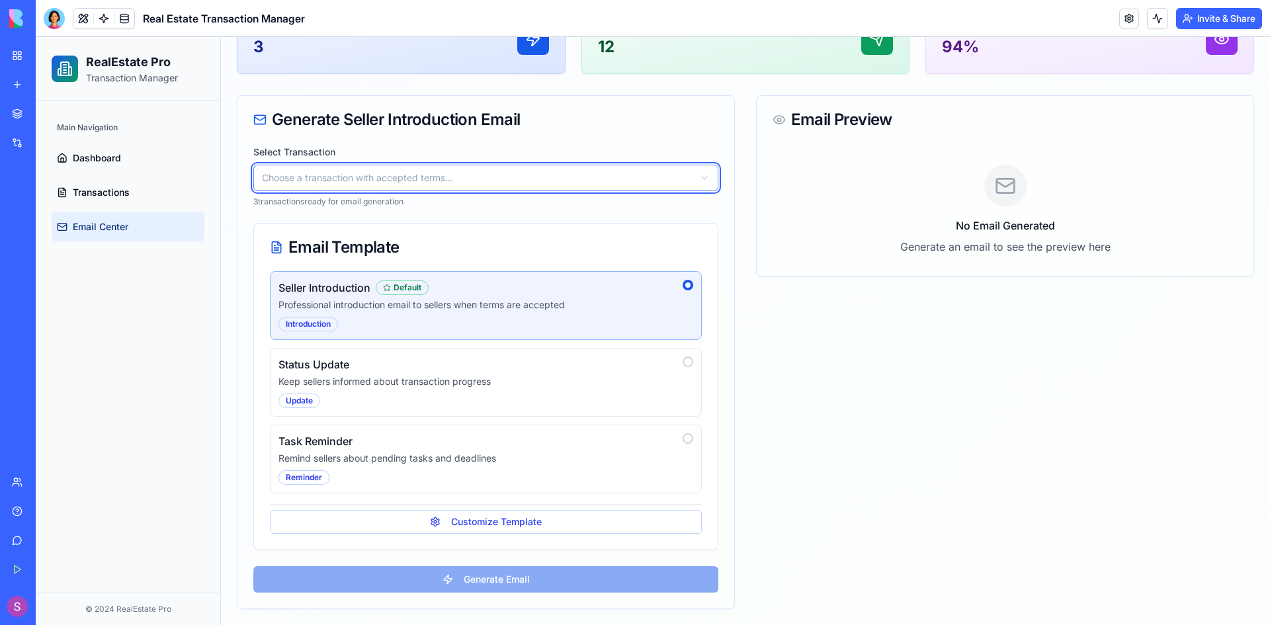
click at [366, 176] on html "RealEstate Pro Transaction Manager Main Navigation Dashboard Transactions Email…" at bounding box center [653, 250] width 1235 height 749
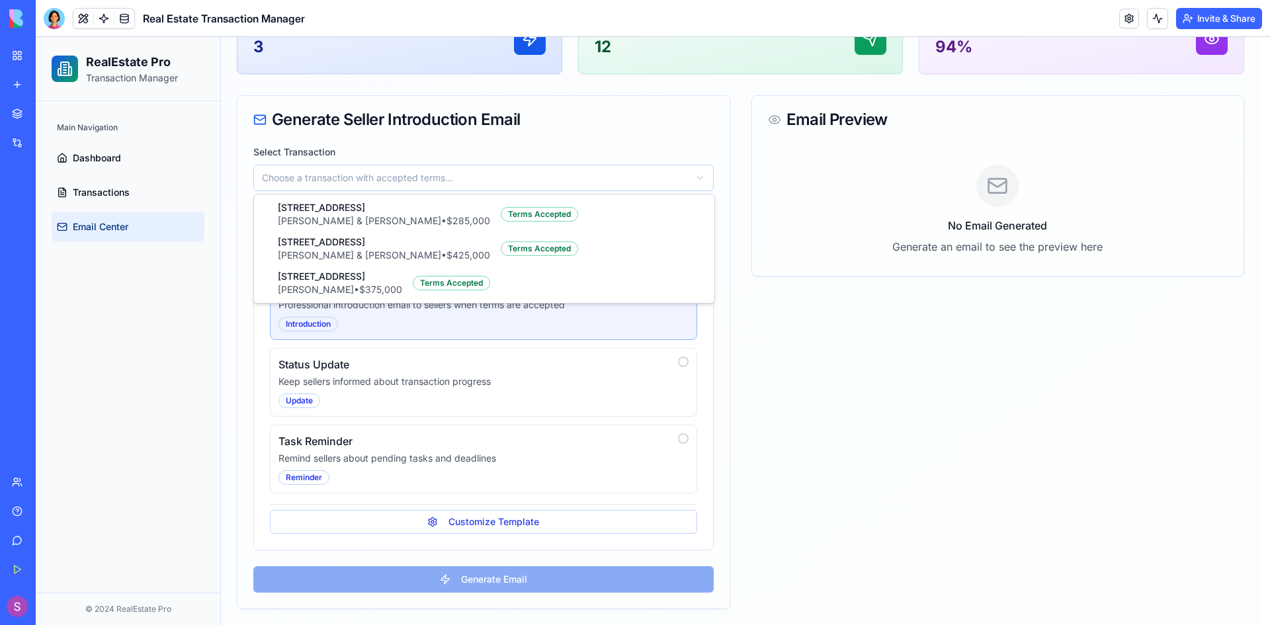
click at [365, 177] on html "RealEstate Pro Transaction Manager Main Navigation Dashboard Transactions Email…" at bounding box center [653, 250] width 1235 height 749
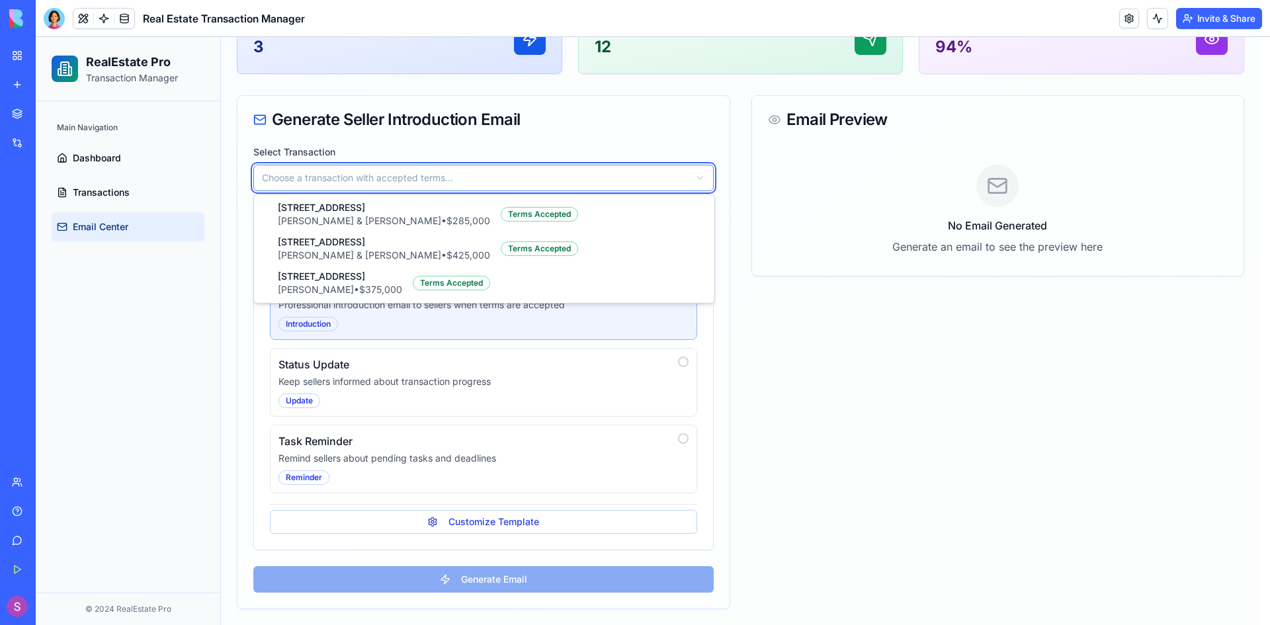
click at [384, 172] on html "RealEstate Pro Transaction Manager Main Navigation Dashboard Transactions Email…" at bounding box center [653, 250] width 1235 height 749
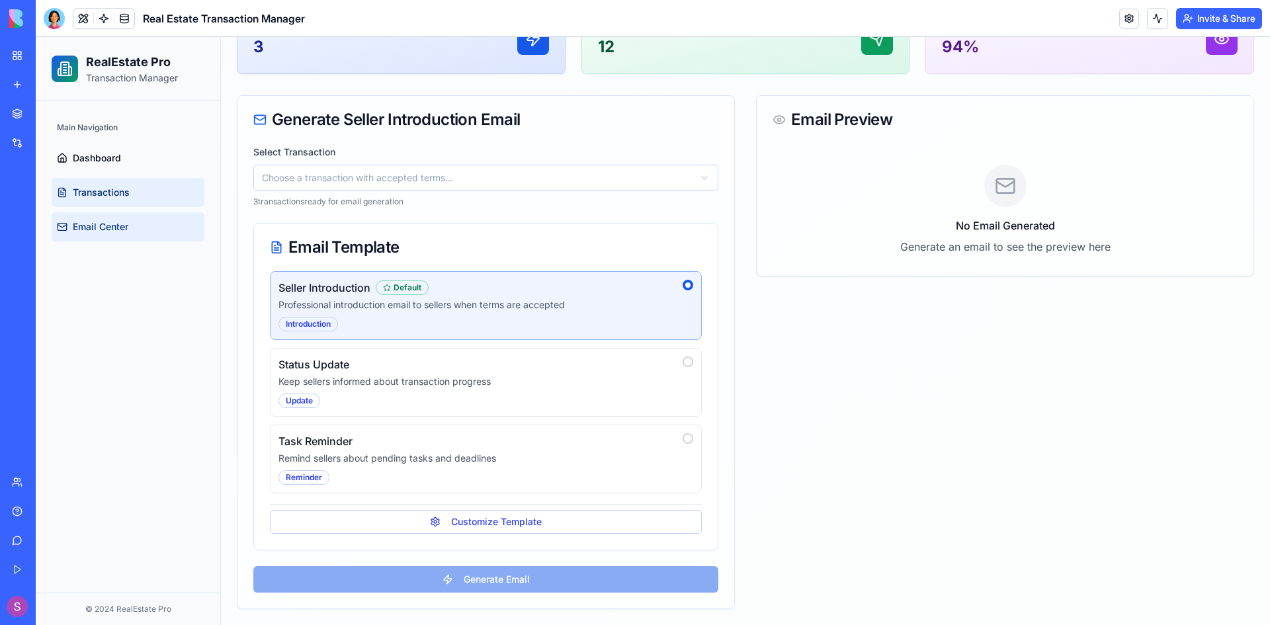
click at [111, 186] on span "Transactions" at bounding box center [101, 192] width 57 height 13
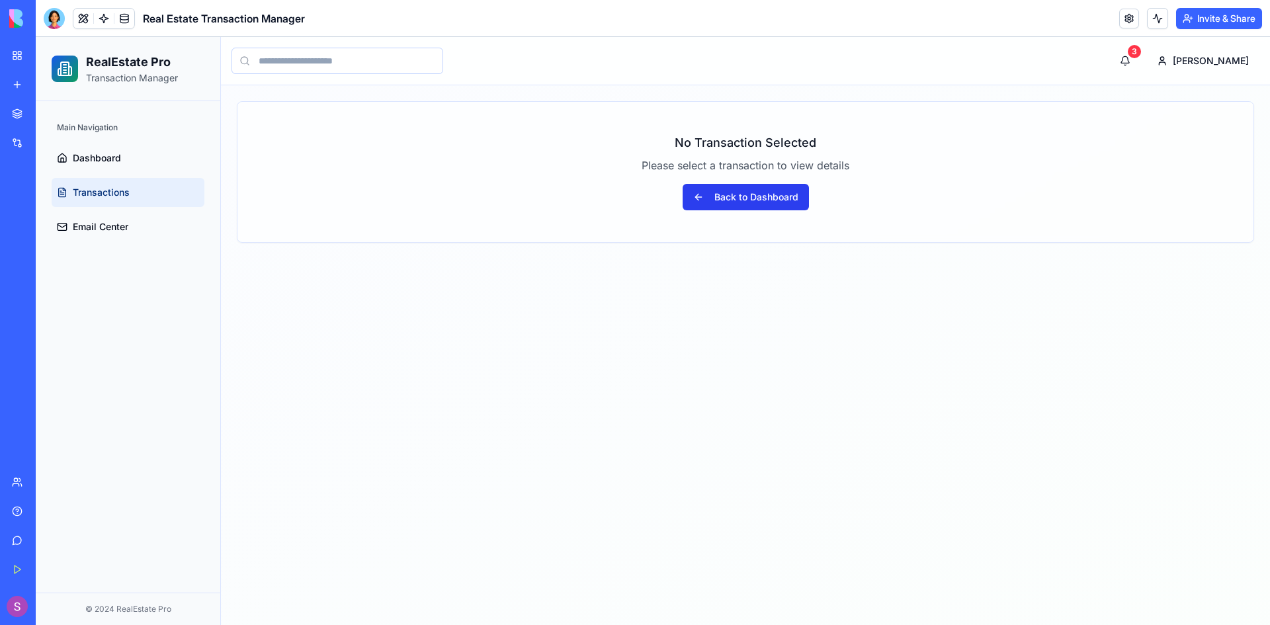
click at [721, 203] on button "Back to Dashboard" at bounding box center [746, 197] width 126 height 26
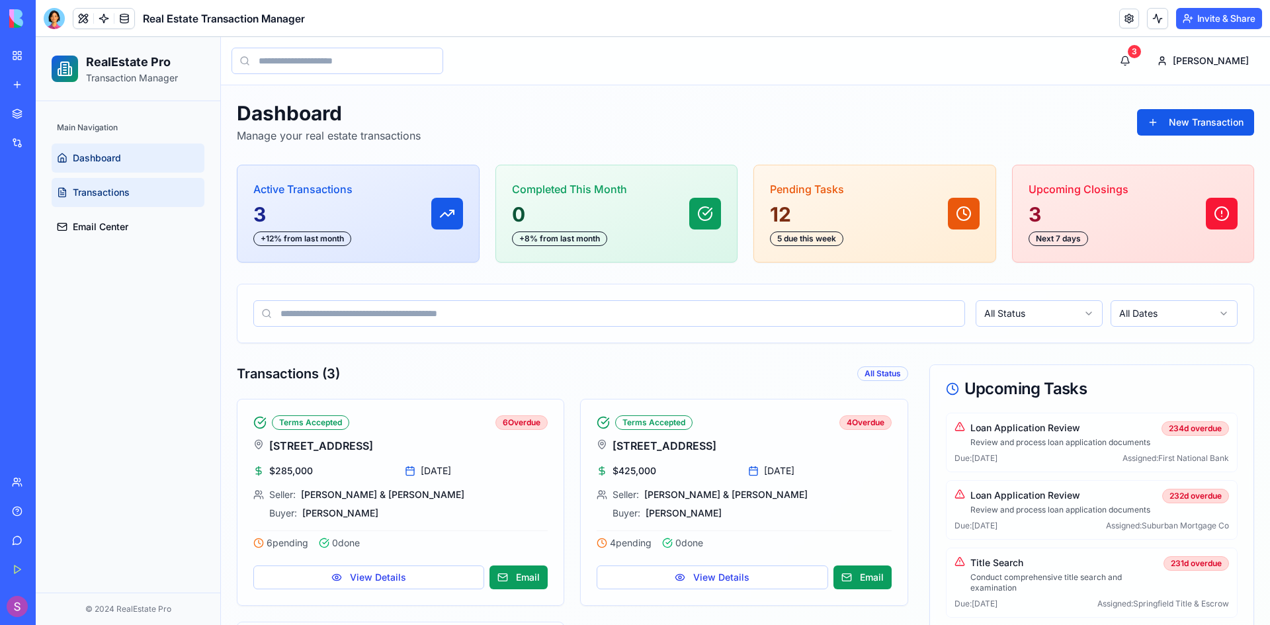
click at [97, 195] on span "Transactions" at bounding box center [101, 192] width 57 height 13
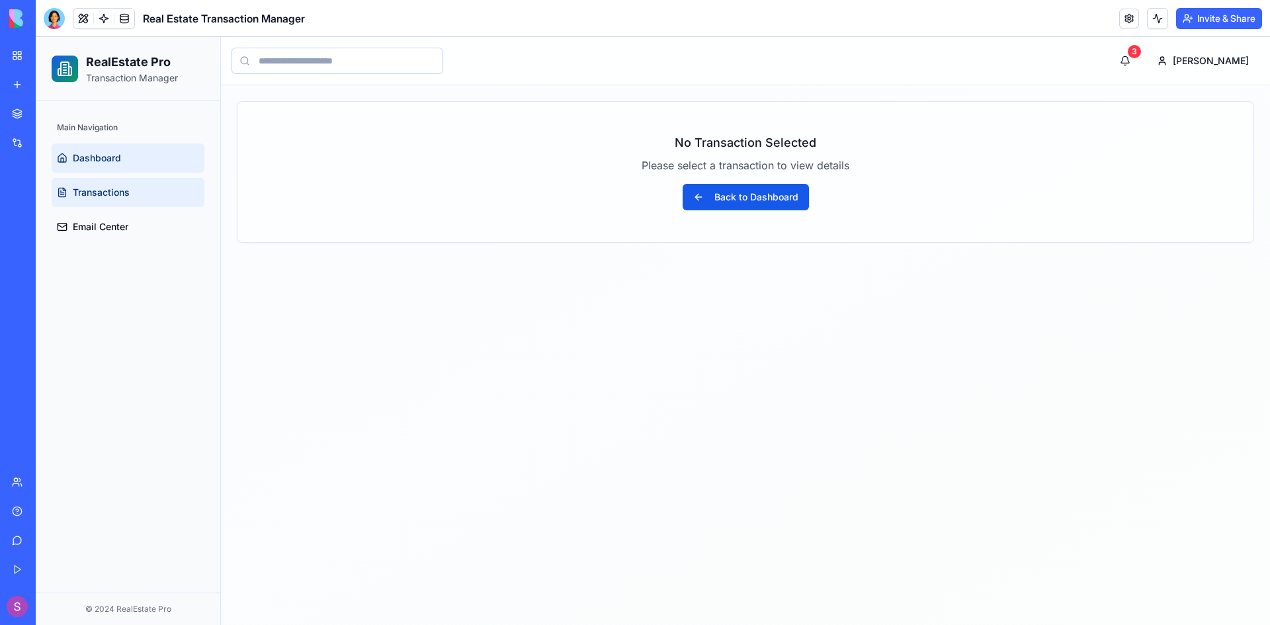
click at [104, 152] on span "Dashboard" at bounding box center [97, 158] width 48 height 13
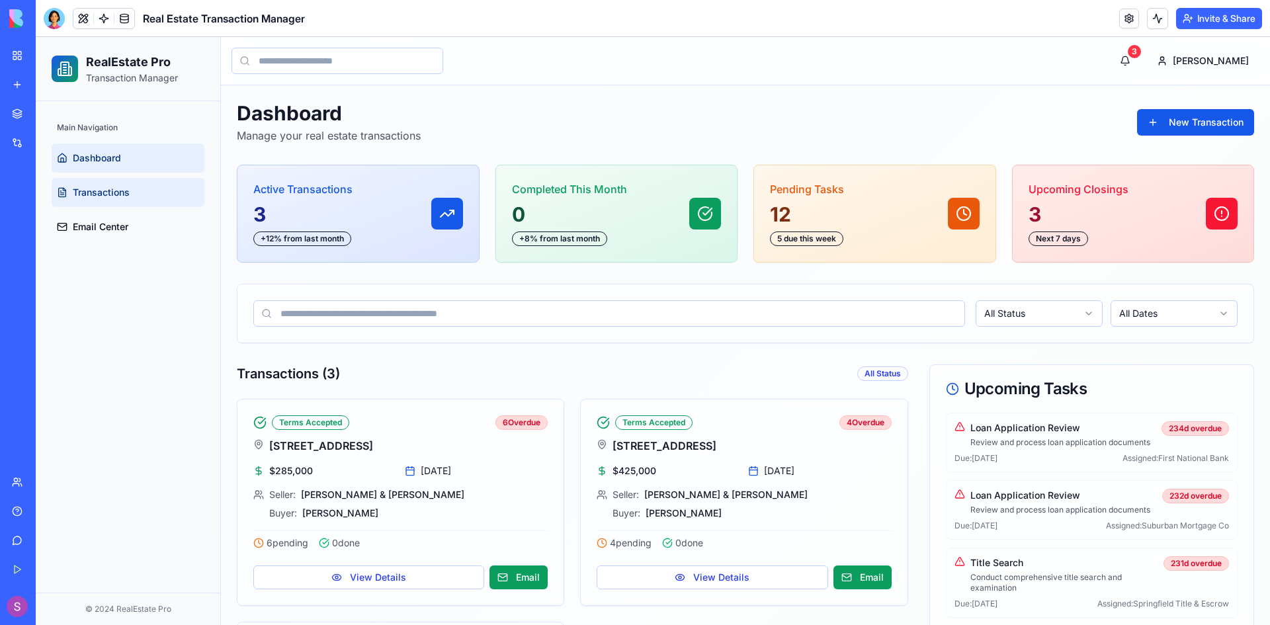
click at [112, 188] on span "Transactions" at bounding box center [101, 192] width 57 height 13
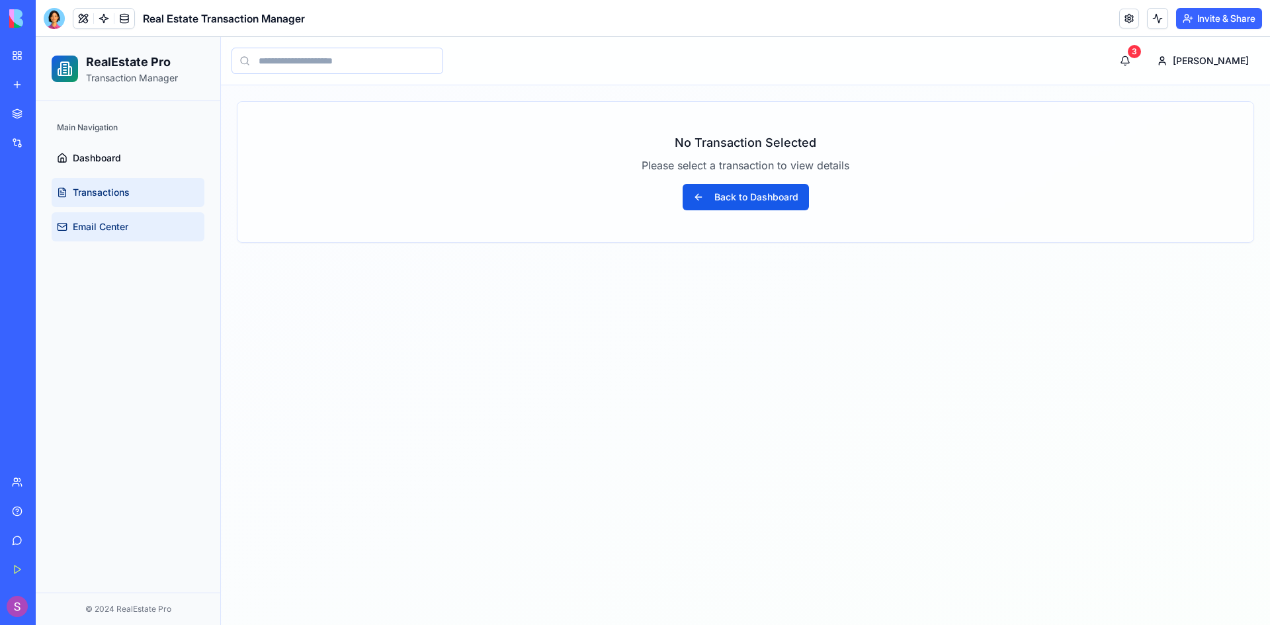
click at [114, 227] on span "Email Center" at bounding box center [101, 226] width 56 height 13
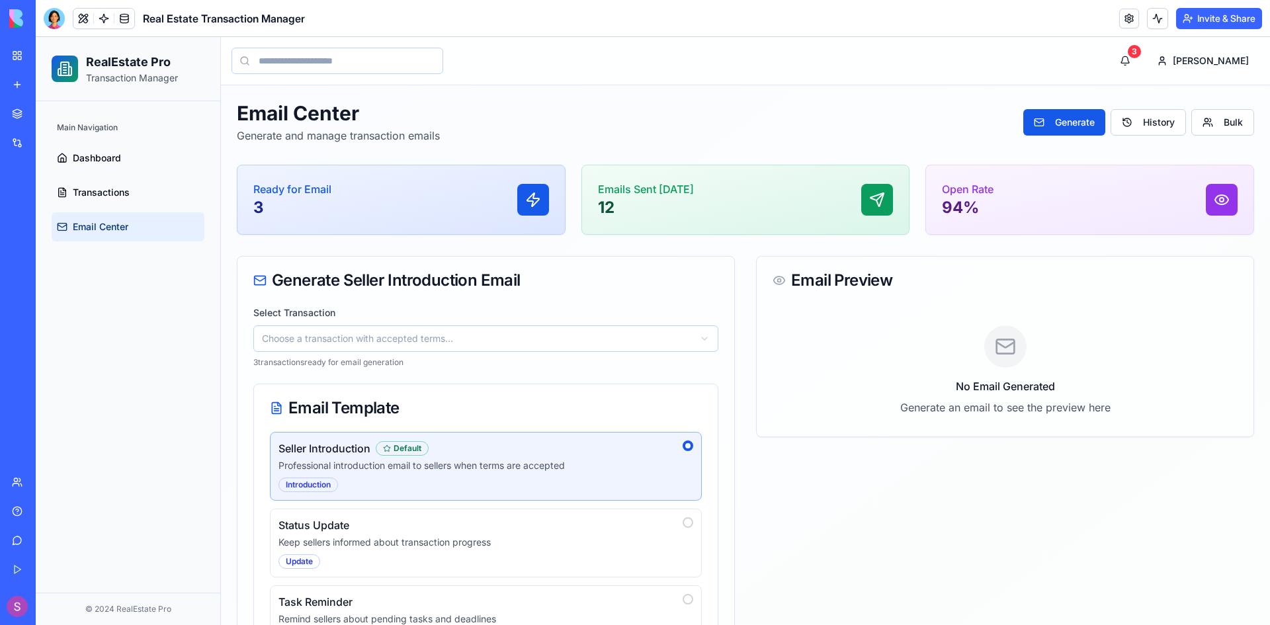
click at [49, 200] on div "Transaction Coordinator Hub" at bounding box center [30, 206] width 37 height 13
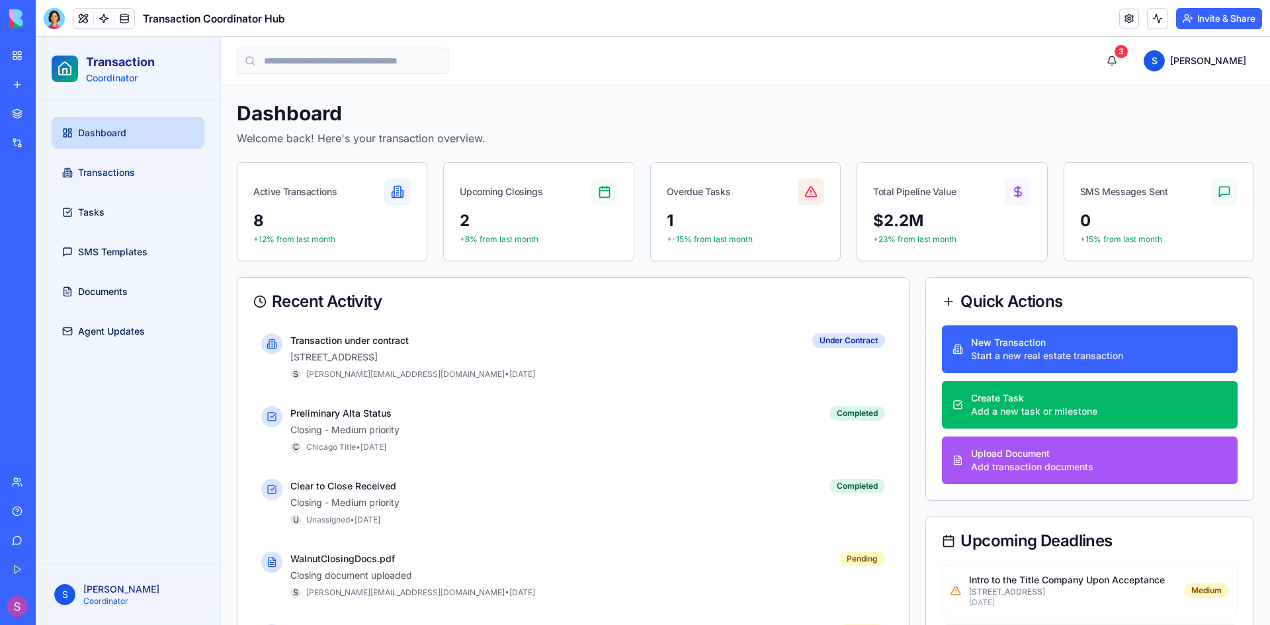
click at [95, 173] on span "Transactions" at bounding box center [106, 172] width 57 height 13
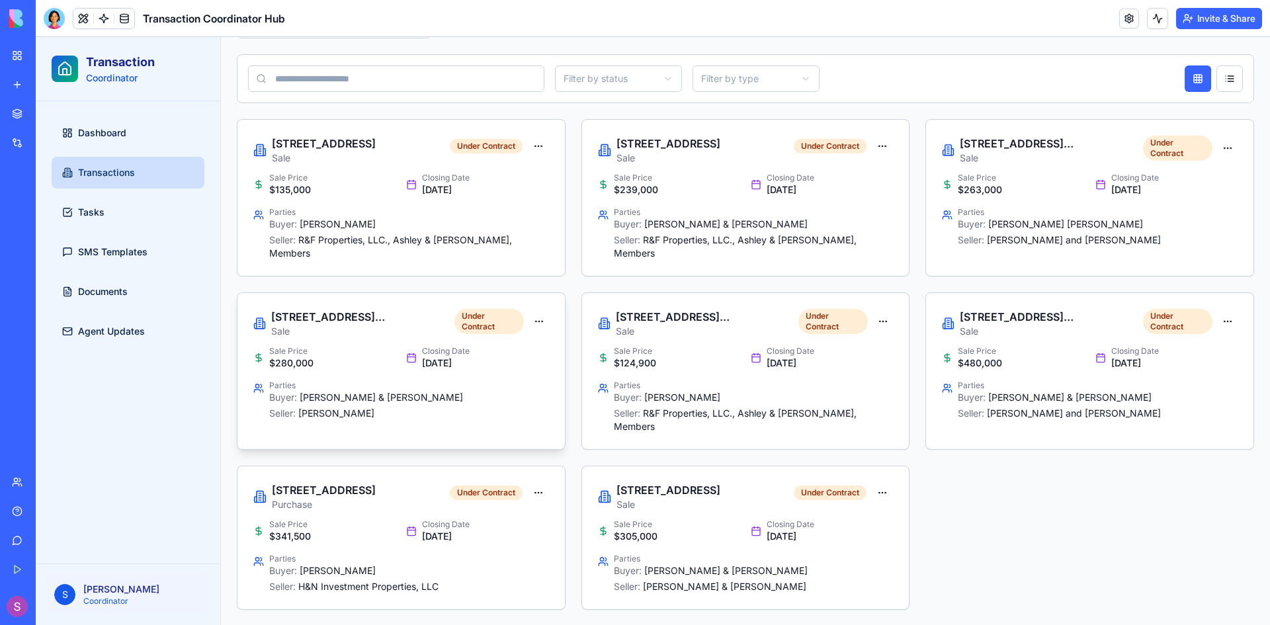
scroll to position [181, 0]
click at [713, 490] on h3 "[STREET_ADDRESS]" at bounding box center [669, 490] width 104 height 16
click at [96, 210] on span "Tasks" at bounding box center [91, 212] width 26 height 13
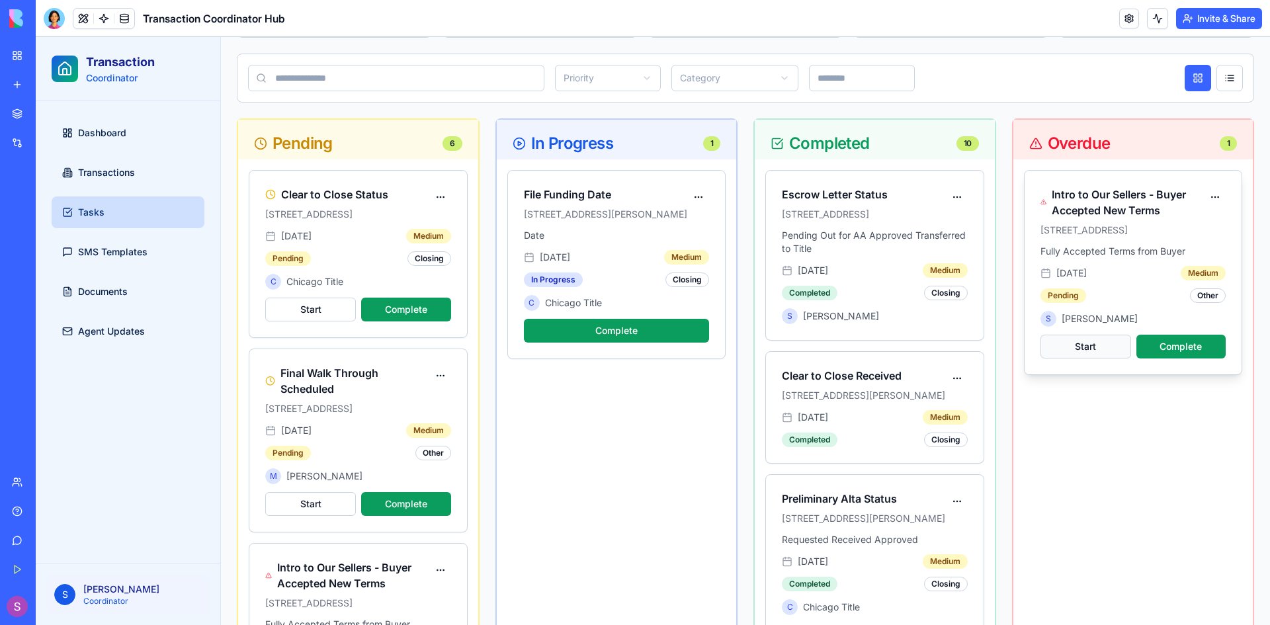
click at [1085, 343] on button "Start" at bounding box center [1086, 347] width 91 height 24
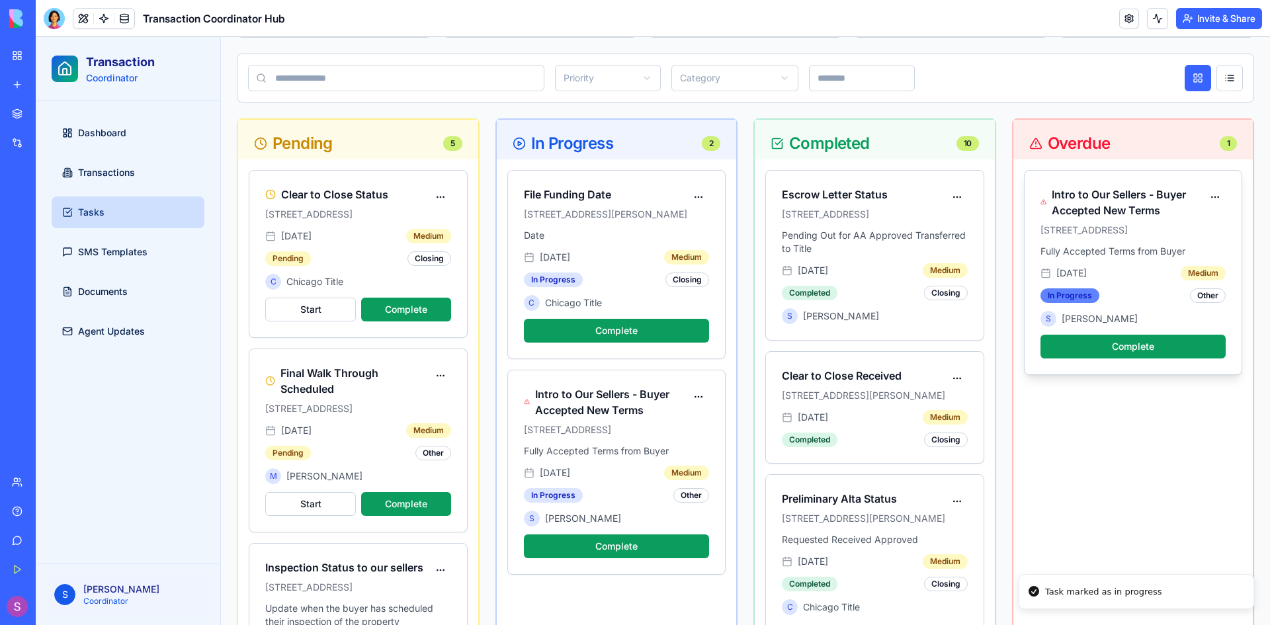
click at [1061, 296] on div "In Progress" at bounding box center [1070, 295] width 59 height 15
click at [1075, 295] on div "In Progress" at bounding box center [1070, 295] width 59 height 15
click at [1121, 301] on div "In Progress Other" at bounding box center [1134, 295] width 186 height 15
click at [1079, 294] on div "In Progress" at bounding box center [1070, 295] width 59 height 15
click at [1085, 316] on span "[PERSON_NAME]" at bounding box center [1100, 318] width 76 height 13
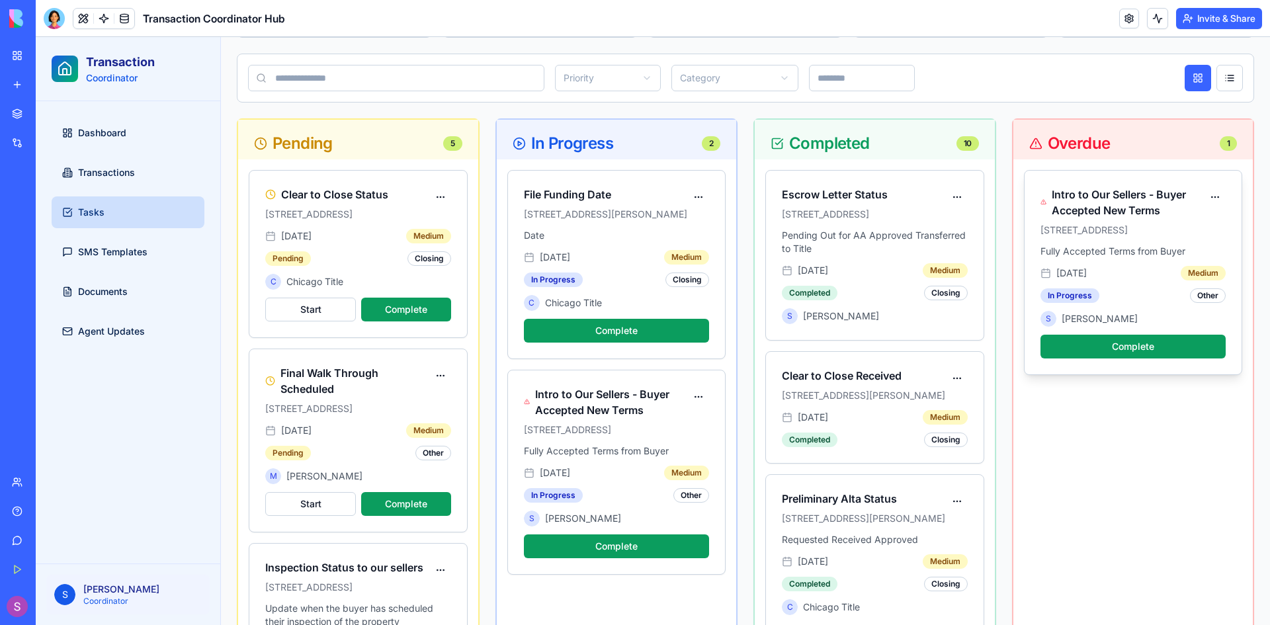
click at [1202, 296] on div "Other" at bounding box center [1208, 295] width 36 height 15
click at [1153, 294] on div "In Progress Other" at bounding box center [1134, 295] width 186 height 15
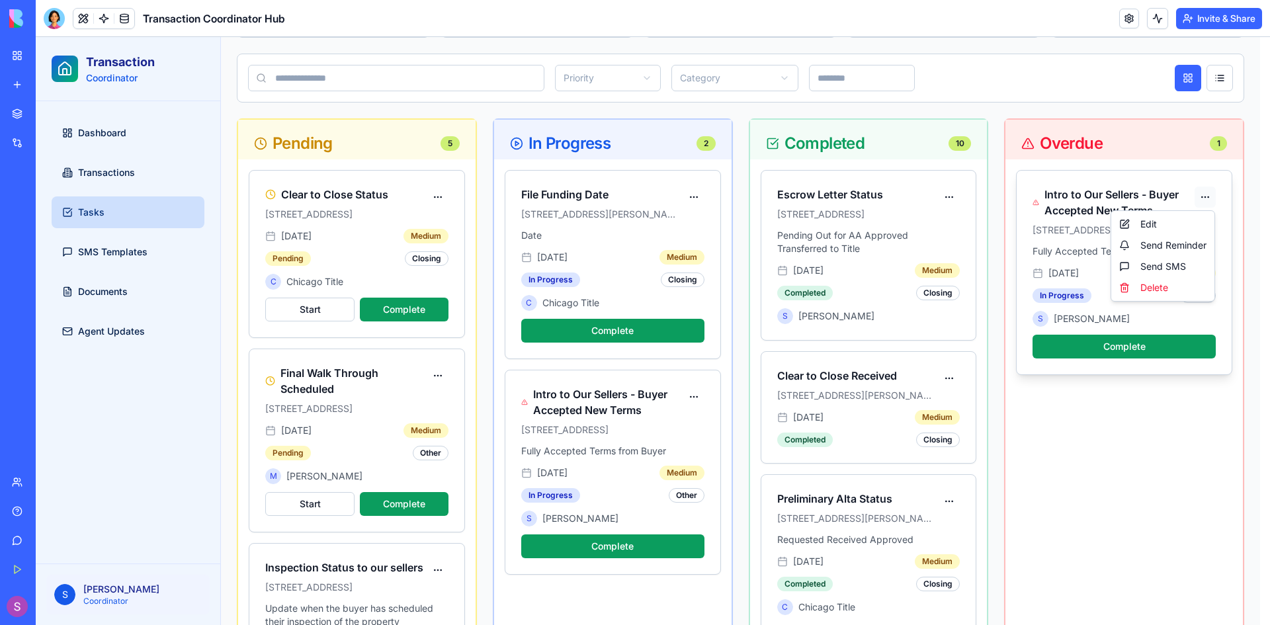
click at [1155, 226] on div "Edit" at bounding box center [1163, 224] width 98 height 21
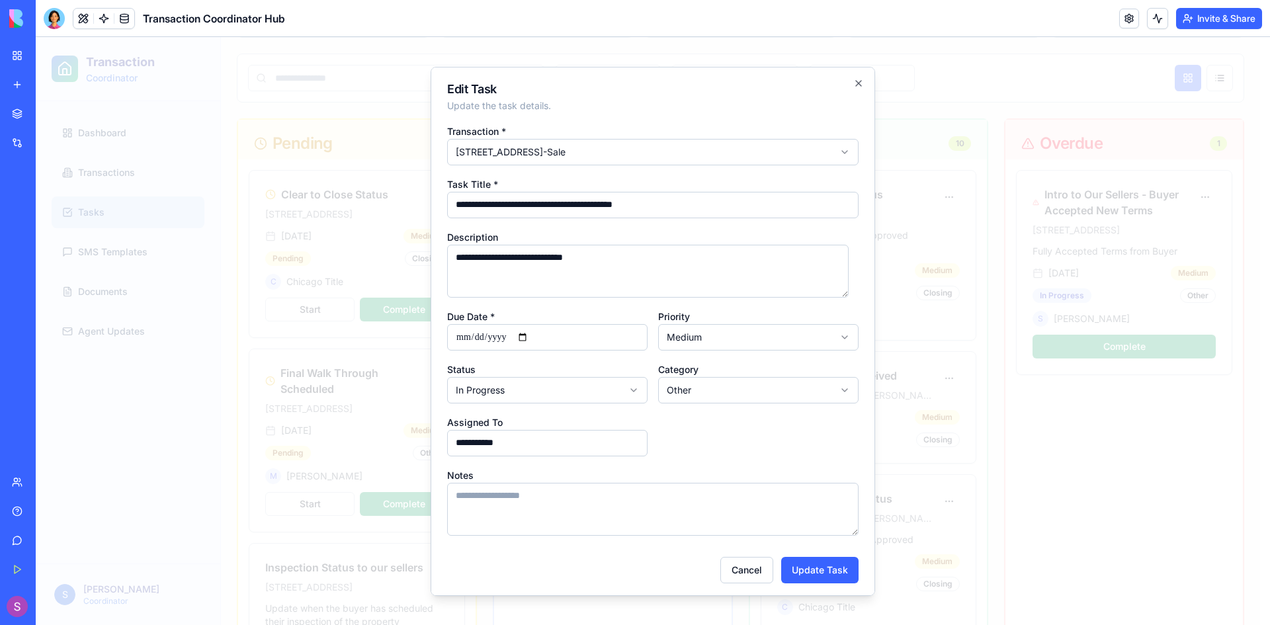
drag, startPoint x: 843, startPoint y: 80, endPoint x: 846, endPoint y: 94, distance: 14.3
click at [844, 80] on div "**********" at bounding box center [653, 330] width 445 height 529
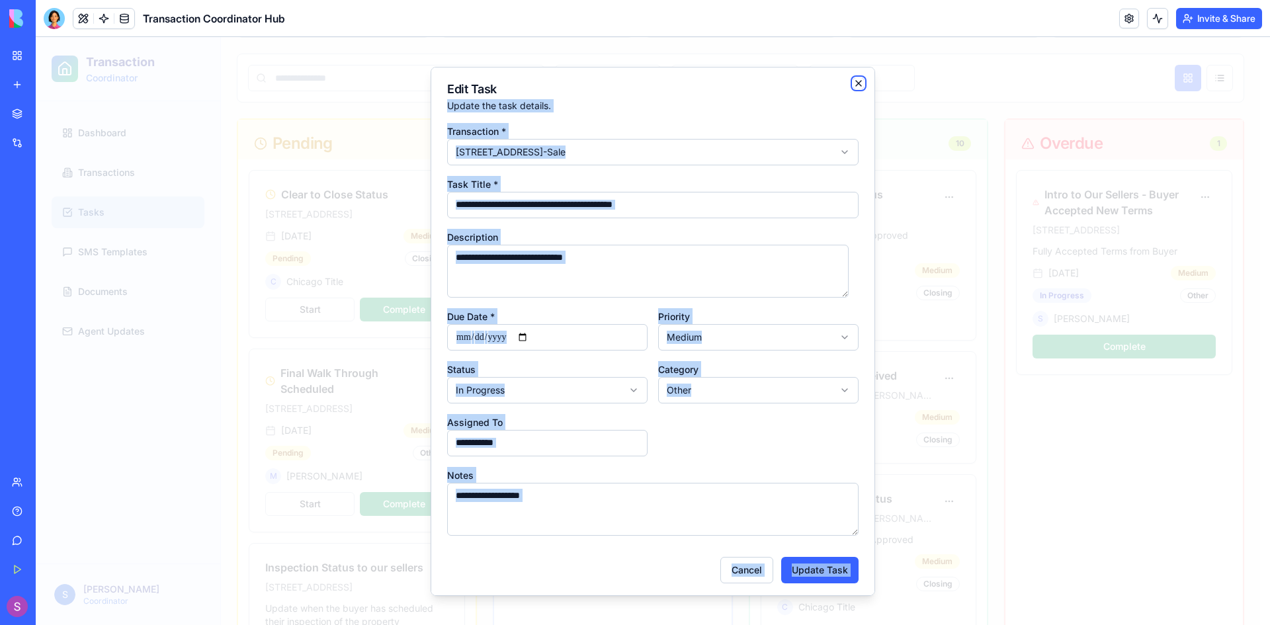
click at [854, 87] on icon "button" at bounding box center [859, 82] width 11 height 11
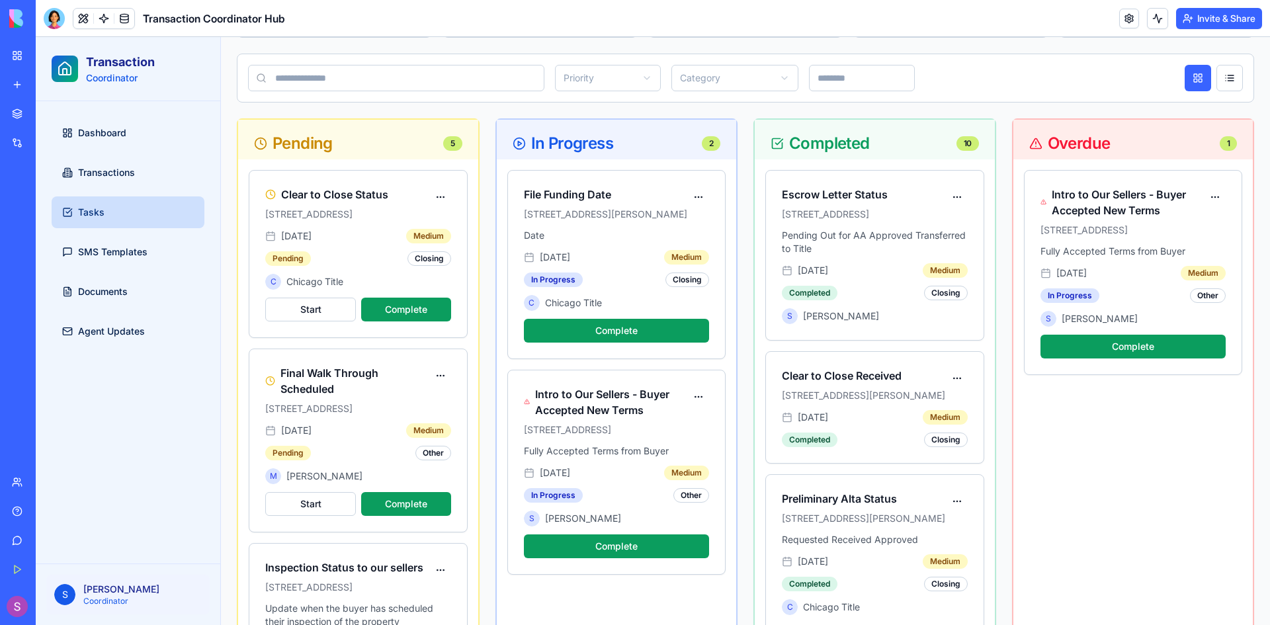
drag, startPoint x: 1166, startPoint y: 468, endPoint x: 1159, endPoint y: 435, distance: 33.7
click at [105, 294] on span "Documents" at bounding box center [103, 291] width 50 height 13
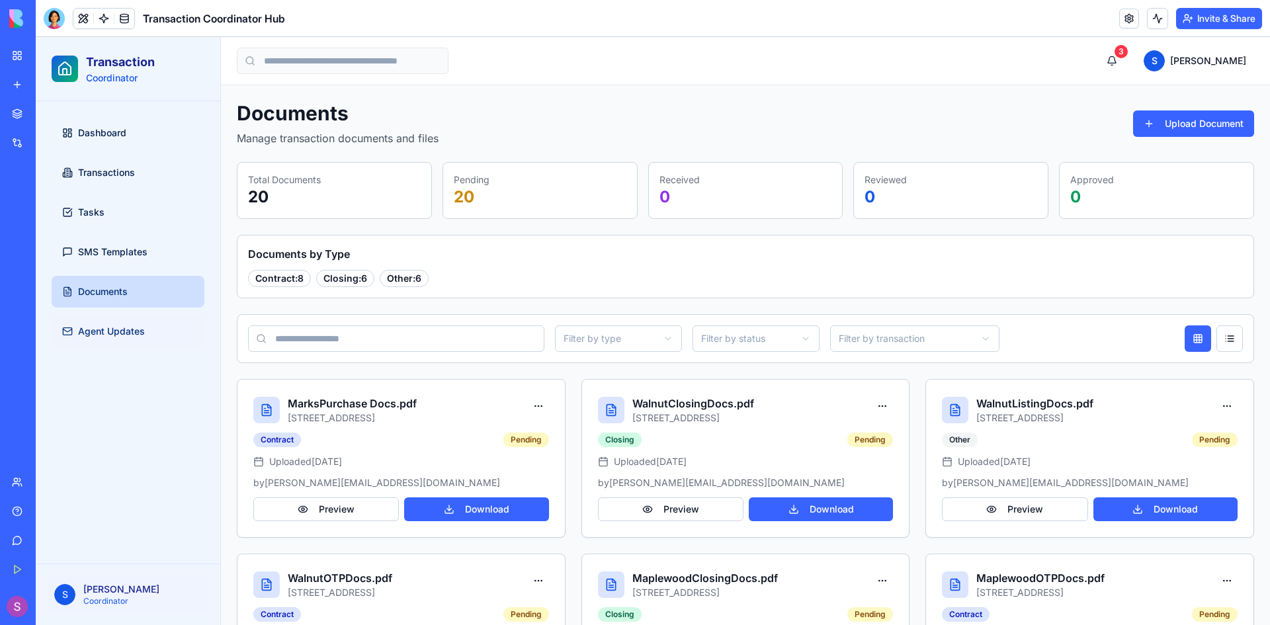
click at [112, 330] on span "Agent Updates" at bounding box center [111, 331] width 67 height 13
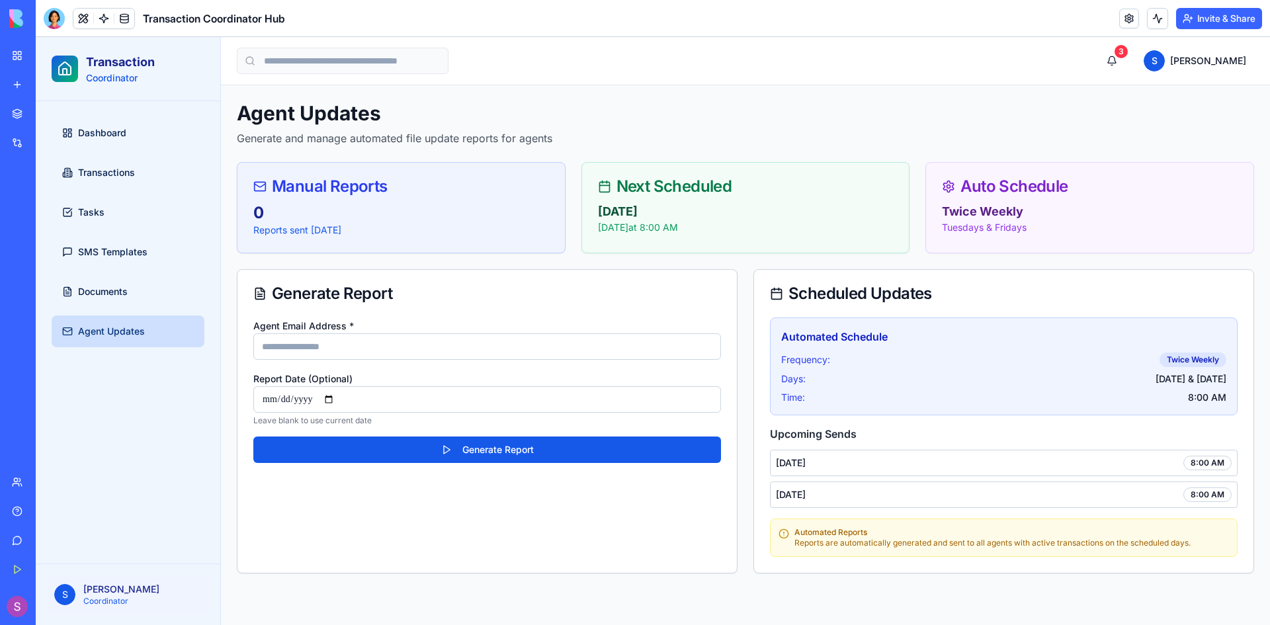
click at [67, 594] on span "S" at bounding box center [64, 594] width 21 height 21
click at [101, 593] on p "[PERSON_NAME]" at bounding box center [142, 589] width 118 height 13
click at [45, 235] on div "New App" at bounding box center [30, 235] width 37 height 13
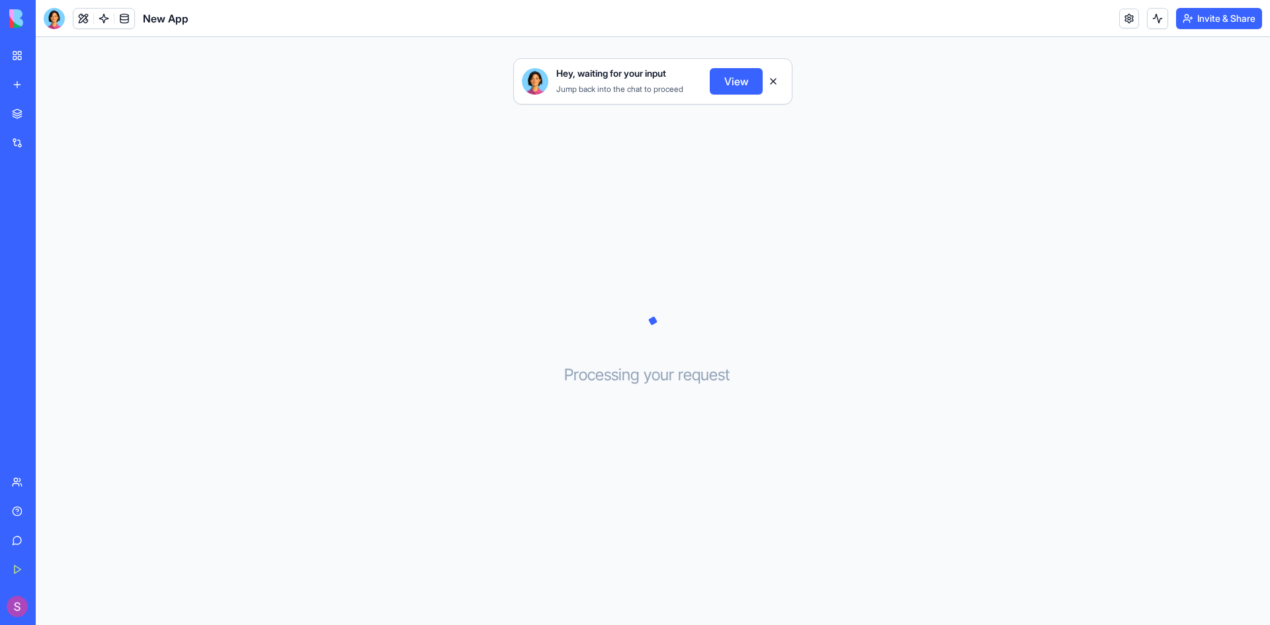
click at [38, 567] on div "Get Started" at bounding box center [40, 569] width 17 height 13
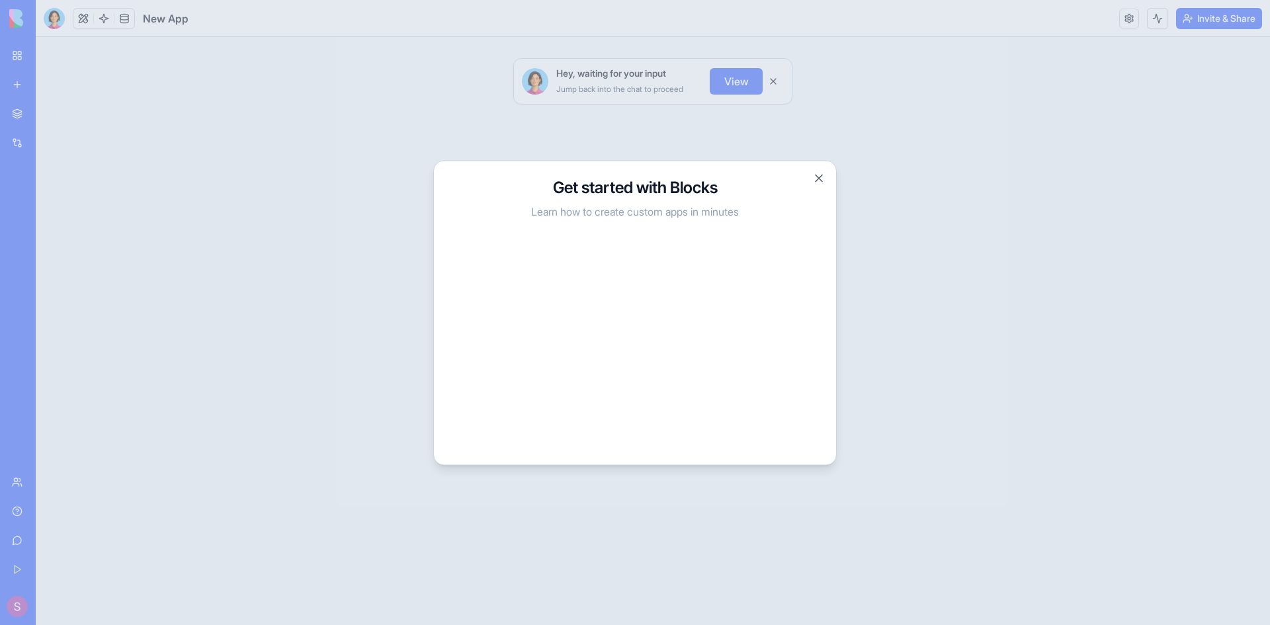
click at [1155, 277] on div at bounding box center [635, 312] width 1270 height 625
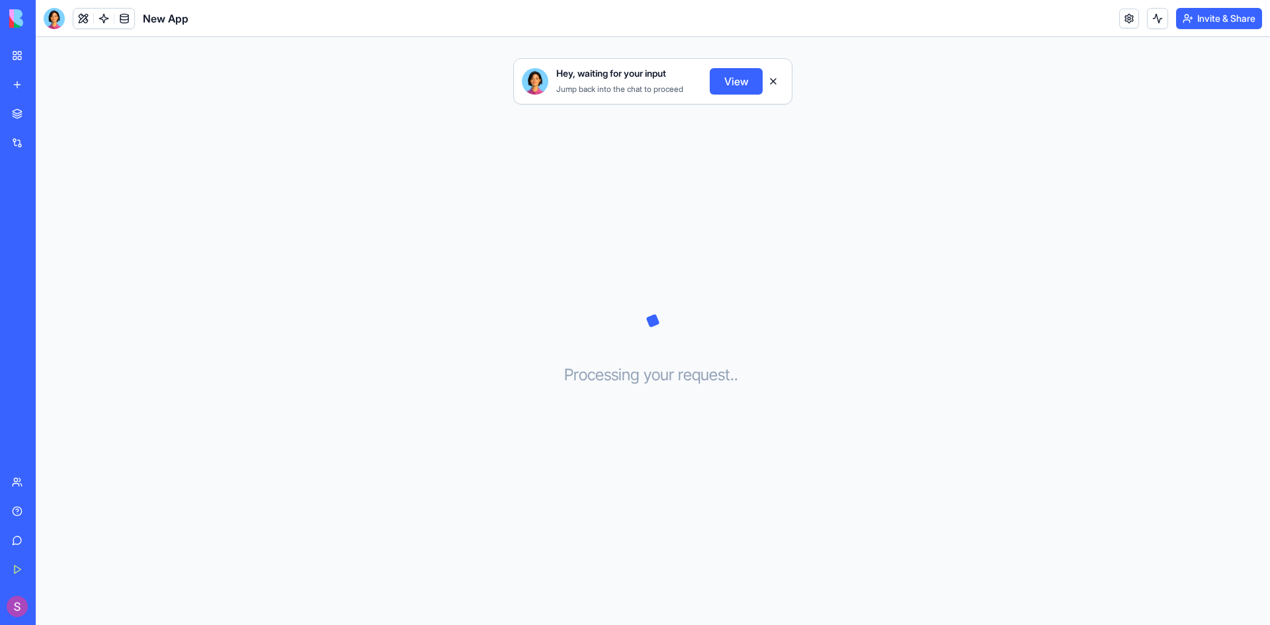
click at [49, 567] on div "Get Started" at bounding box center [40, 569] width 17 height 13
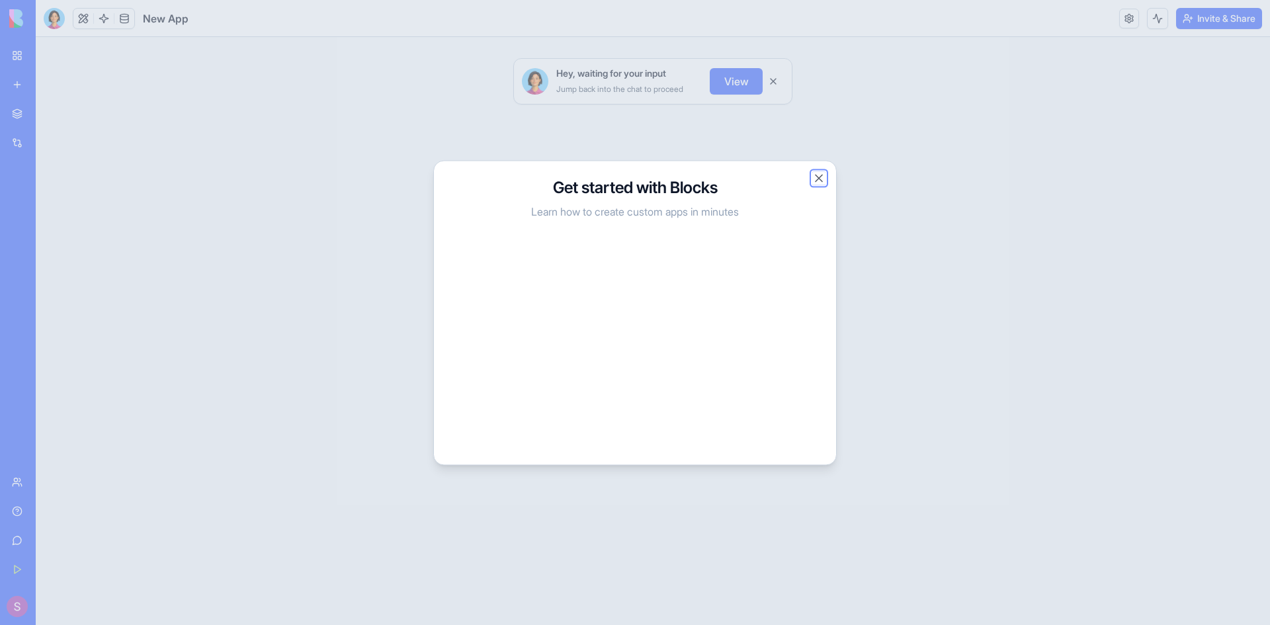
click at [819, 177] on button "Close" at bounding box center [819, 177] width 13 height 13
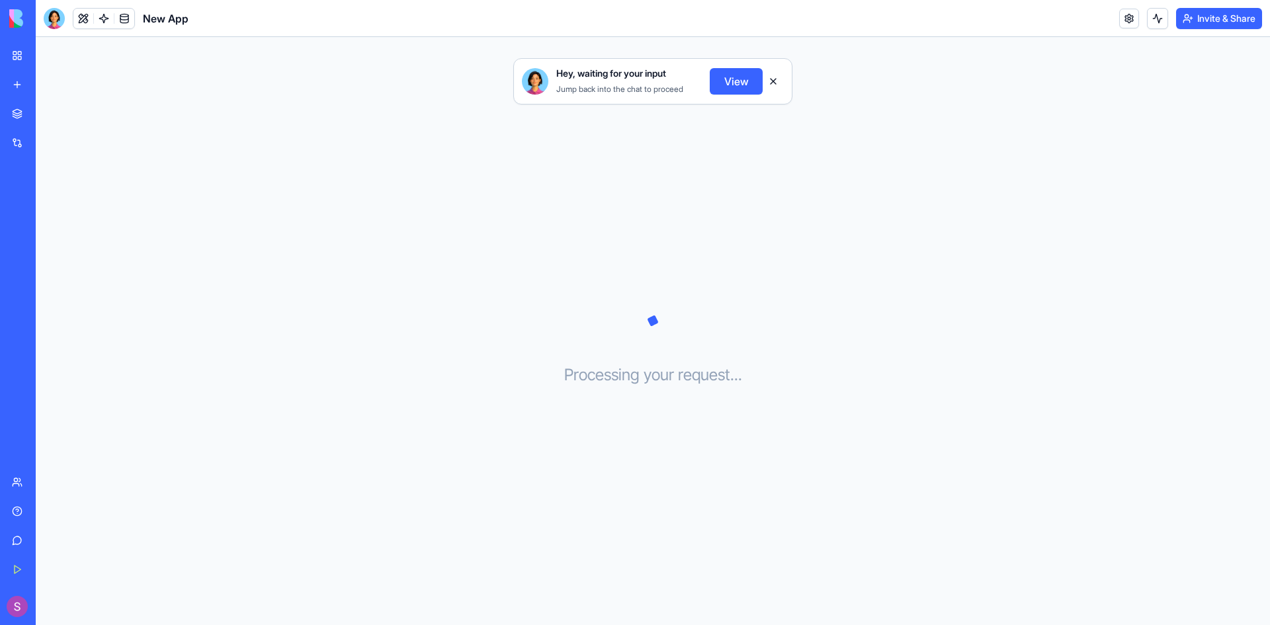
click at [754, 212] on div "Hey, waiting for your input Jump back into the chat to proceed View Processing …" at bounding box center [653, 331] width 1235 height 588
click at [386, 144] on div "Hey, waiting for your input Jump back into the chat to proceed View Processing …" at bounding box center [653, 331] width 1235 height 588
click at [49, 269] on div "Real Estate Transaction Manager" at bounding box center [30, 264] width 37 height 13
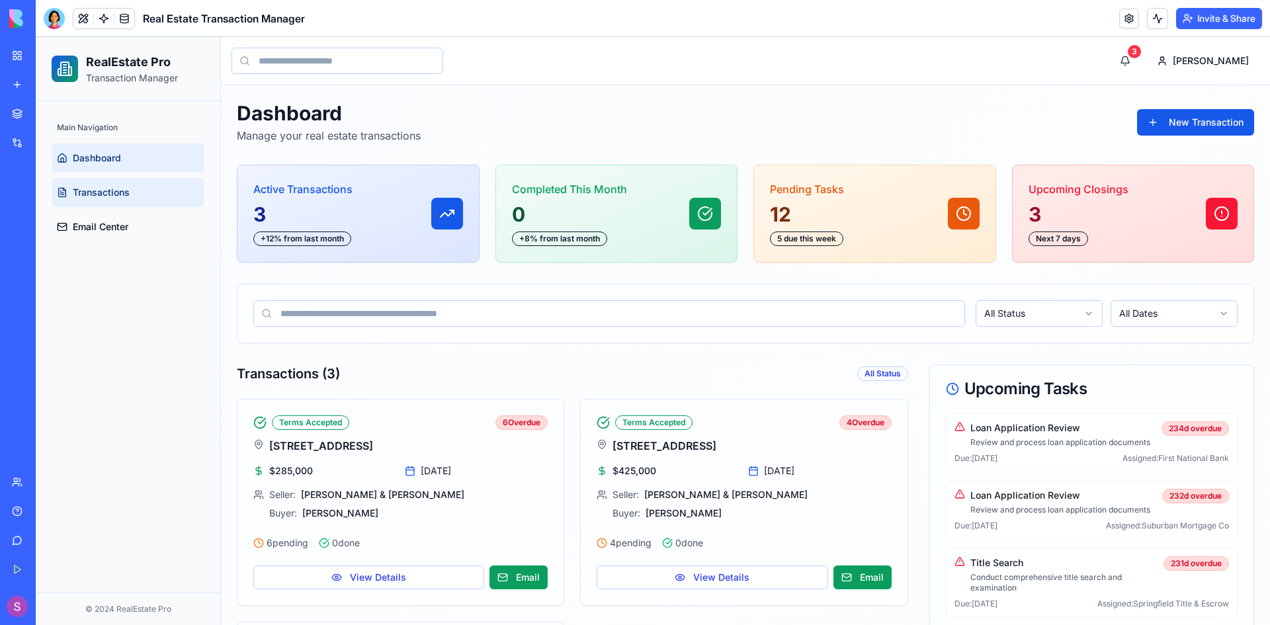
click at [105, 194] on span "Transactions" at bounding box center [101, 192] width 57 height 13
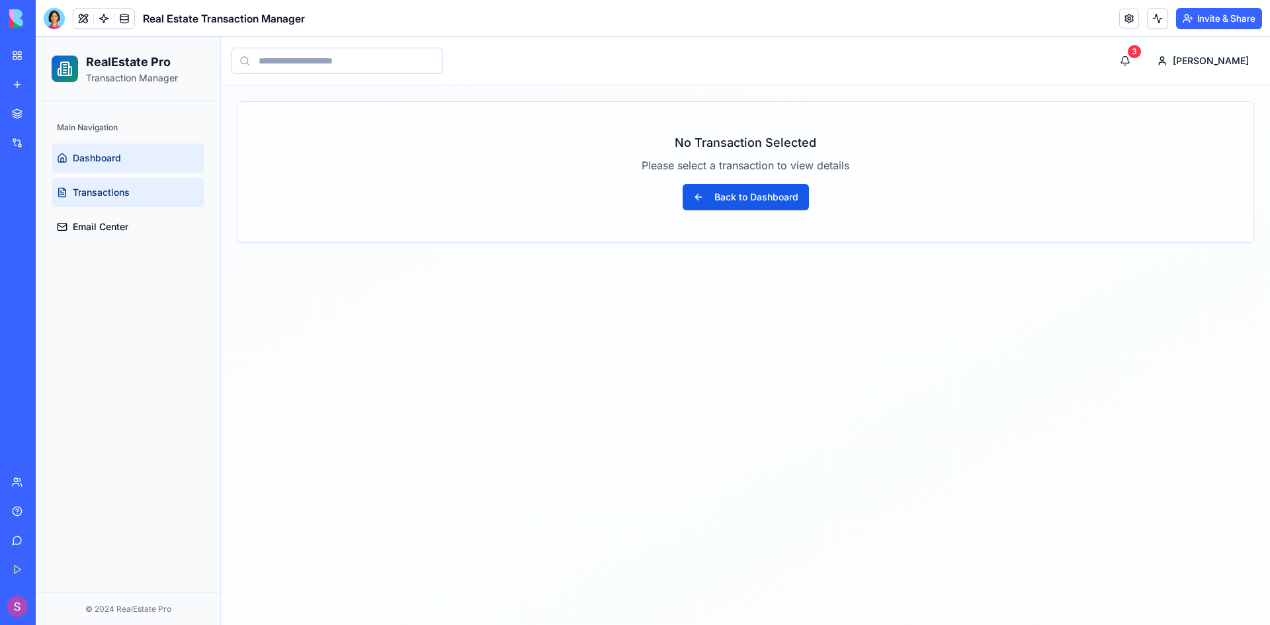
click at [101, 154] on span "Dashboard" at bounding box center [97, 158] width 48 height 13
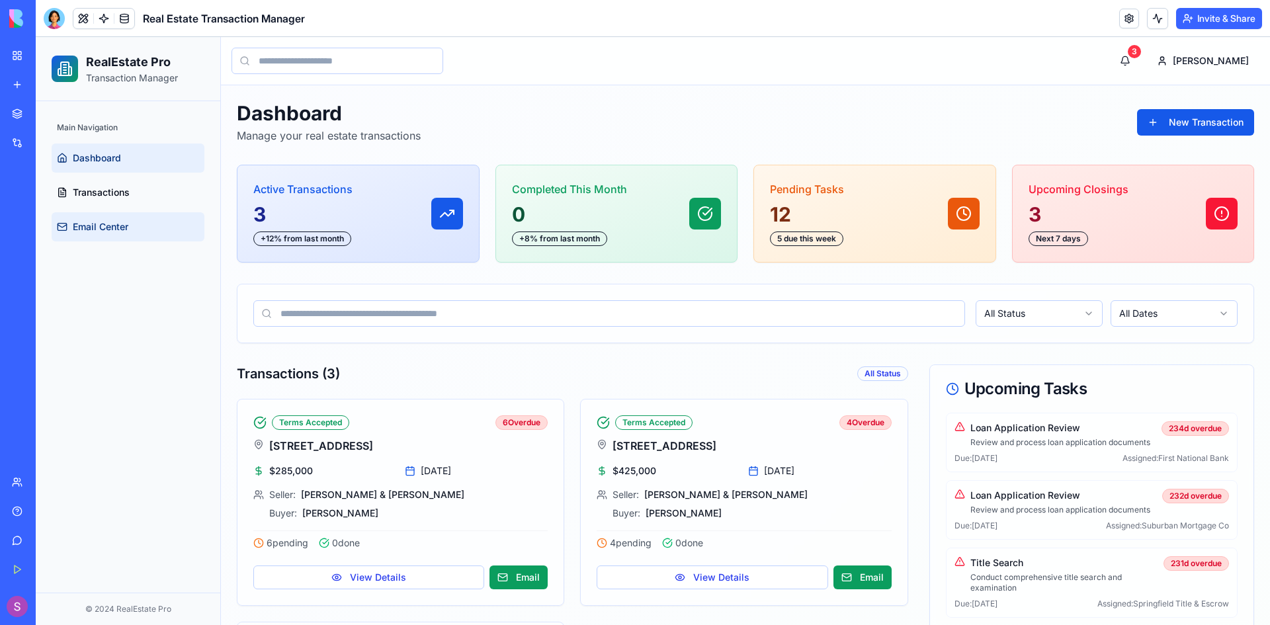
click at [101, 236] on link "Email Center" at bounding box center [128, 226] width 153 height 29
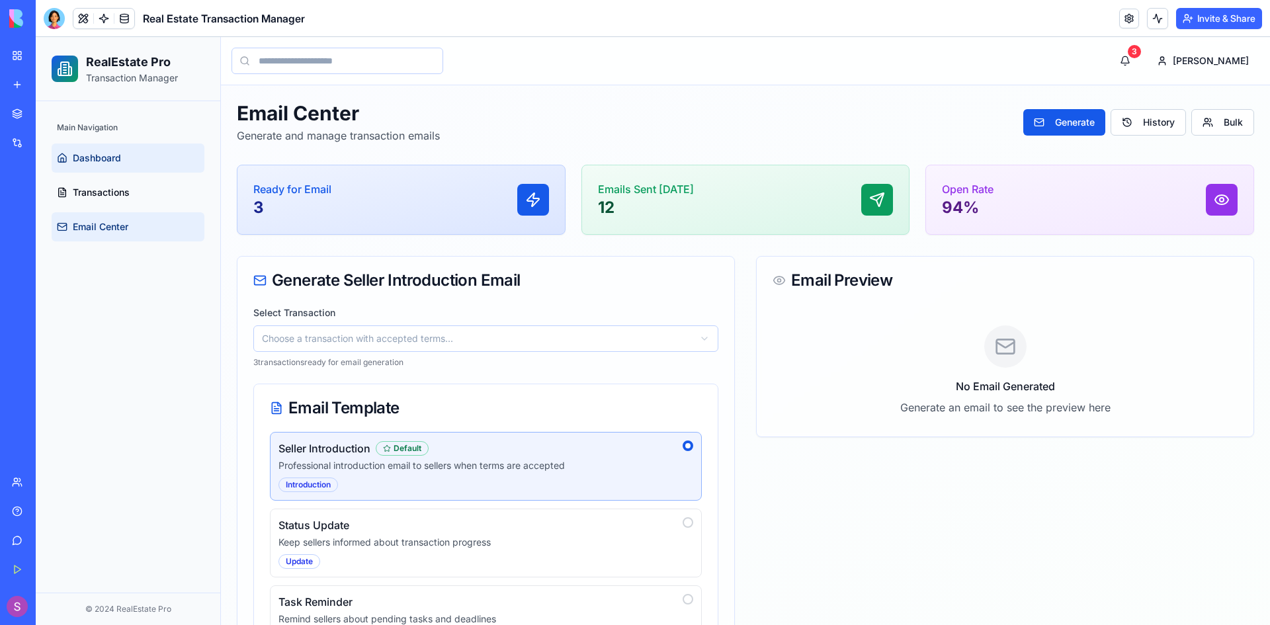
click at [89, 159] on span "Dashboard" at bounding box center [97, 158] width 48 height 13
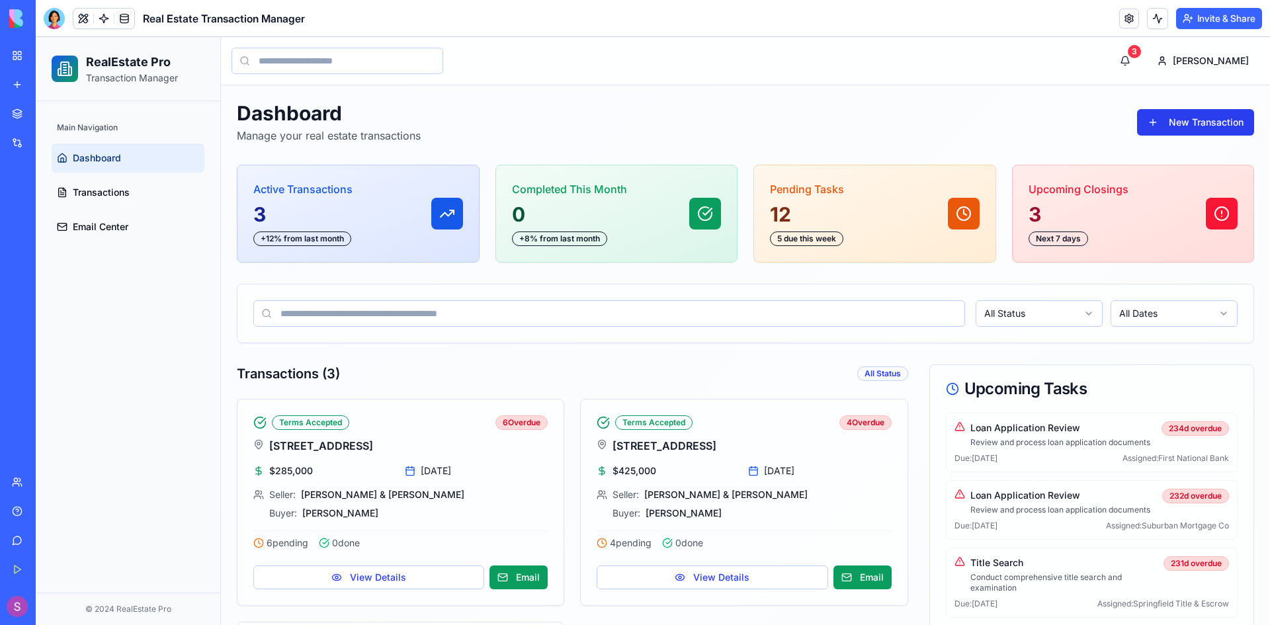
click at [1185, 116] on button "New Transaction" at bounding box center [1195, 122] width 117 height 26
click at [1190, 128] on button "New Transaction" at bounding box center [1195, 122] width 117 height 26
click at [1178, 122] on button "New Transaction" at bounding box center [1195, 122] width 117 height 26
click at [901, 102] on div "Dashboard Manage your real estate transactions New Transaction" at bounding box center [746, 122] width 1018 height 42
click at [1192, 121] on button "New Transaction" at bounding box center [1195, 122] width 117 height 26
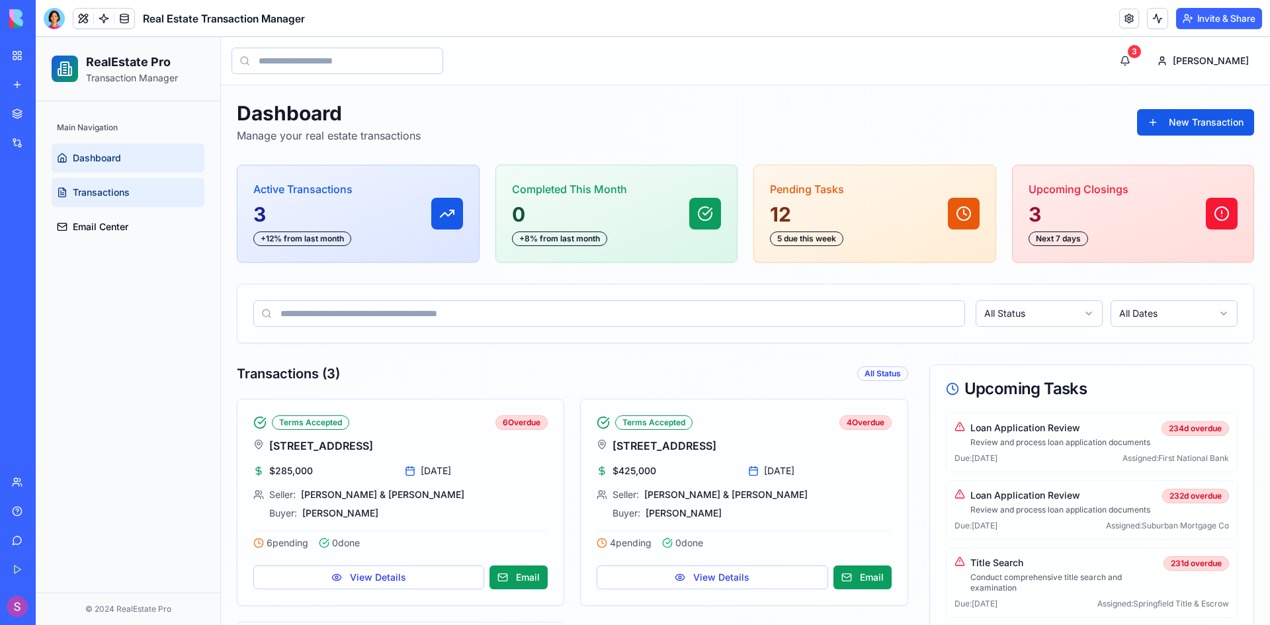
click at [106, 195] on span "Transactions" at bounding box center [101, 192] width 57 height 13
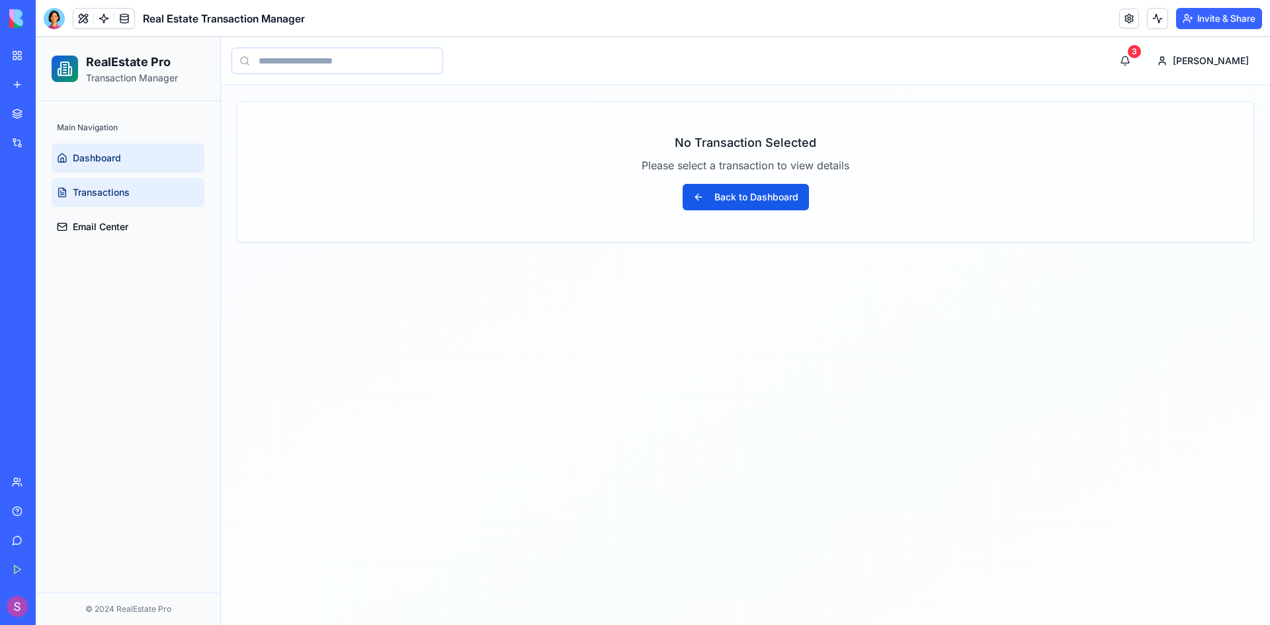
click at [118, 163] on span "Dashboard" at bounding box center [97, 158] width 48 height 13
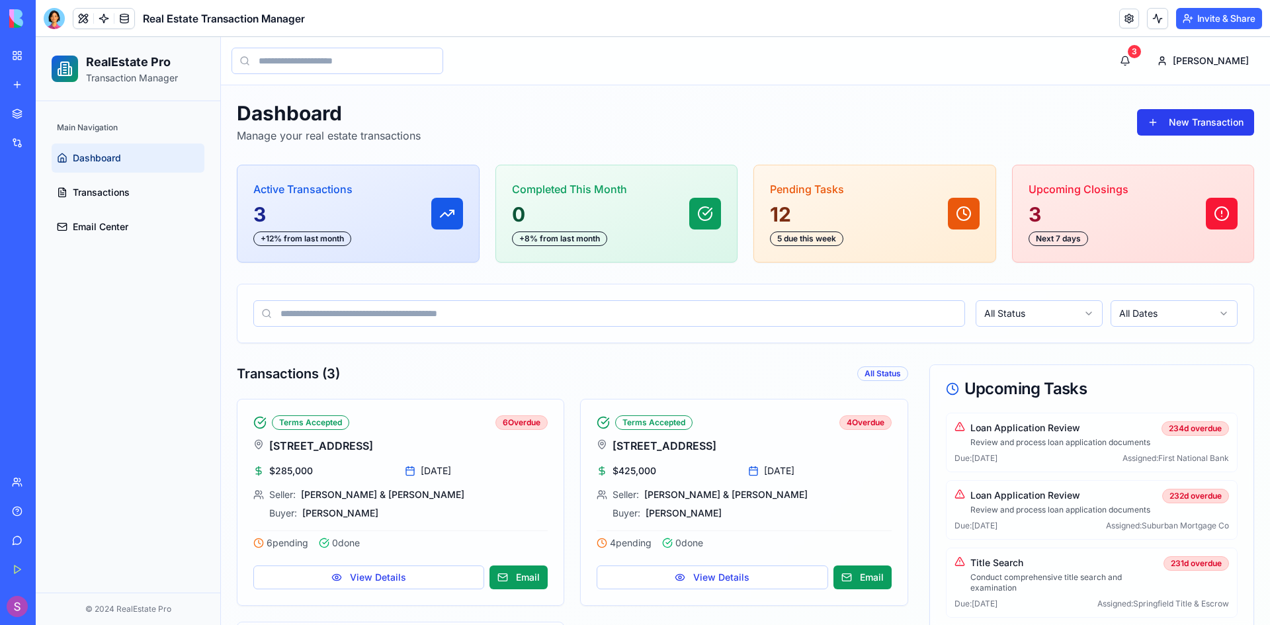
click at [1157, 120] on button "New Transaction" at bounding box center [1195, 122] width 117 height 26
click at [1145, 120] on button "New Transaction" at bounding box center [1195, 122] width 117 height 26
click at [1079, 126] on div "Dashboard Manage your real estate transactions New Transaction" at bounding box center [746, 122] width 1018 height 42
click at [657, 318] on input at bounding box center [609, 313] width 712 height 26
click at [926, 139] on div "Dashboard Manage your real estate transactions New Transaction" at bounding box center [746, 122] width 1018 height 42
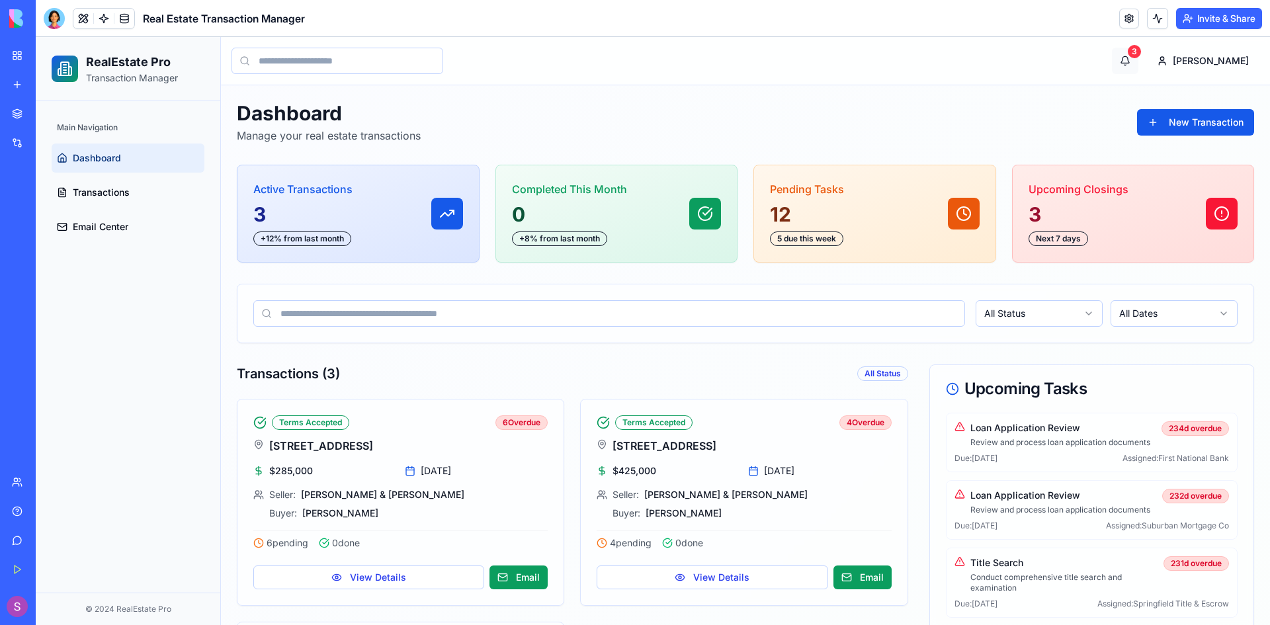
click at [1139, 58] on button "3" at bounding box center [1125, 61] width 26 height 26
click at [1141, 51] on div "3" at bounding box center [1134, 51] width 13 height 13
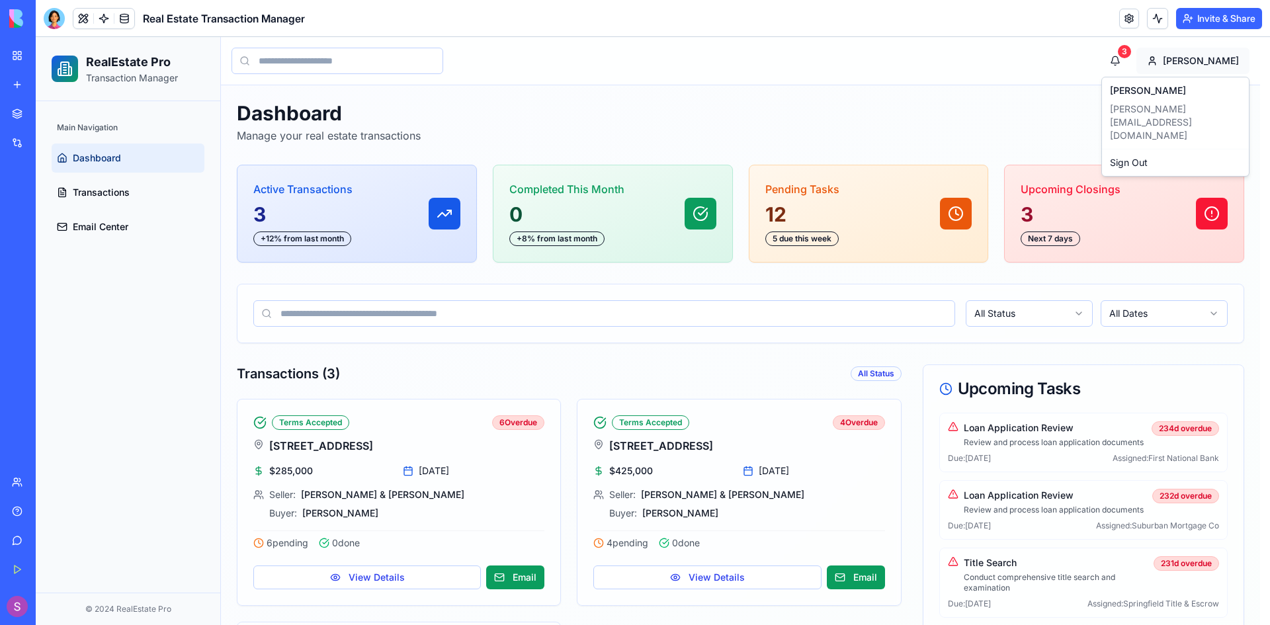
click at [1223, 64] on html "RealEstate Pro Transaction Manager Main Navigation Dashboard Transactions Email…" at bounding box center [653, 568] width 1235 height 1063
click at [1131, 92] on span "[PERSON_NAME]" at bounding box center [1148, 90] width 76 height 13
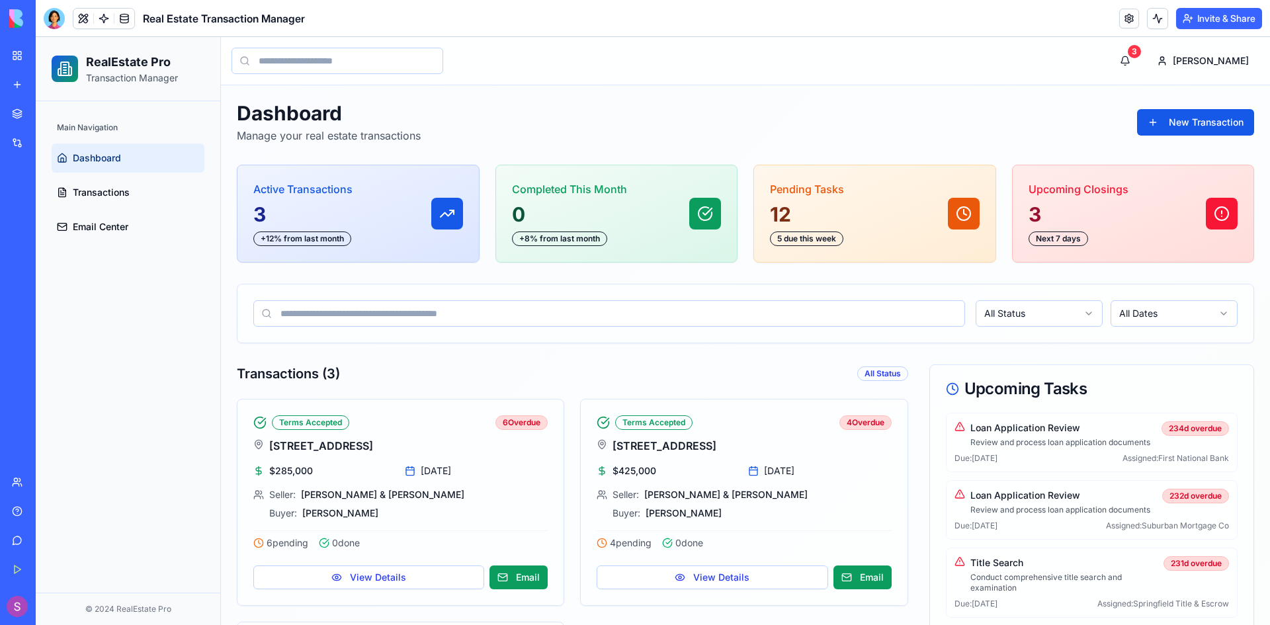
click at [1072, 93] on div "Dashboard Manage your real estate transactions New Transaction Active Transacti…" at bounding box center [745, 592] width 1049 height 1015
click at [1180, 121] on button "New Transaction" at bounding box center [1195, 122] width 117 height 26
click at [822, 125] on div "Dashboard Manage your real estate transactions New Transaction" at bounding box center [746, 122] width 1018 height 42
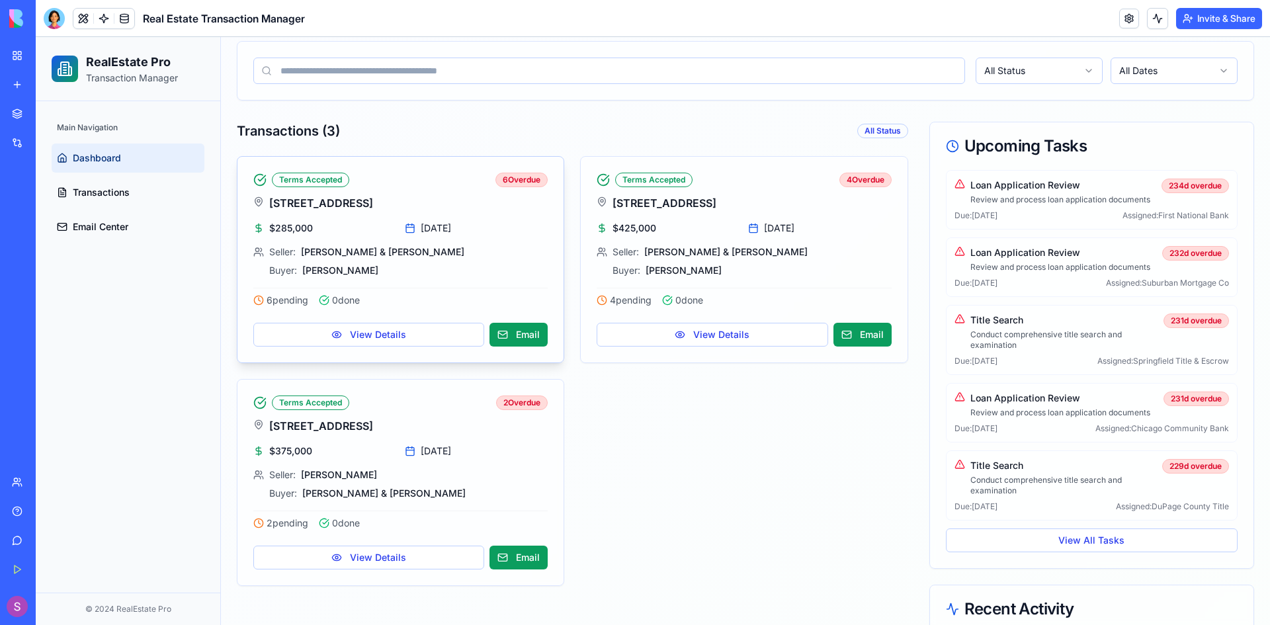
scroll to position [265, 0]
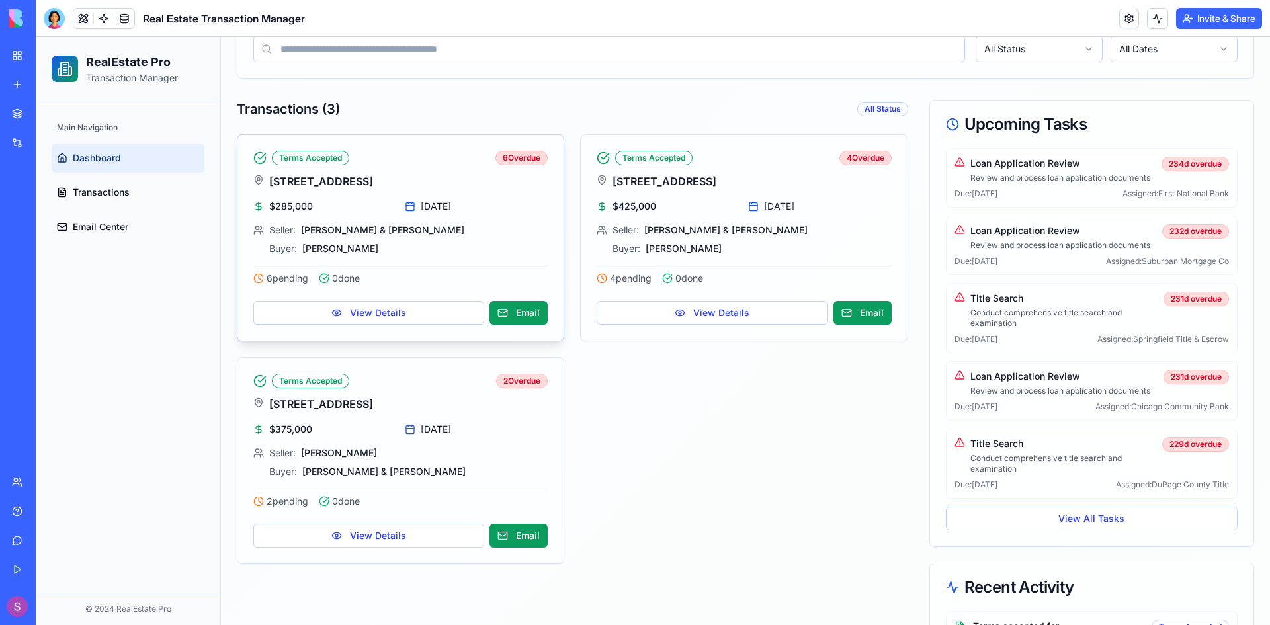
click at [285, 154] on div "Terms Accepted" at bounding box center [310, 158] width 77 height 15
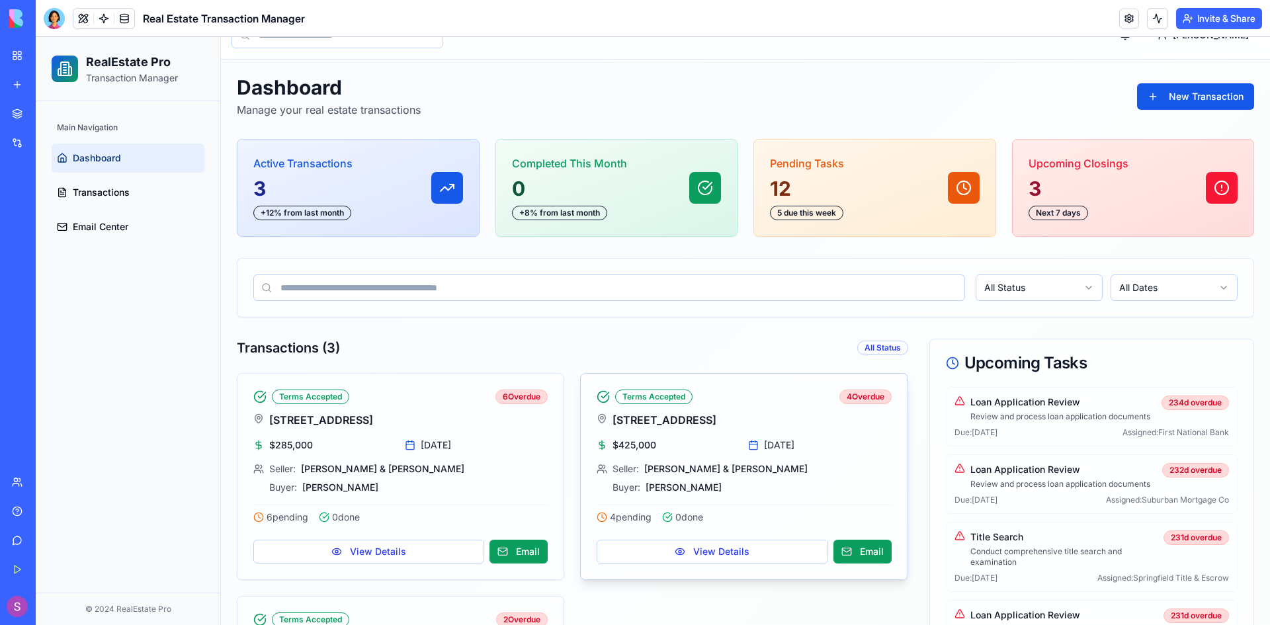
scroll to position [0, 0]
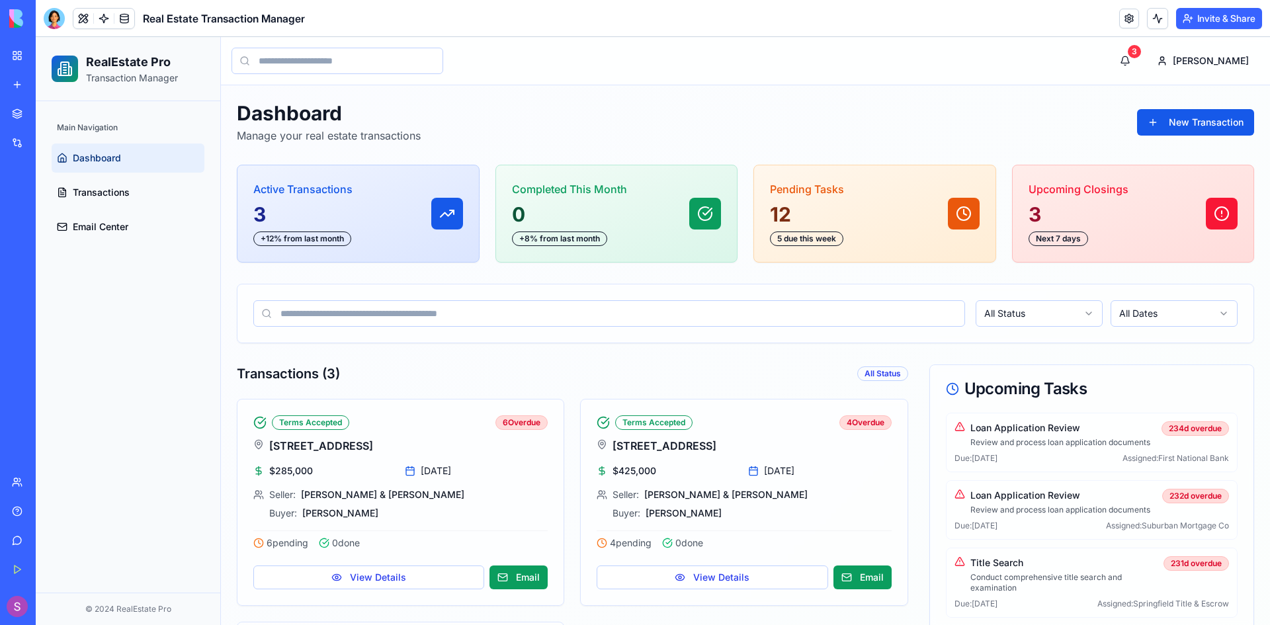
click at [49, 204] on div "Transaction Coordinator Hub" at bounding box center [30, 206] width 37 height 13
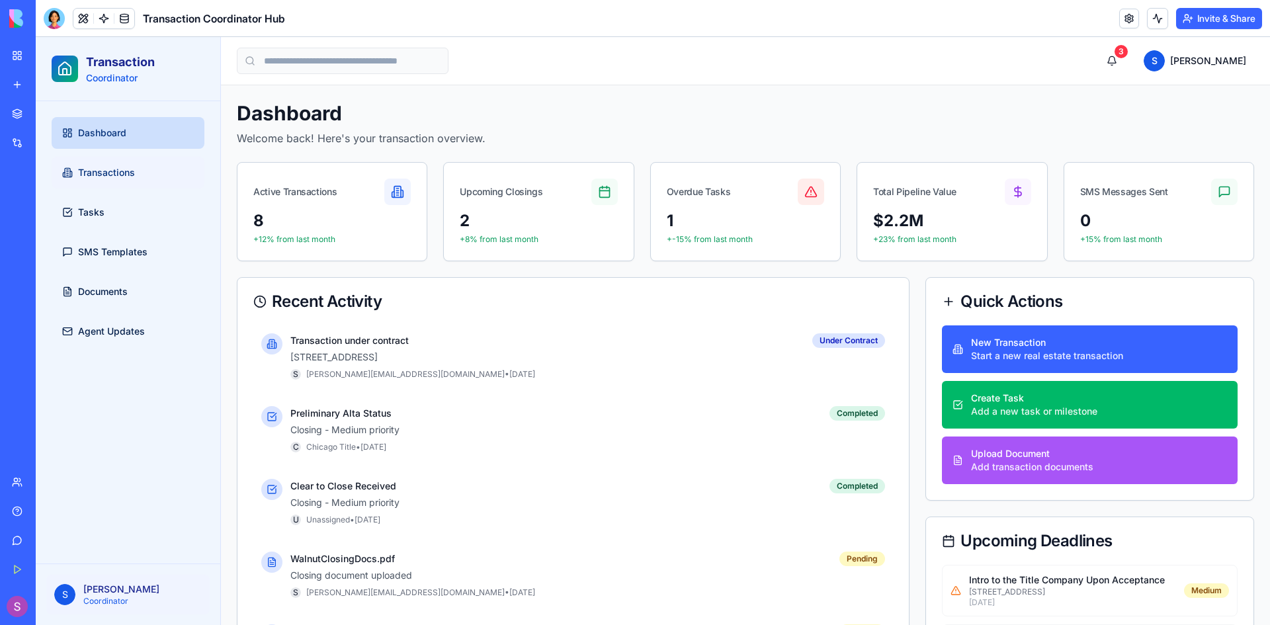
click at [108, 173] on span "Transactions" at bounding box center [106, 172] width 57 height 13
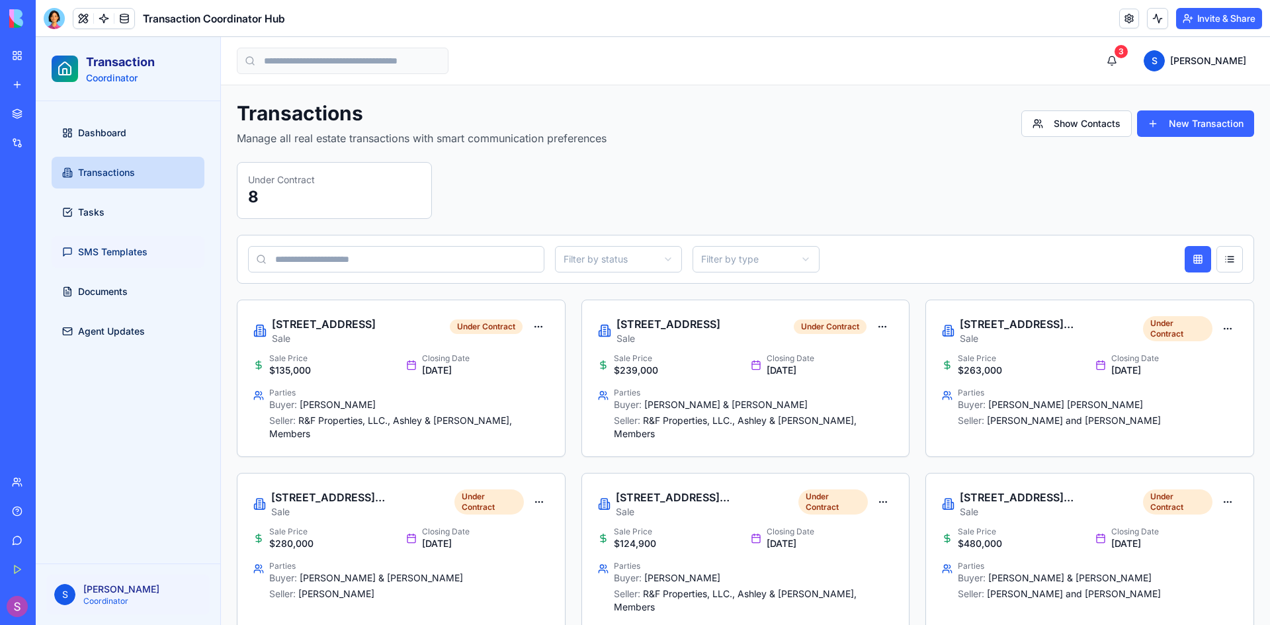
click at [109, 255] on span "SMS Templates" at bounding box center [112, 251] width 69 height 13
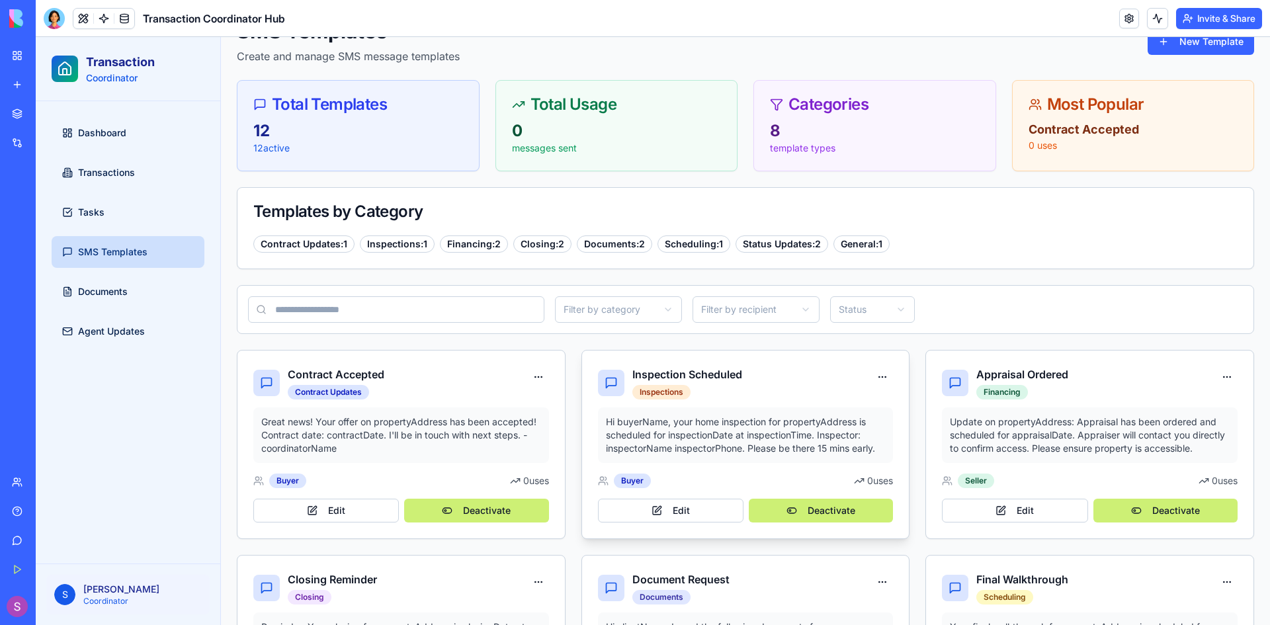
scroll to position [265, 0]
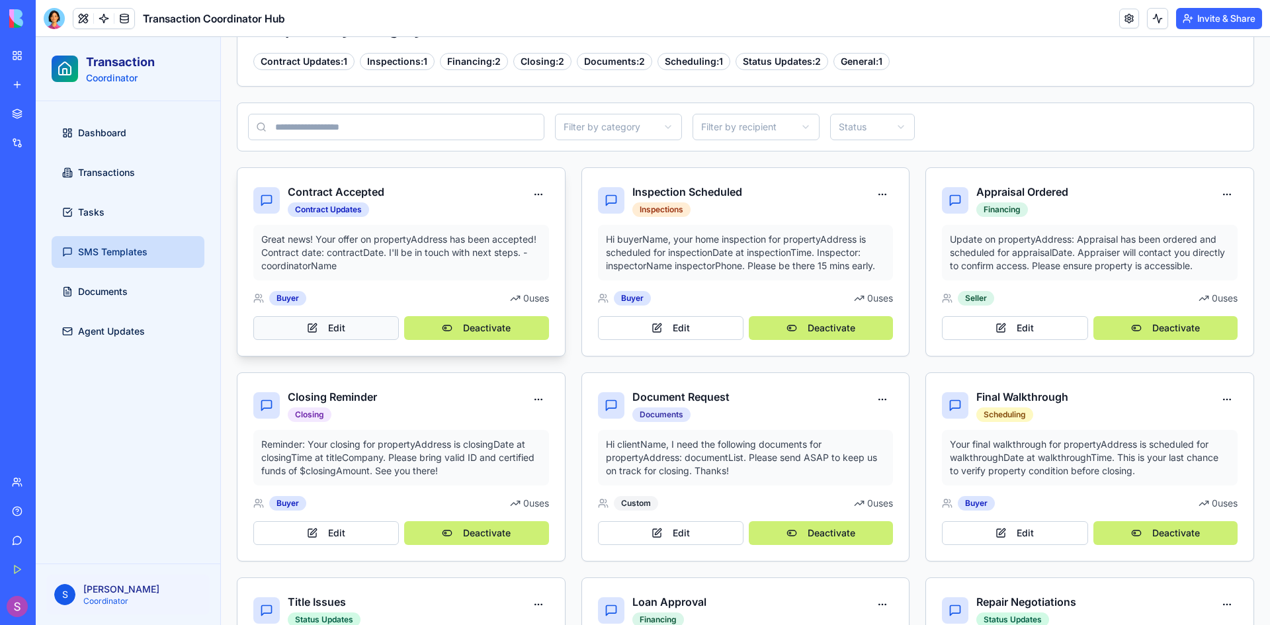
click at [361, 332] on button "Edit" at bounding box center [326, 328] width 146 height 24
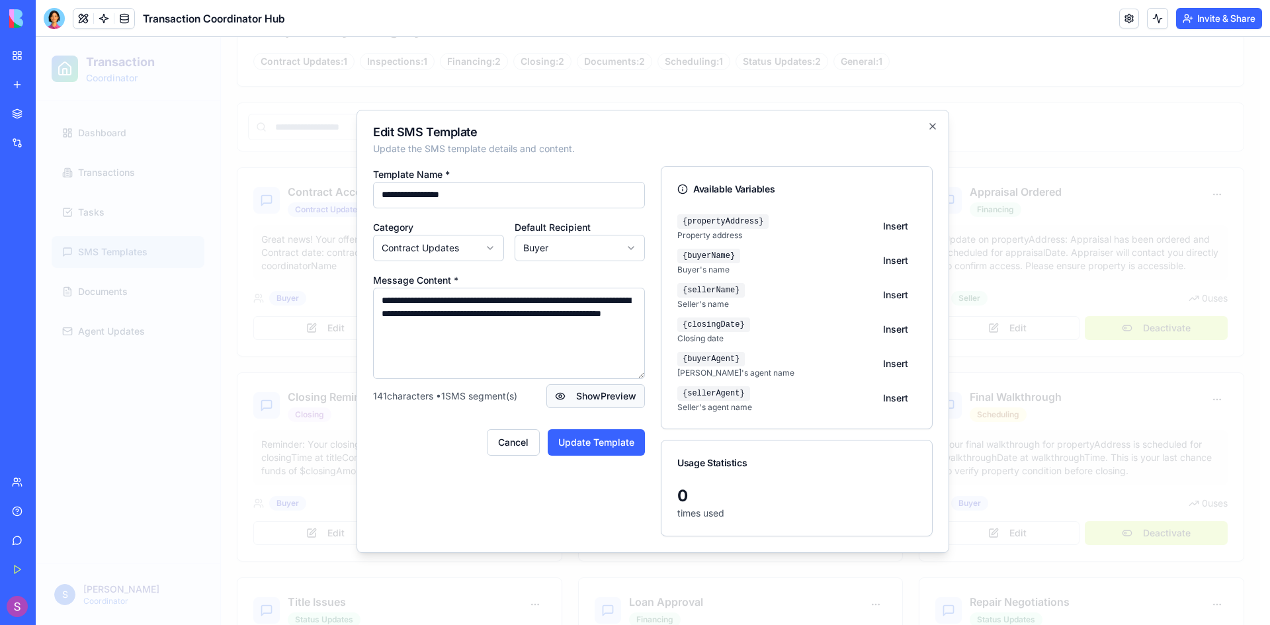
click at [607, 392] on button "Show Preview" at bounding box center [596, 396] width 99 height 24
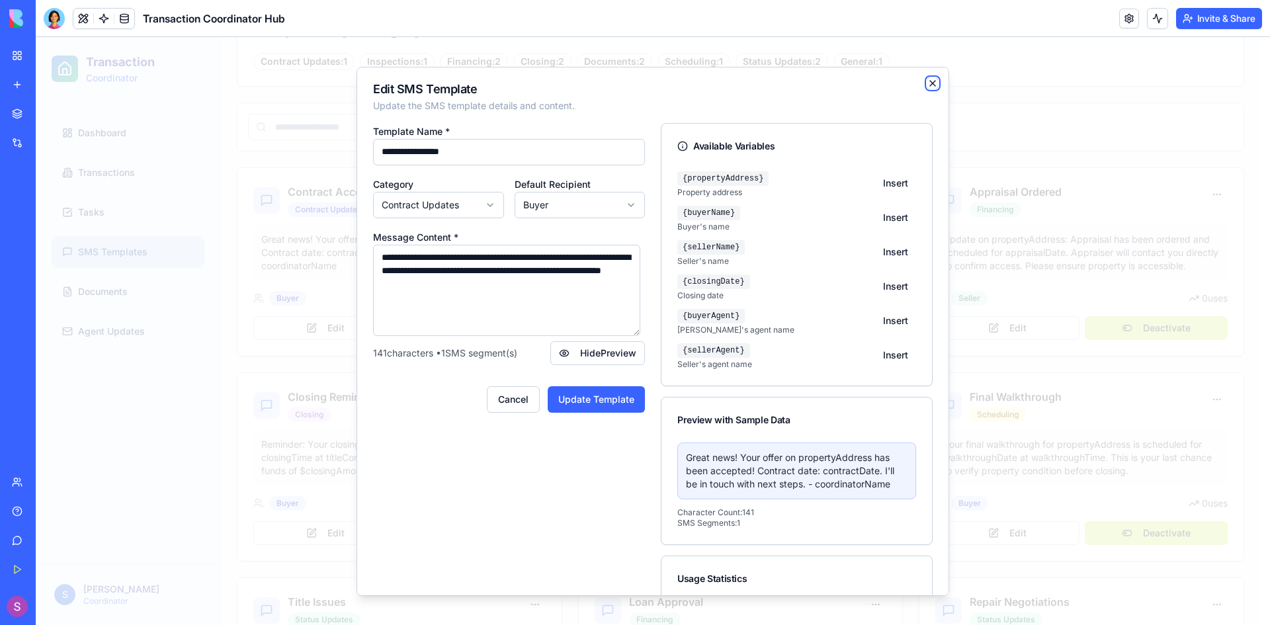
click at [928, 85] on icon "button" at bounding box center [933, 82] width 11 height 11
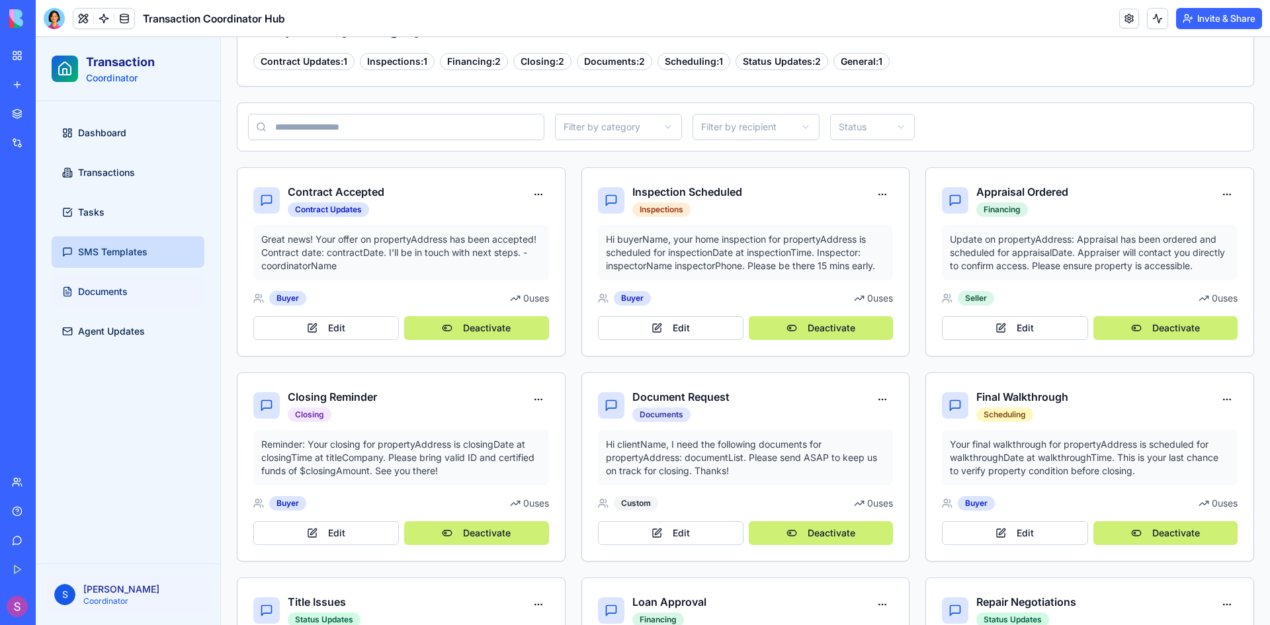
click at [124, 294] on span "Documents" at bounding box center [103, 291] width 50 height 13
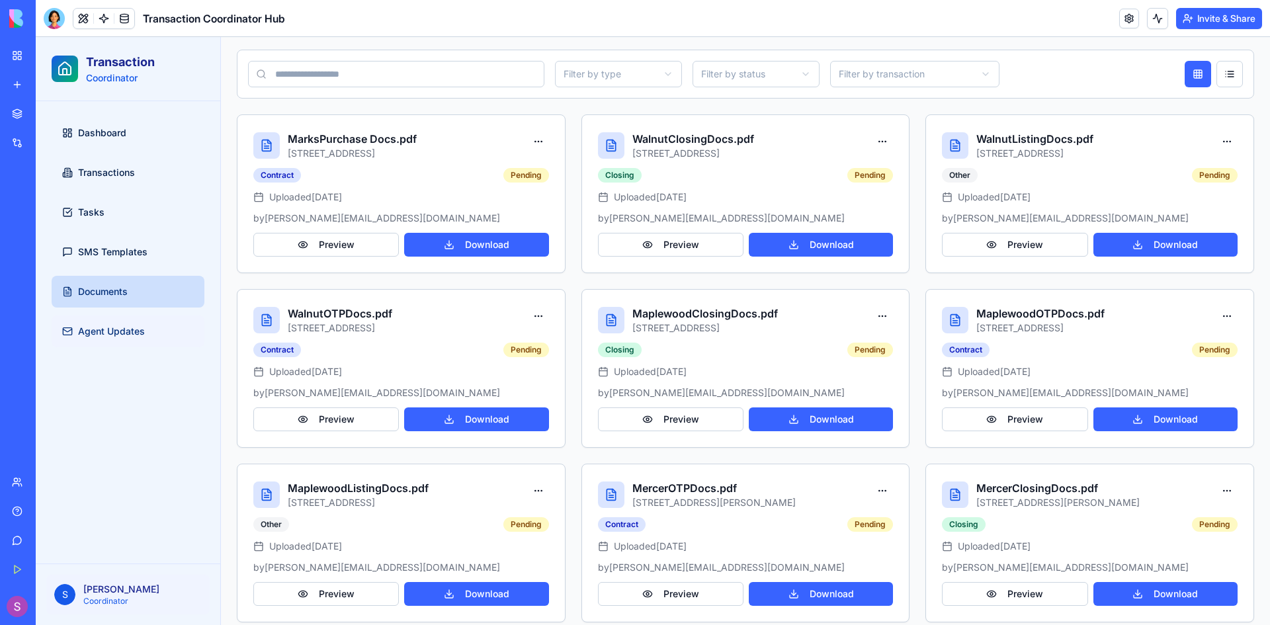
click at [118, 332] on span "Agent Updates" at bounding box center [111, 331] width 67 height 13
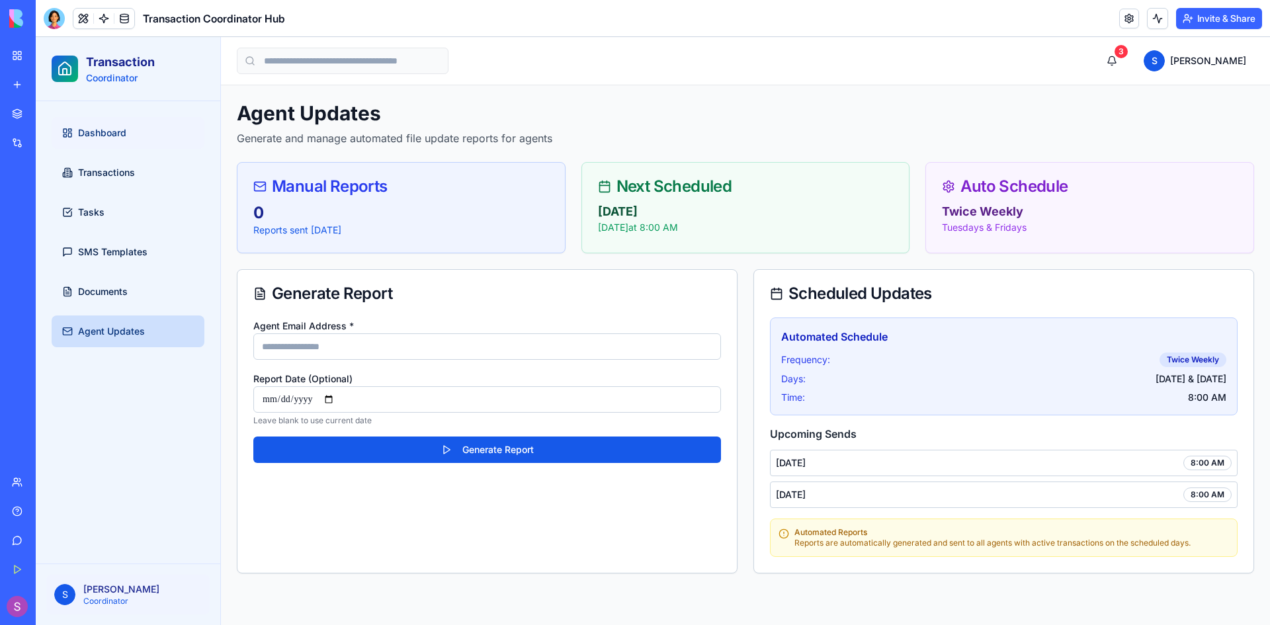
click at [81, 147] on link "Dashboard" at bounding box center [128, 133] width 153 height 32
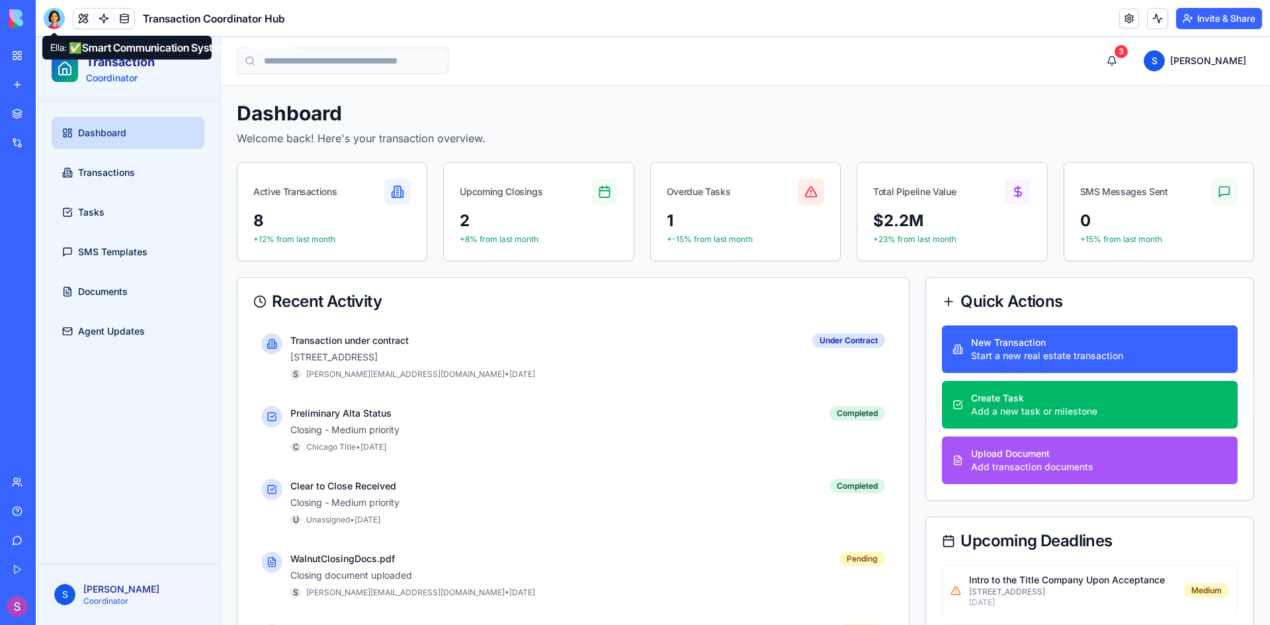
click at [114, 44] on div "Ella: ✅ Smart Communication System - COMPLETE! Your communication preferences a…" at bounding box center [126, 48] width 169 height 24
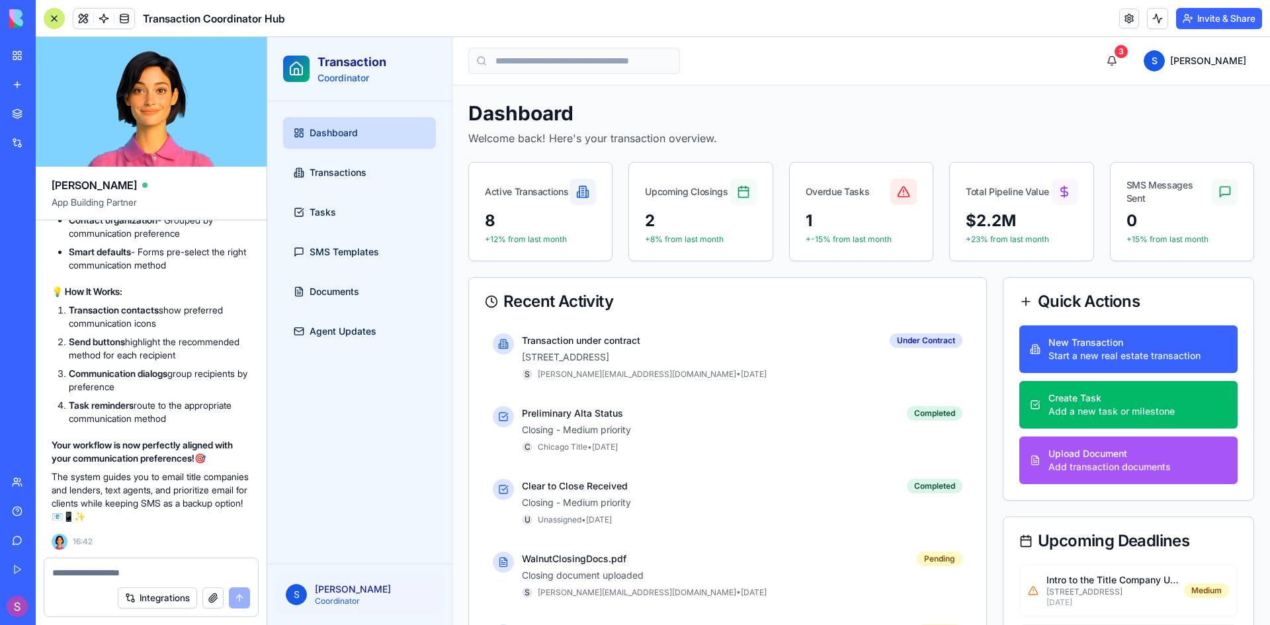
click at [125, 566] on textarea at bounding box center [151, 572] width 198 height 13
type textarea "**********"
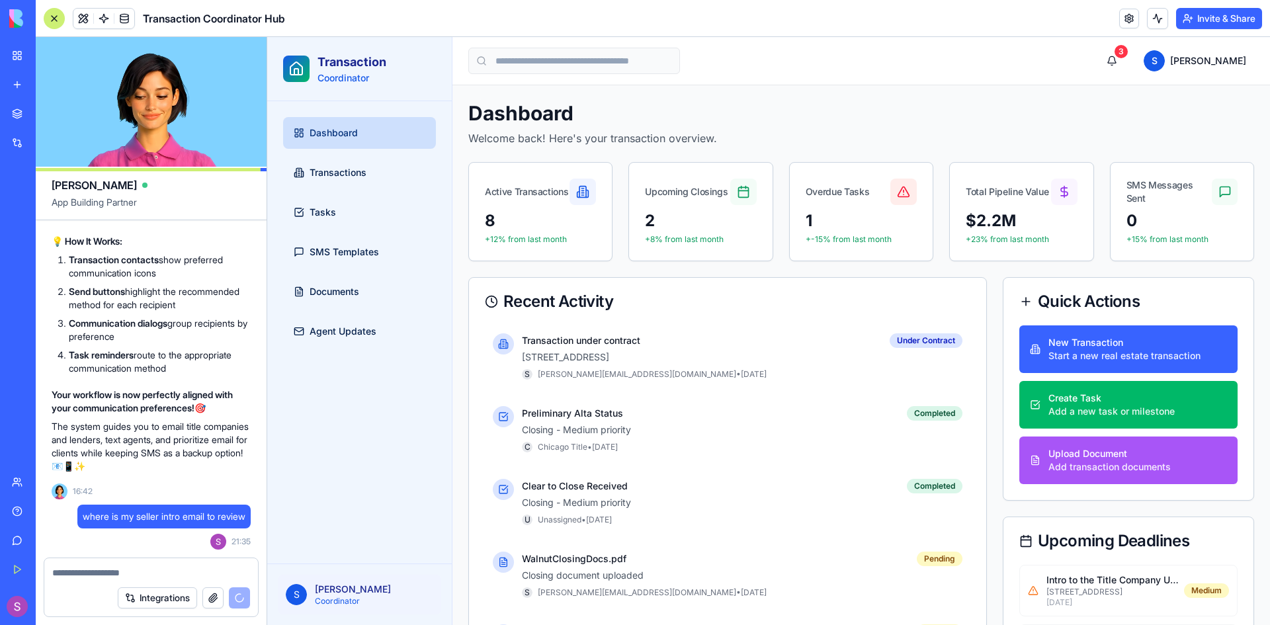
scroll to position [13187, 0]
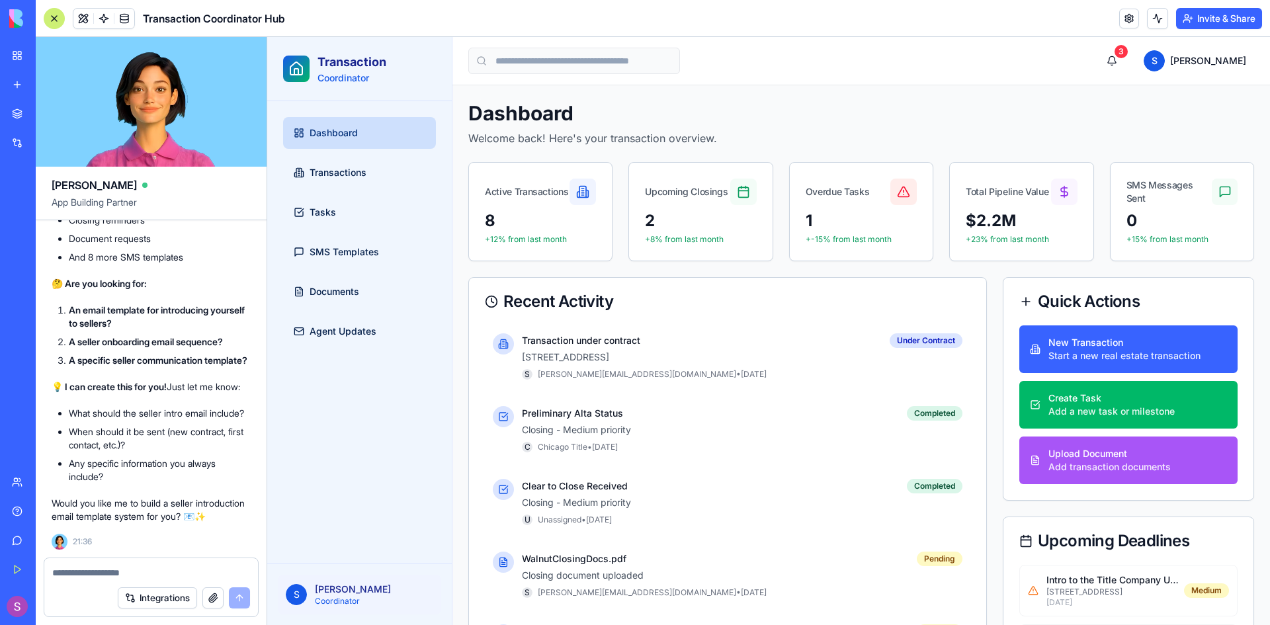
click at [87, 568] on textarea at bounding box center [151, 572] width 198 height 13
click at [82, 572] on textarea at bounding box center [151, 572] width 198 height 13
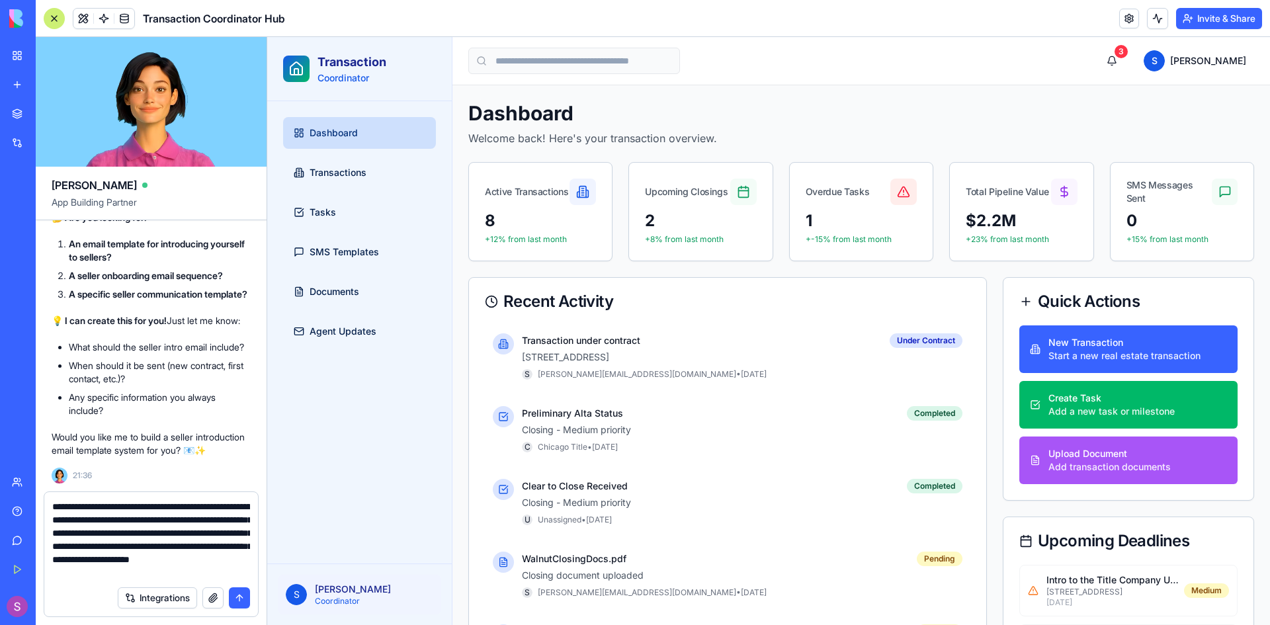
scroll to position [12, 0]
type textarea "**********"
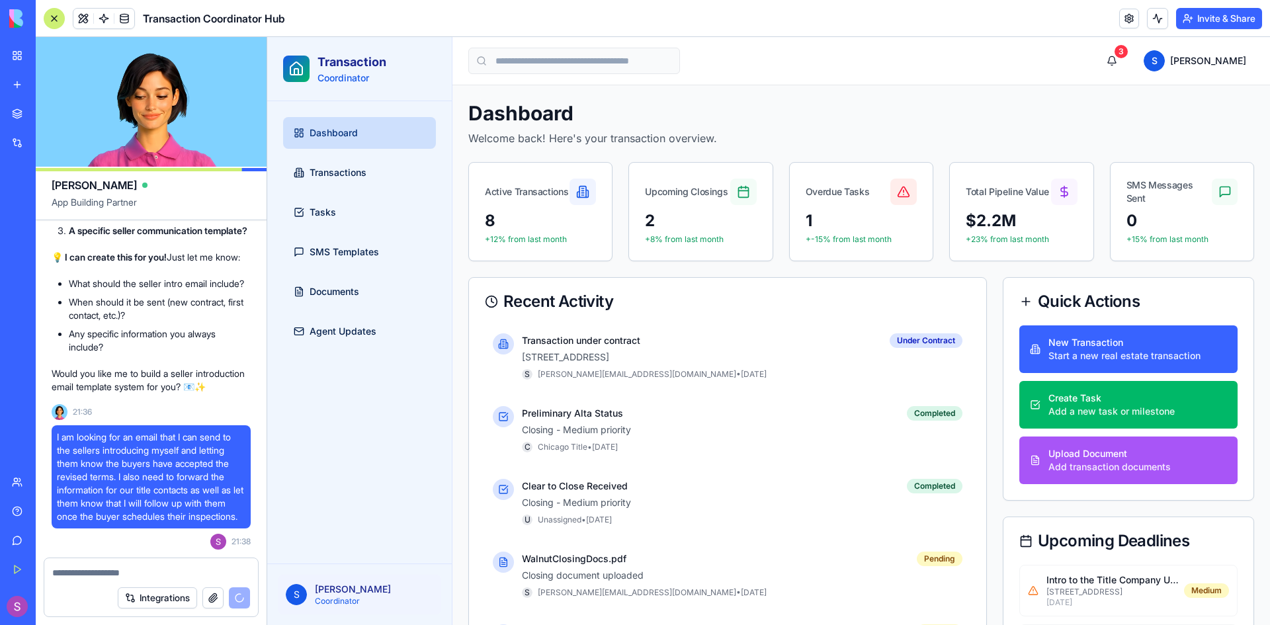
scroll to position [13425, 0]
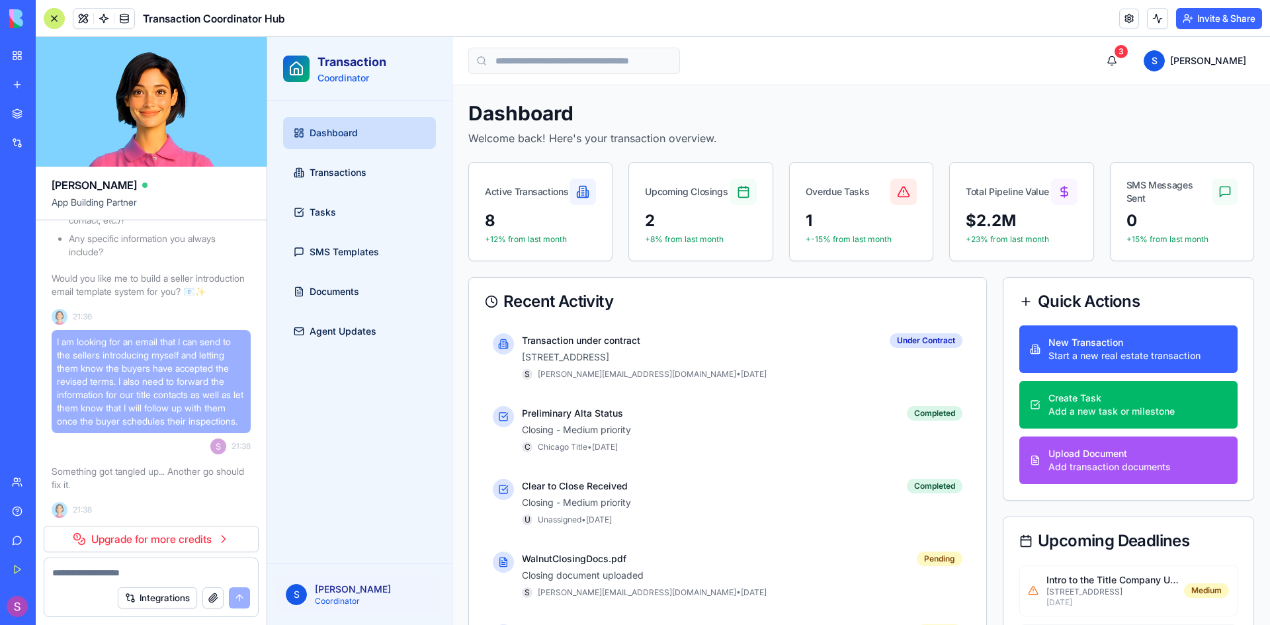
click at [49, 206] on div "Transaction Coordinator Hub" at bounding box center [30, 206] width 37 height 13
click at [345, 171] on span "Transactions" at bounding box center [338, 172] width 57 height 13
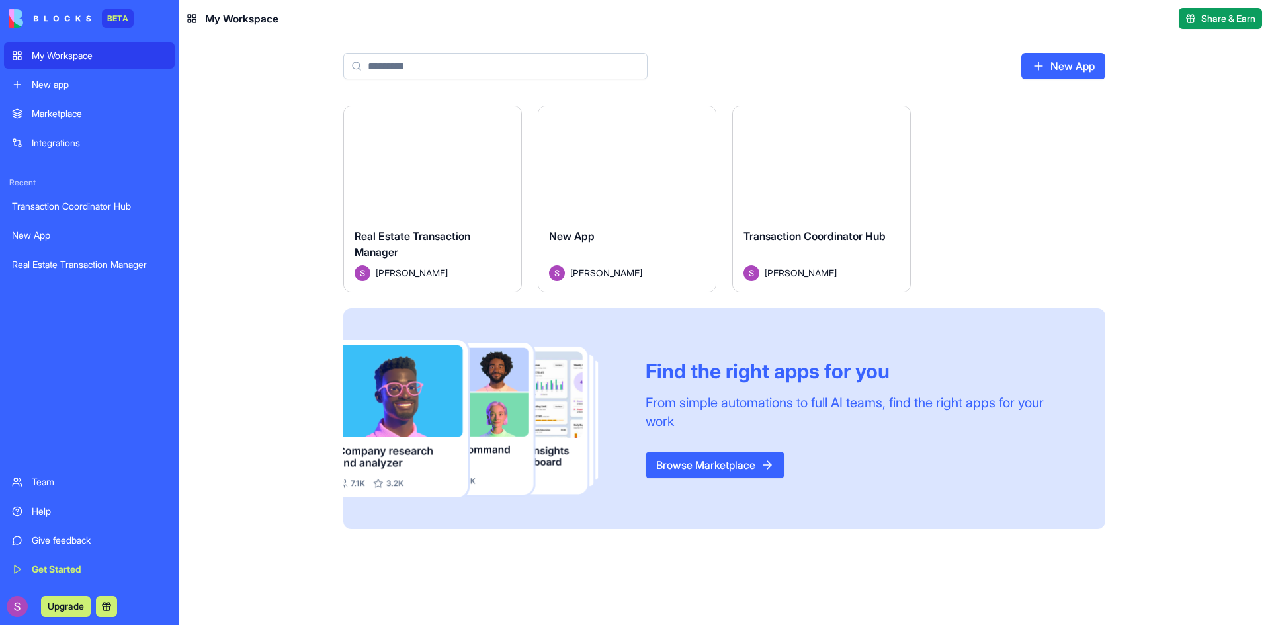
click at [102, 201] on div "Transaction Coordinator Hub" at bounding box center [89, 206] width 155 height 13
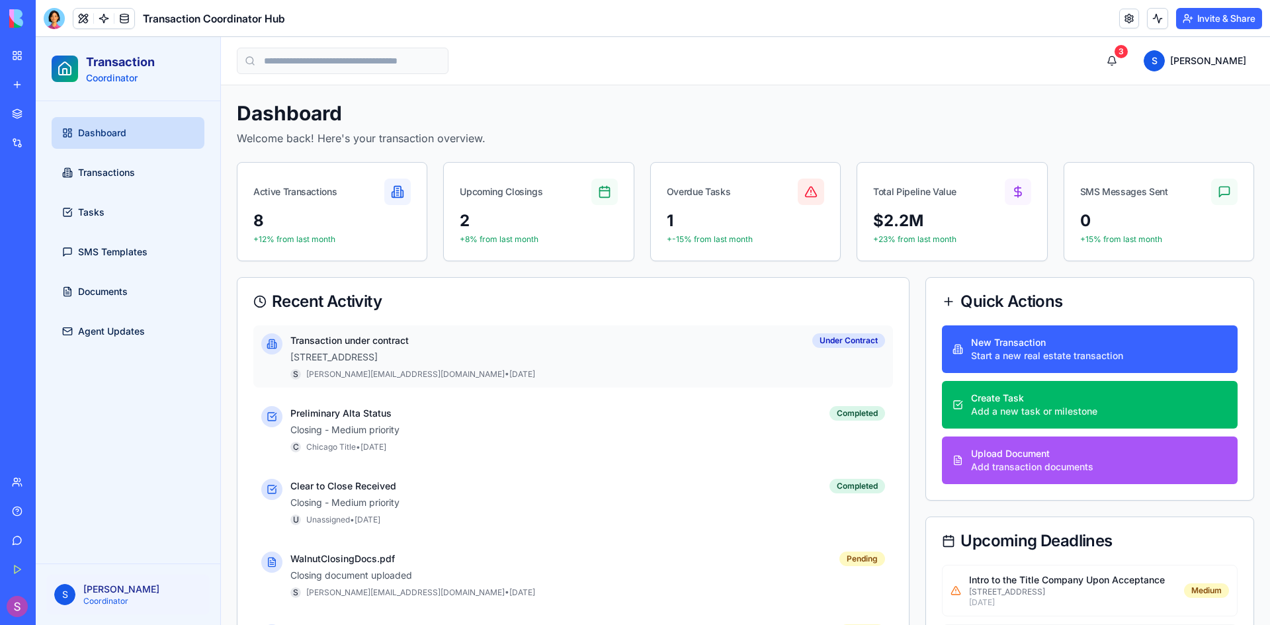
scroll to position [66, 0]
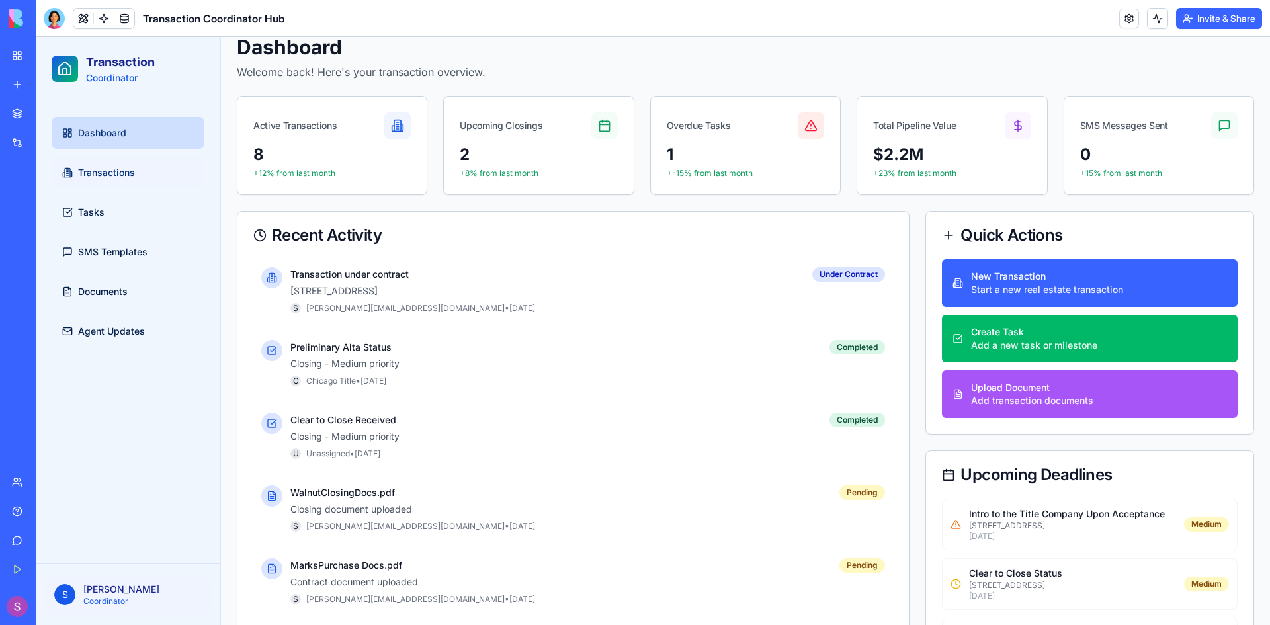
click at [112, 176] on span "Transactions" at bounding box center [106, 172] width 57 height 13
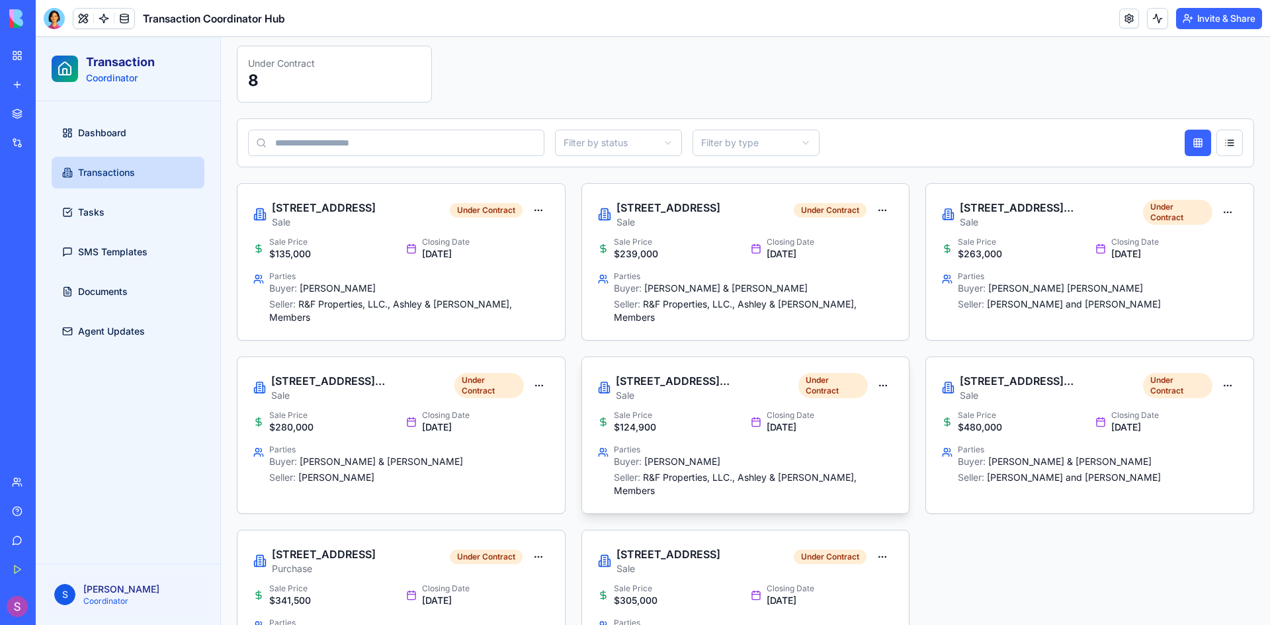
scroll to position [181, 0]
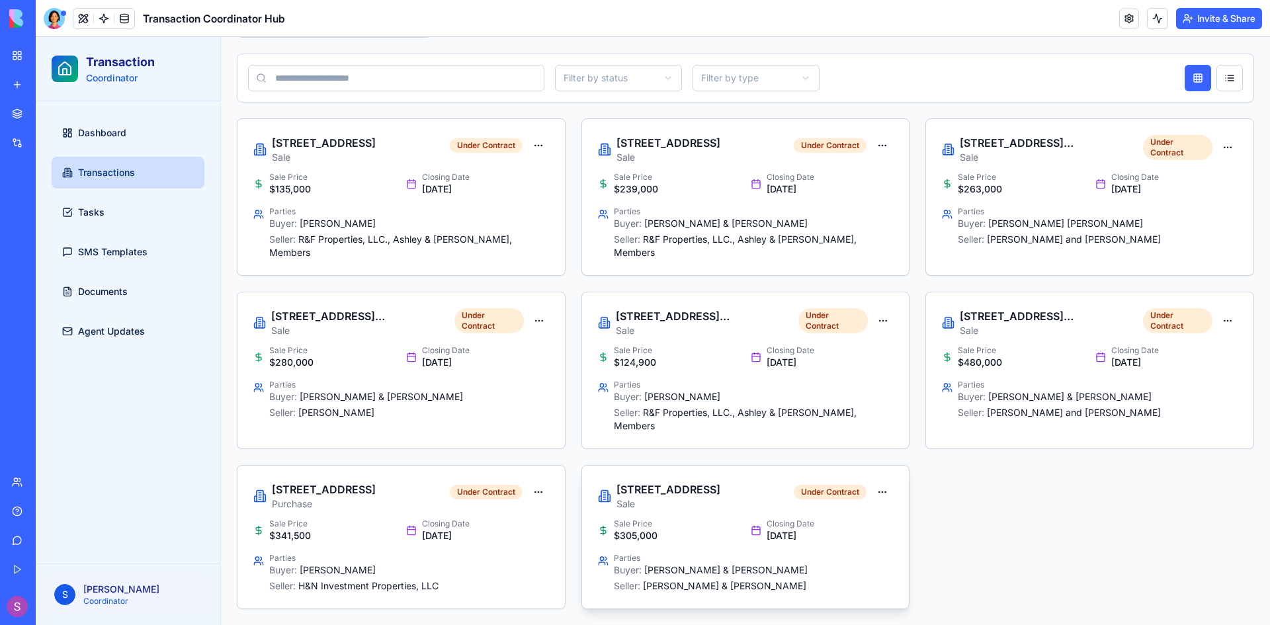
click at [672, 490] on h3 "[STREET_ADDRESS]" at bounding box center [669, 490] width 104 height 16
click at [882, 493] on html "Transaction Coordinator Dashboard Transactions Tasks SMS Templates Documents Ag…" at bounding box center [653, 241] width 1235 height 770
